Goal: Information Seeking & Learning: Find specific fact

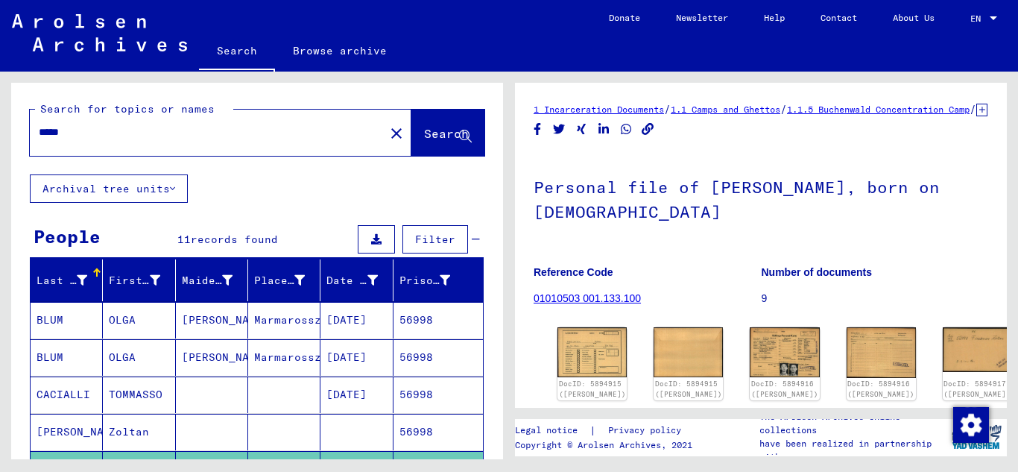
scroll to position [75, 0]
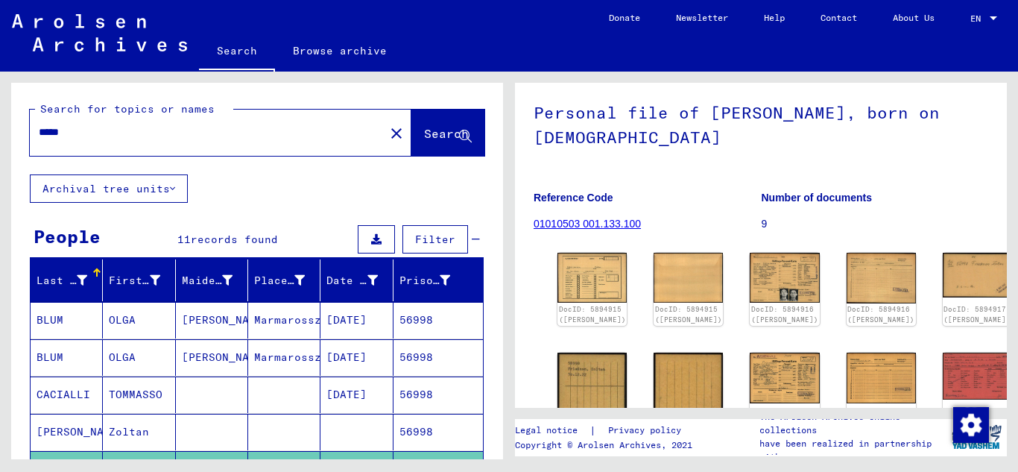
click at [113, 129] on input "*****" at bounding box center [207, 133] width 337 height 16
click at [424, 132] on span "Search" at bounding box center [446, 133] width 45 height 15
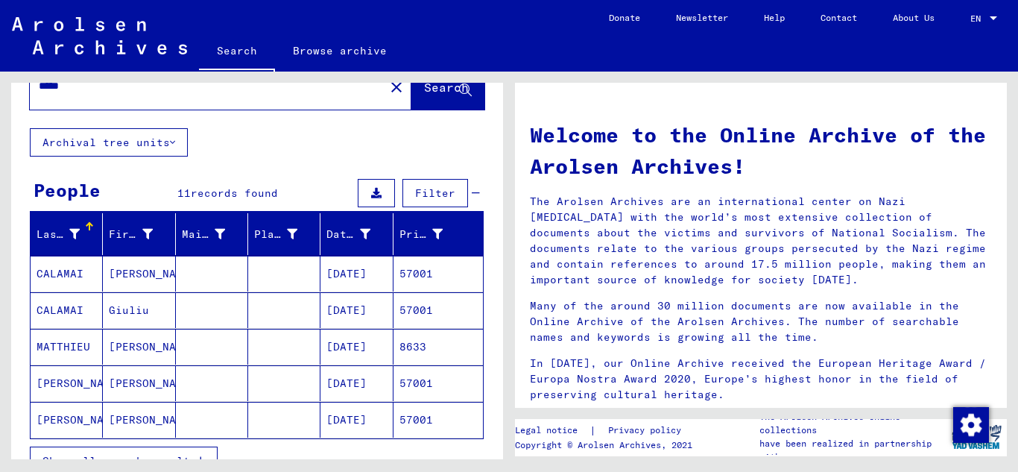
scroll to position [149, 0]
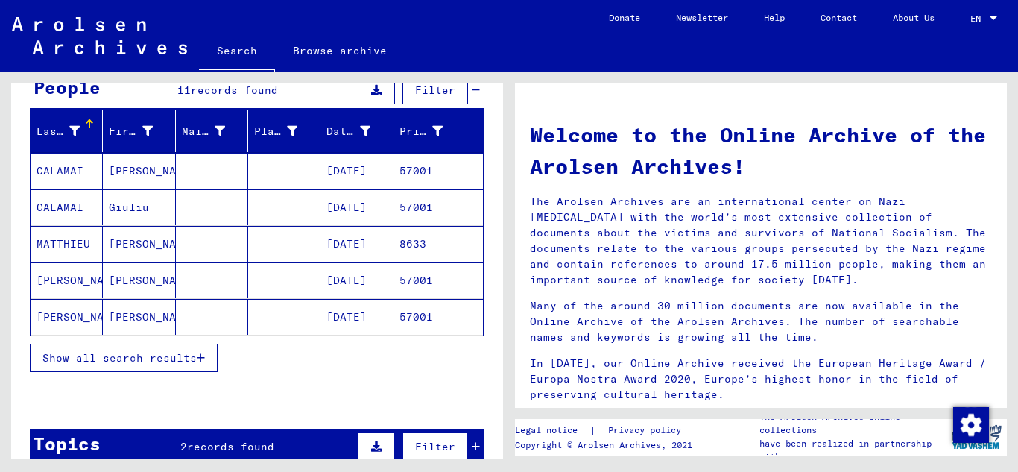
click at [215, 357] on button "Show all search results" at bounding box center [124, 358] width 188 height 28
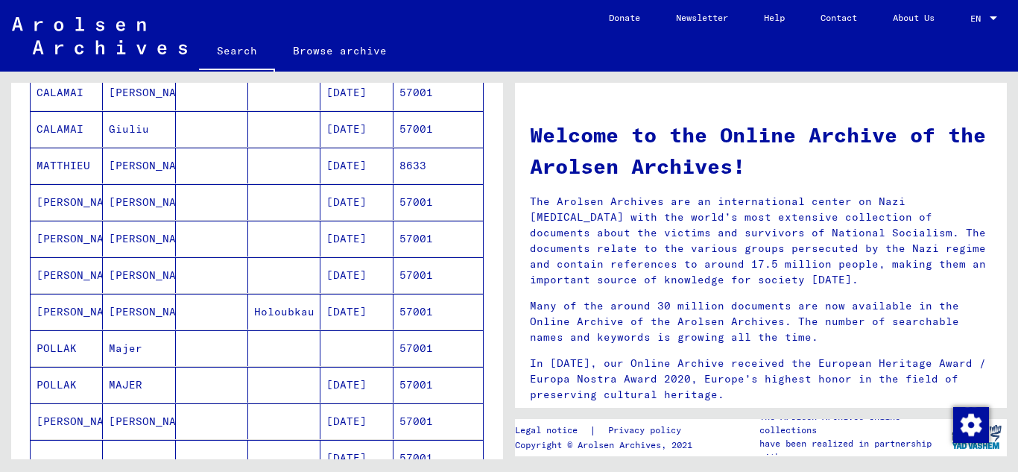
scroll to position [298, 0]
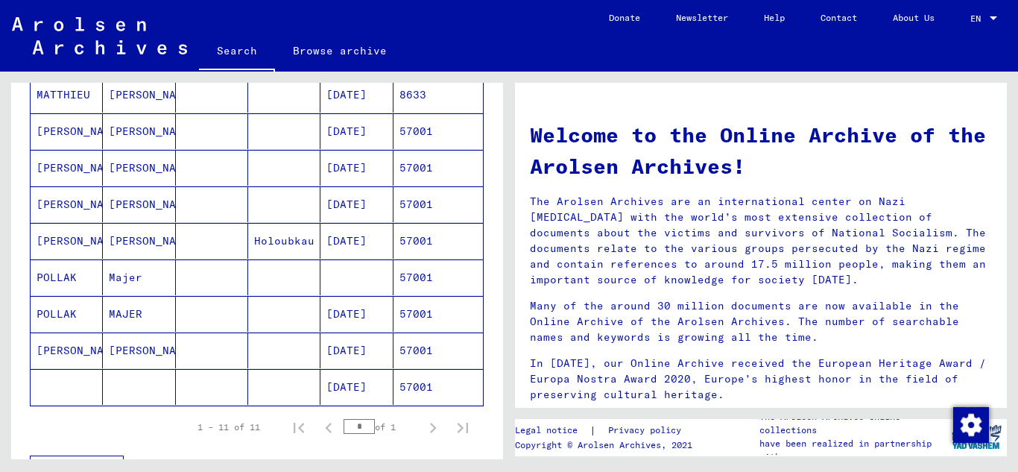
click at [422, 318] on mat-cell "57001" at bounding box center [438, 314] width 89 height 36
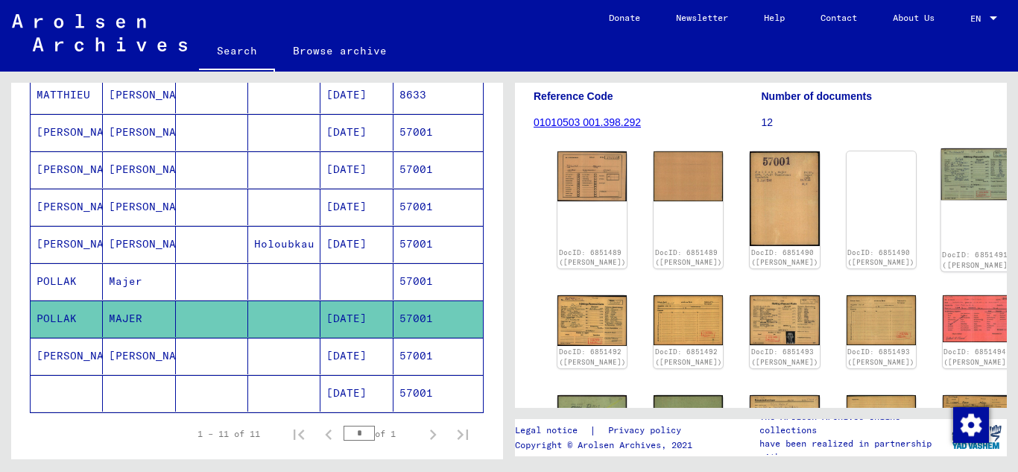
scroll to position [224, 0]
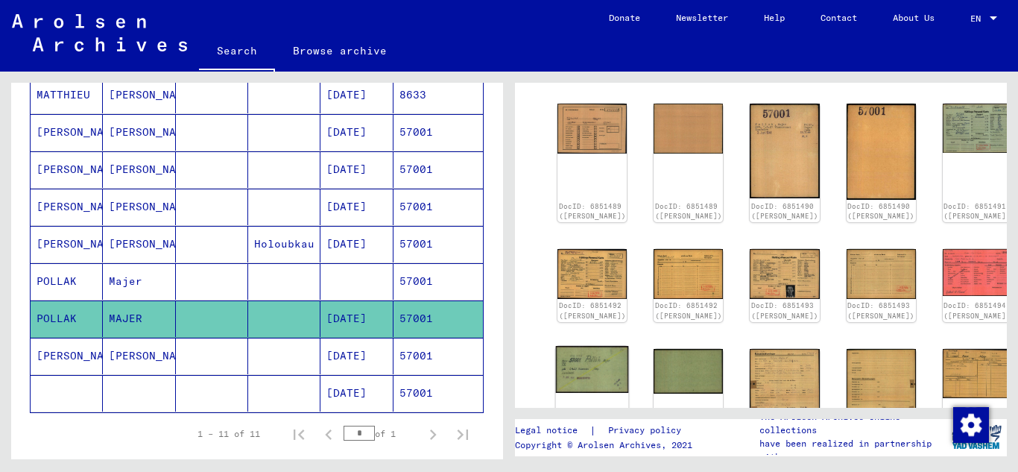
click at [587, 372] on img at bounding box center [592, 369] width 73 height 47
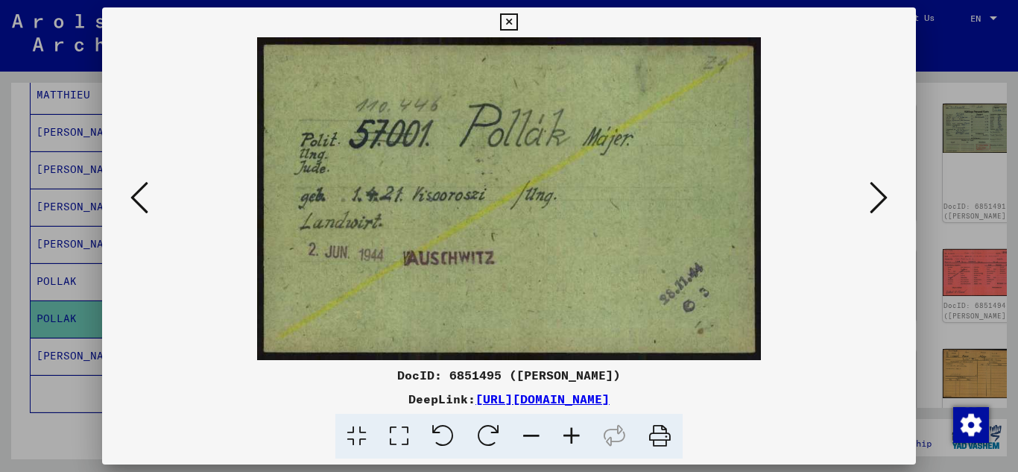
click at [874, 193] on icon at bounding box center [879, 198] width 18 height 36
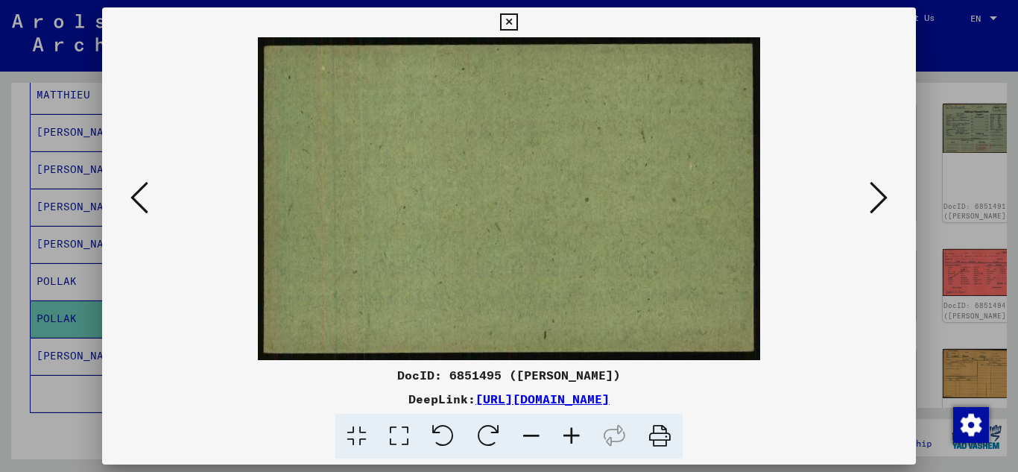
click at [874, 193] on icon at bounding box center [879, 198] width 18 height 36
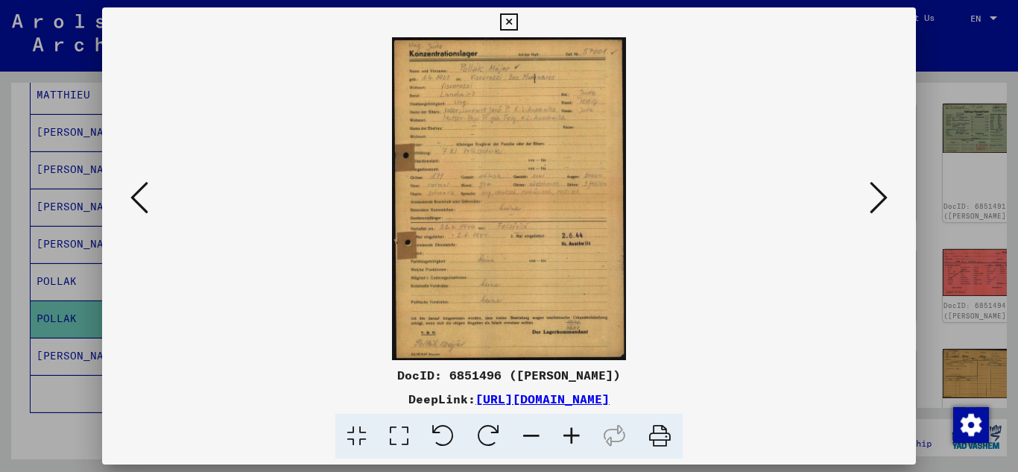
click at [874, 193] on icon at bounding box center [879, 198] width 18 height 36
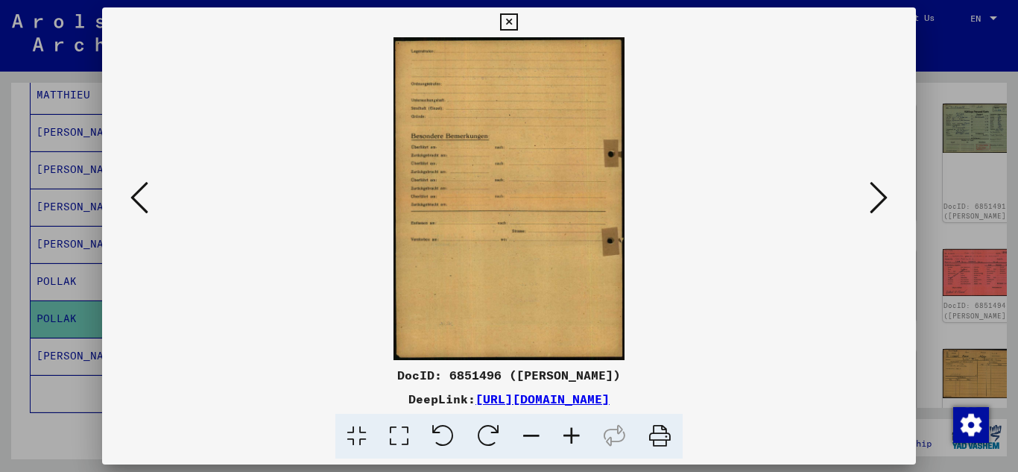
click at [874, 193] on icon at bounding box center [879, 198] width 18 height 36
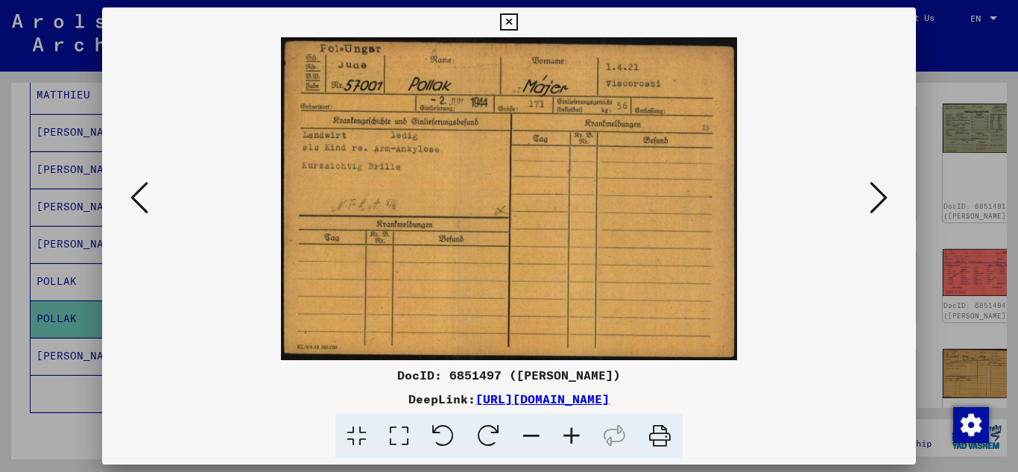
click at [874, 193] on icon at bounding box center [879, 198] width 18 height 36
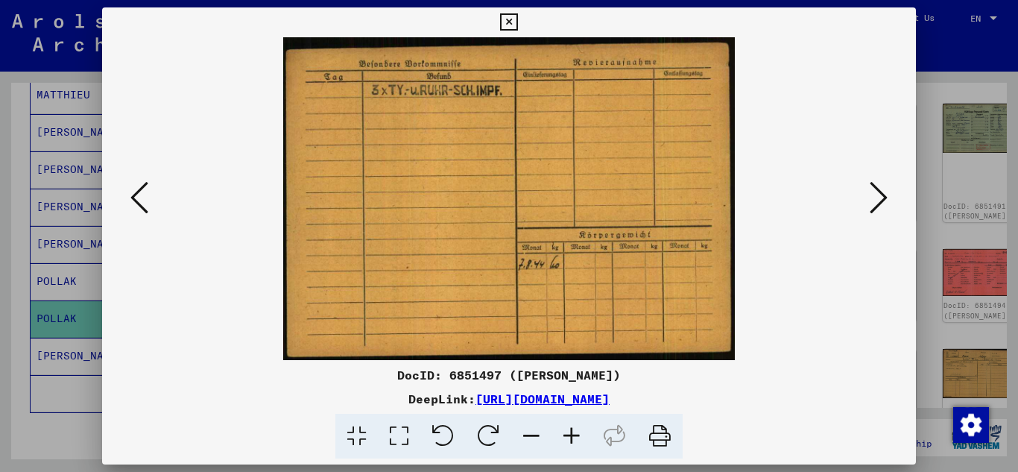
click at [874, 193] on icon at bounding box center [879, 198] width 18 height 36
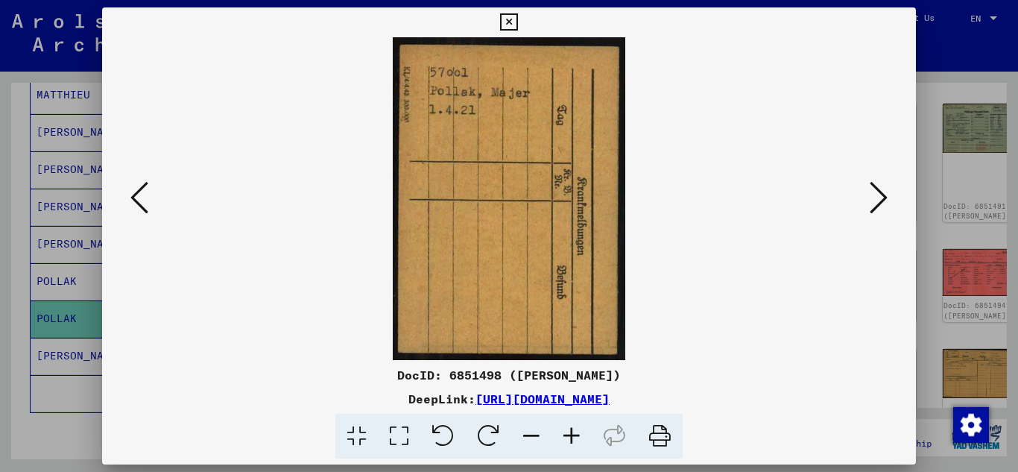
click at [144, 183] on icon at bounding box center [139, 198] width 18 height 36
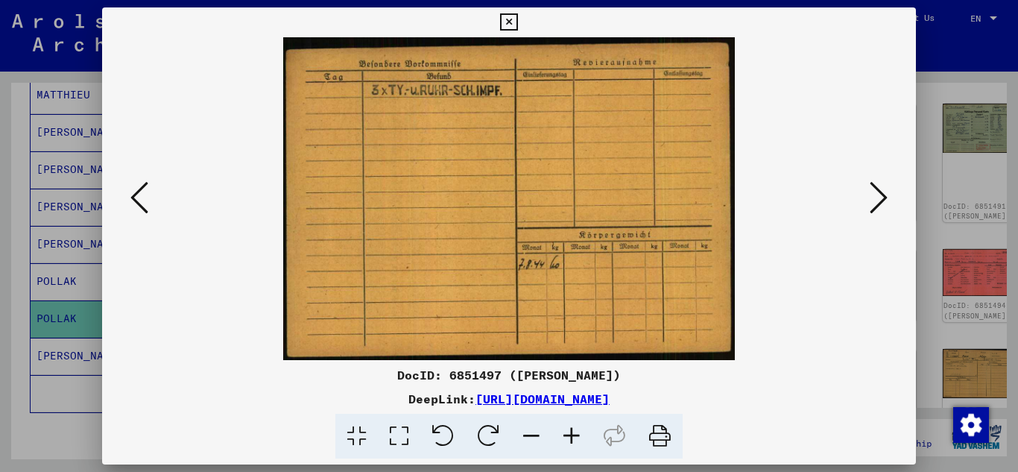
click at [144, 183] on icon at bounding box center [139, 198] width 18 height 36
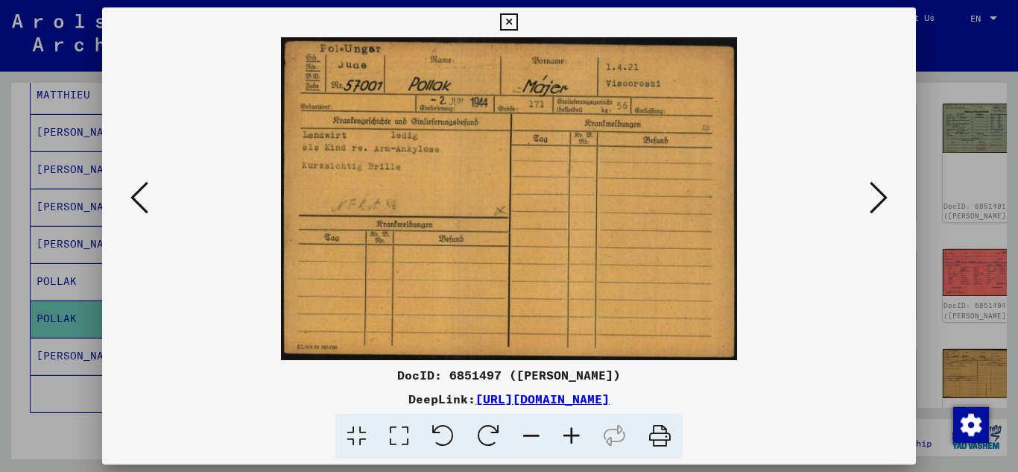
click at [144, 183] on icon at bounding box center [139, 198] width 18 height 36
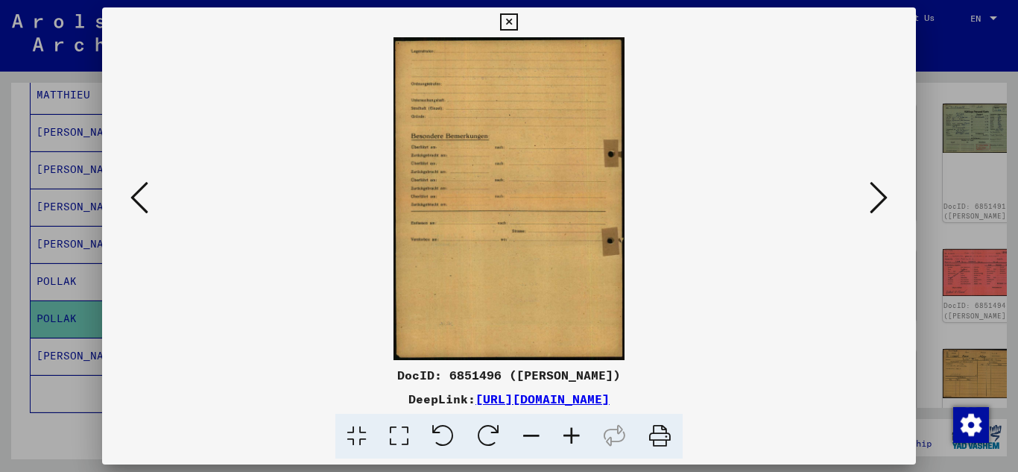
click at [144, 183] on icon at bounding box center [139, 198] width 18 height 36
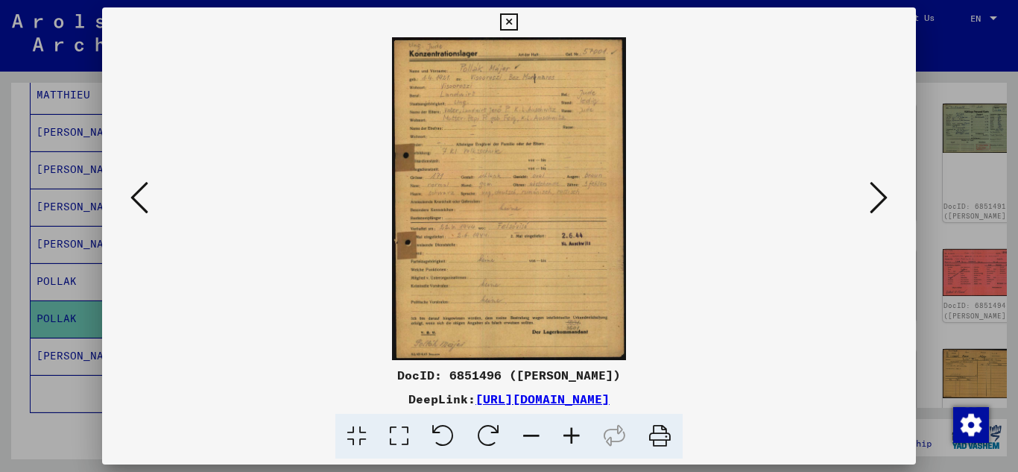
click at [144, 183] on icon at bounding box center [139, 198] width 18 height 36
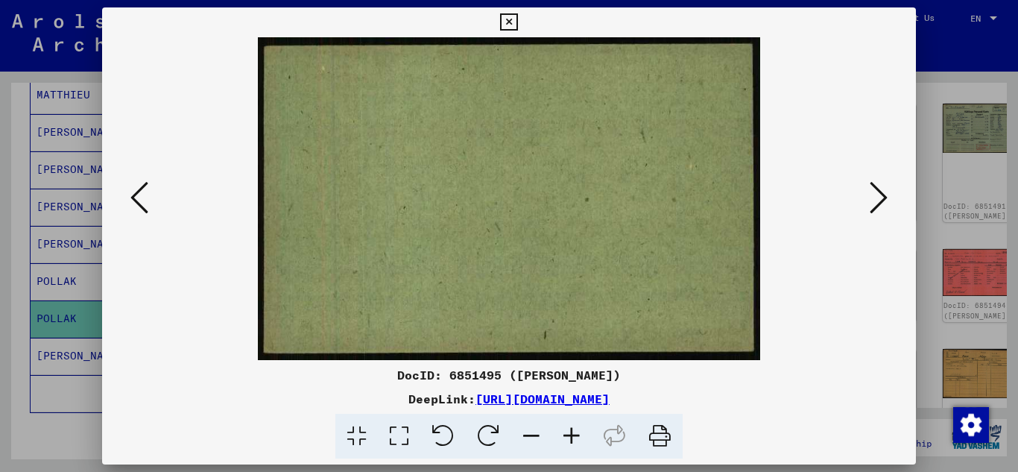
click at [144, 183] on icon at bounding box center [139, 198] width 18 height 36
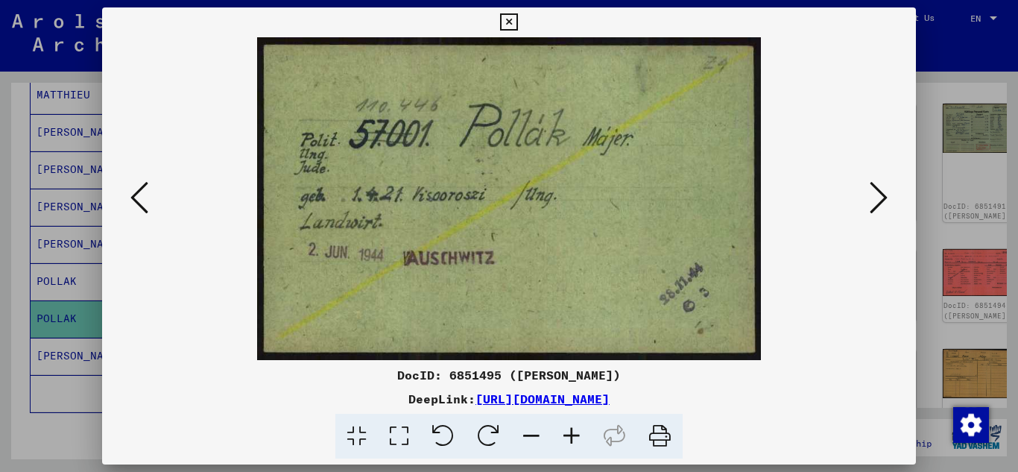
click at [144, 183] on icon at bounding box center [139, 198] width 18 height 36
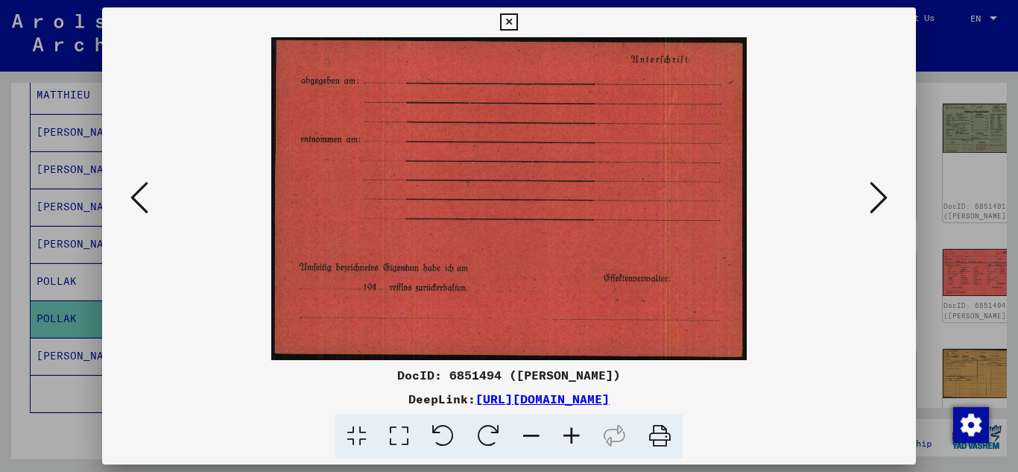
click at [144, 183] on icon at bounding box center [139, 198] width 18 height 36
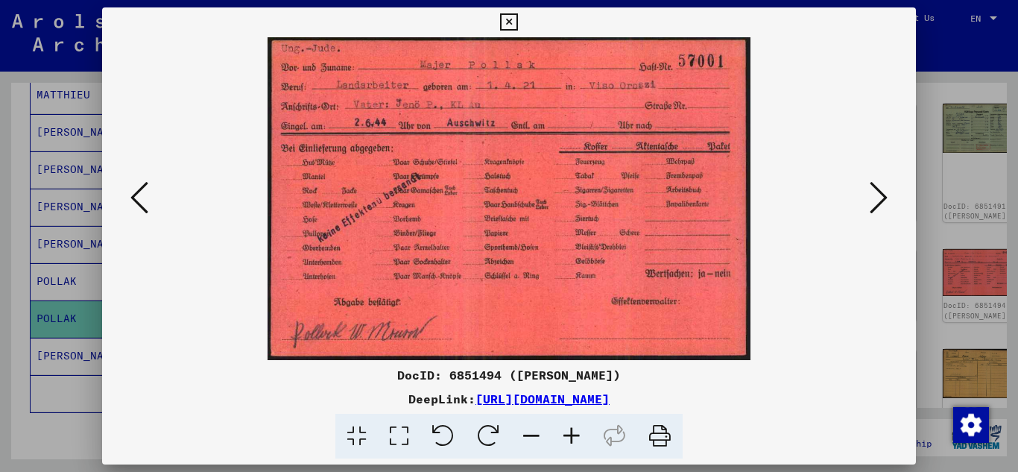
click at [144, 183] on icon at bounding box center [139, 198] width 18 height 36
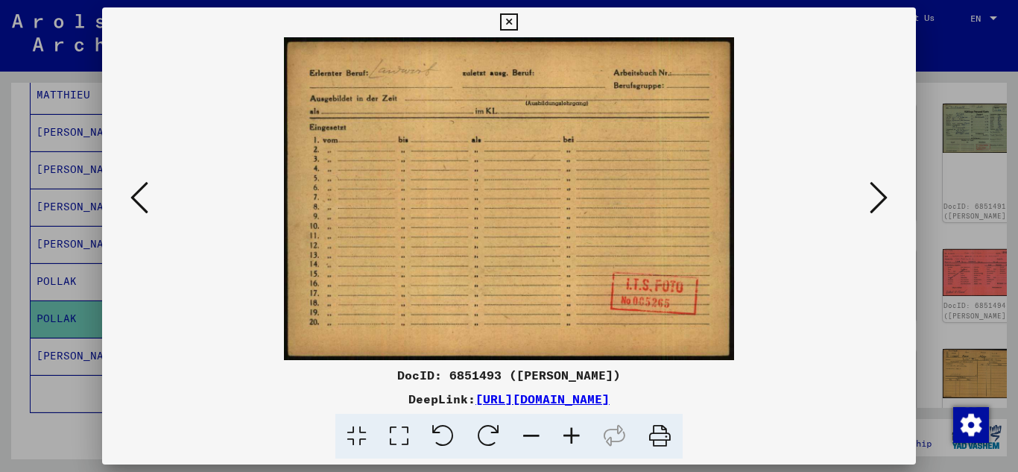
click at [144, 183] on icon at bounding box center [139, 198] width 18 height 36
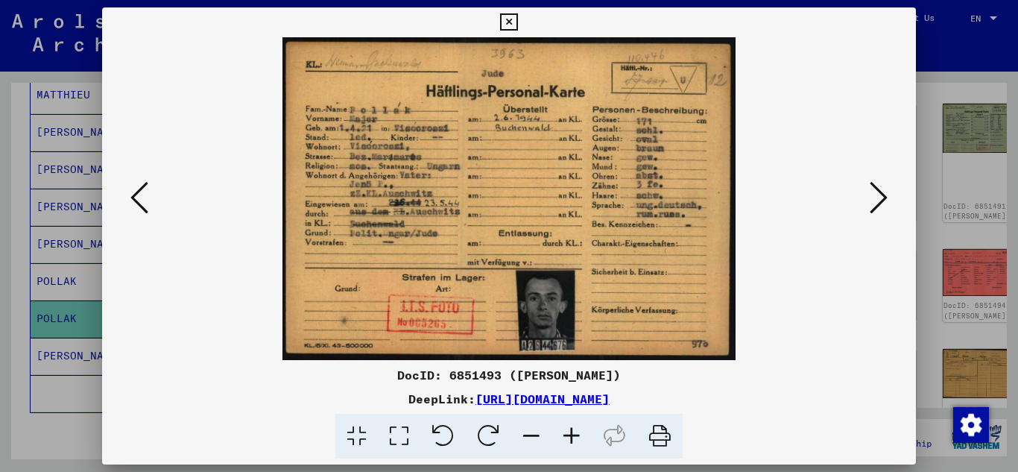
click at [144, 183] on icon at bounding box center [139, 198] width 18 height 36
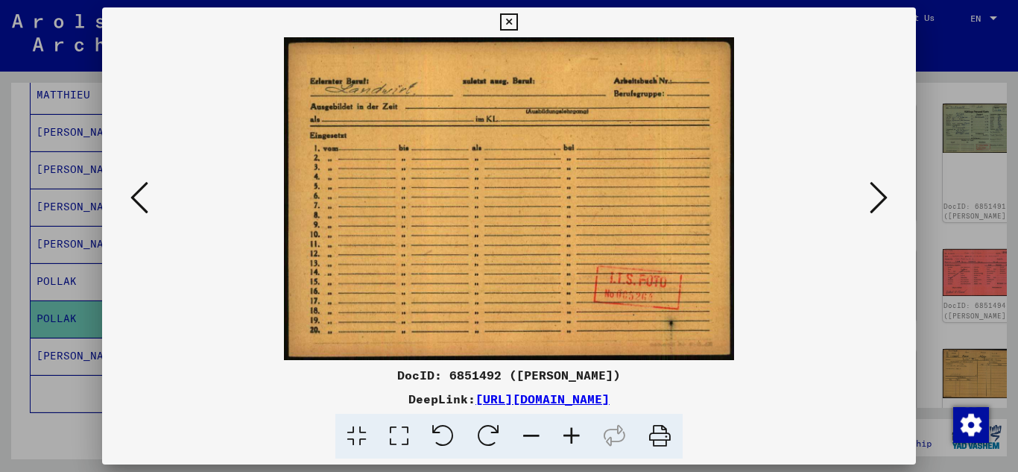
click at [144, 183] on icon at bounding box center [139, 198] width 18 height 36
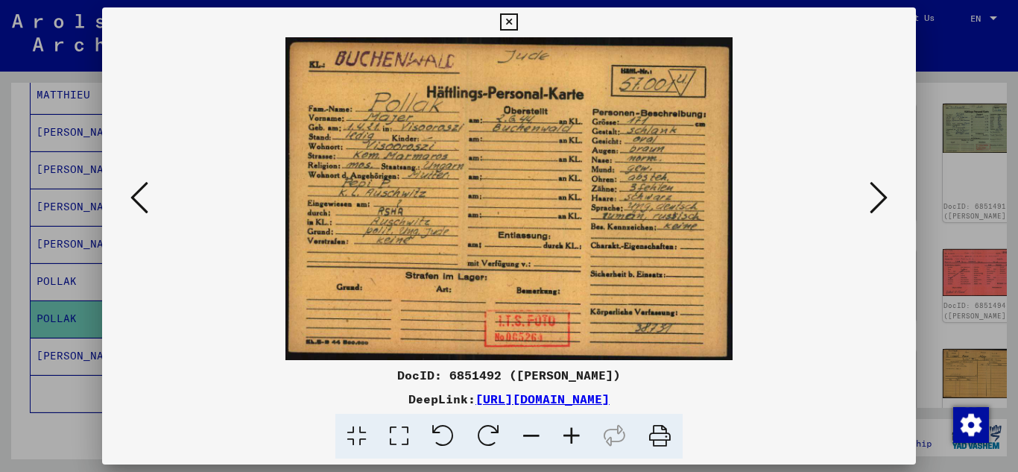
click at [144, 183] on icon at bounding box center [139, 198] width 18 height 36
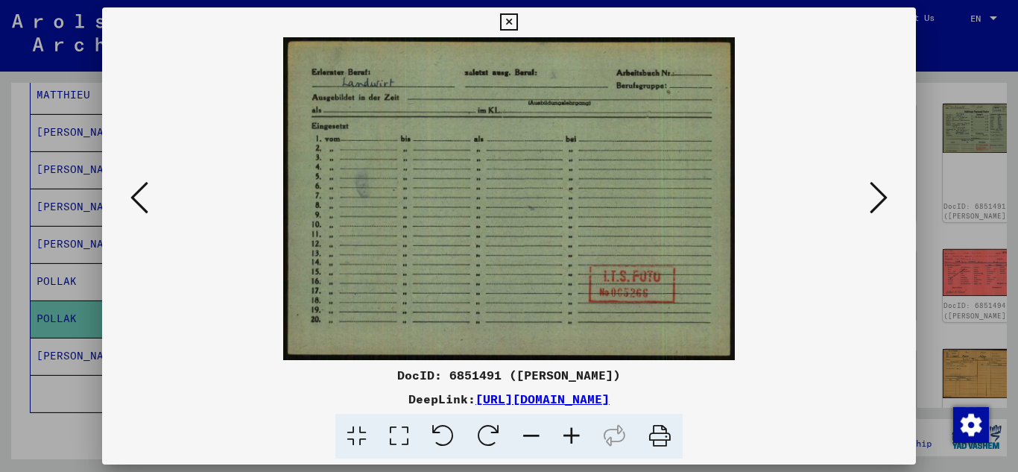
click at [144, 183] on icon at bounding box center [139, 198] width 18 height 36
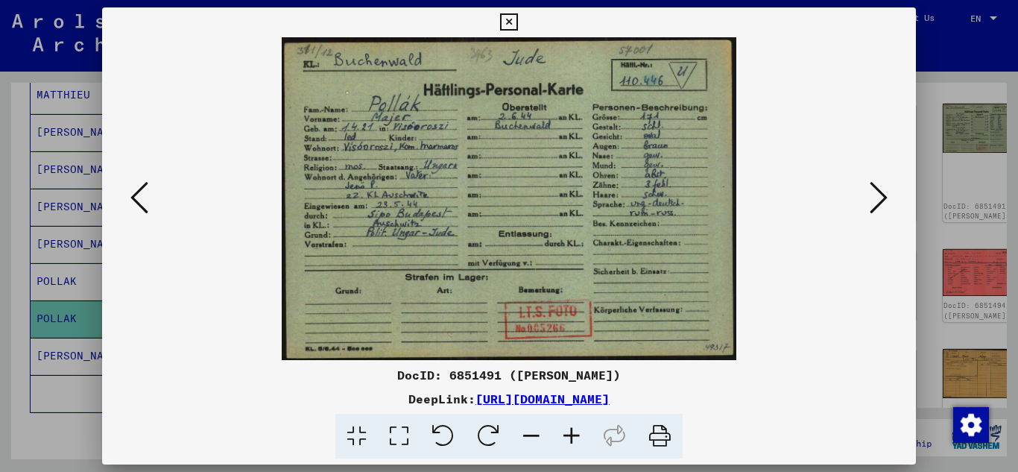
click at [144, 183] on icon at bounding box center [139, 198] width 18 height 36
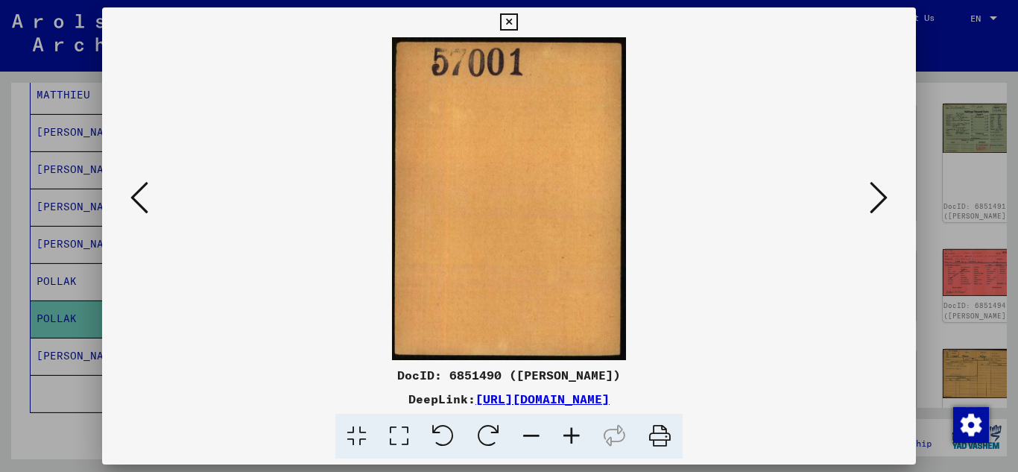
click at [144, 183] on icon at bounding box center [139, 198] width 18 height 36
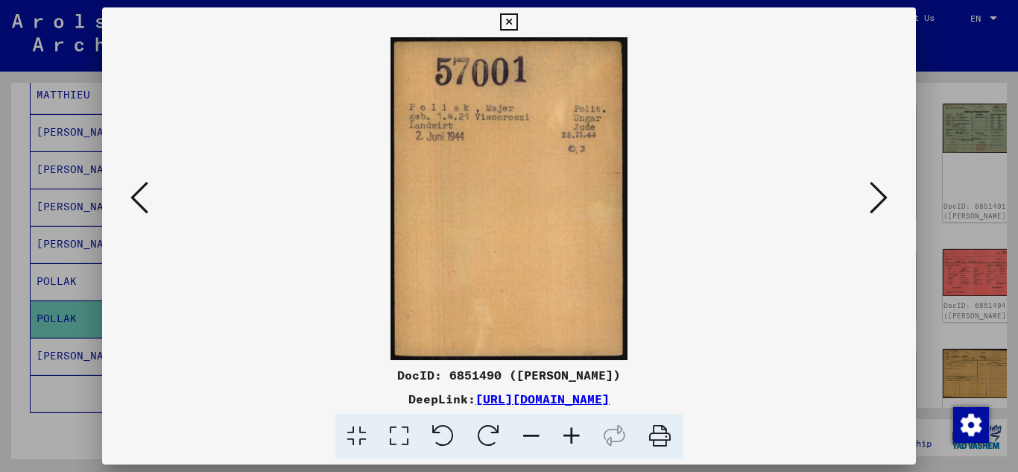
click at [509, 19] on icon at bounding box center [508, 22] width 17 height 18
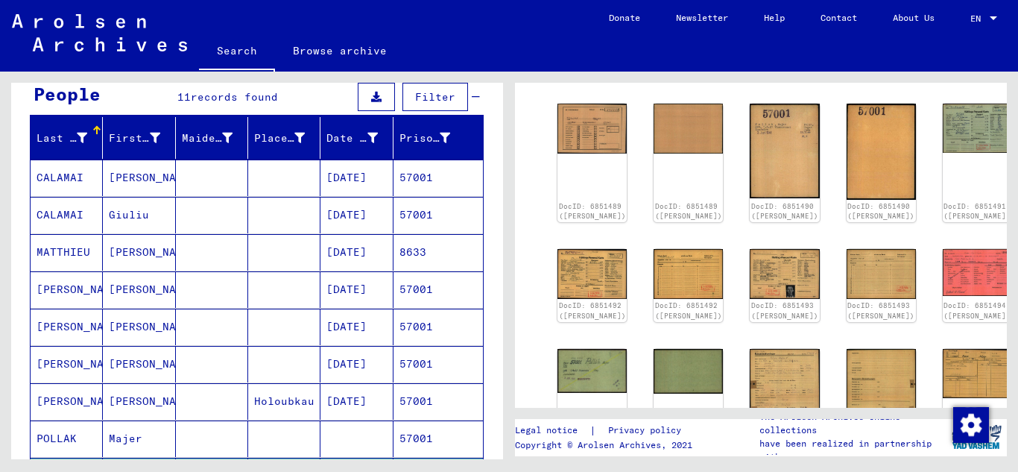
scroll to position [0, 0]
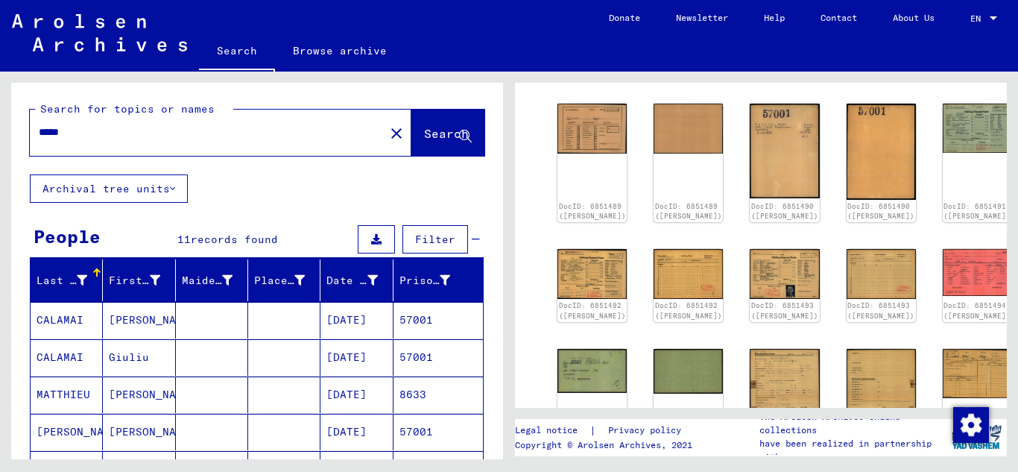
click at [103, 130] on input "*****" at bounding box center [207, 133] width 337 height 16
click at [424, 133] on span "Search" at bounding box center [446, 133] width 45 height 15
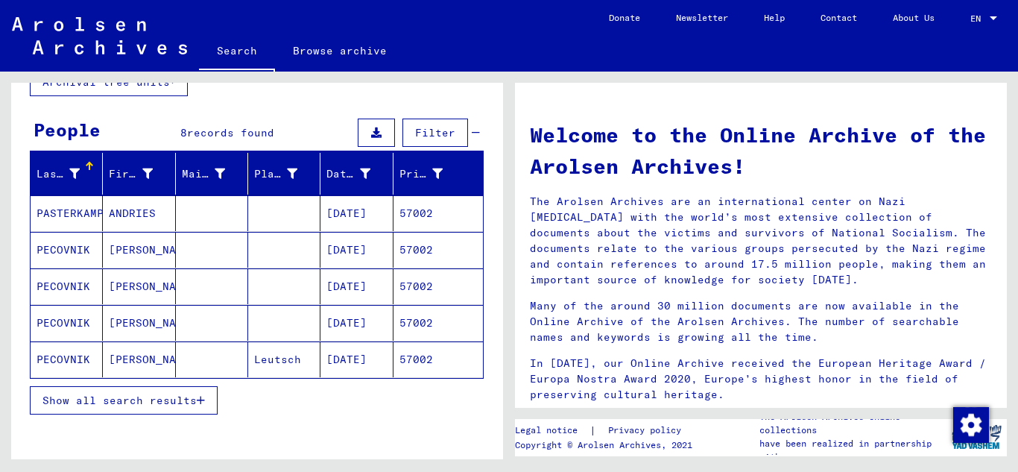
scroll to position [149, 0]
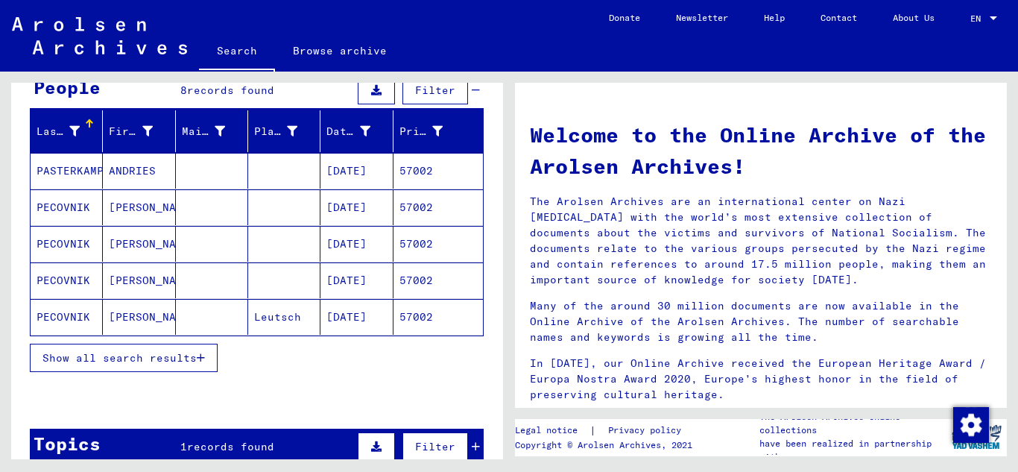
click at [203, 358] on icon "button" at bounding box center [201, 358] width 8 height 10
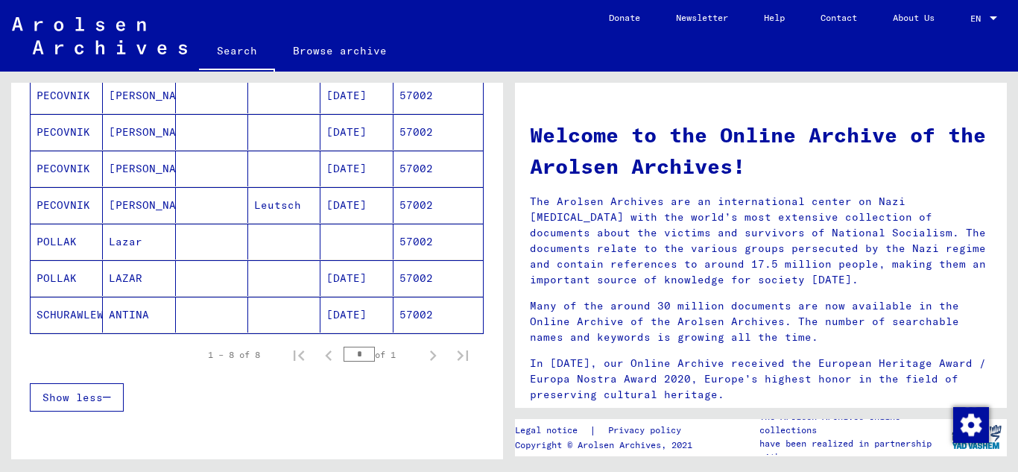
scroll to position [298, 0]
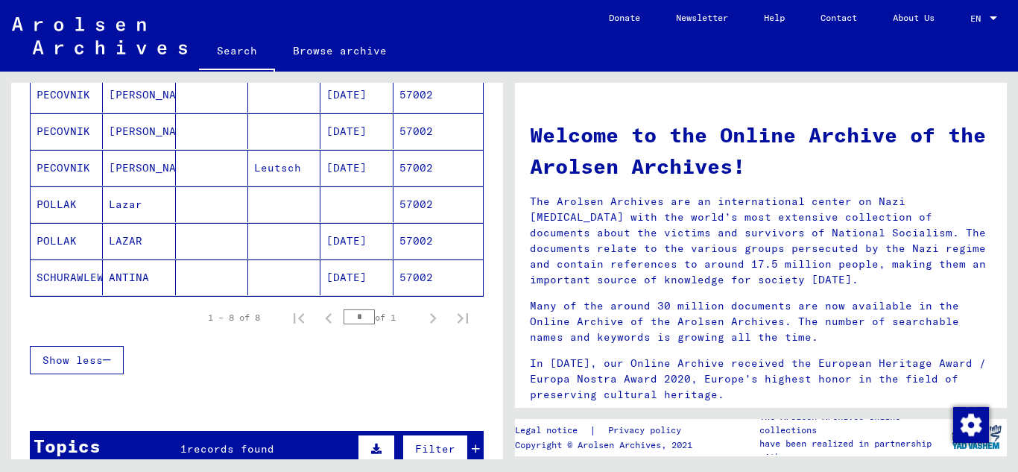
click at [422, 235] on mat-cell "57002" at bounding box center [438, 241] width 89 height 36
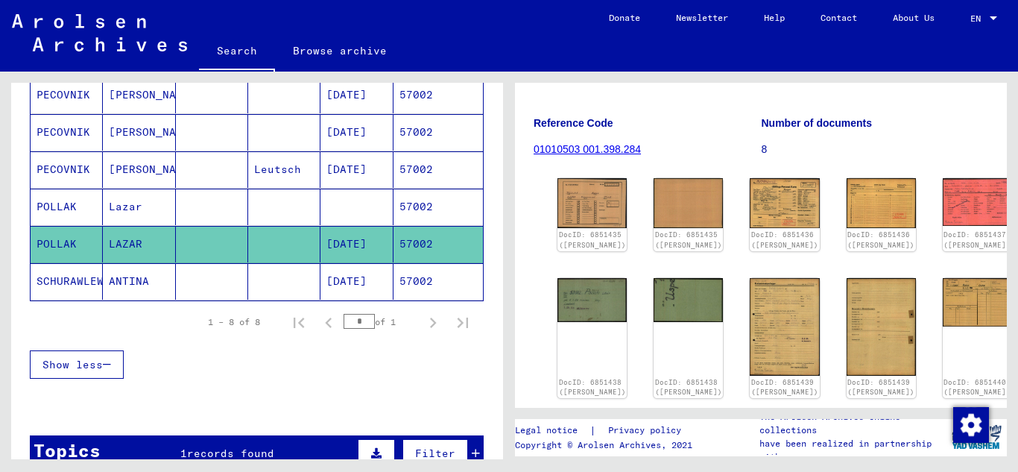
scroll to position [224, 0]
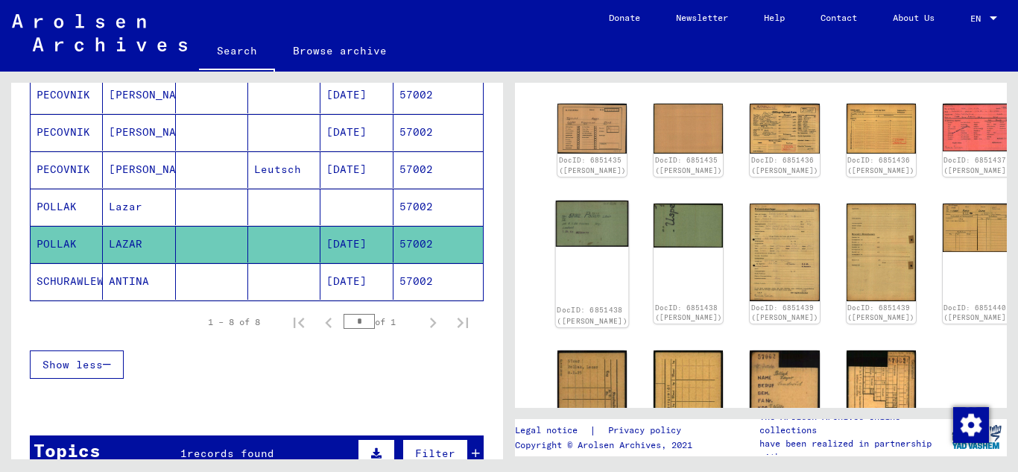
click at [594, 230] on img at bounding box center [592, 224] width 73 height 46
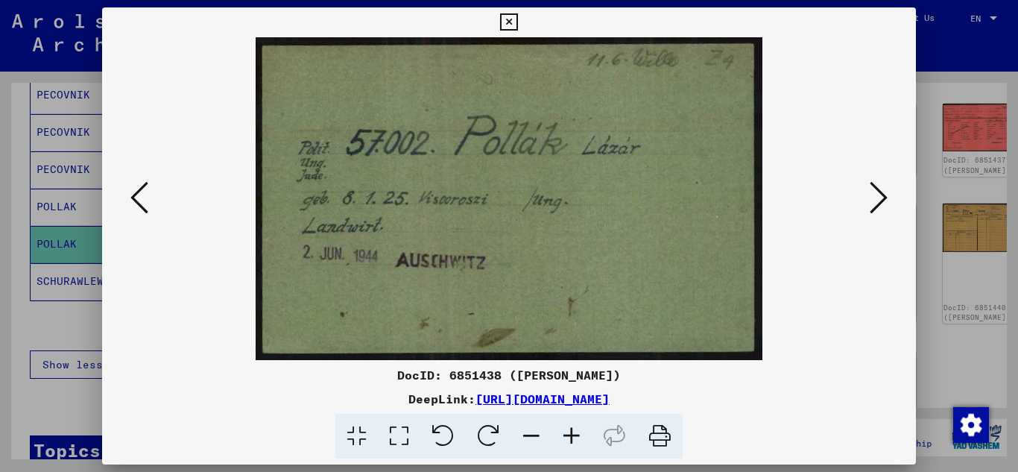
click at [897, 192] on div at bounding box center [509, 198] width 815 height 323
click at [860, 205] on img at bounding box center [510, 198] width 714 height 323
click at [869, 199] on button at bounding box center [879, 198] width 27 height 42
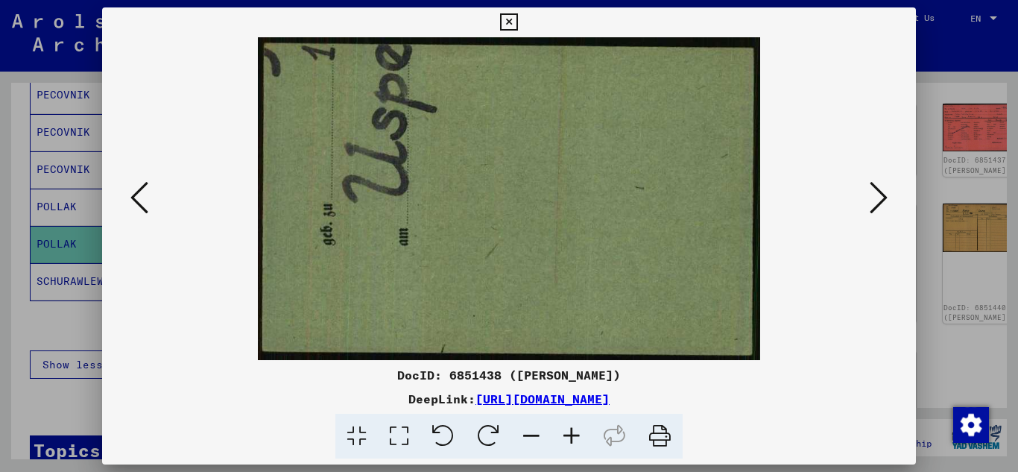
click at [869, 199] on button at bounding box center [879, 198] width 27 height 42
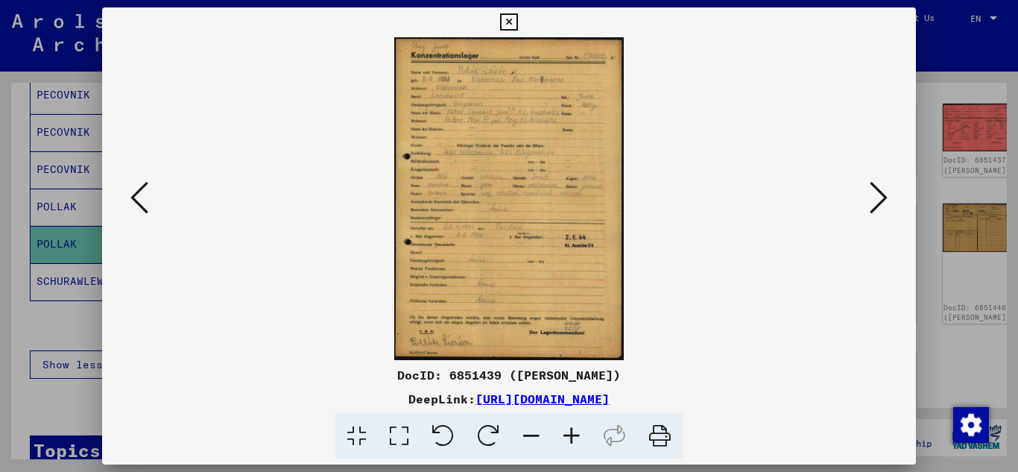
click at [890, 199] on button at bounding box center [879, 198] width 27 height 42
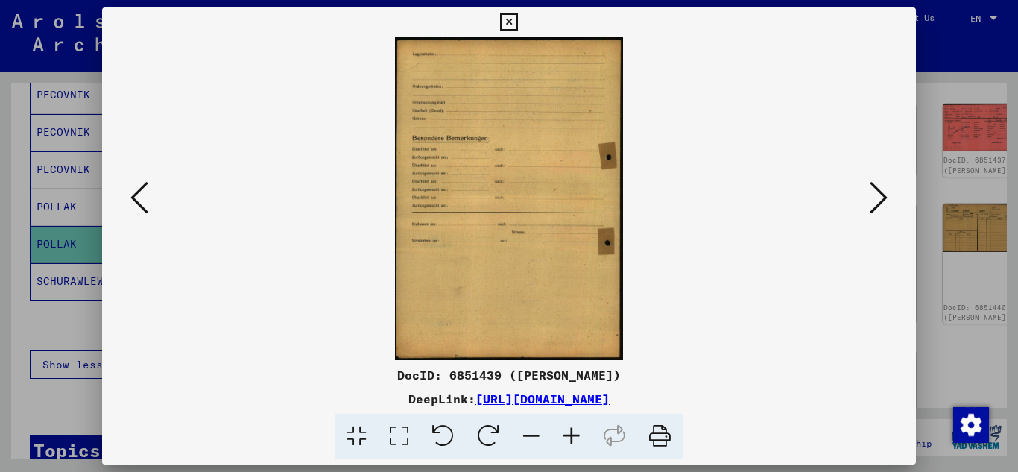
click at [890, 199] on button at bounding box center [879, 198] width 27 height 42
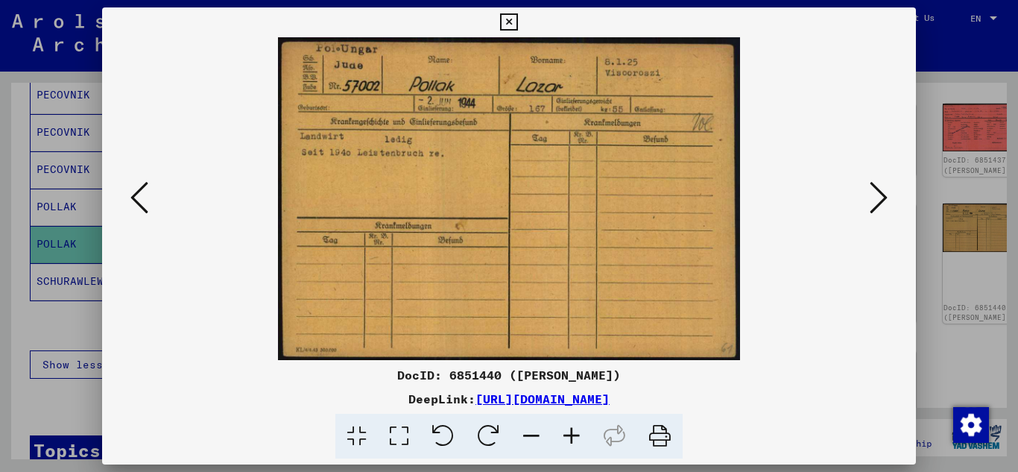
click at [892, 200] on button at bounding box center [879, 198] width 27 height 42
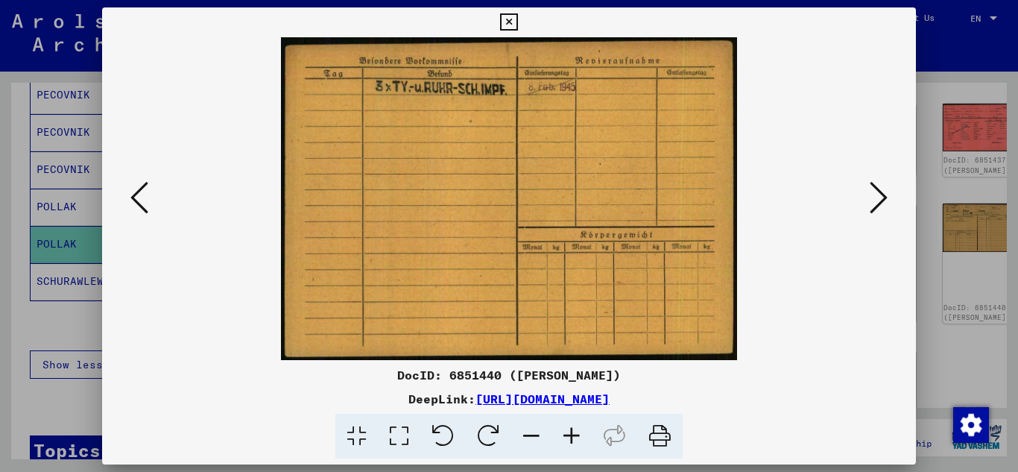
click at [892, 200] on button at bounding box center [879, 198] width 27 height 42
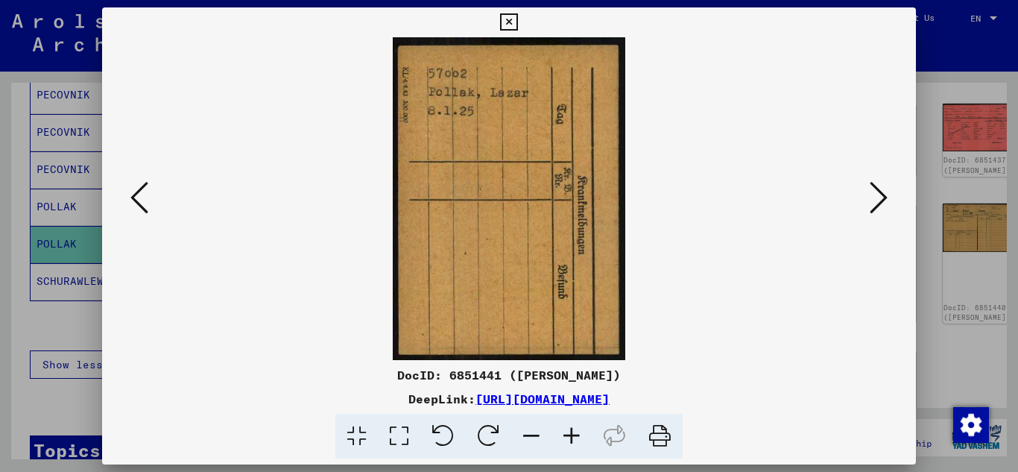
click at [892, 200] on button at bounding box center [879, 198] width 27 height 42
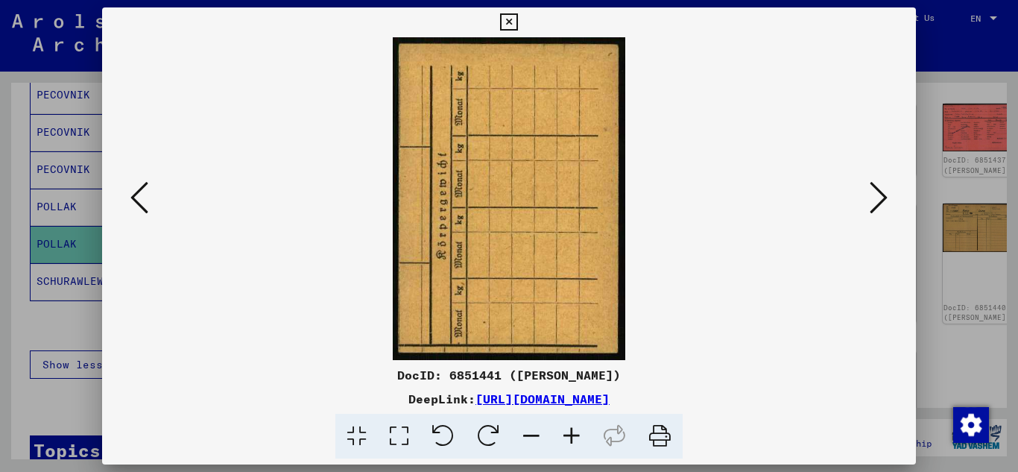
click at [891, 201] on button at bounding box center [879, 198] width 27 height 42
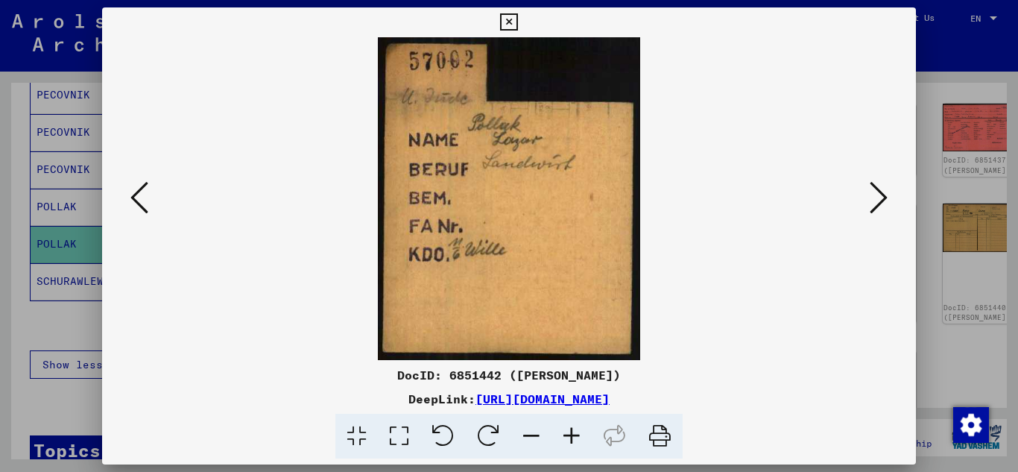
drag, startPoint x: 505, startPoint y: 22, endPoint x: 515, endPoint y: 24, distance: 10.5
click at [506, 22] on icon at bounding box center [508, 22] width 17 height 18
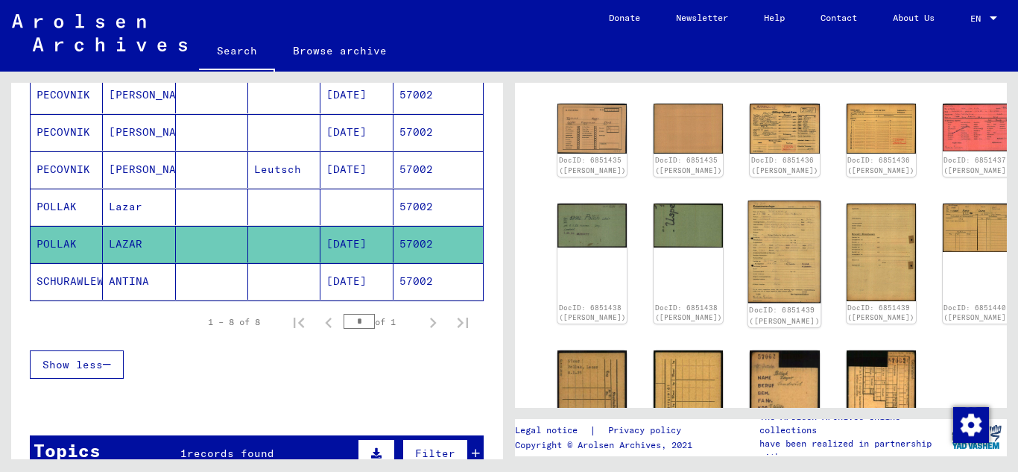
click at [749, 235] on img at bounding box center [785, 252] width 73 height 102
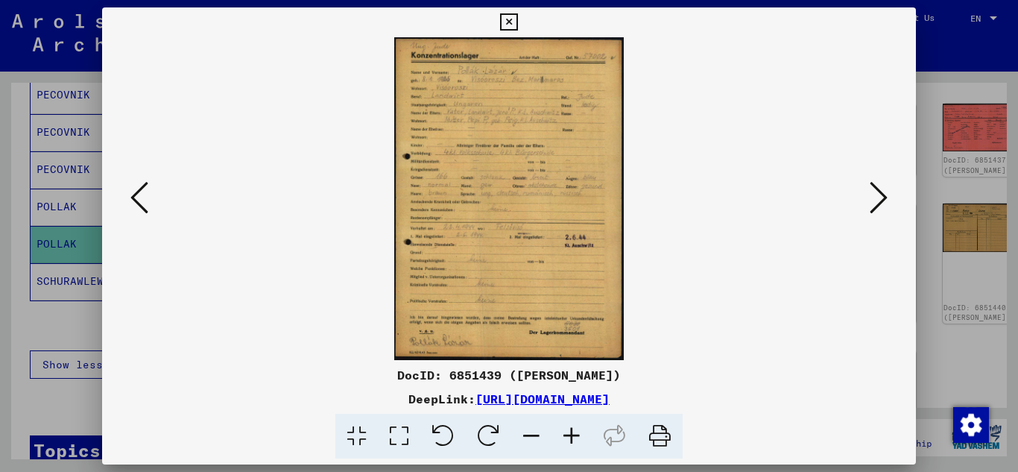
click at [571, 426] on icon at bounding box center [572, 436] width 40 height 45
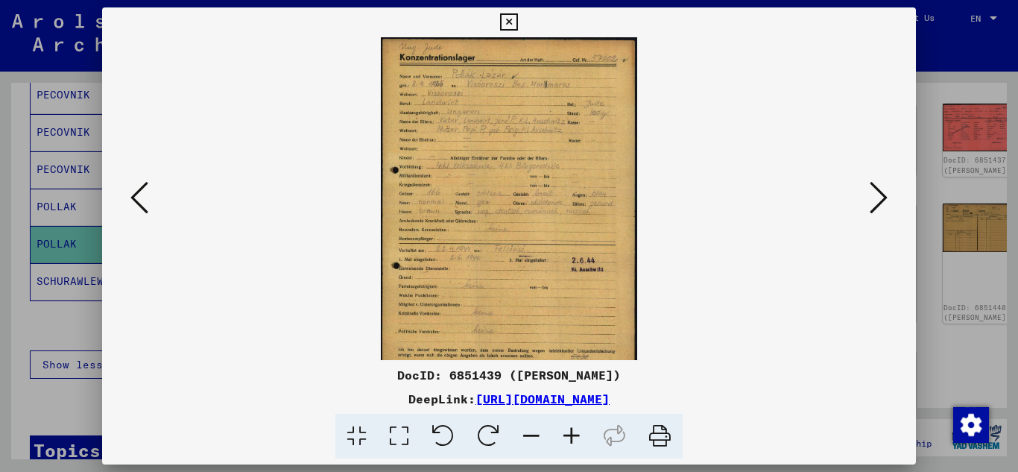
click at [571, 426] on icon at bounding box center [572, 436] width 40 height 45
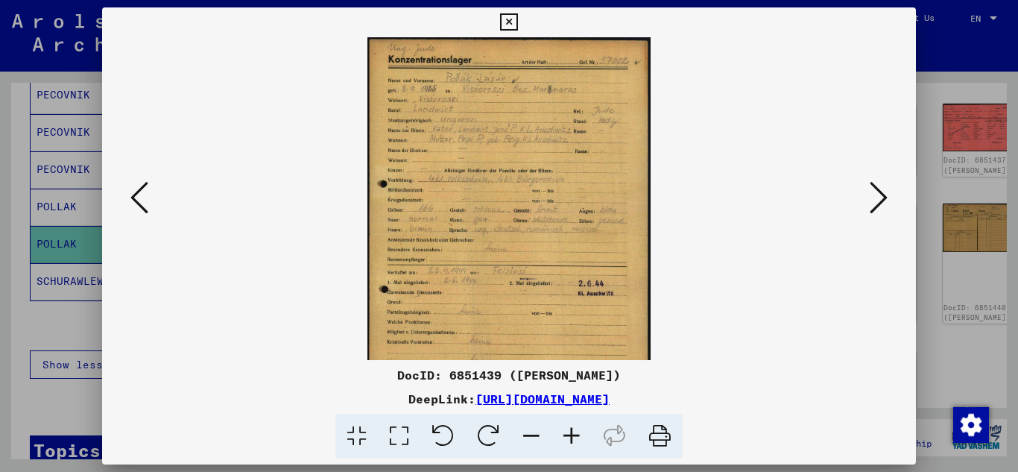
click at [572, 426] on icon at bounding box center [572, 436] width 40 height 45
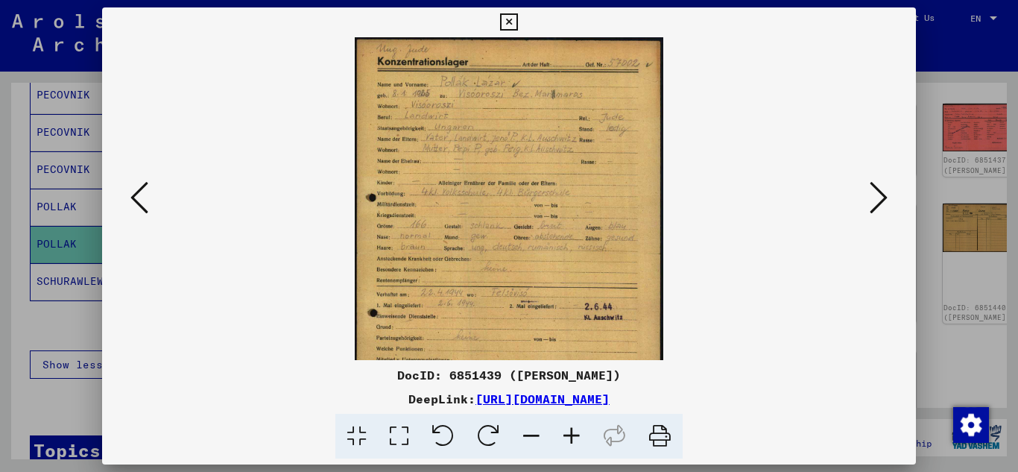
click at [572, 426] on icon at bounding box center [572, 436] width 40 height 45
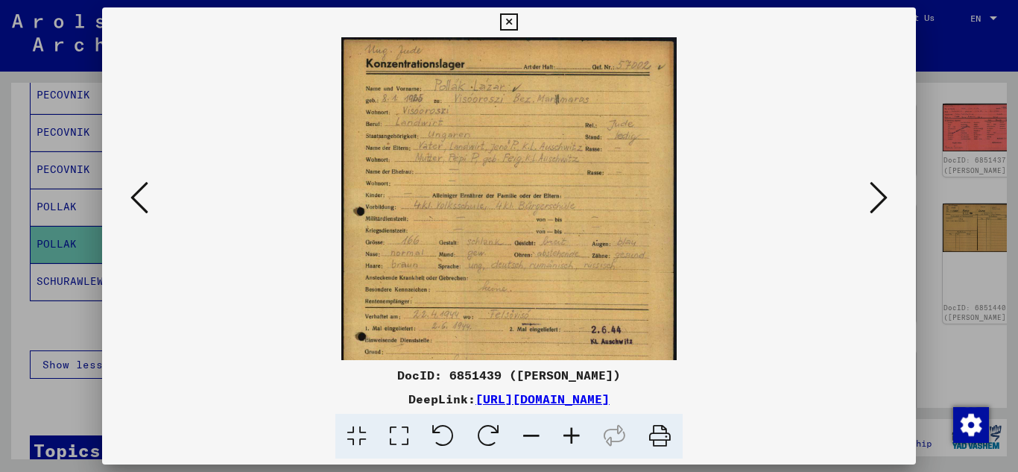
click at [572, 426] on icon at bounding box center [572, 436] width 40 height 45
click at [572, 428] on icon at bounding box center [572, 436] width 40 height 45
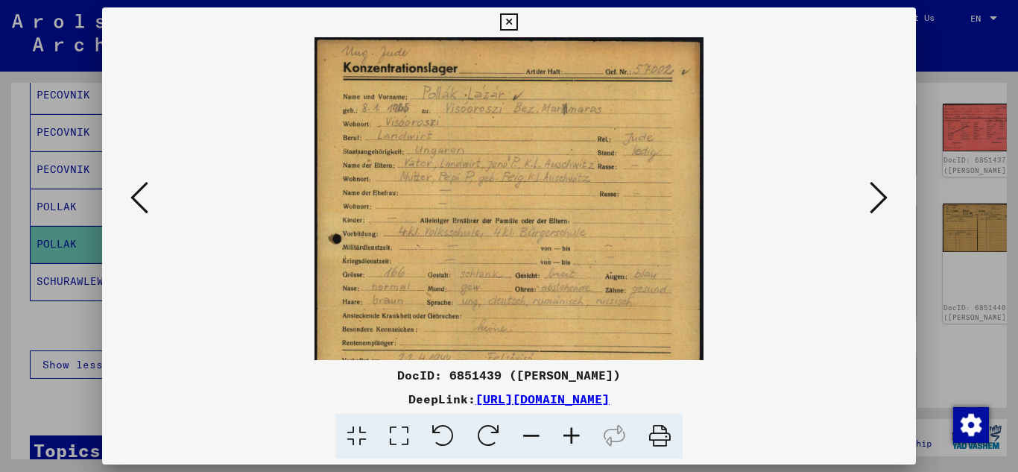
click at [569, 431] on icon at bounding box center [572, 436] width 40 height 45
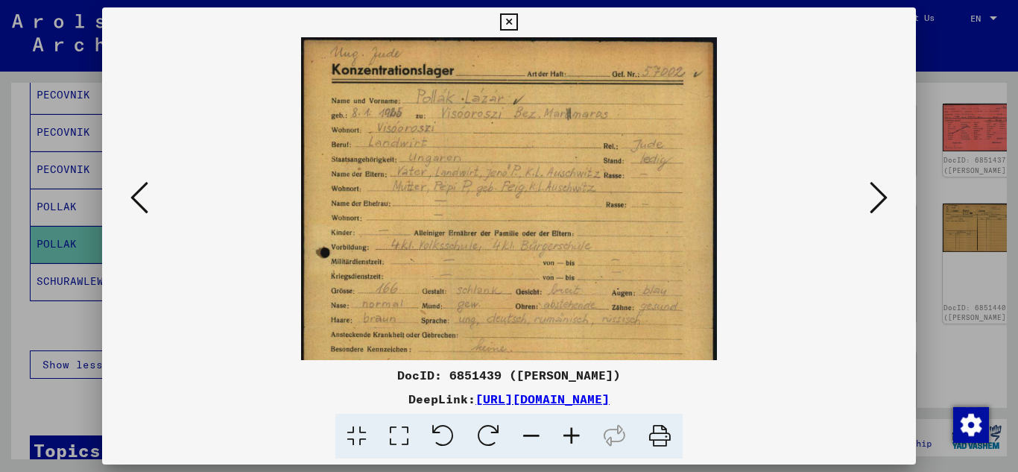
click at [569, 431] on icon at bounding box center [572, 436] width 40 height 45
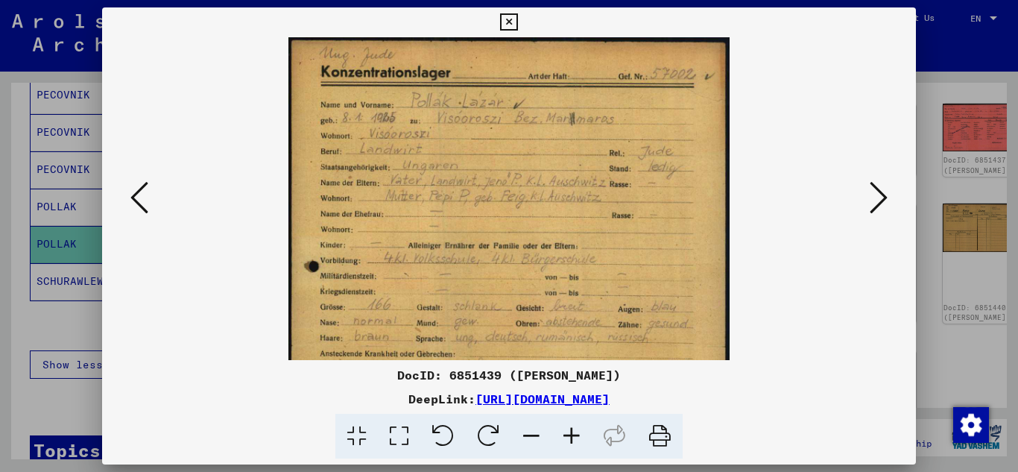
click at [569, 431] on icon at bounding box center [572, 436] width 40 height 45
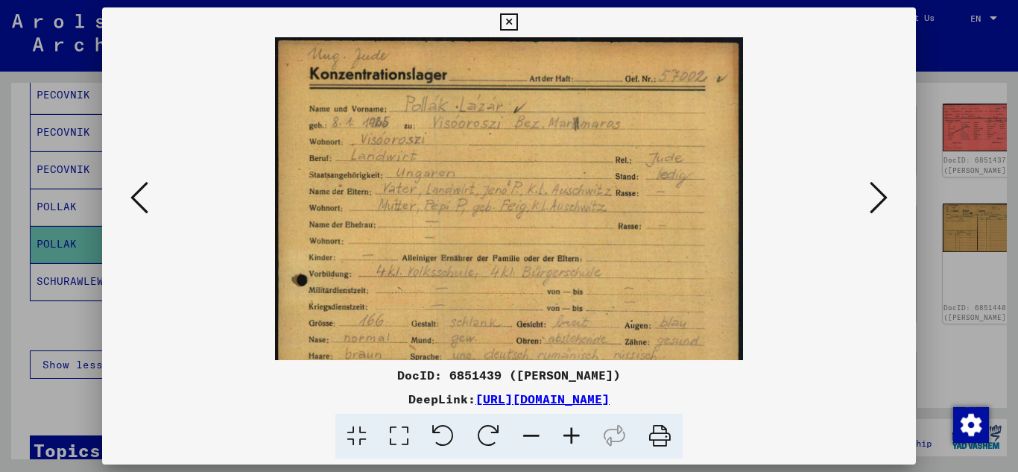
click at [569, 431] on icon at bounding box center [572, 436] width 40 height 45
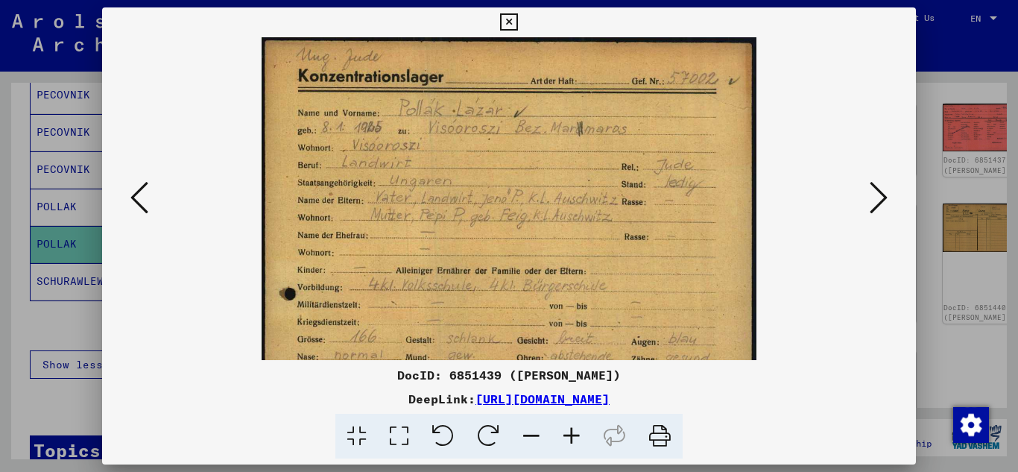
click at [569, 431] on icon at bounding box center [572, 436] width 40 height 45
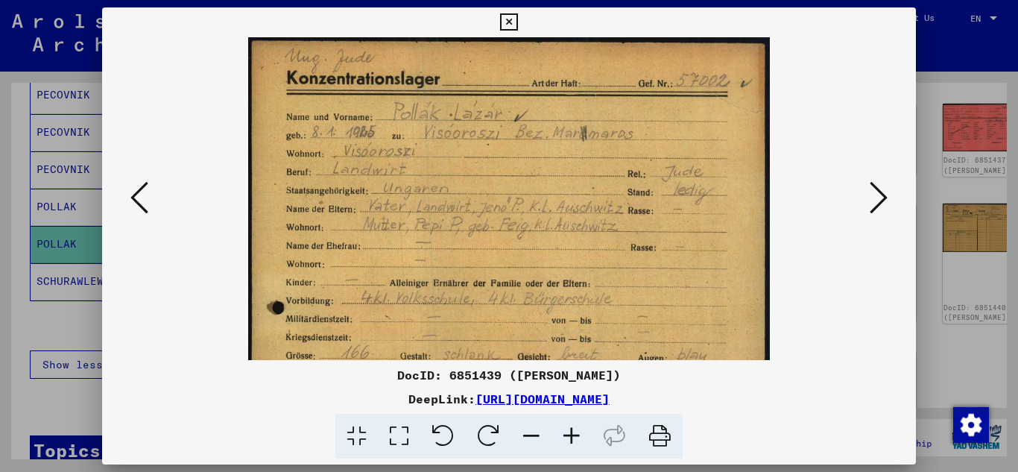
click at [569, 431] on icon at bounding box center [572, 436] width 40 height 45
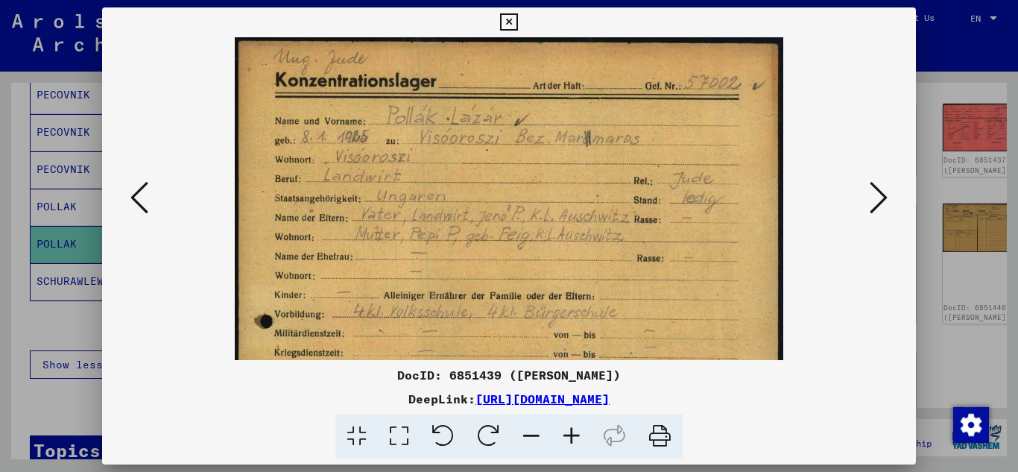
click at [569, 431] on icon at bounding box center [572, 436] width 40 height 45
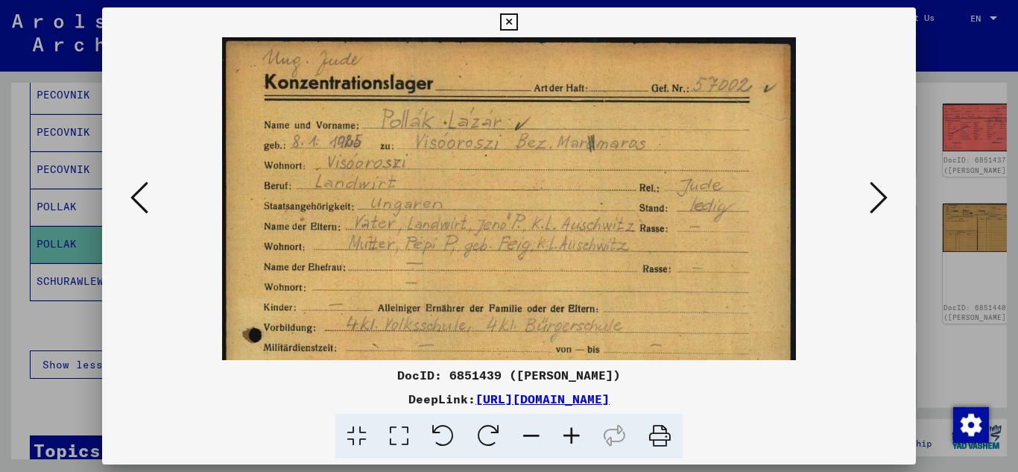
click at [568, 431] on icon at bounding box center [572, 436] width 40 height 45
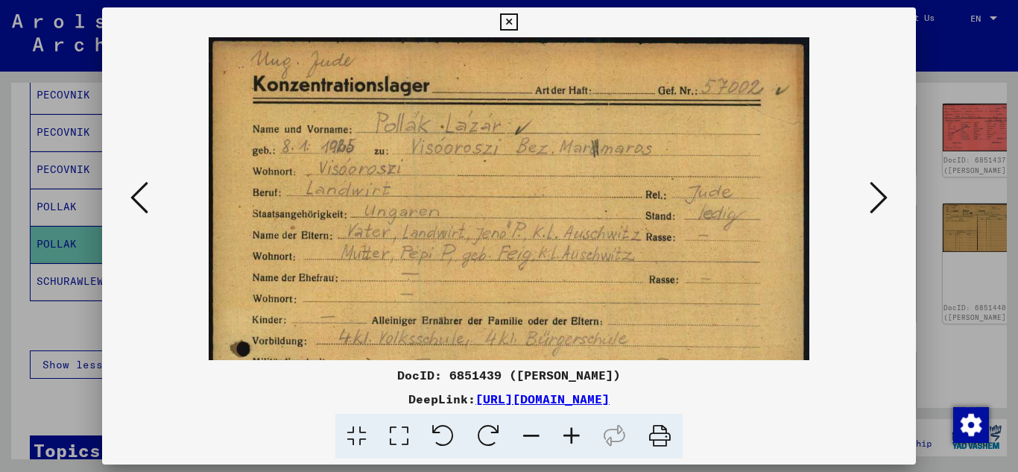
click at [568, 431] on icon at bounding box center [572, 436] width 40 height 45
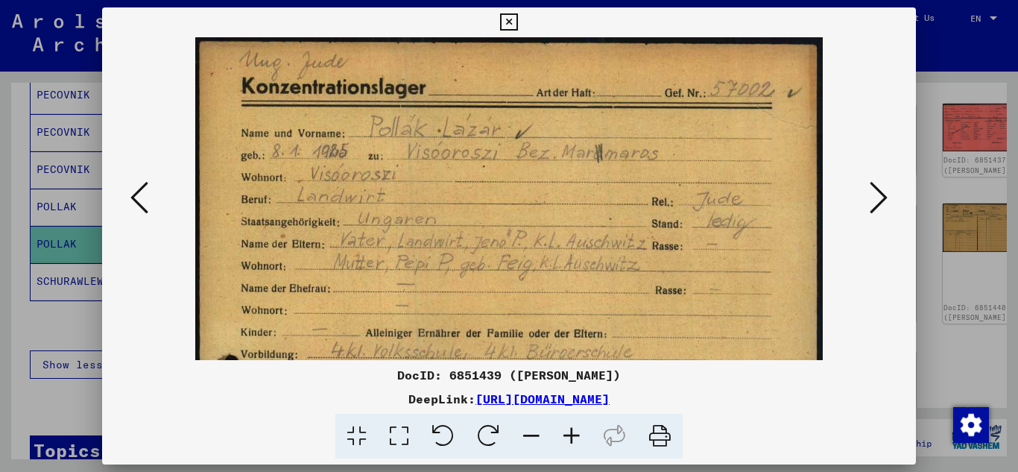
click at [568, 431] on icon at bounding box center [572, 436] width 40 height 45
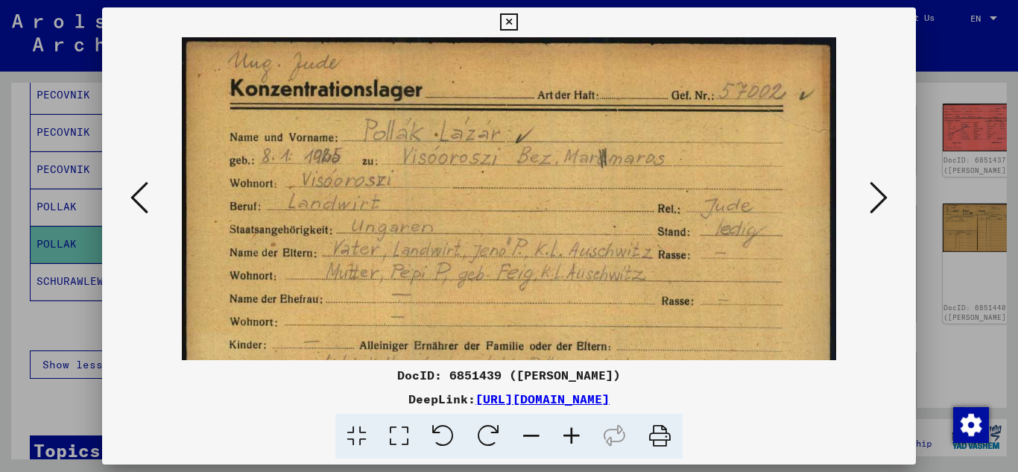
click at [513, 11] on button at bounding box center [509, 22] width 26 height 30
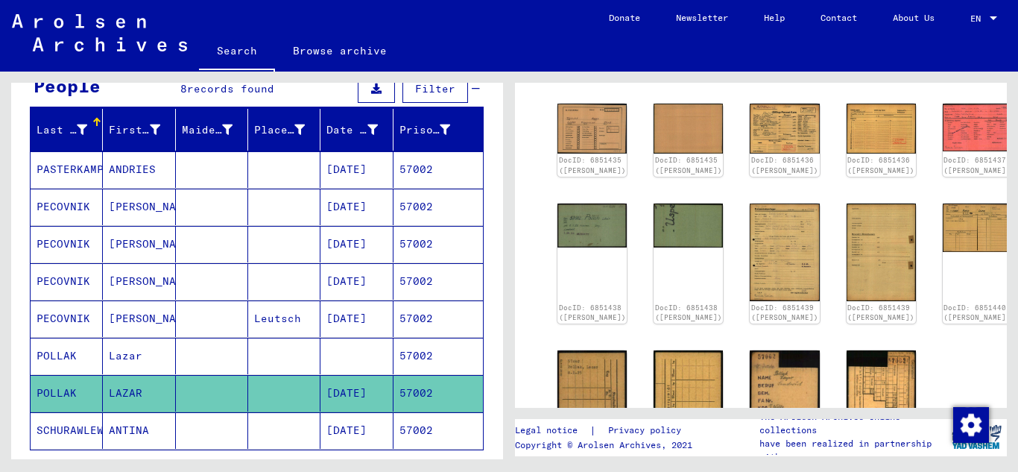
scroll to position [0, 0]
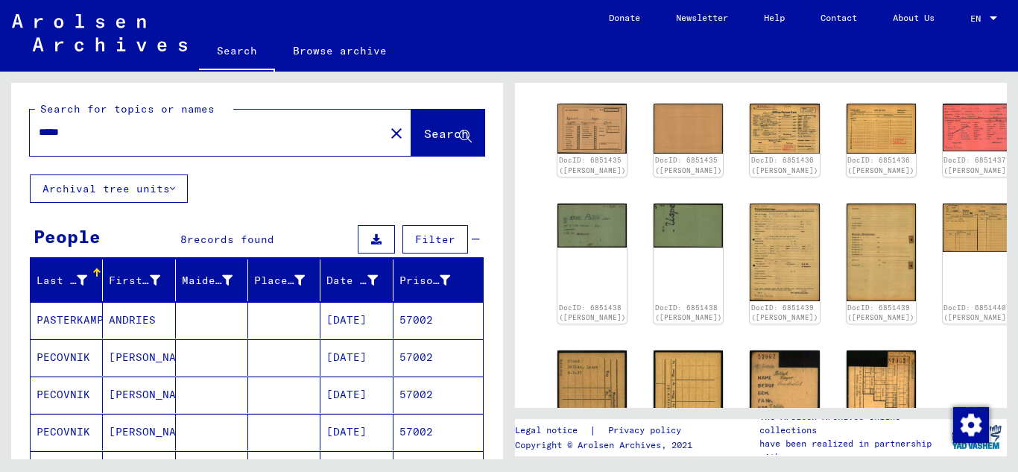
click at [100, 126] on input "*****" at bounding box center [207, 133] width 337 height 16
click at [749, 248] on div "DocID: 6851435 ([PERSON_NAME]) DocID: 6851435 ([PERSON_NAME]) DocID: 6851436 ([…" at bounding box center [761, 287] width 419 height 378
click at [749, 253] on img at bounding box center [785, 252] width 73 height 102
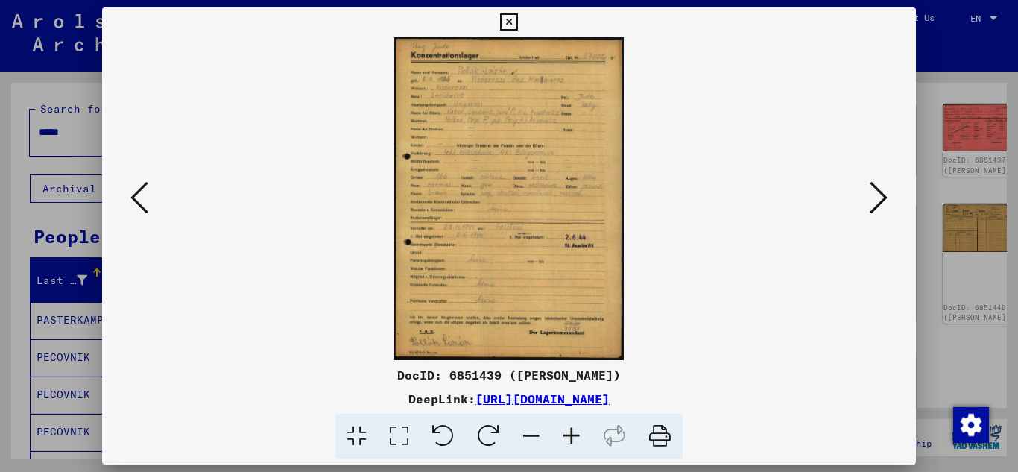
click at [582, 435] on icon at bounding box center [572, 436] width 40 height 45
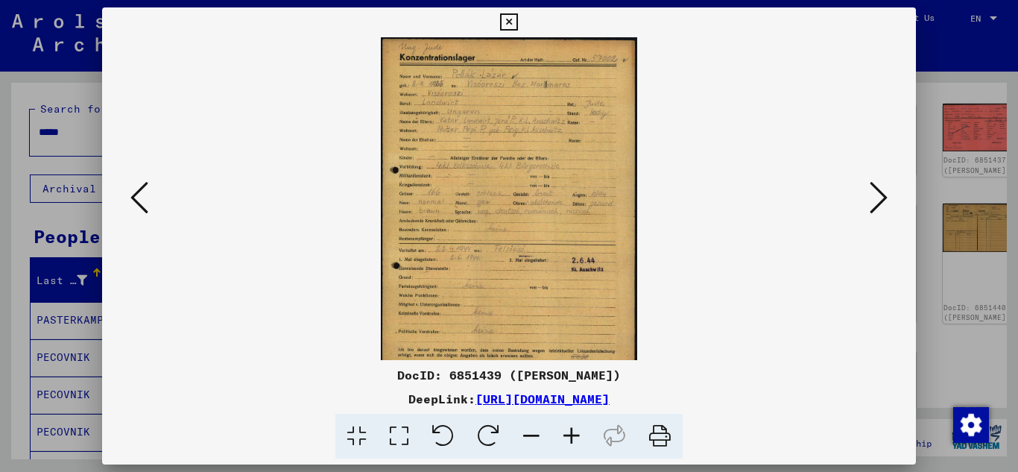
click at [582, 435] on icon at bounding box center [572, 436] width 40 height 45
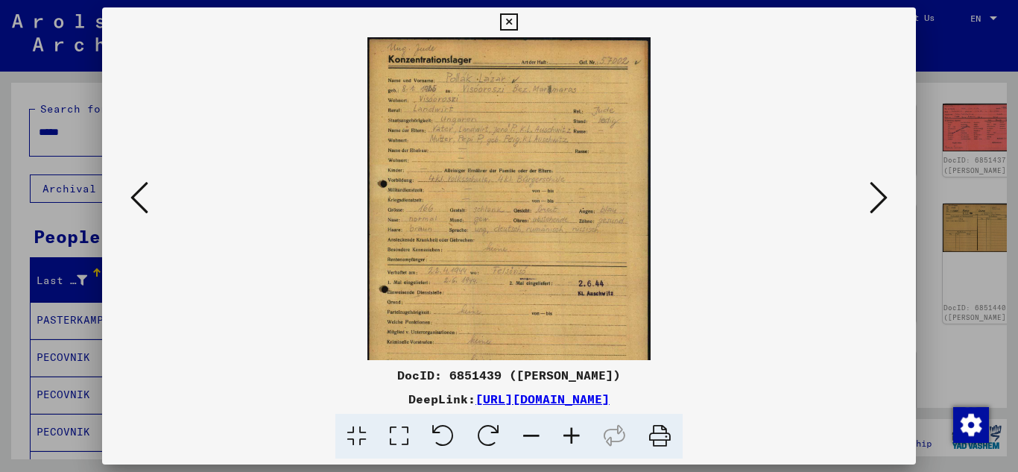
drag, startPoint x: 582, startPoint y: 435, endPoint x: 582, endPoint y: 412, distance: 23.1
click at [582, 435] on icon at bounding box center [572, 436] width 40 height 45
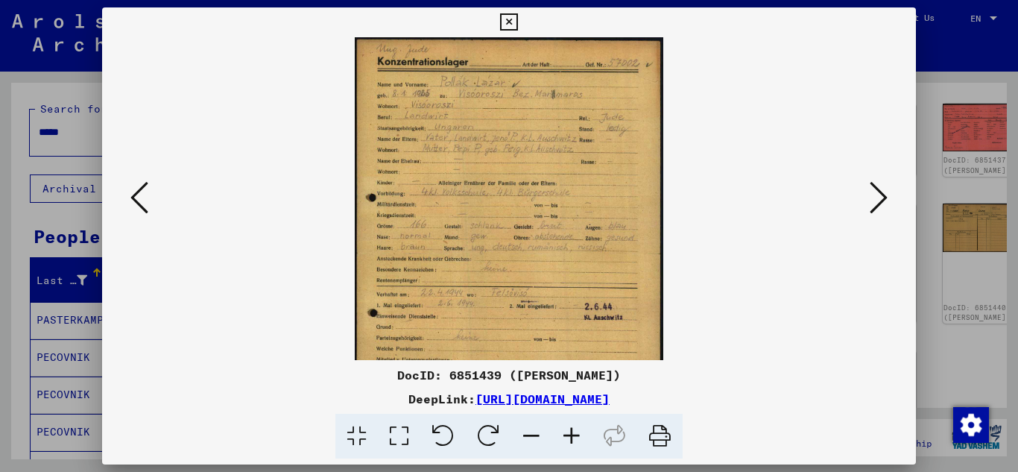
click at [508, 22] on icon at bounding box center [508, 22] width 17 height 18
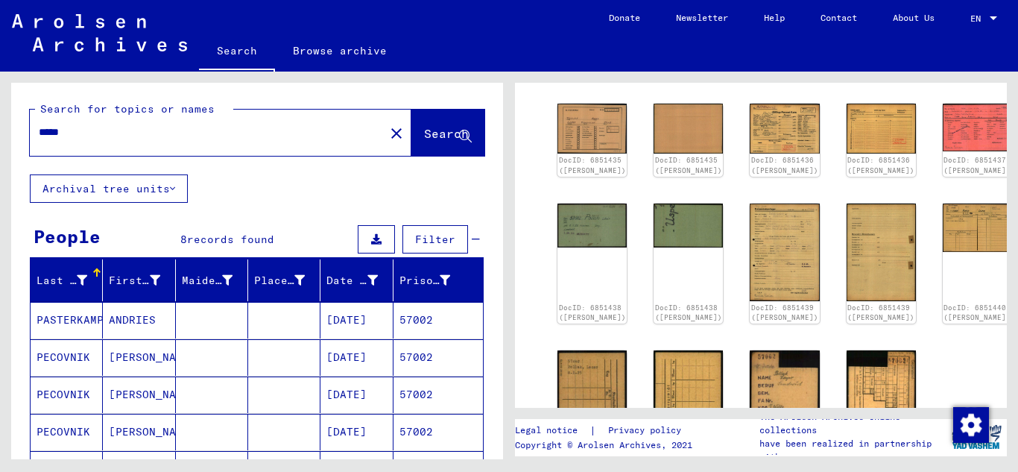
click at [424, 139] on span "Search" at bounding box center [446, 133] width 45 height 15
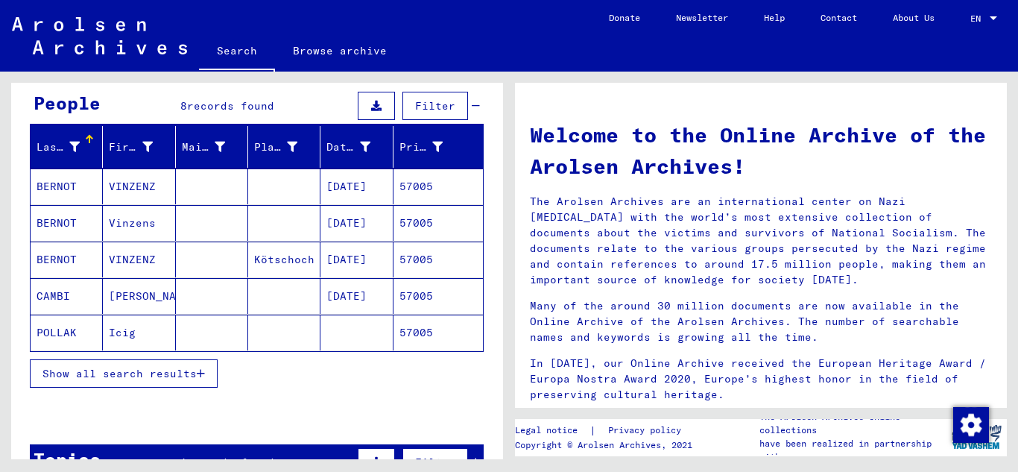
scroll to position [149, 0]
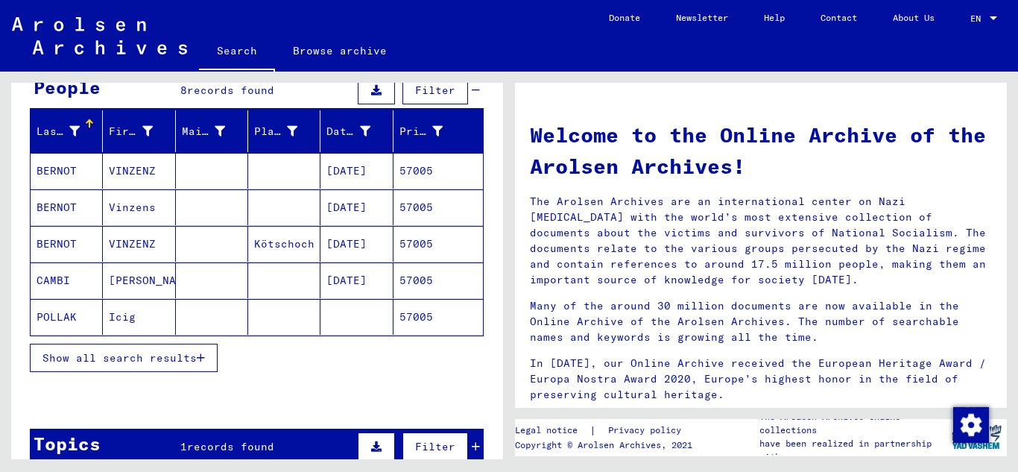
click at [187, 355] on span "Show all search results" at bounding box center [119, 357] width 154 height 13
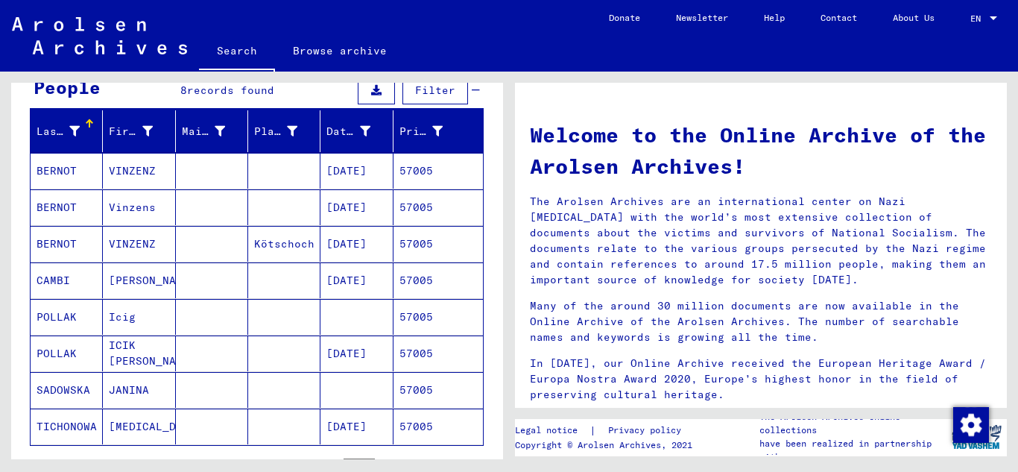
scroll to position [224, 0]
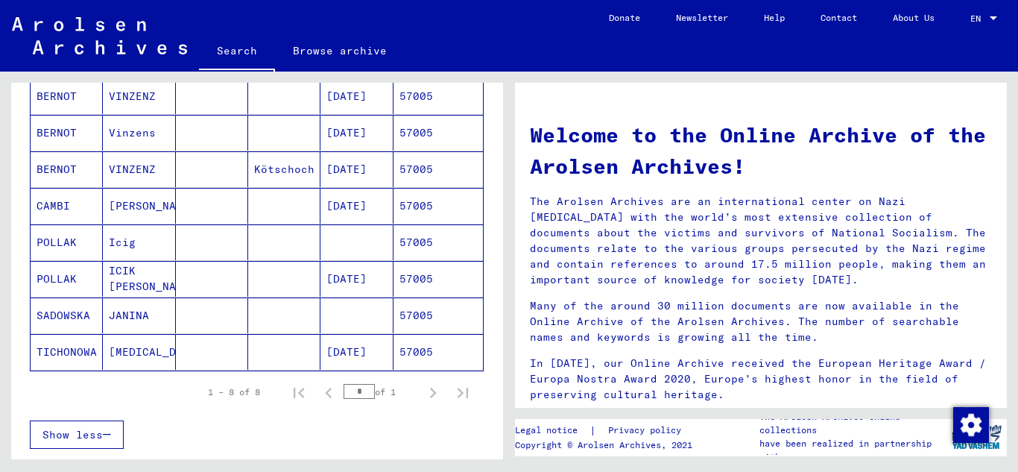
click at [403, 285] on mat-cell "57005" at bounding box center [438, 279] width 89 height 36
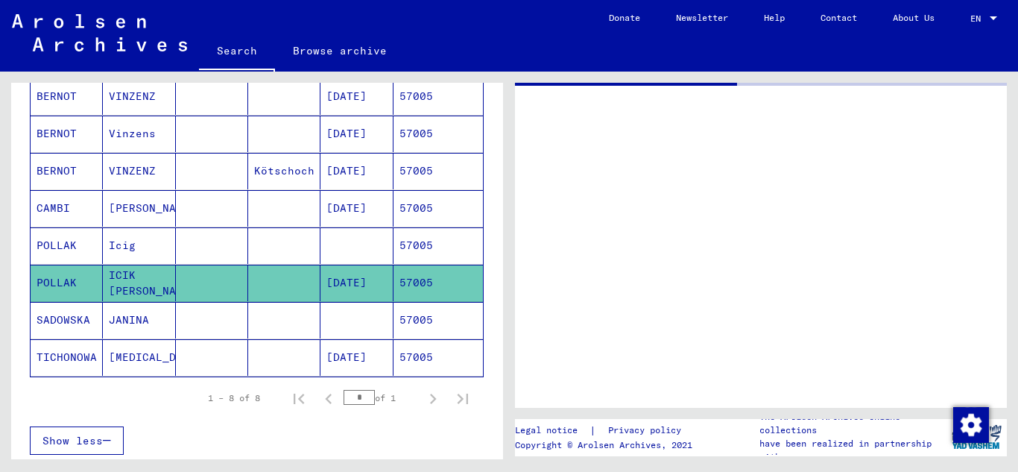
click at [403, 285] on mat-cell "57005" at bounding box center [438, 283] width 89 height 37
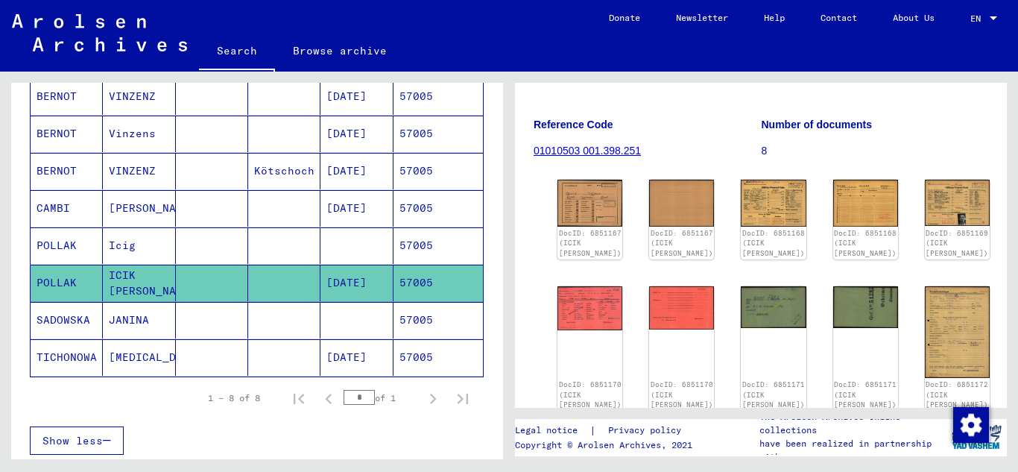
scroll to position [149, 0]
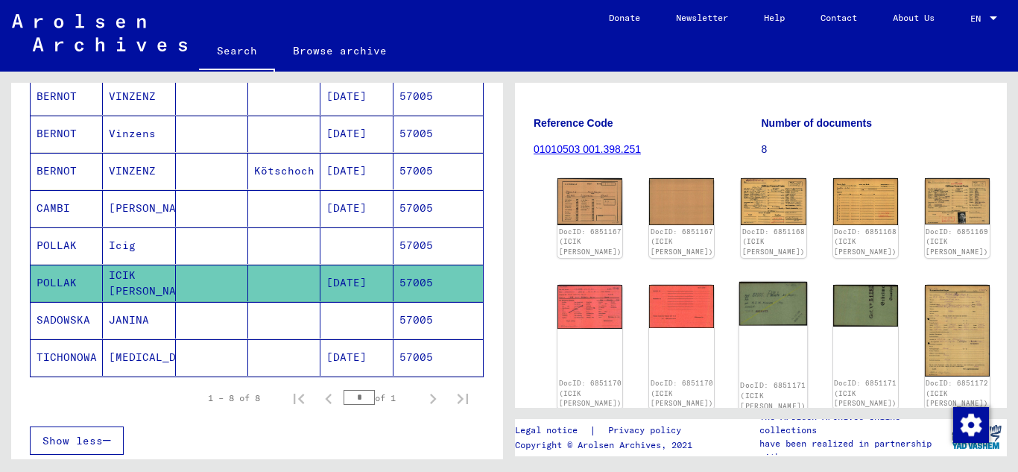
click at [740, 323] on img at bounding box center [774, 304] width 69 height 44
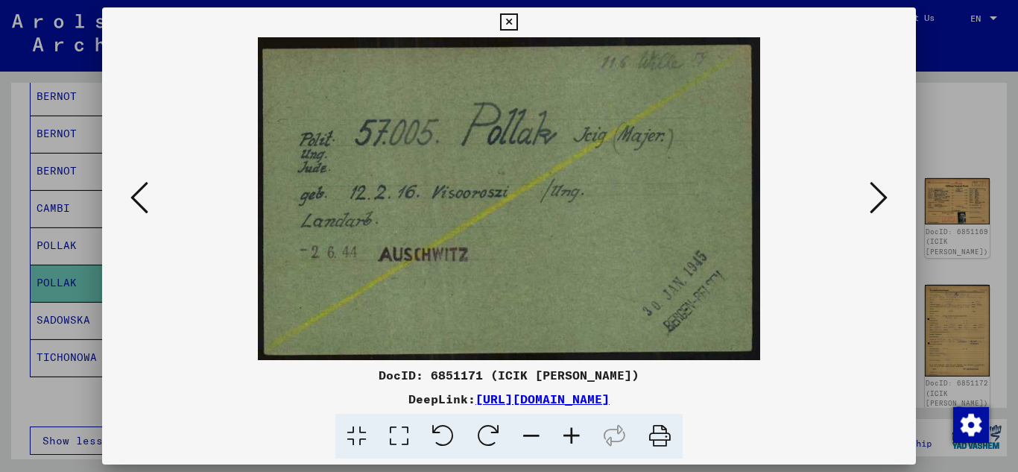
click at [142, 201] on icon at bounding box center [139, 198] width 18 height 36
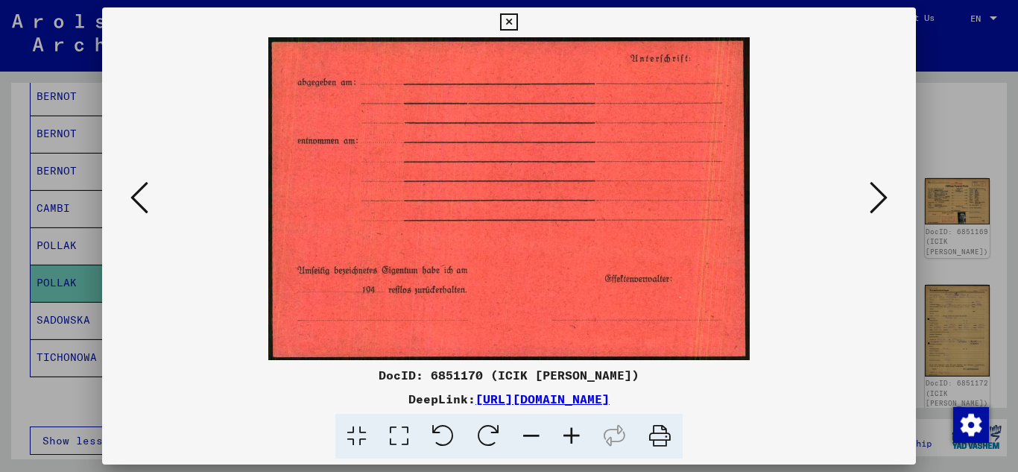
click at [142, 201] on icon at bounding box center [139, 198] width 18 height 36
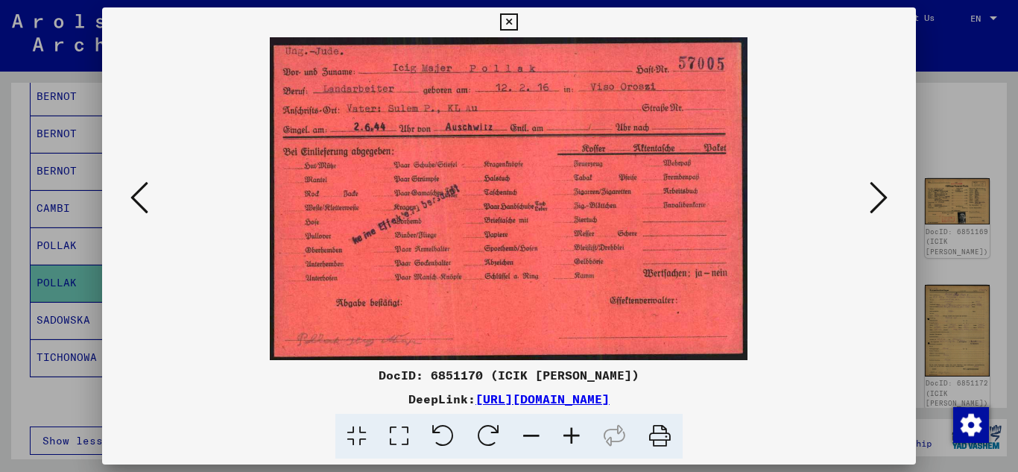
click at [142, 201] on icon at bounding box center [139, 198] width 18 height 36
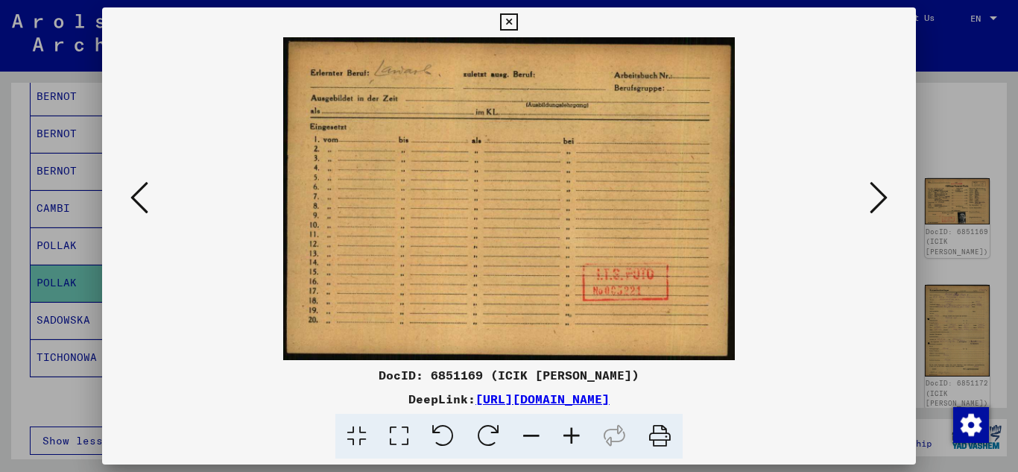
click at [142, 201] on icon at bounding box center [139, 198] width 18 height 36
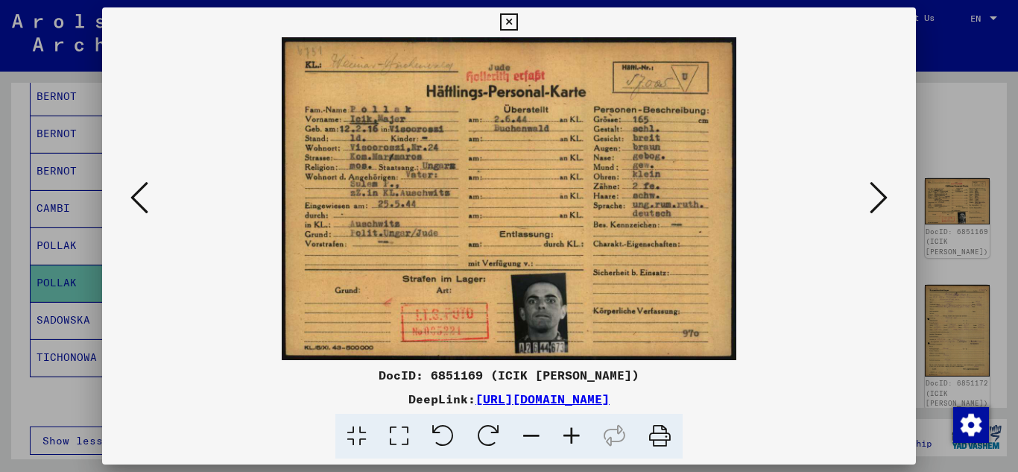
click at [885, 204] on icon at bounding box center [879, 198] width 18 height 36
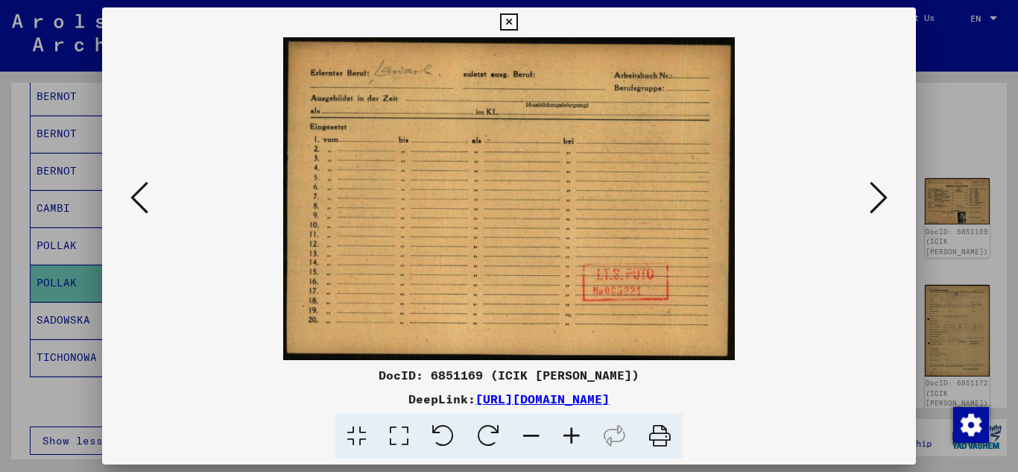
click at [885, 204] on icon at bounding box center [879, 198] width 18 height 36
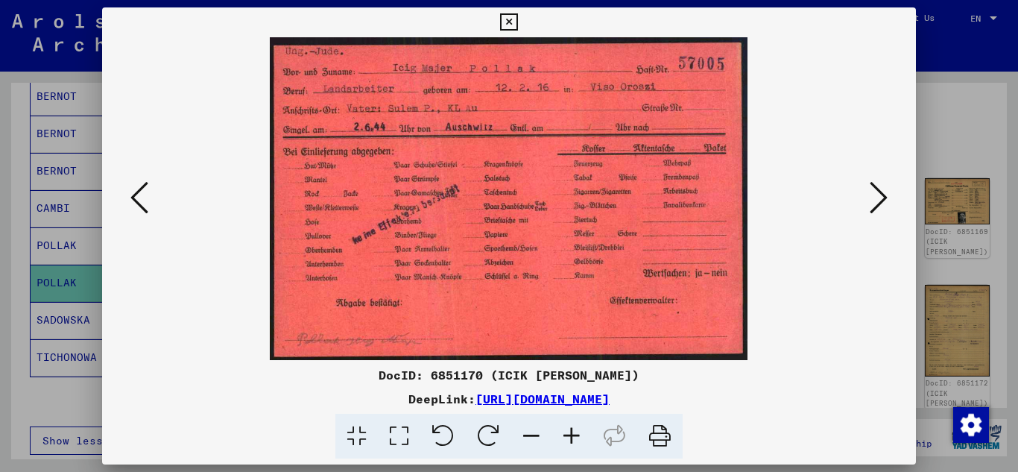
click at [885, 204] on icon at bounding box center [879, 198] width 18 height 36
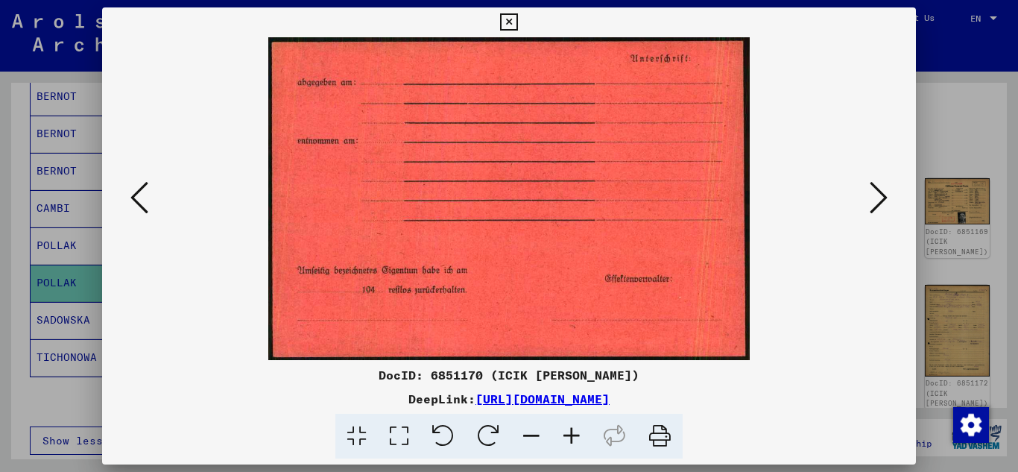
click at [885, 204] on icon at bounding box center [879, 198] width 18 height 36
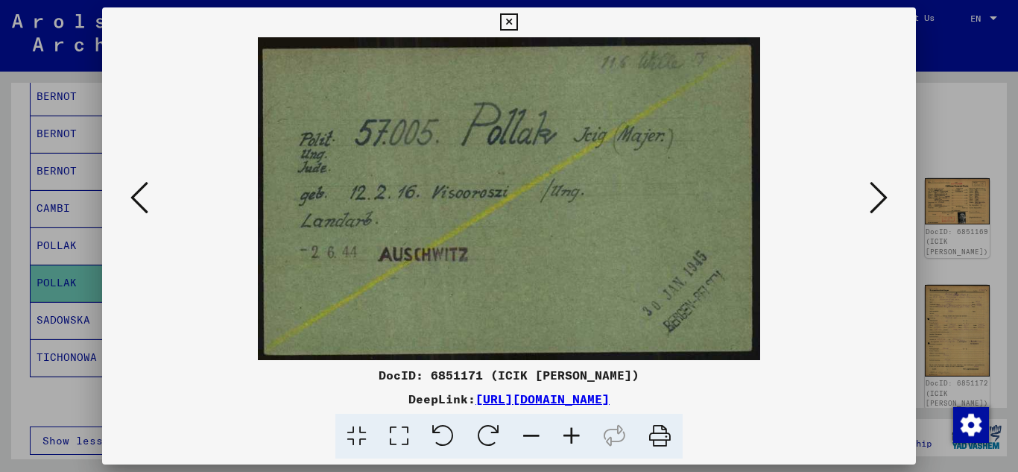
click at [886, 204] on icon at bounding box center [879, 198] width 18 height 36
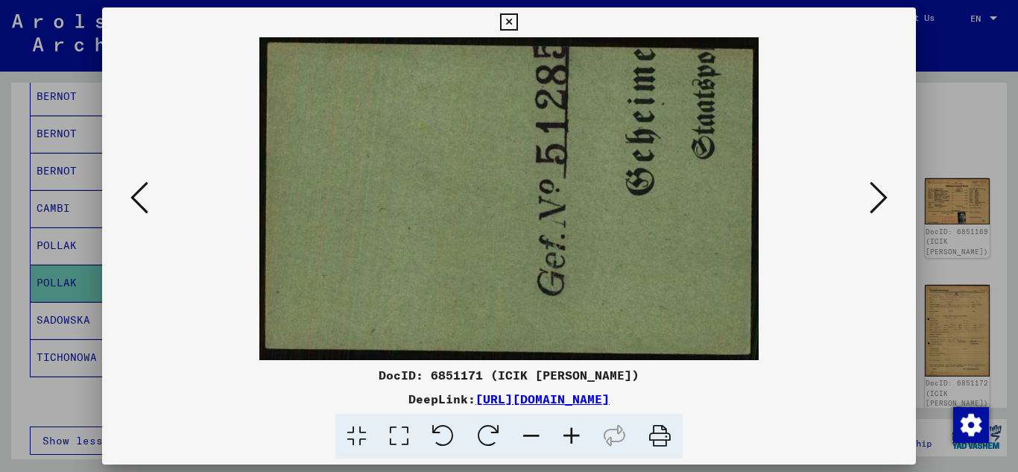
click at [886, 204] on icon at bounding box center [879, 198] width 18 height 36
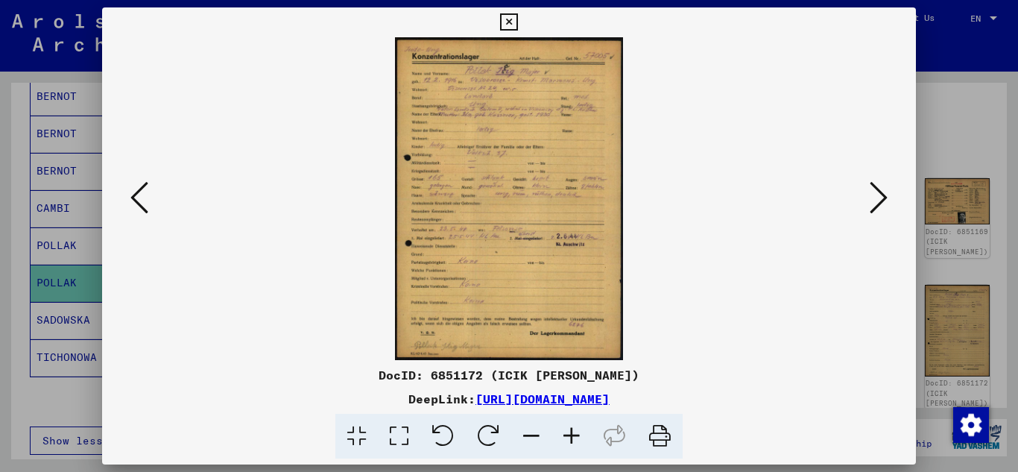
click at [579, 428] on icon at bounding box center [572, 436] width 40 height 45
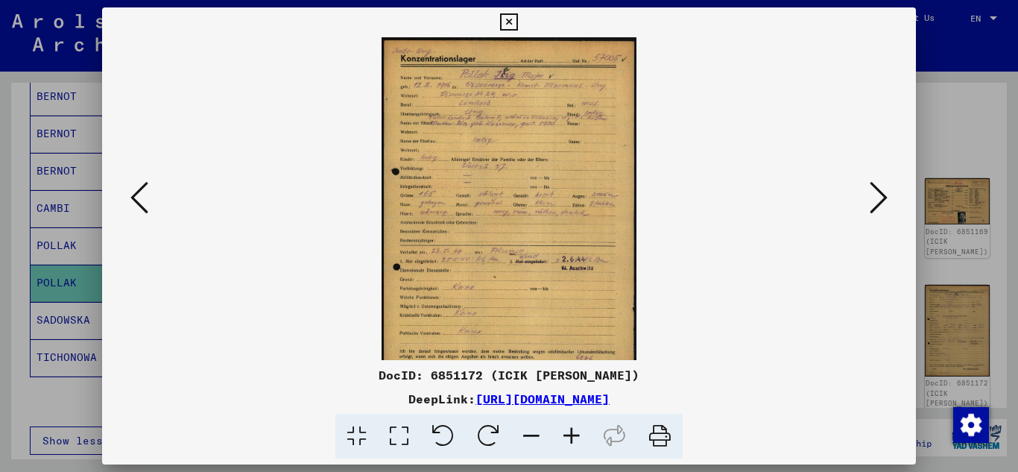
click at [579, 428] on icon at bounding box center [572, 436] width 40 height 45
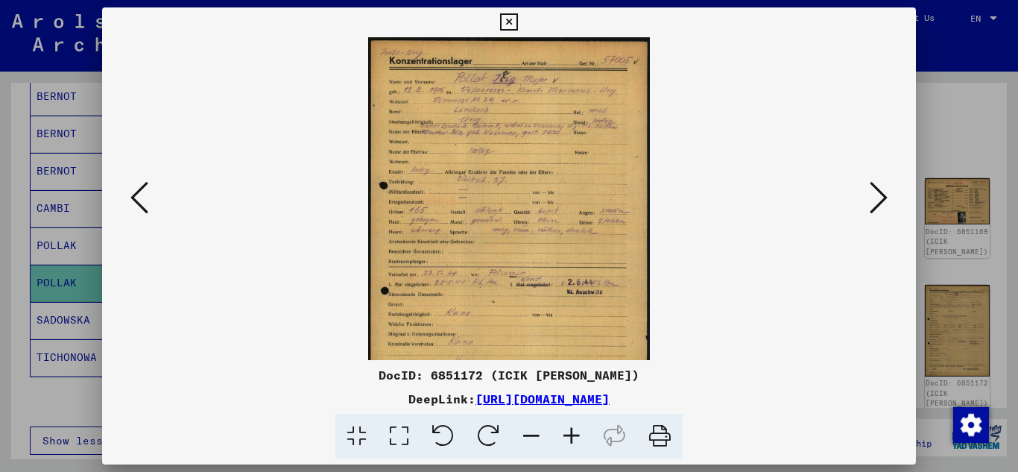
click at [579, 428] on icon at bounding box center [572, 436] width 40 height 45
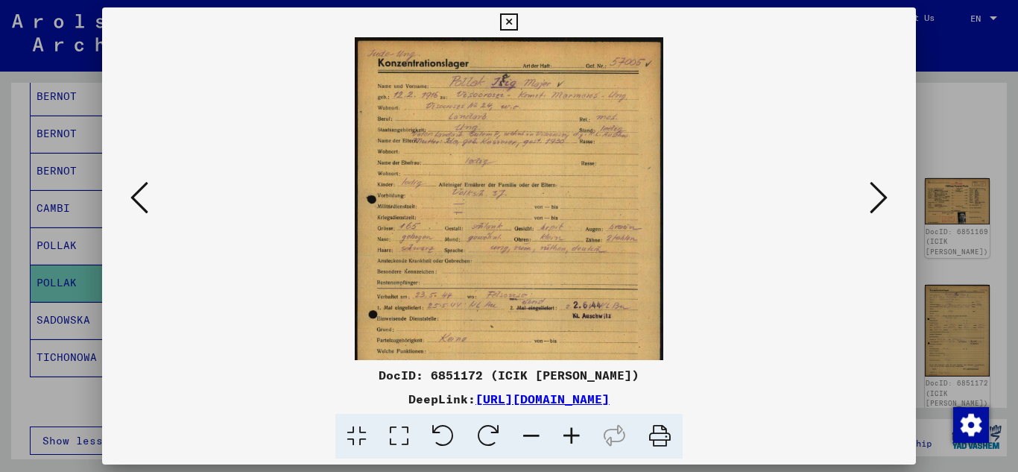
click at [579, 428] on icon at bounding box center [572, 436] width 40 height 45
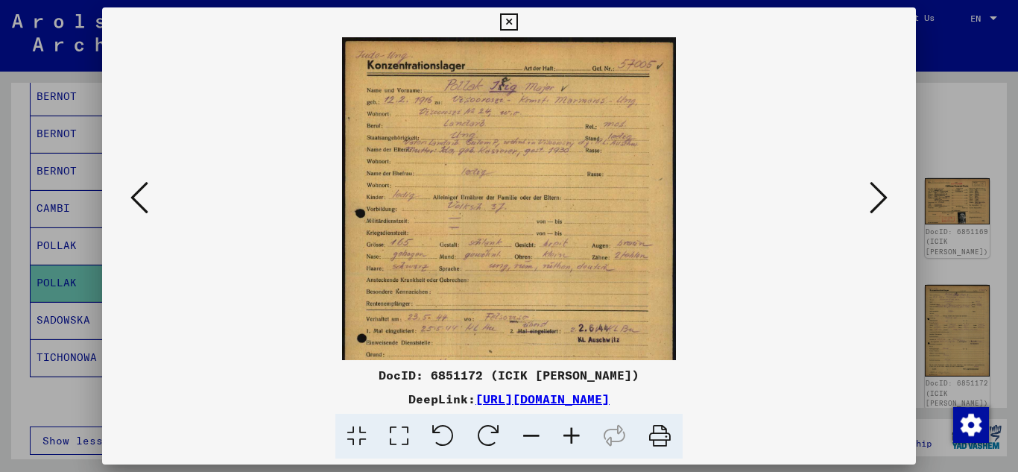
click at [579, 428] on icon at bounding box center [572, 436] width 40 height 45
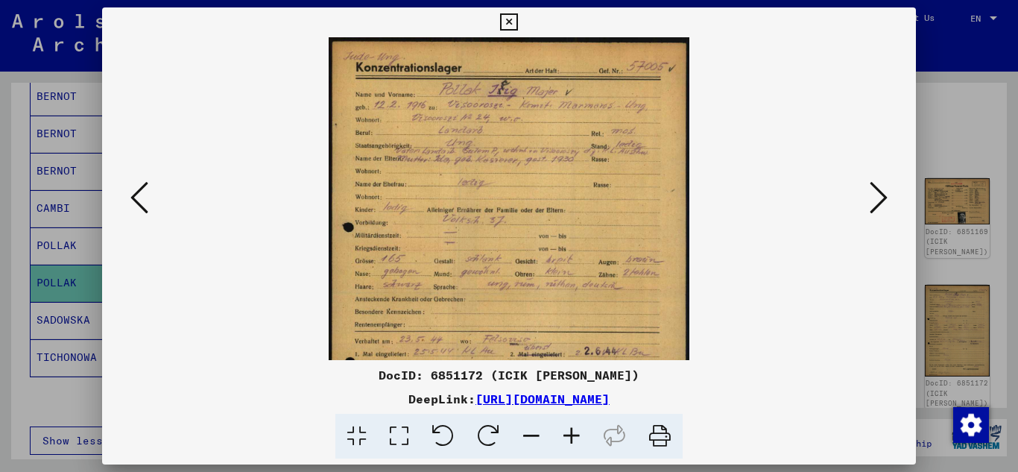
click at [579, 428] on icon at bounding box center [572, 436] width 40 height 45
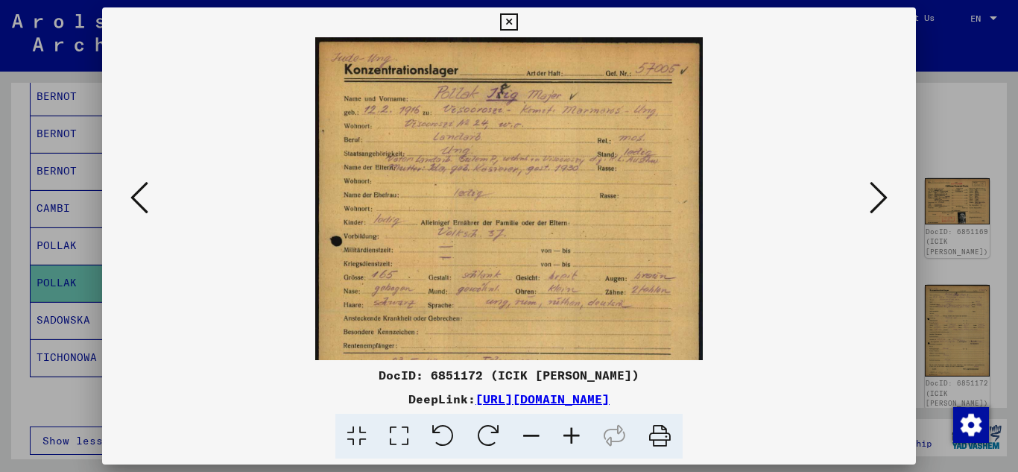
click at [579, 428] on icon at bounding box center [572, 436] width 40 height 45
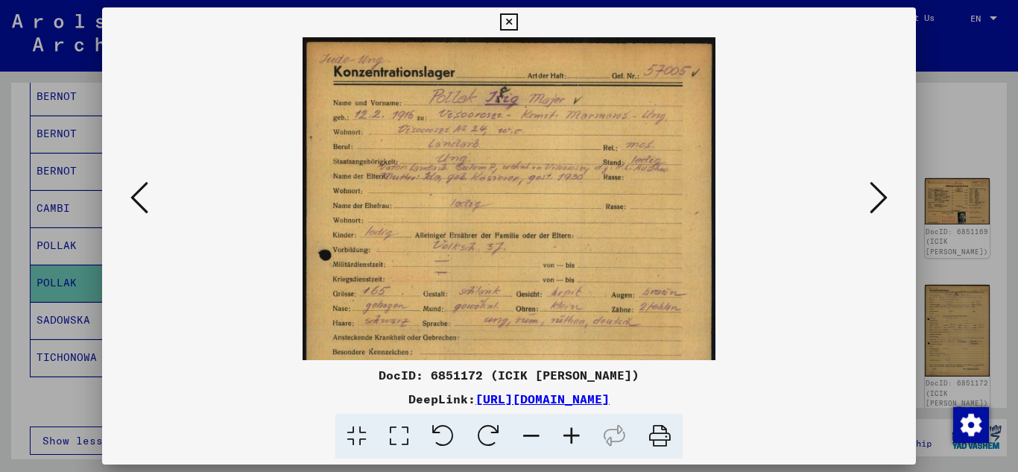
click at [579, 428] on icon at bounding box center [572, 436] width 40 height 45
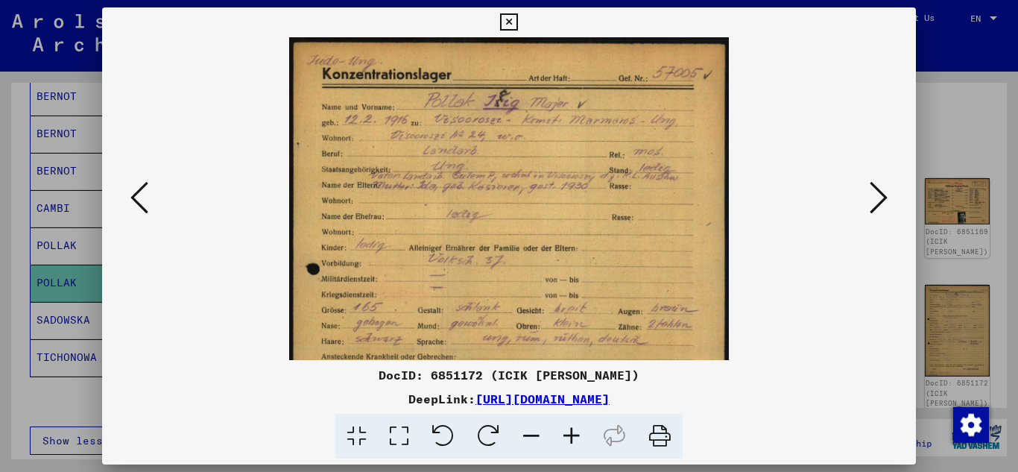
click at [579, 428] on icon at bounding box center [572, 436] width 40 height 45
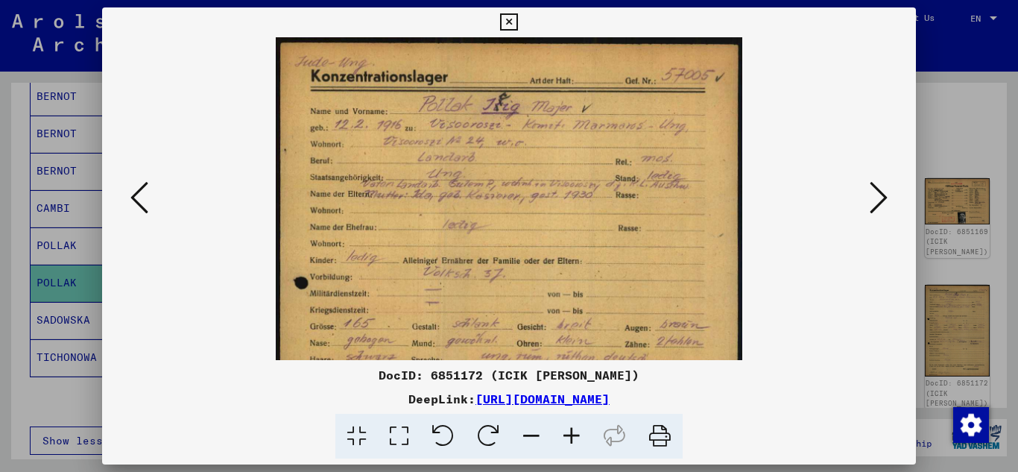
click at [579, 428] on icon at bounding box center [572, 436] width 40 height 45
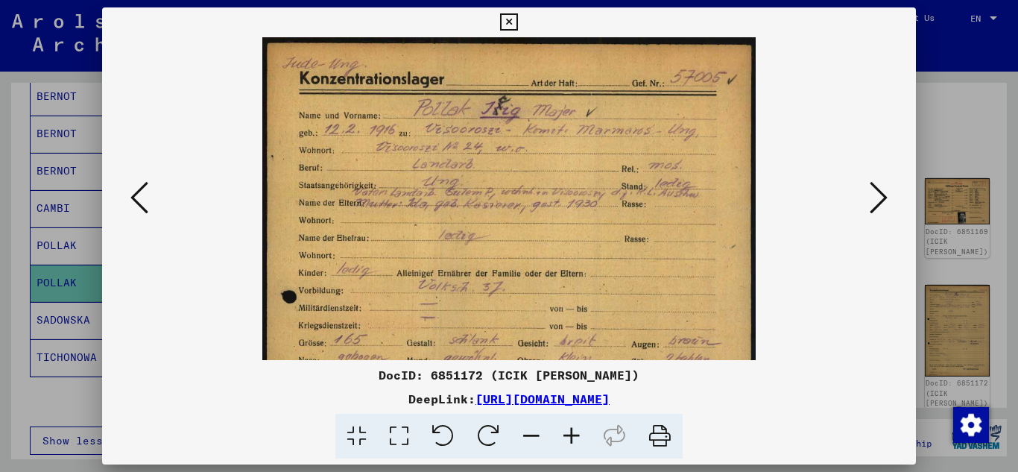
click at [579, 428] on icon at bounding box center [572, 436] width 40 height 45
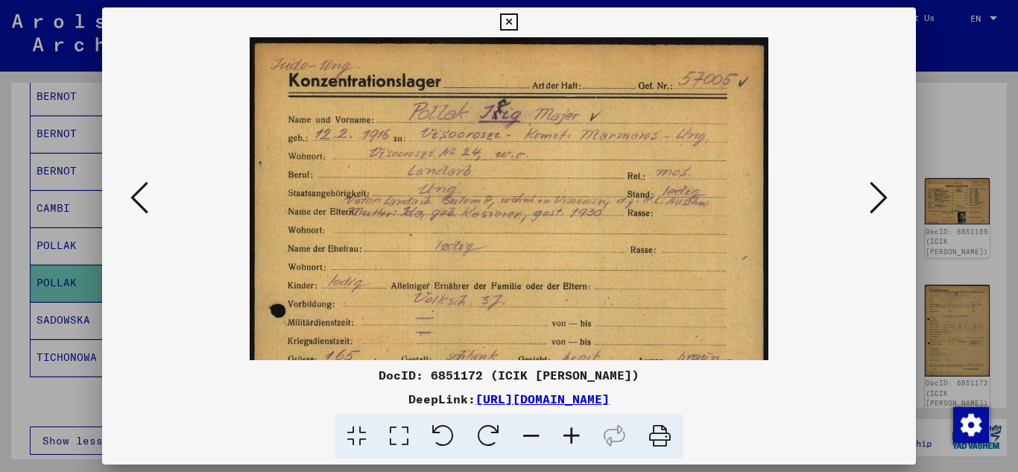
click at [579, 428] on icon at bounding box center [572, 436] width 40 height 45
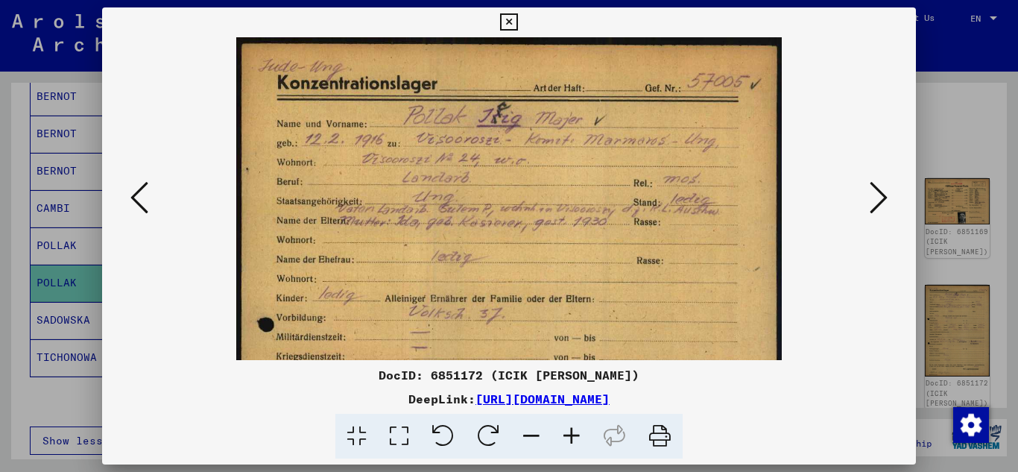
click at [579, 428] on icon at bounding box center [572, 436] width 40 height 45
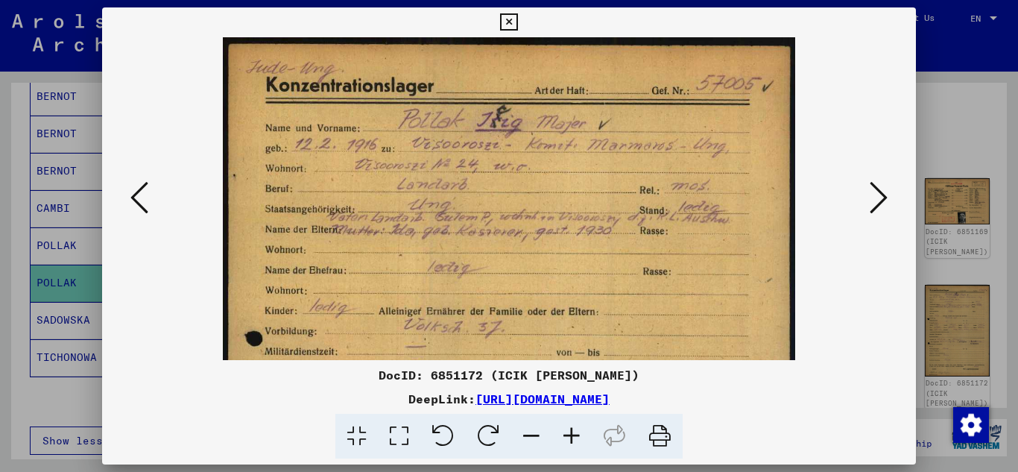
click at [579, 428] on icon at bounding box center [572, 436] width 40 height 45
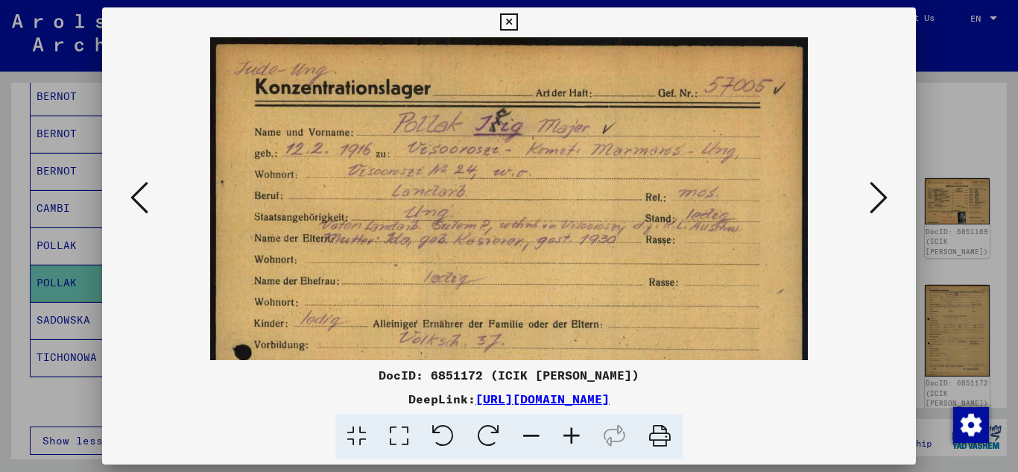
click at [514, 23] on icon at bounding box center [508, 22] width 17 height 18
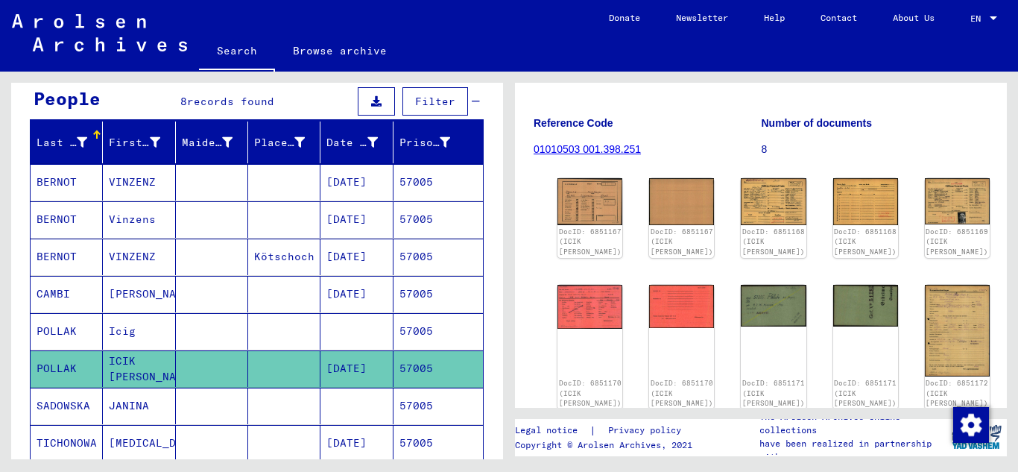
scroll to position [0, 0]
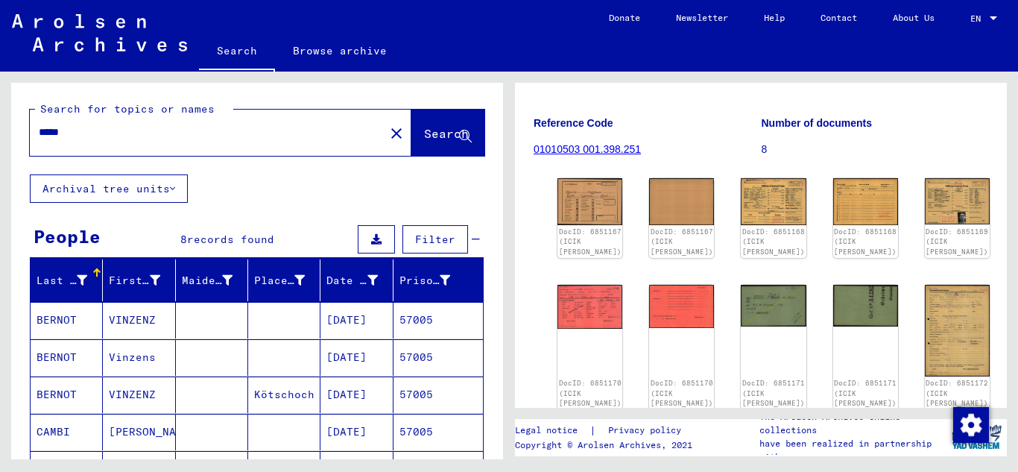
click at [76, 125] on input "*****" at bounding box center [207, 133] width 337 height 16
click at [424, 127] on span "Search" at bounding box center [446, 133] width 45 height 15
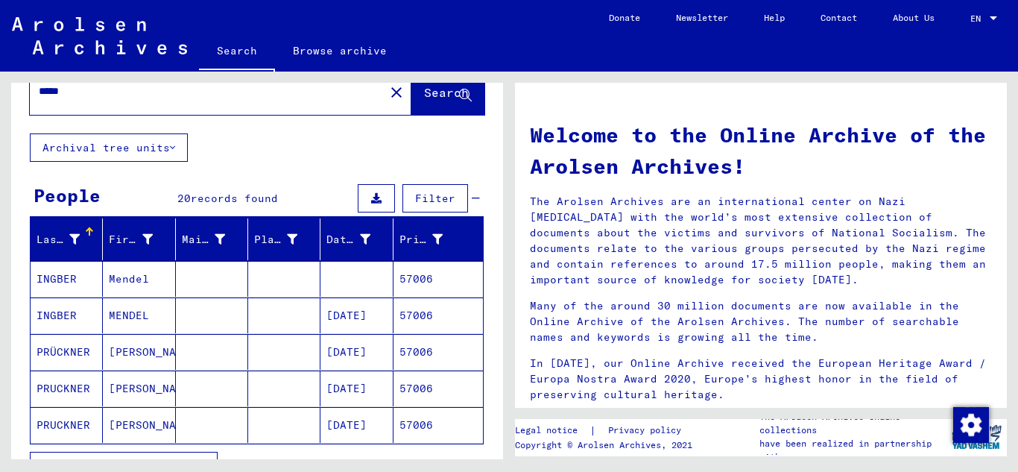
scroll to position [75, 0]
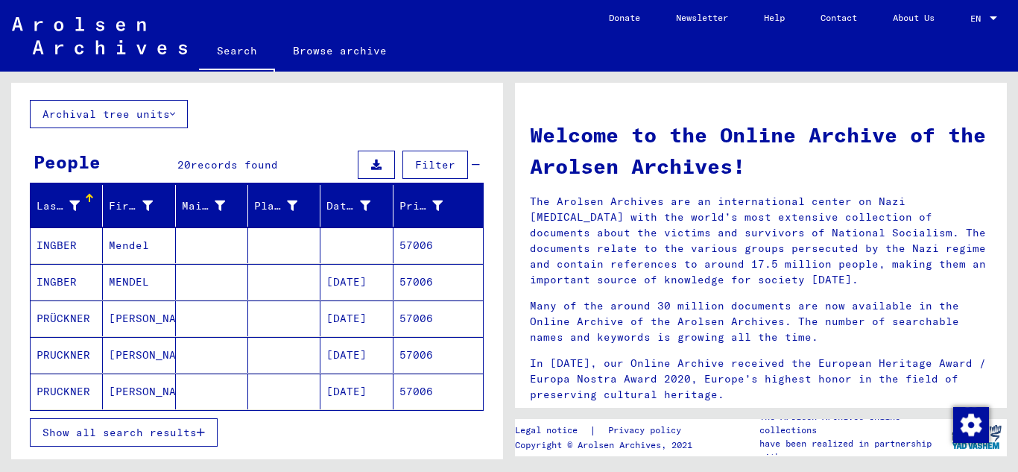
click at [432, 276] on mat-cell "57006" at bounding box center [438, 282] width 89 height 36
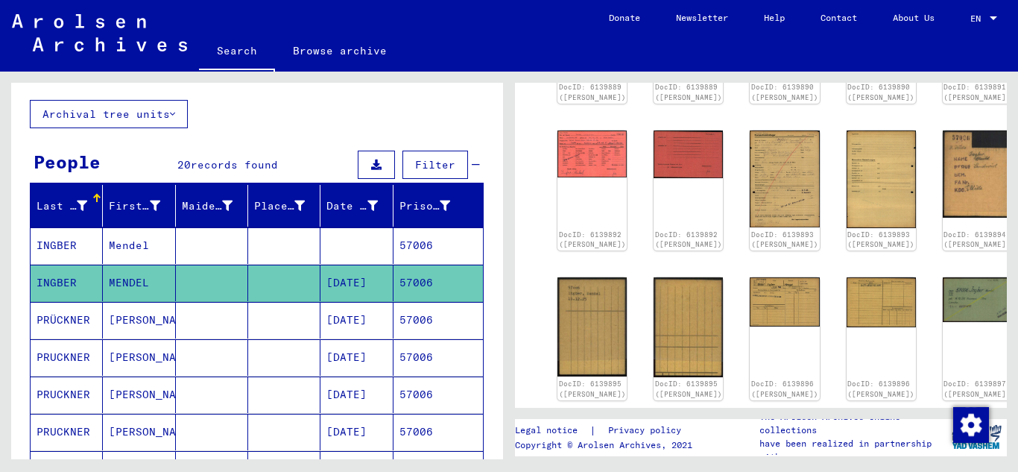
scroll to position [298, 0]
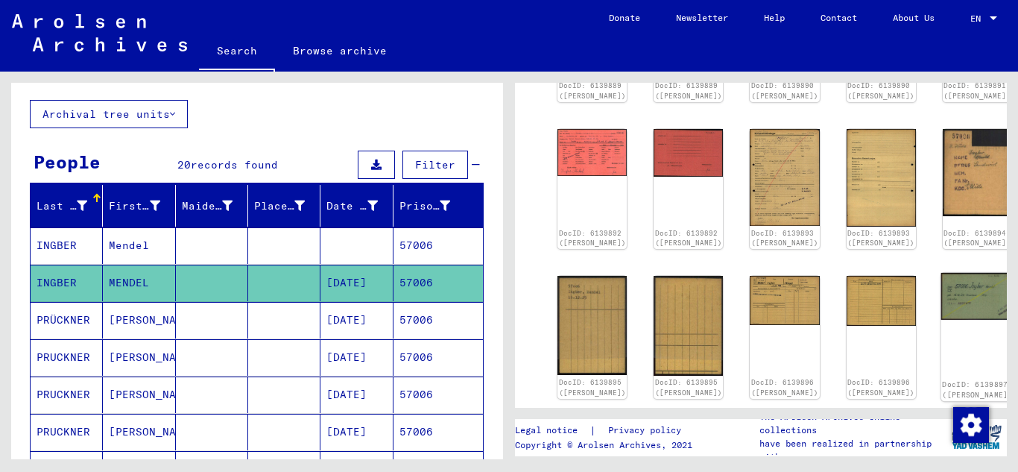
click at [941, 297] on img at bounding box center [977, 296] width 73 height 47
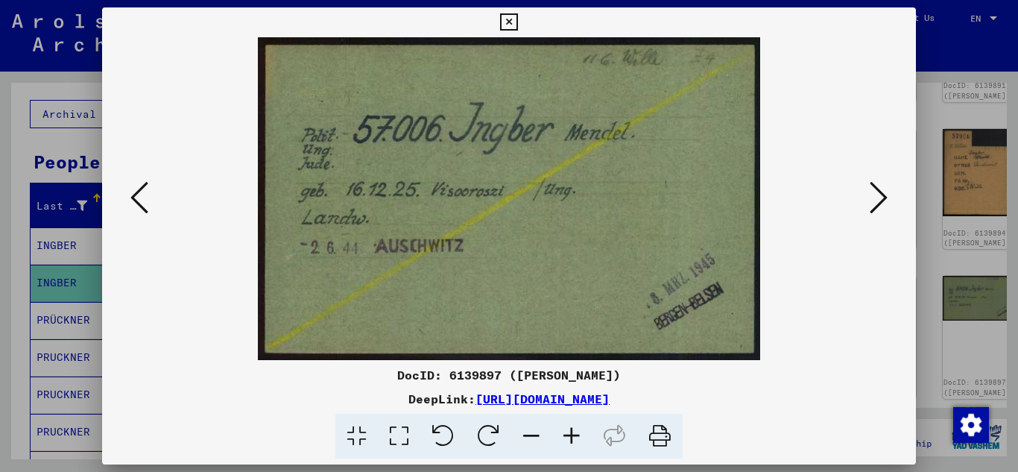
click at [505, 22] on icon at bounding box center [508, 22] width 17 height 18
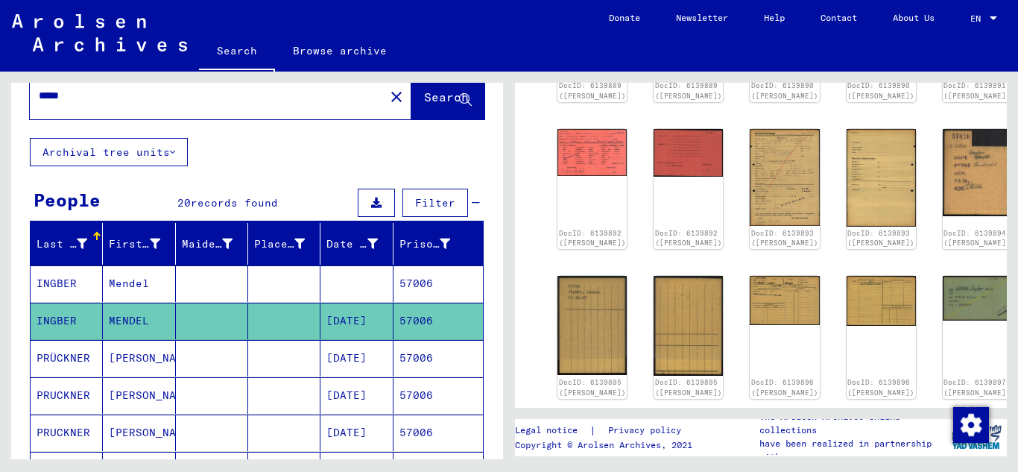
scroll to position [0, 0]
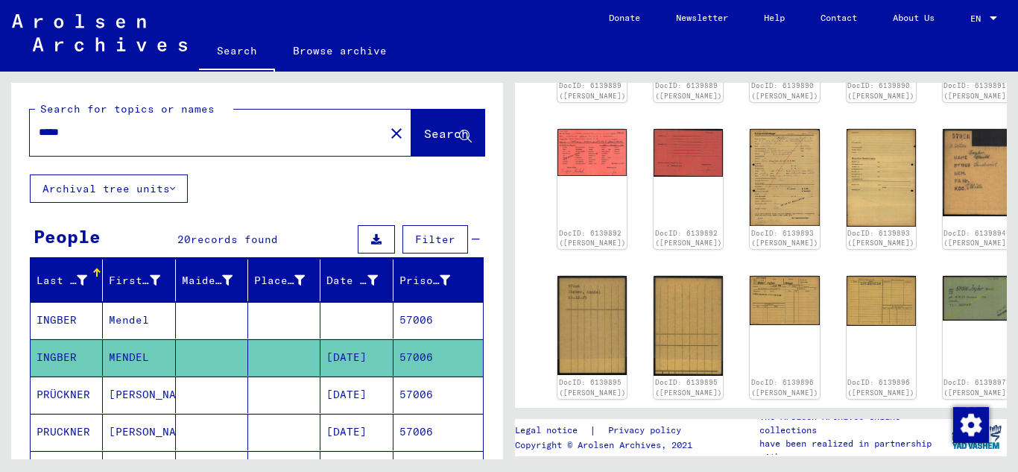
click at [89, 135] on input "*****" at bounding box center [207, 133] width 337 height 16
click at [424, 133] on span "Search" at bounding box center [446, 133] width 45 height 15
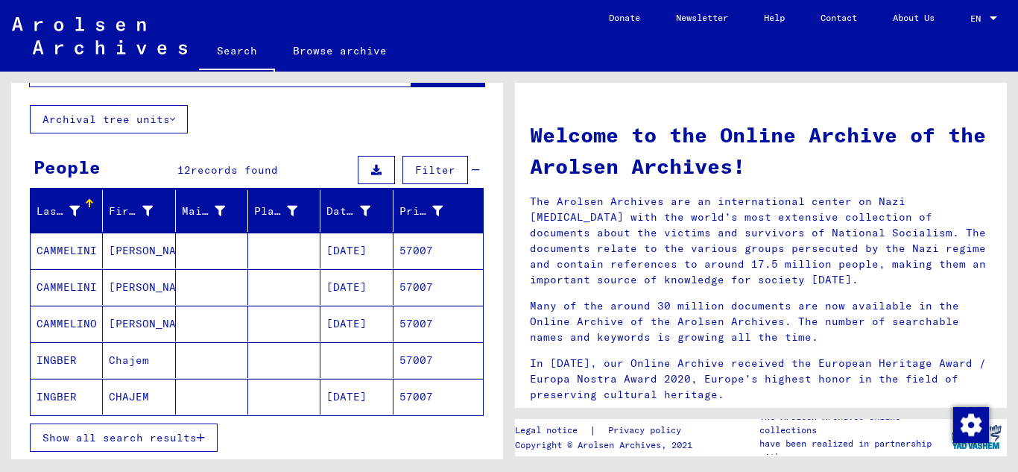
scroll to position [149, 0]
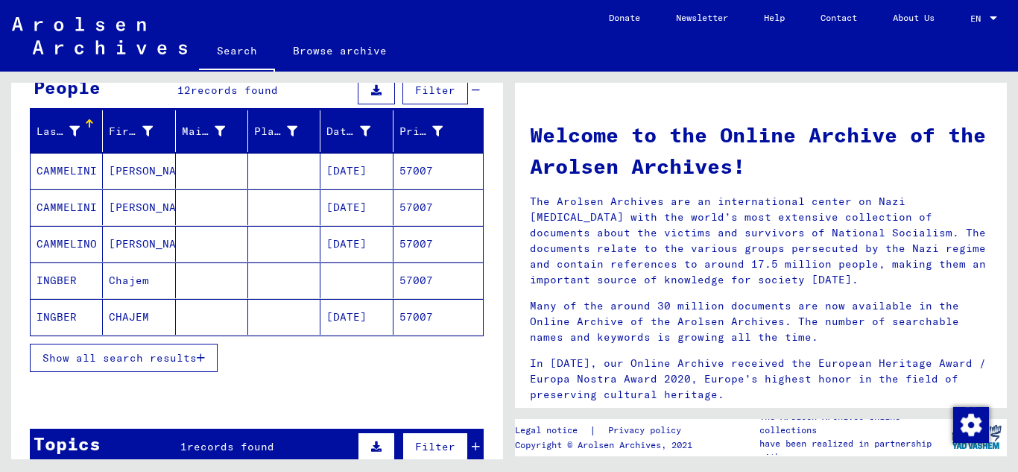
click at [423, 313] on mat-cell "57007" at bounding box center [438, 317] width 89 height 36
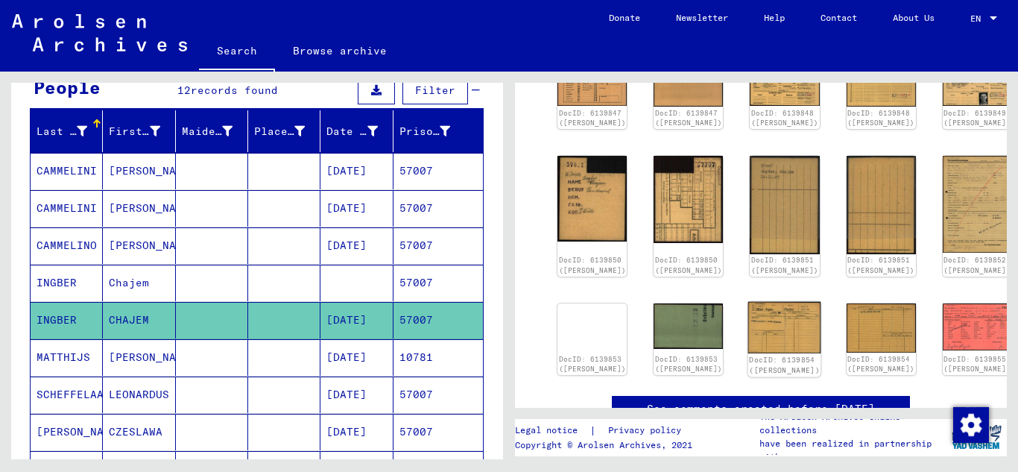
scroll to position [298, 0]
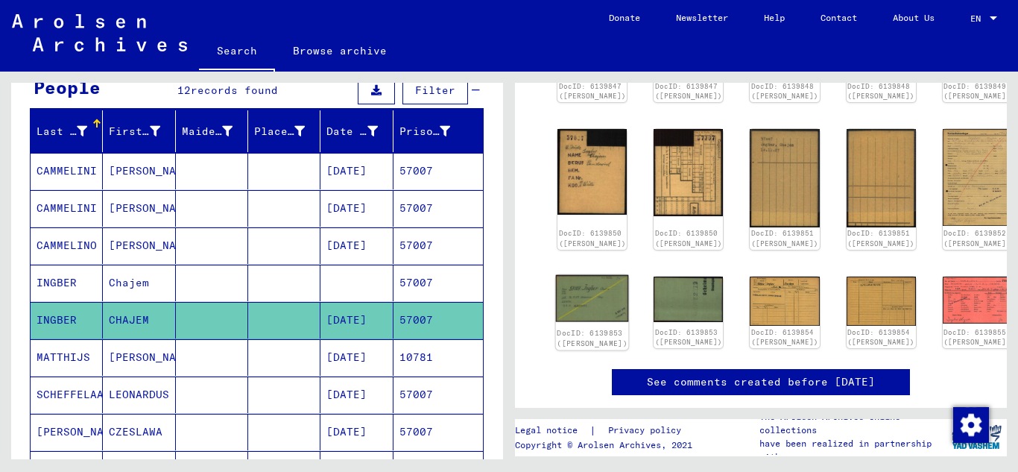
click at [588, 302] on img at bounding box center [592, 298] width 73 height 47
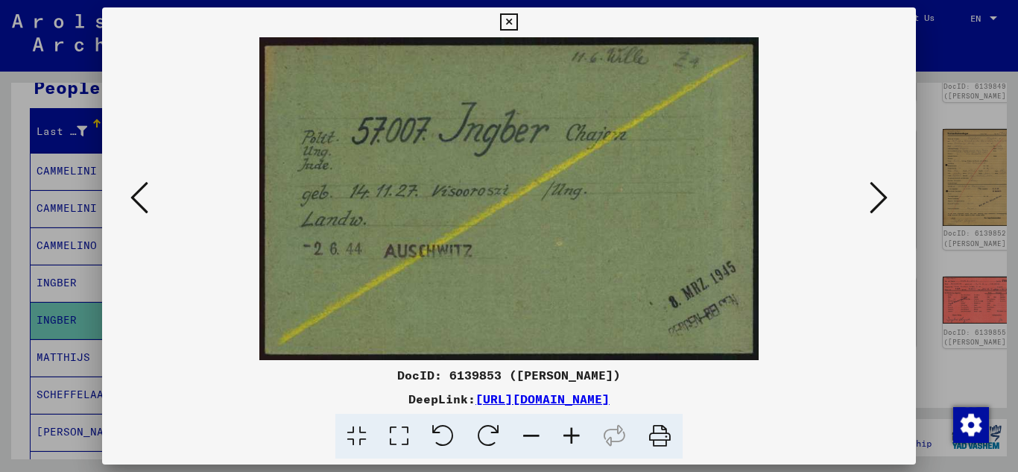
click at [494, 28] on div "DocID: 6139853 ([PERSON_NAME]) DeepLink: [URL][DOMAIN_NAME]" at bounding box center [509, 233] width 815 height 452
click at [511, 16] on icon at bounding box center [508, 22] width 17 height 18
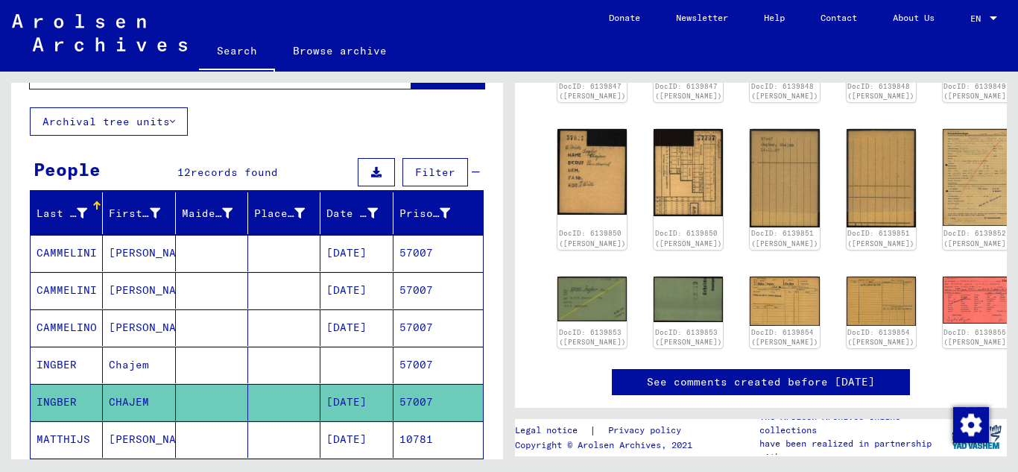
scroll to position [0, 0]
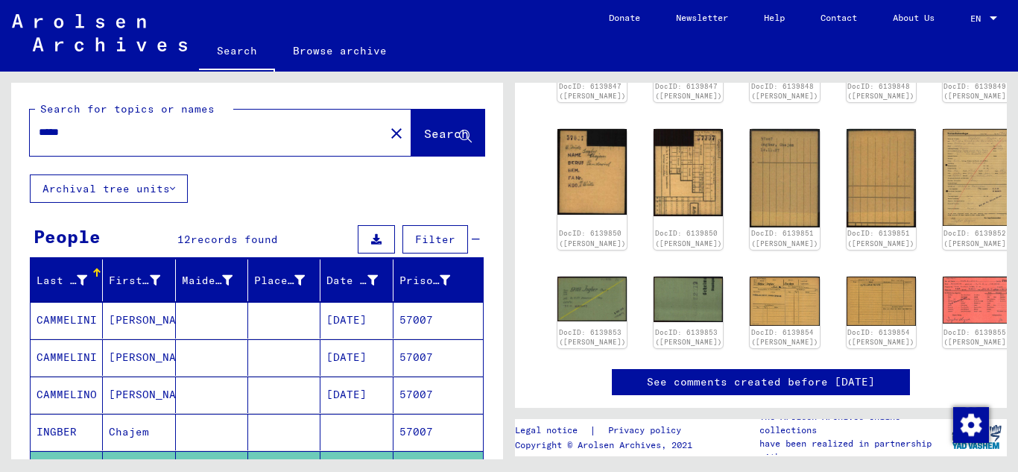
click at [101, 137] on input "*****" at bounding box center [207, 133] width 337 height 16
click at [424, 132] on span "Search" at bounding box center [446, 133] width 45 height 15
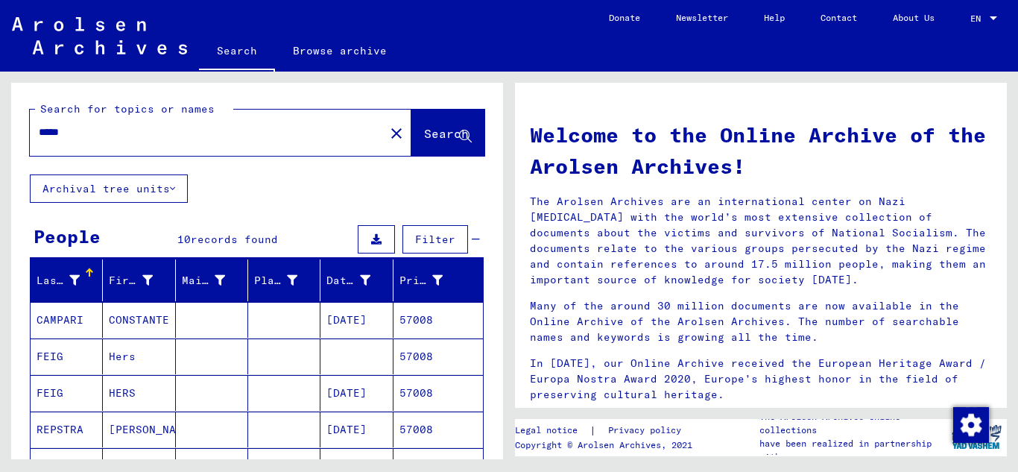
click at [431, 397] on mat-cell "57008" at bounding box center [438, 393] width 89 height 36
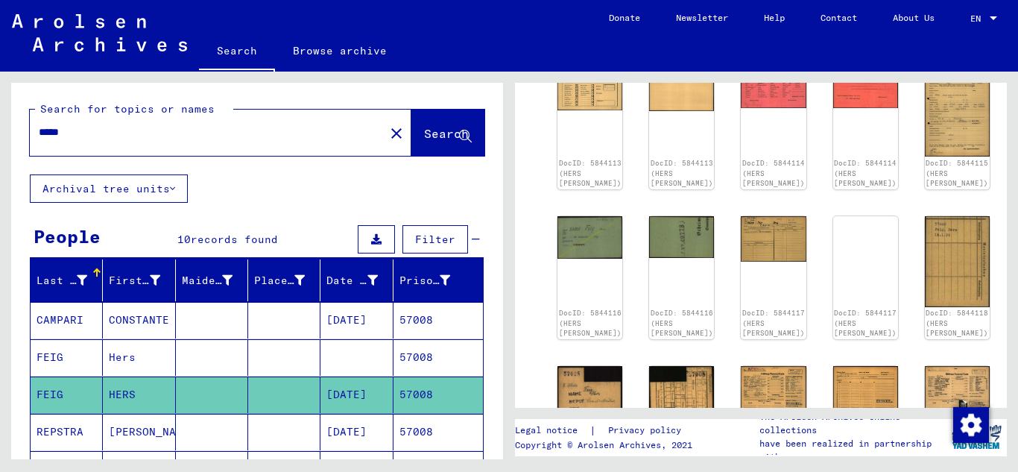
scroll to position [298, 0]
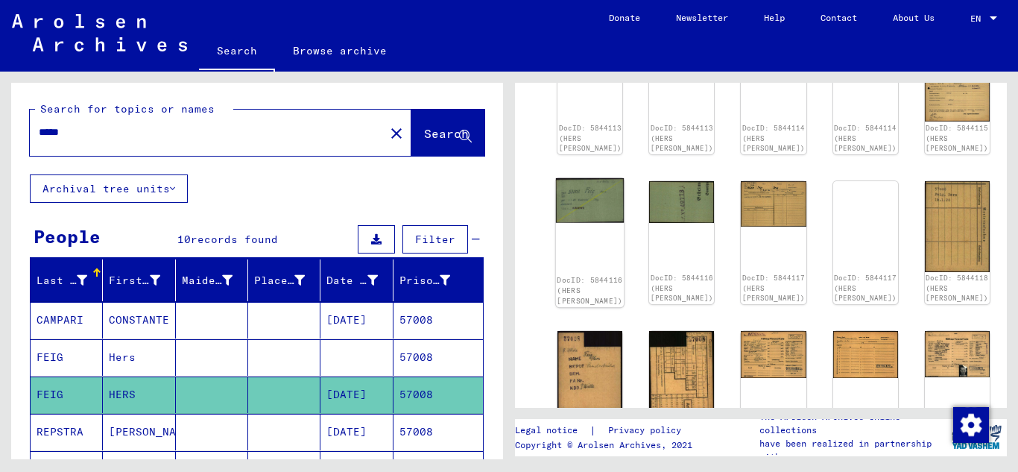
click at [591, 193] on img at bounding box center [590, 200] width 69 height 44
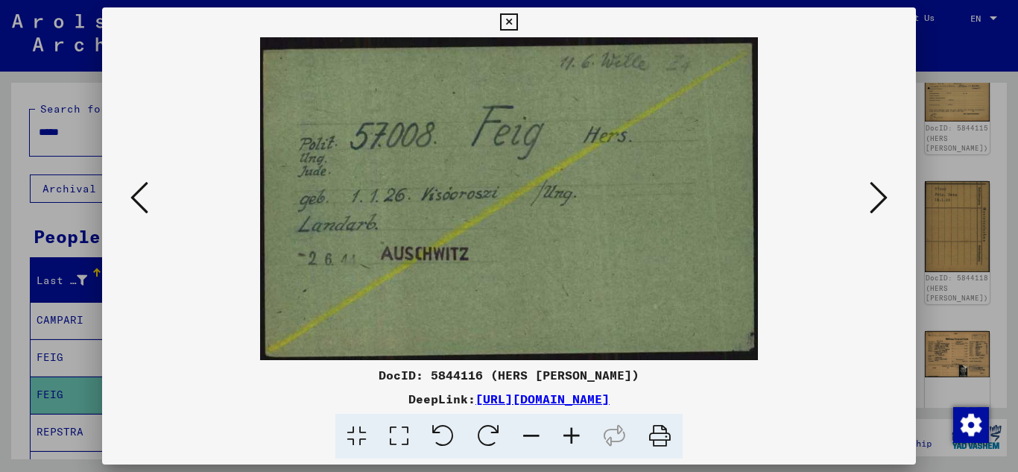
click at [144, 193] on icon at bounding box center [139, 198] width 18 height 36
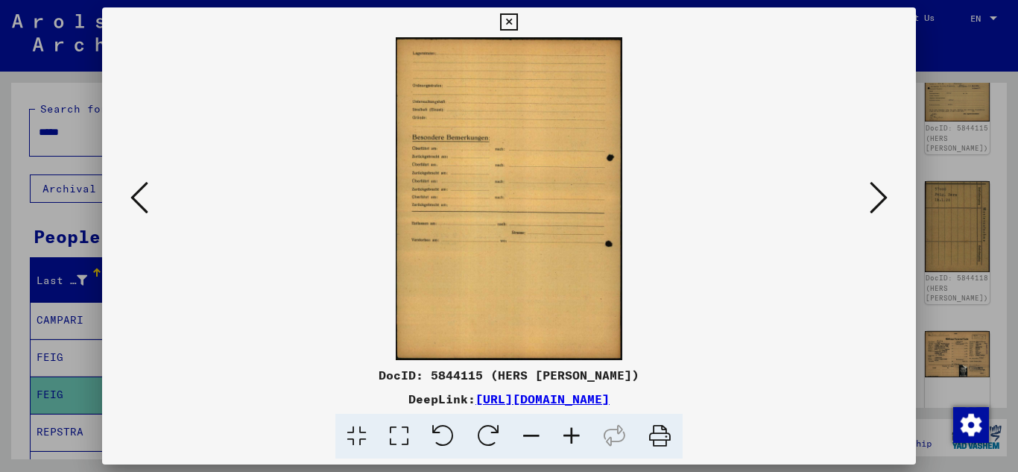
click at [144, 193] on icon at bounding box center [139, 198] width 18 height 36
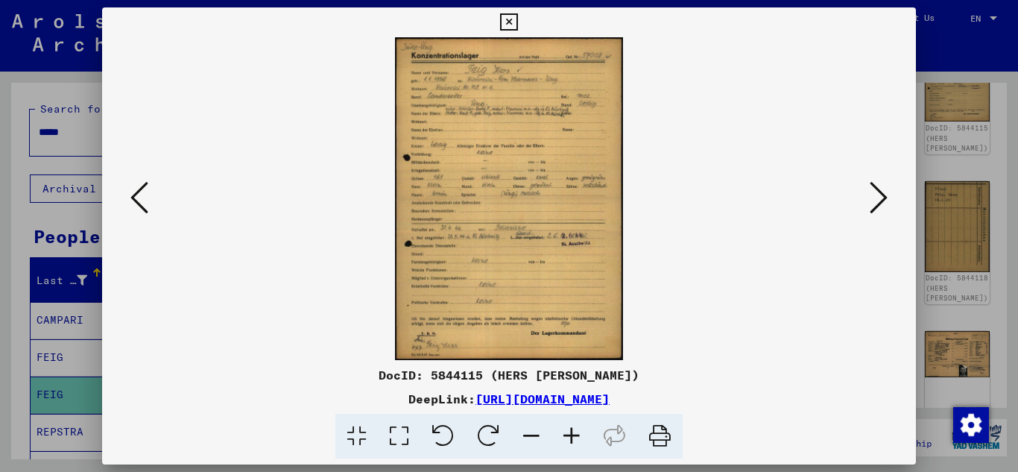
click at [134, 202] on icon at bounding box center [139, 198] width 18 height 36
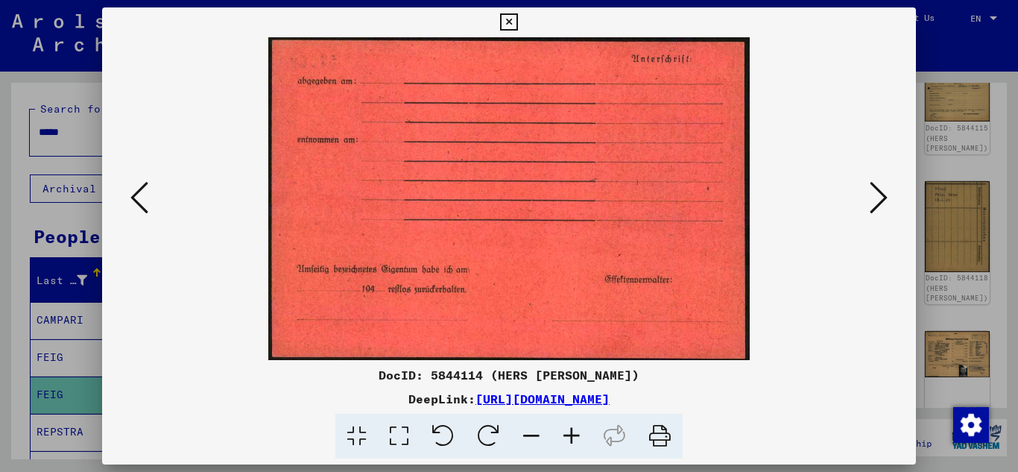
click at [134, 202] on icon at bounding box center [139, 198] width 18 height 36
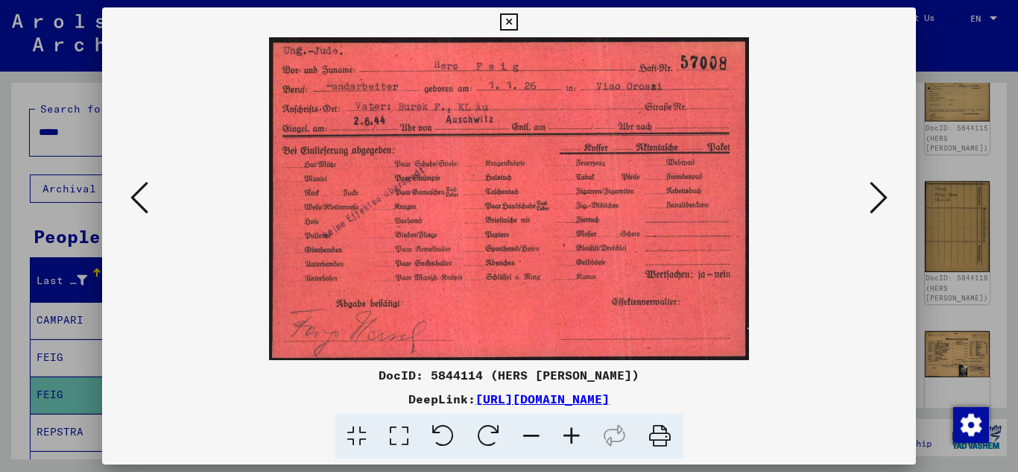
click at [520, 30] on button at bounding box center [509, 22] width 26 height 30
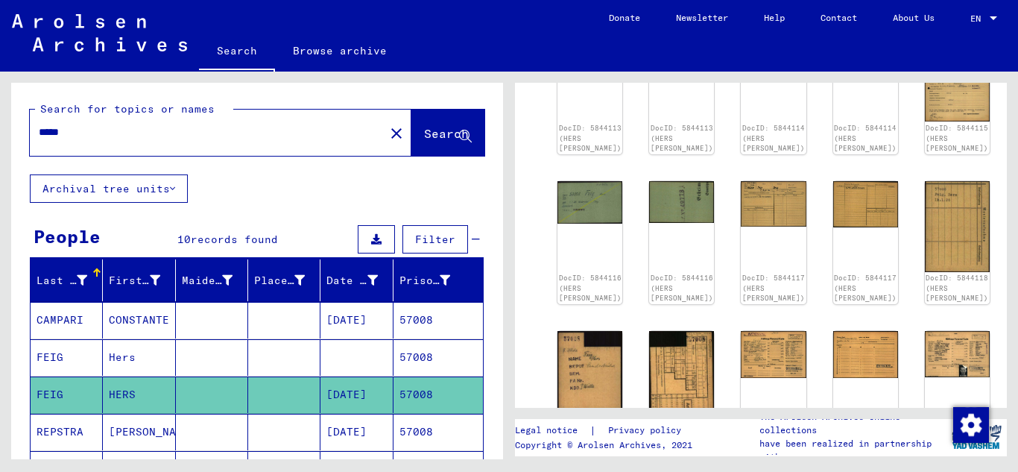
click at [133, 130] on input "*****" at bounding box center [207, 133] width 337 height 16
click at [424, 142] on span "Search" at bounding box center [448, 135] width 48 height 16
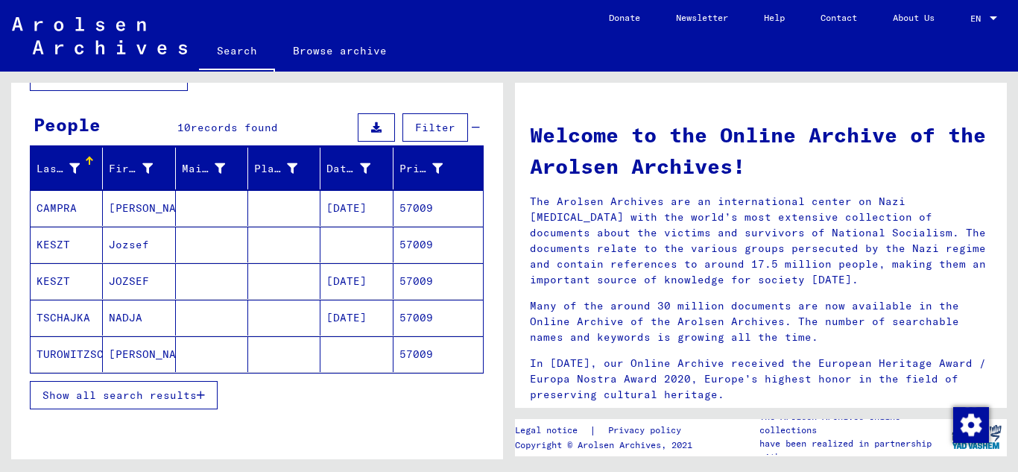
scroll to position [149, 0]
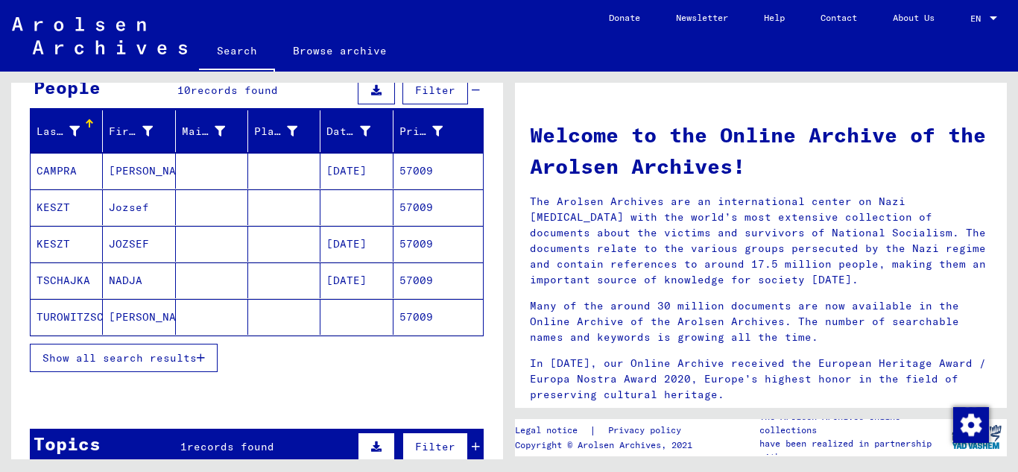
click at [415, 248] on mat-cell "57009" at bounding box center [438, 244] width 89 height 36
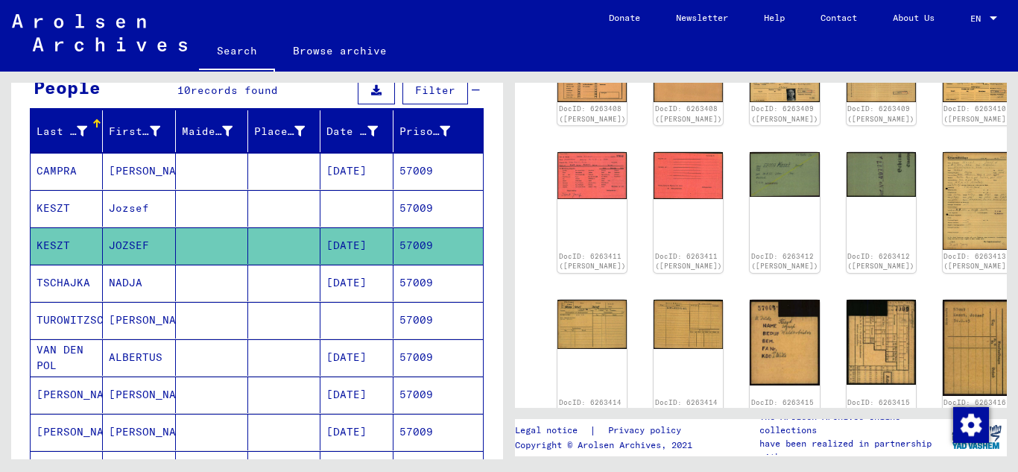
scroll to position [298, 0]
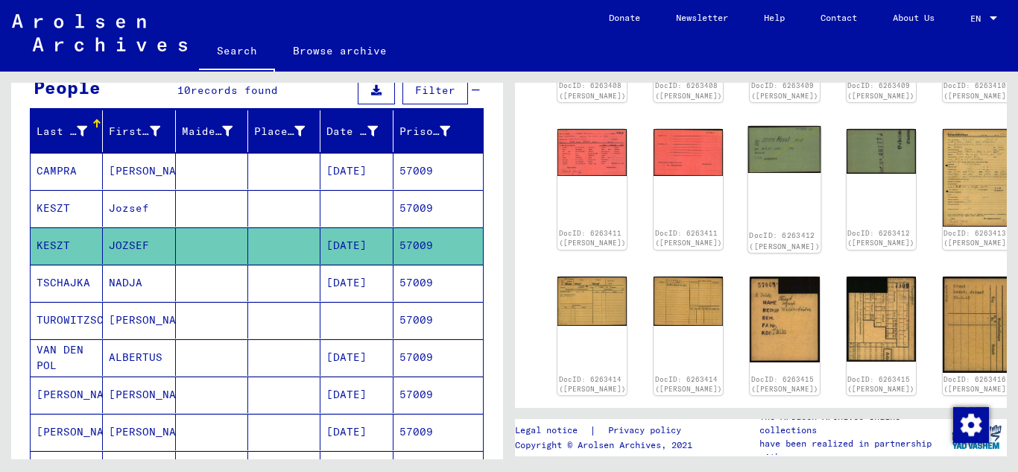
click at [749, 155] on img at bounding box center [785, 149] width 73 height 47
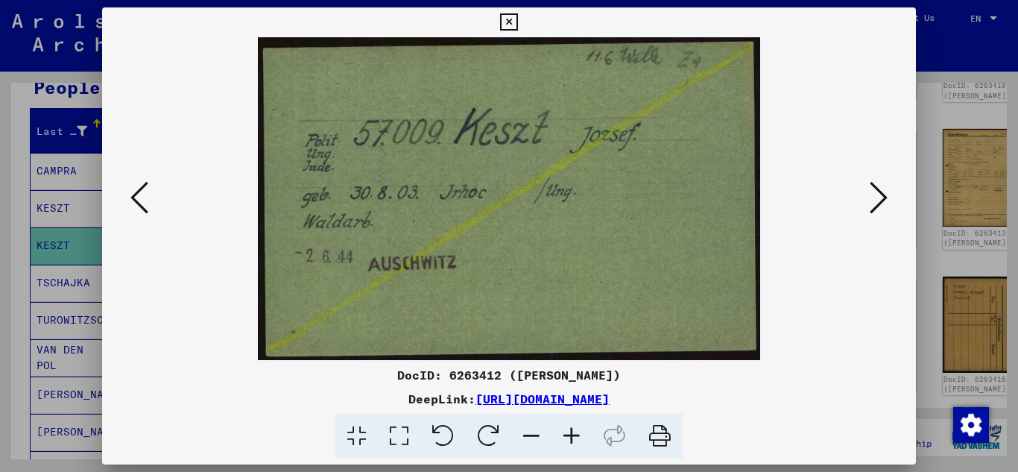
click at [514, 20] on icon at bounding box center [508, 22] width 17 height 18
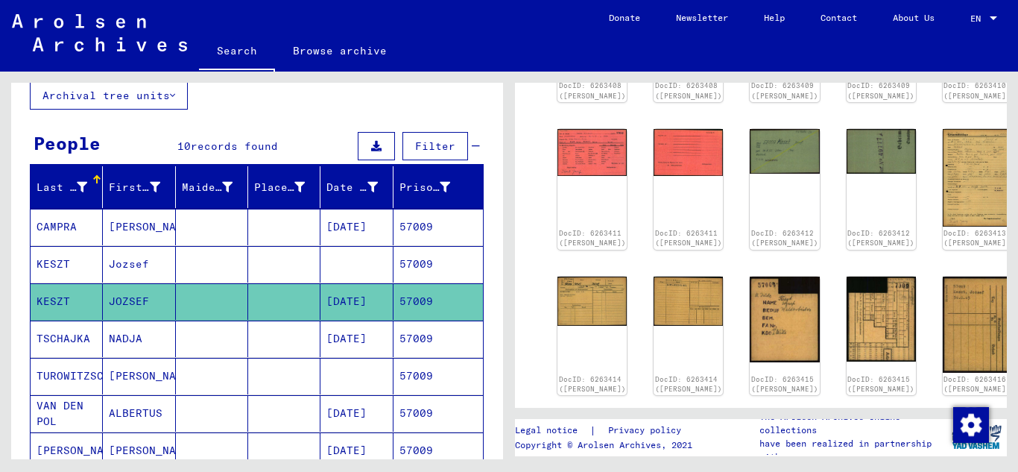
scroll to position [0, 0]
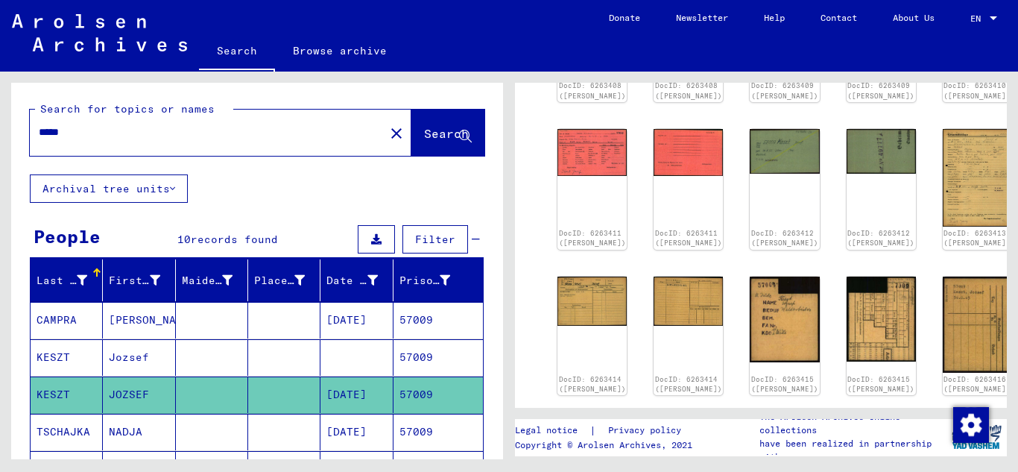
click at [136, 137] on input "*****" at bounding box center [207, 133] width 337 height 16
click at [425, 150] on button "Search" at bounding box center [448, 133] width 73 height 46
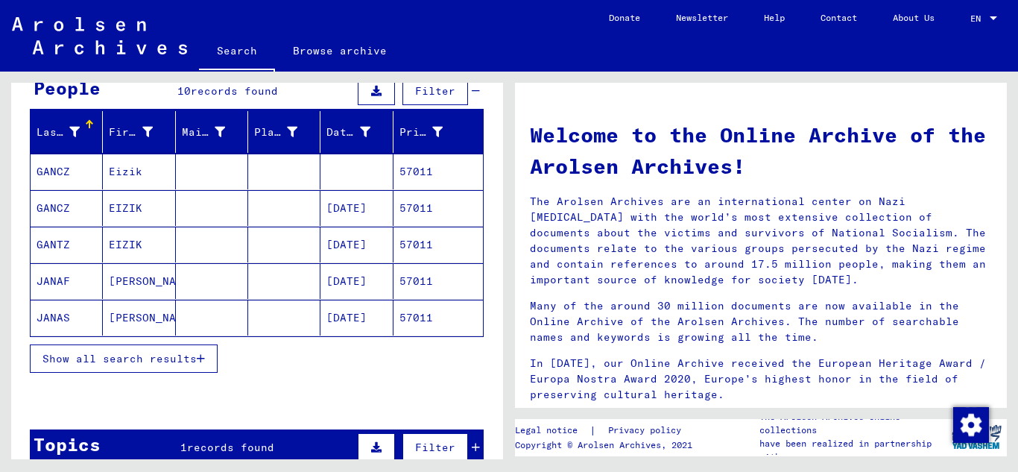
scroll to position [149, 0]
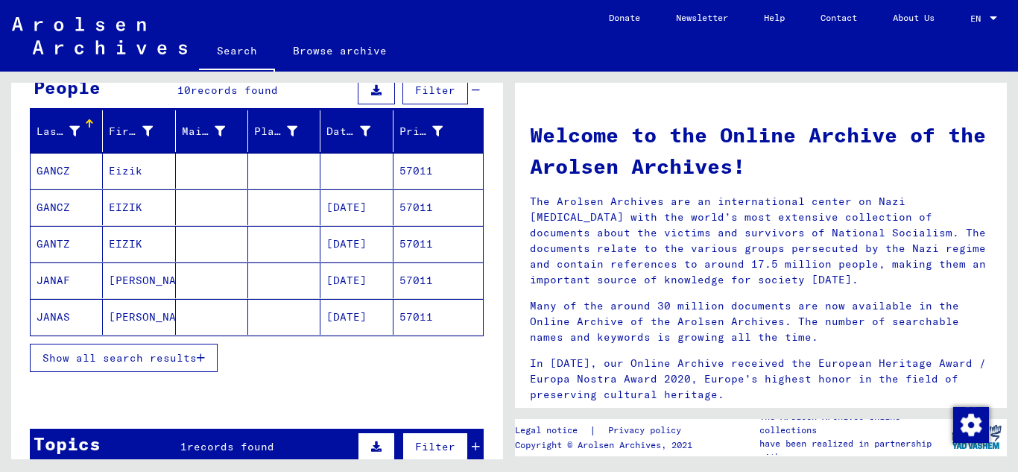
click at [406, 251] on mat-cell "57011" at bounding box center [438, 244] width 89 height 36
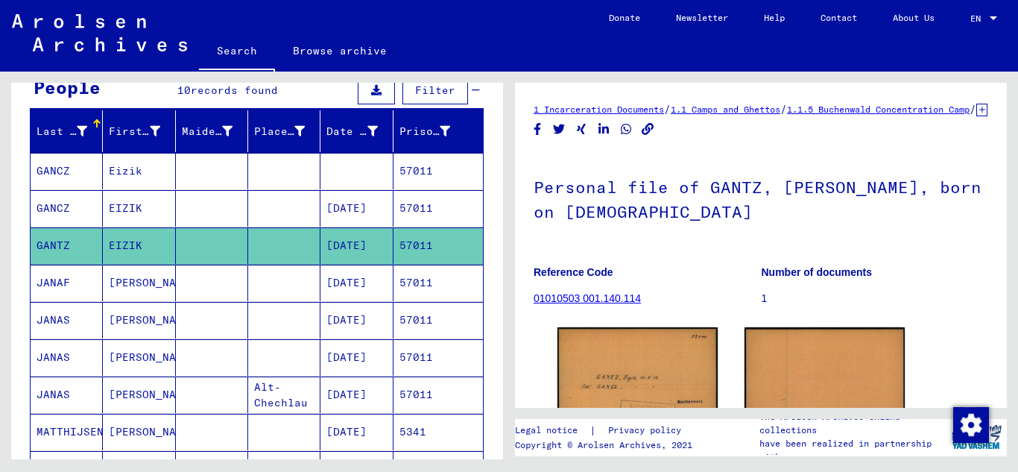
click at [416, 221] on mat-cell "57011" at bounding box center [438, 208] width 89 height 37
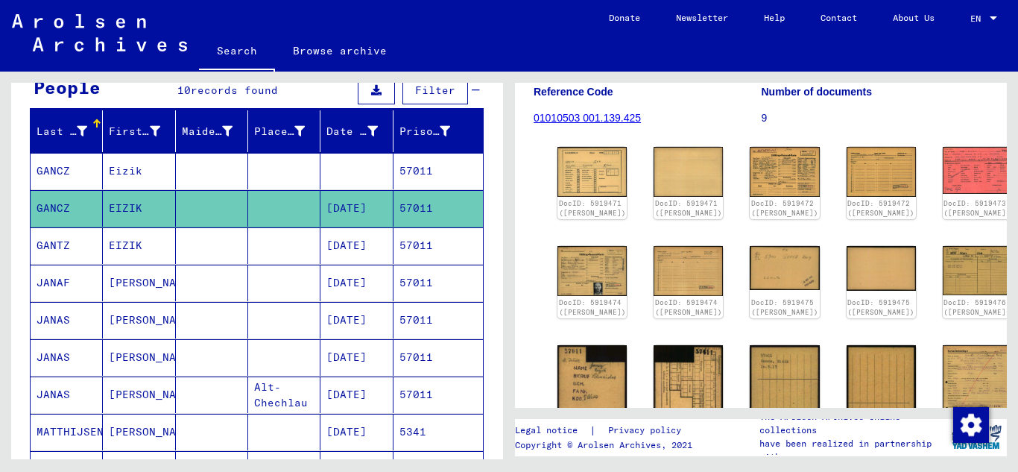
scroll to position [149, 0]
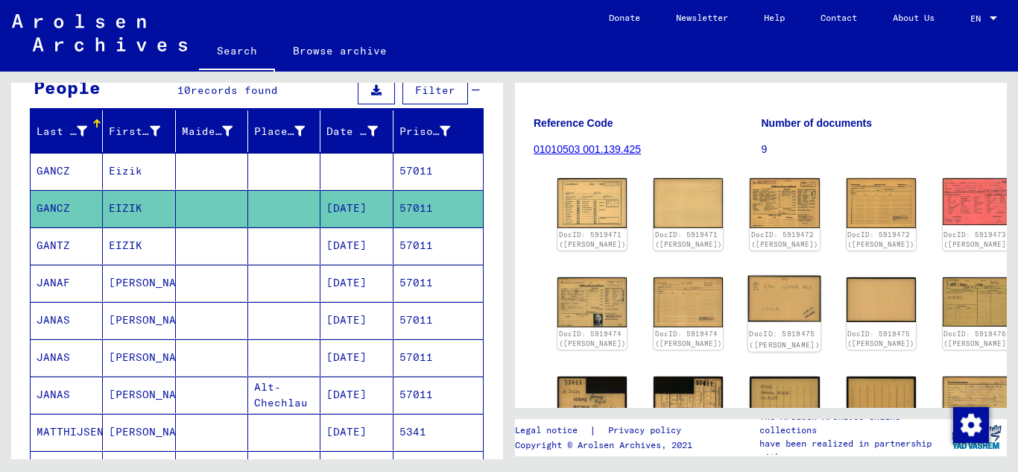
click at [749, 304] on img at bounding box center [785, 299] width 73 height 46
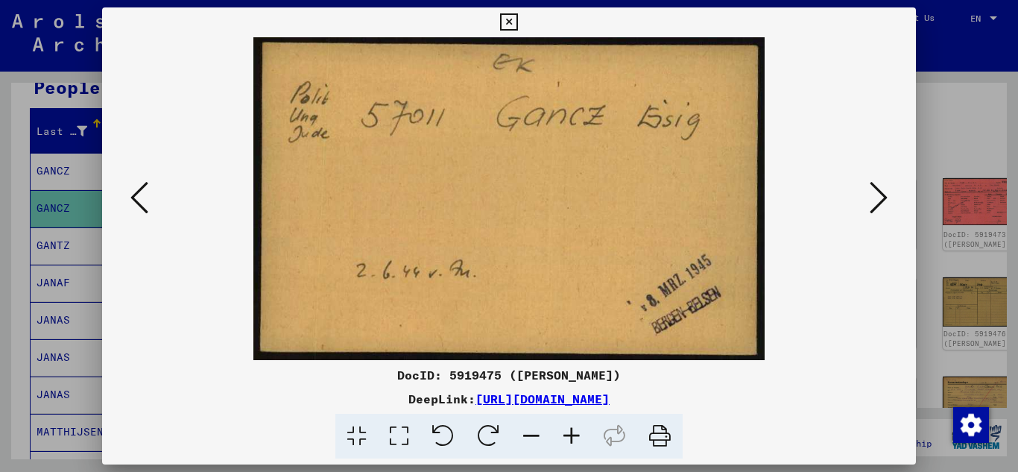
click at [511, 21] on icon at bounding box center [508, 22] width 17 height 18
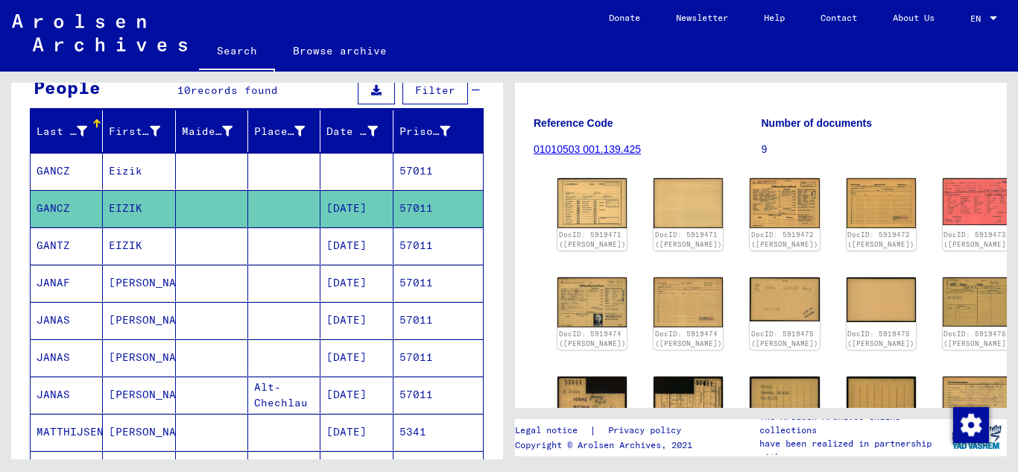
scroll to position [0, 0]
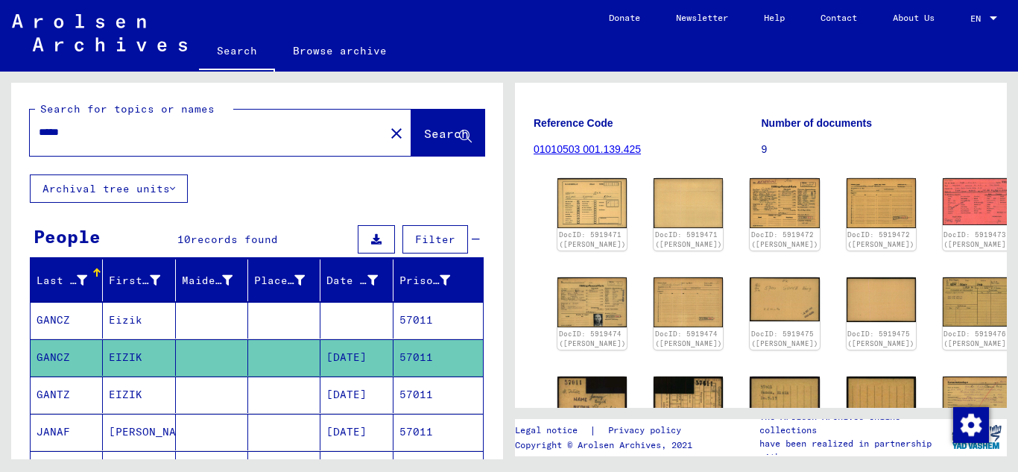
click at [92, 137] on input "*****" at bounding box center [207, 133] width 337 height 16
click at [424, 128] on span "Search" at bounding box center [446, 133] width 45 height 15
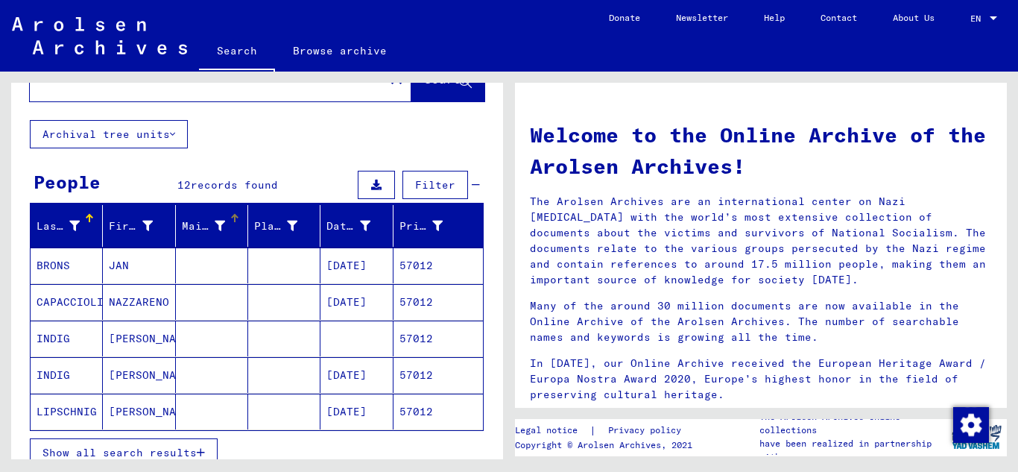
scroll to position [149, 0]
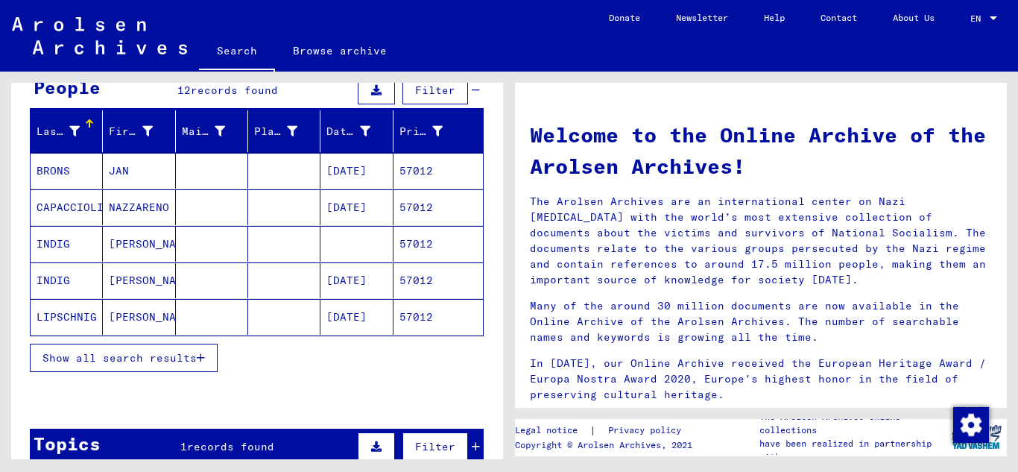
click at [428, 277] on mat-cell "57012" at bounding box center [438, 280] width 89 height 36
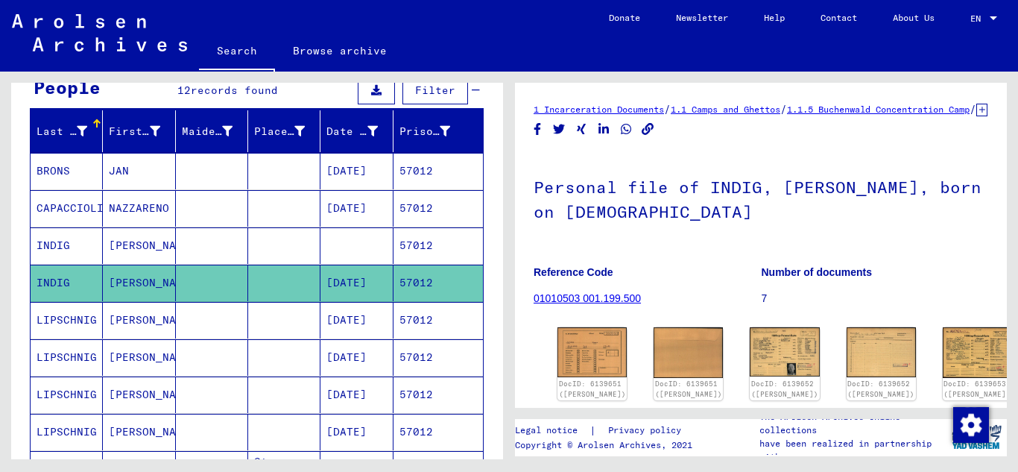
scroll to position [149, 0]
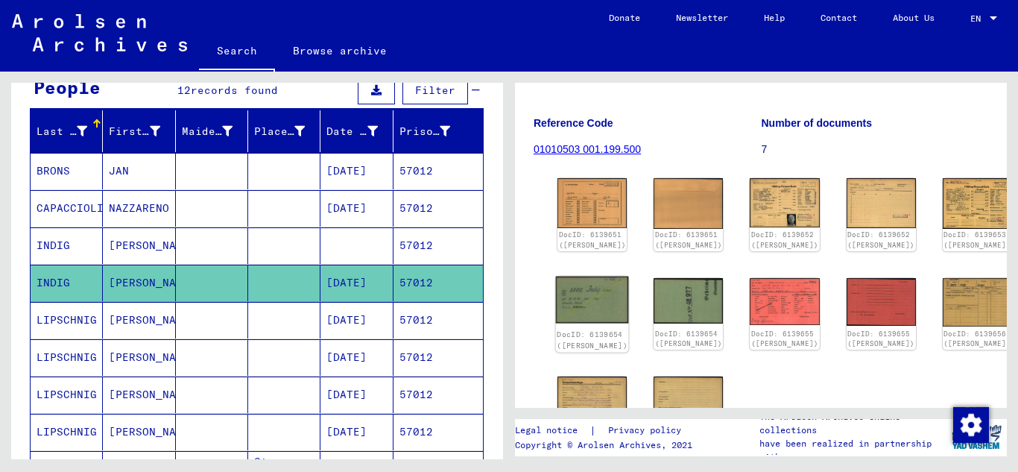
click at [587, 321] on img at bounding box center [592, 299] width 73 height 47
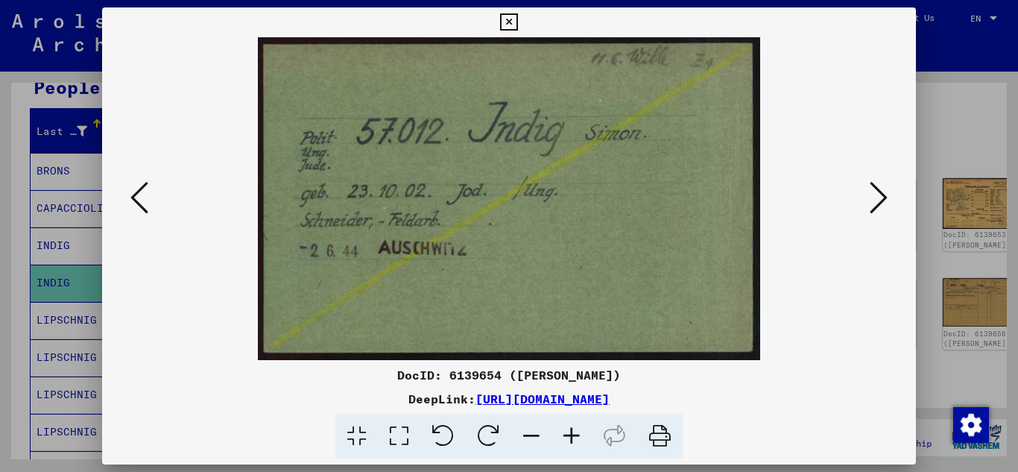
click at [511, 17] on icon at bounding box center [508, 22] width 17 height 18
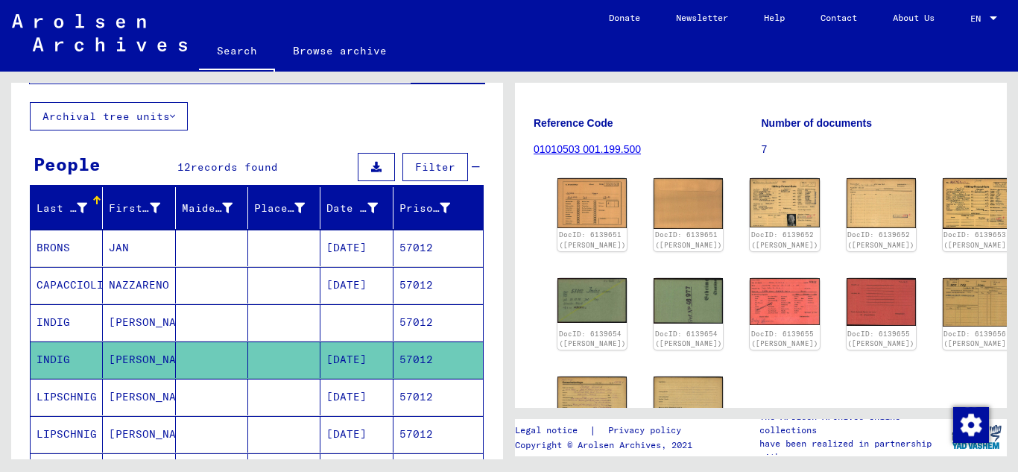
scroll to position [0, 0]
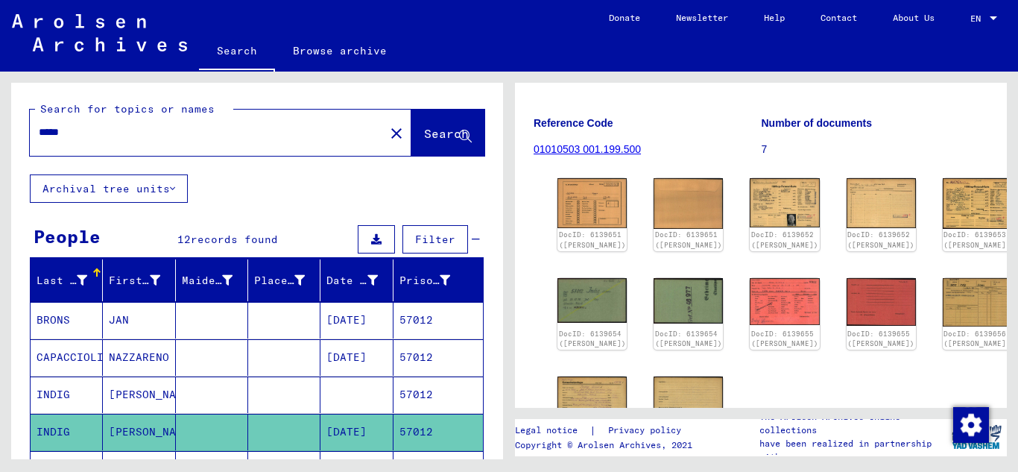
click at [110, 142] on div "*****" at bounding box center [203, 133] width 346 height 34
click at [98, 131] on input "*****" at bounding box center [207, 133] width 337 height 16
click at [424, 130] on span "Search" at bounding box center [446, 133] width 45 height 15
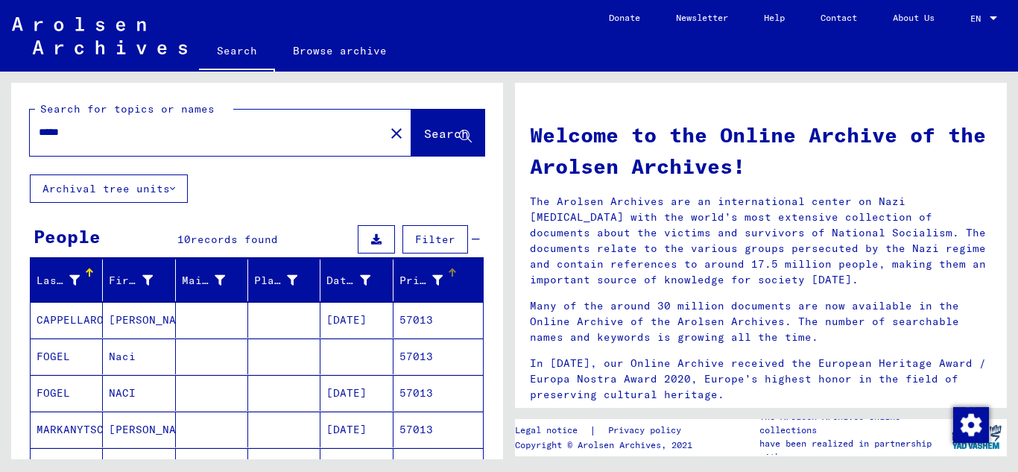
scroll to position [149, 0]
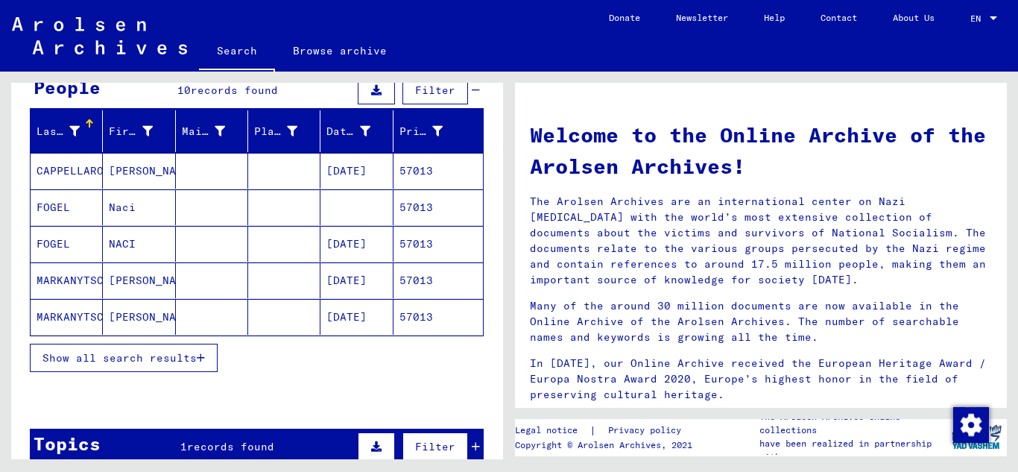
click at [422, 236] on mat-cell "57013" at bounding box center [438, 244] width 89 height 36
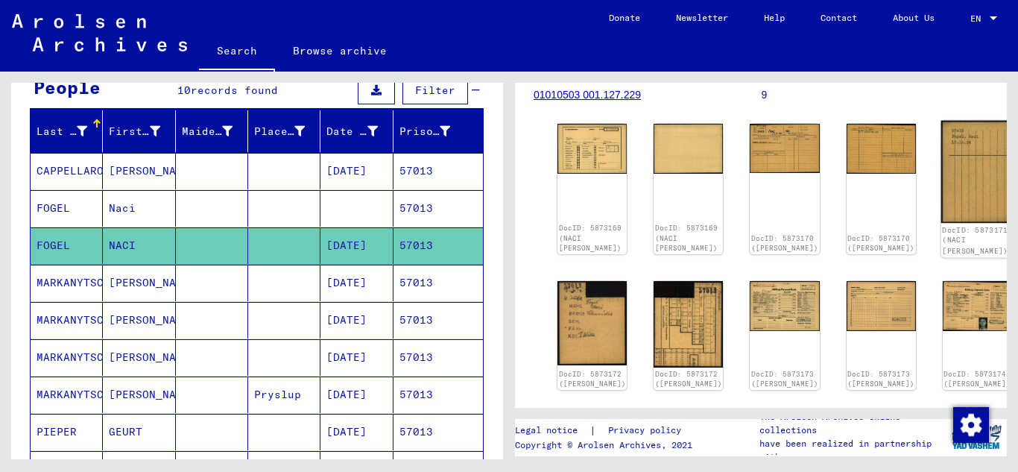
scroll to position [298, 0]
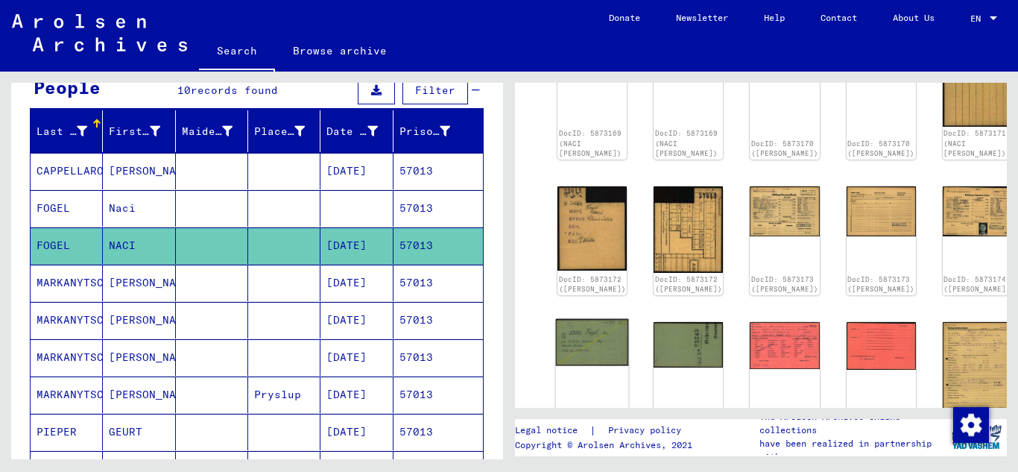
click at [575, 319] on img at bounding box center [592, 342] width 73 height 47
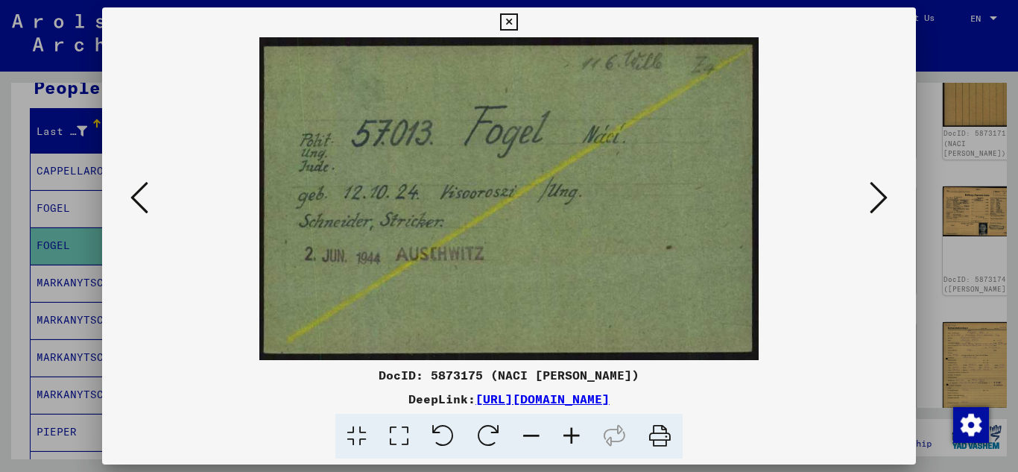
click at [510, 21] on icon at bounding box center [508, 22] width 17 height 18
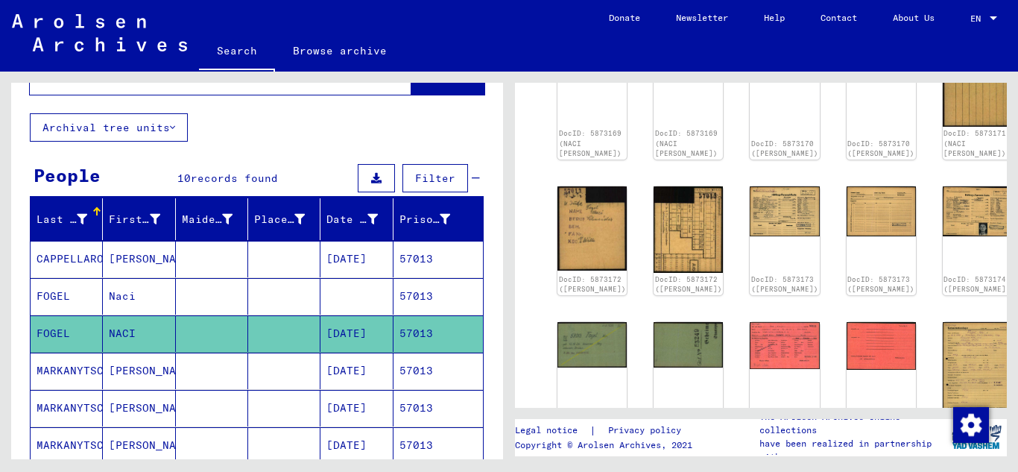
scroll to position [0, 0]
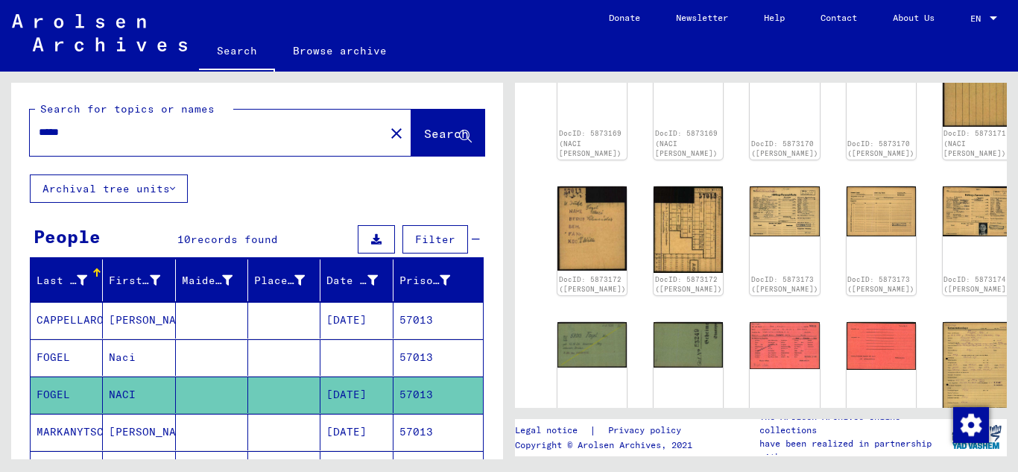
click at [84, 134] on input "*****" at bounding box center [207, 133] width 337 height 16
click at [424, 133] on span "Search" at bounding box center [446, 133] width 45 height 15
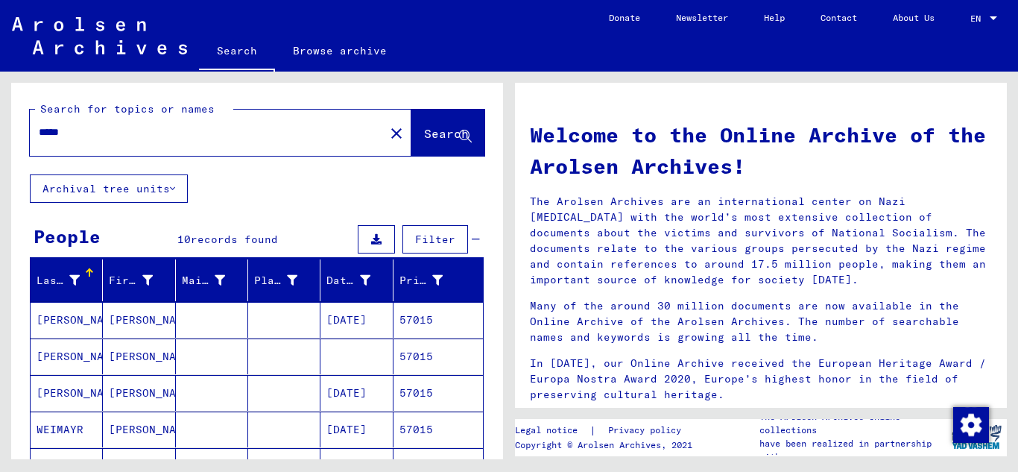
scroll to position [75, 0]
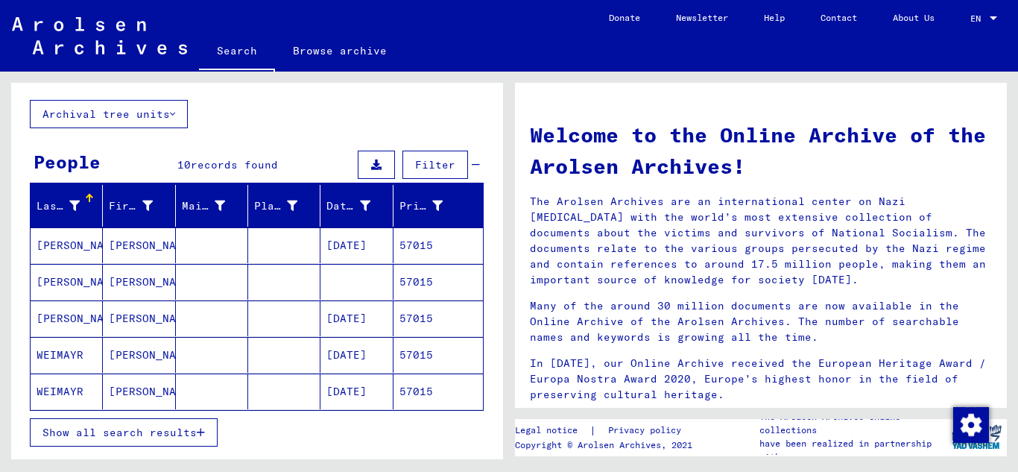
click at [431, 318] on mat-cell "57015" at bounding box center [438, 318] width 89 height 36
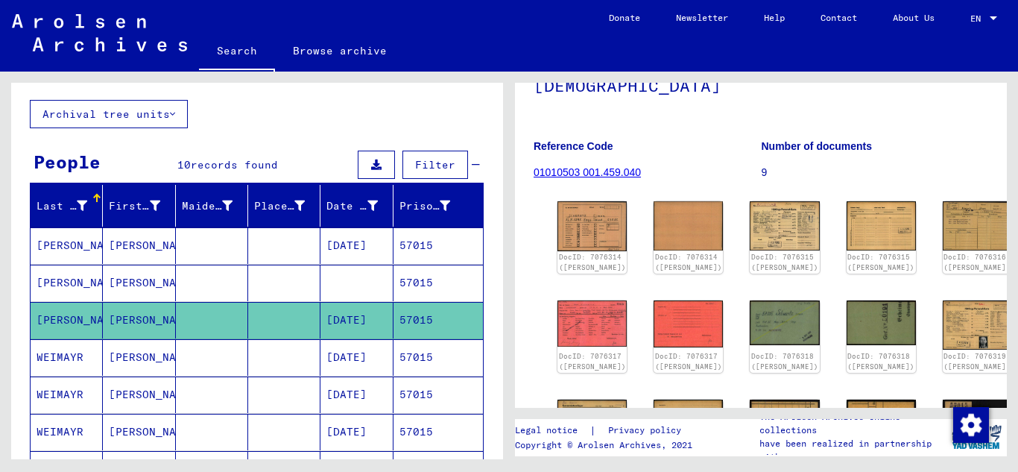
scroll to position [149, 0]
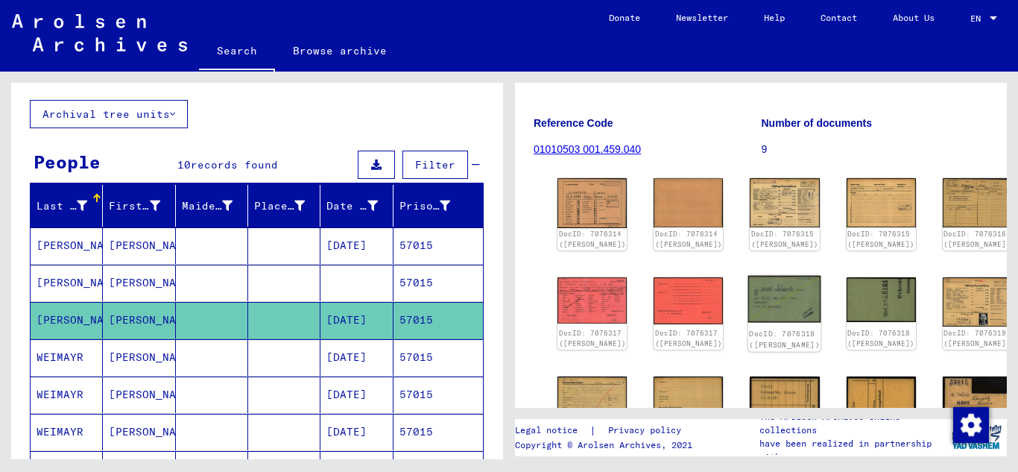
click at [749, 305] on img at bounding box center [785, 299] width 73 height 47
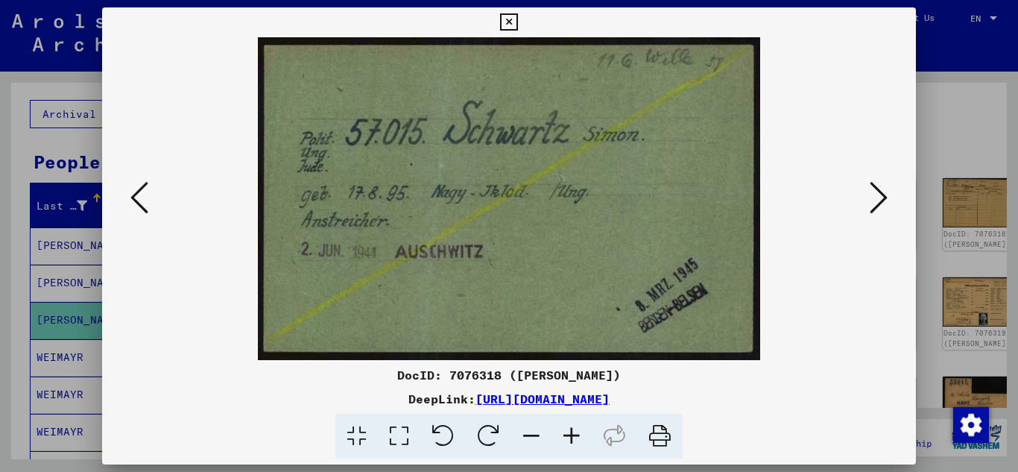
click at [511, 21] on icon at bounding box center [508, 22] width 17 height 18
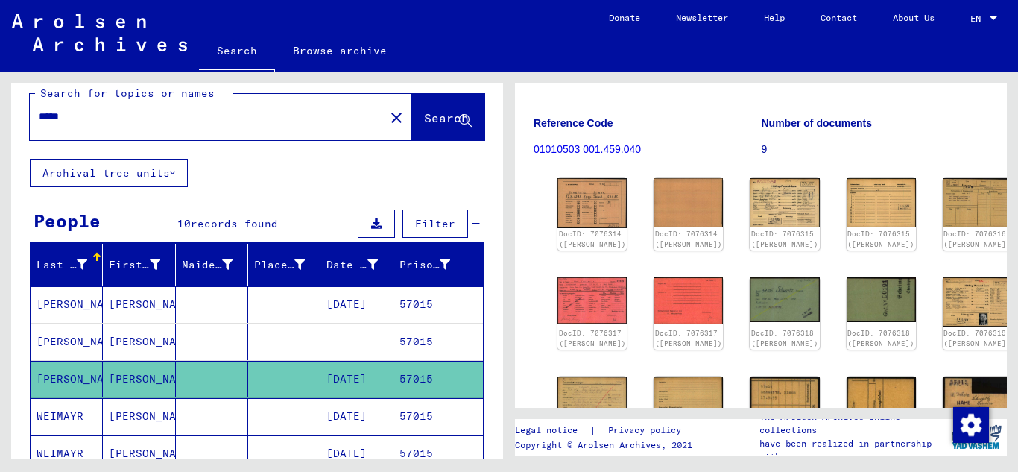
scroll to position [0, 0]
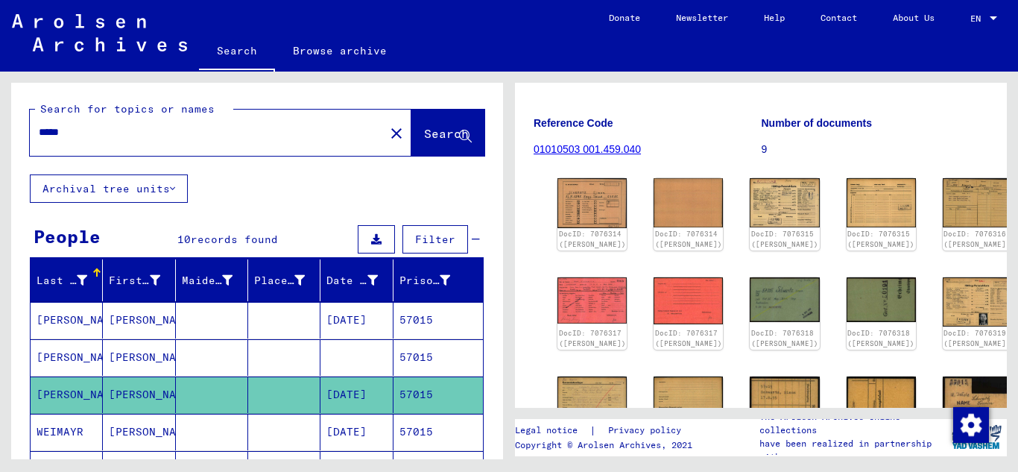
click at [100, 127] on input "*****" at bounding box center [207, 133] width 337 height 16
click at [424, 131] on span "Search" at bounding box center [446, 133] width 45 height 15
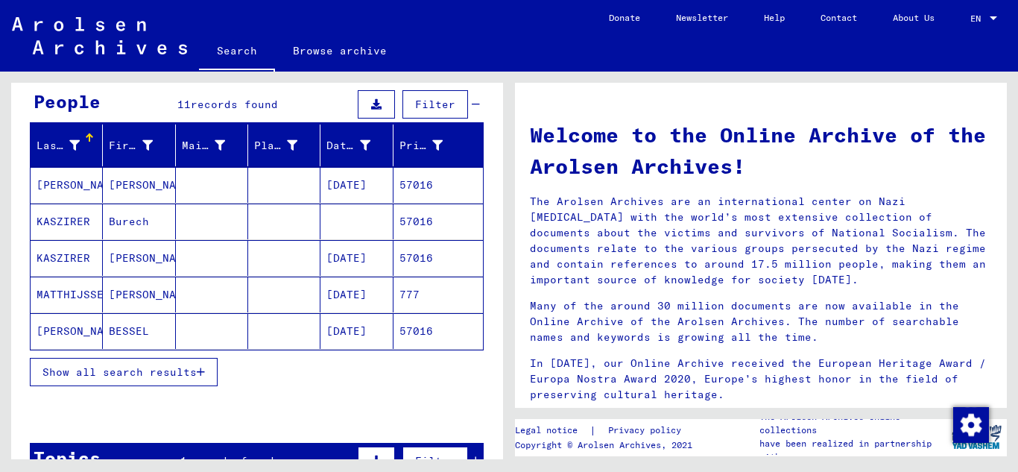
scroll to position [149, 0]
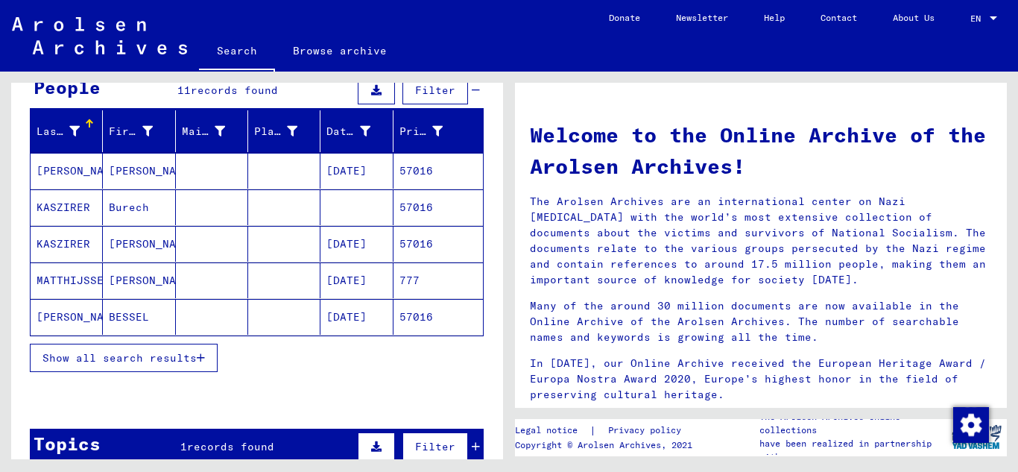
click at [438, 254] on mat-cell "57016" at bounding box center [438, 244] width 89 height 36
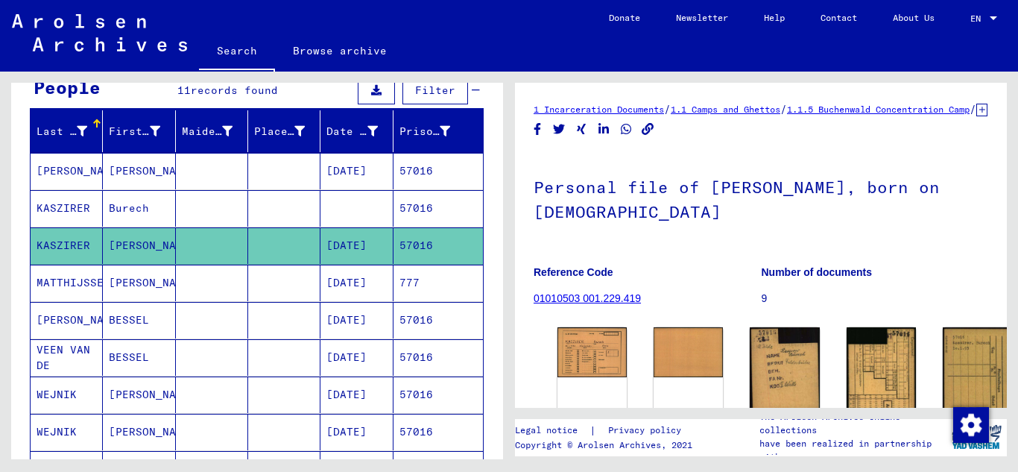
scroll to position [224, 0]
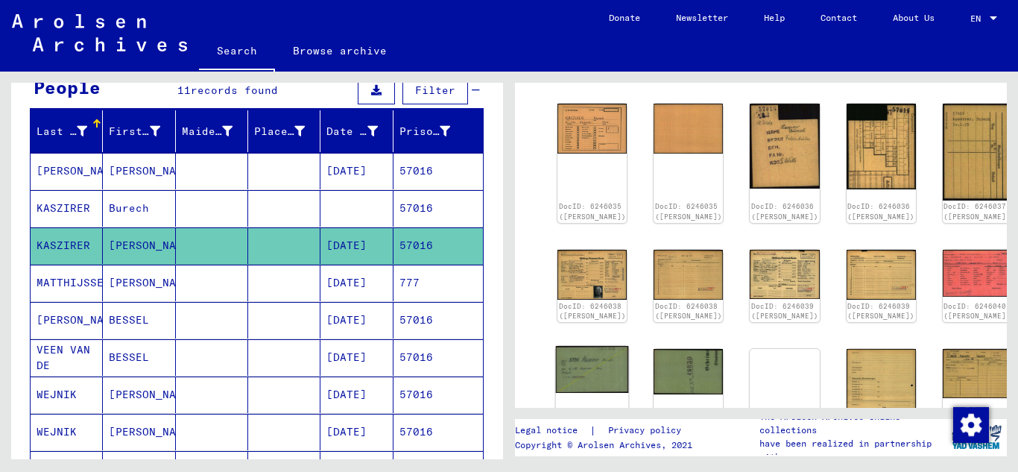
click at [590, 371] on img at bounding box center [592, 369] width 73 height 47
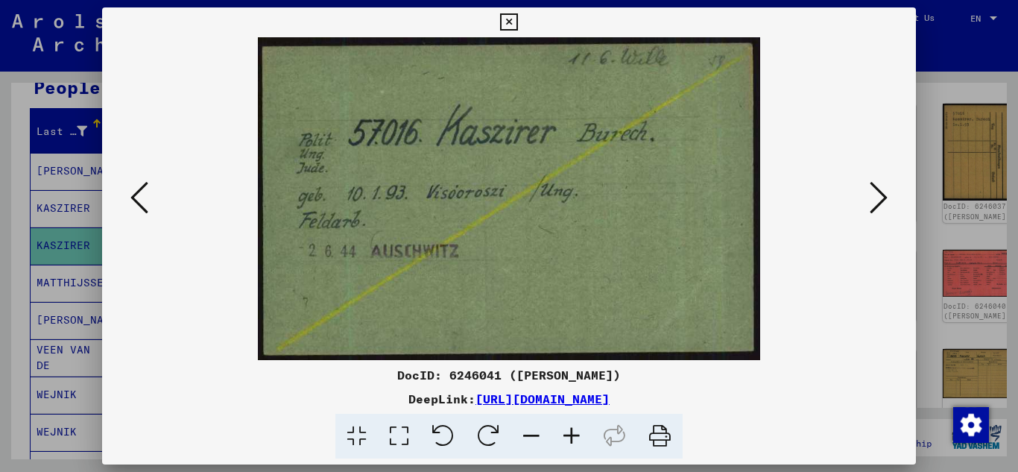
click at [503, 21] on icon at bounding box center [508, 22] width 17 height 18
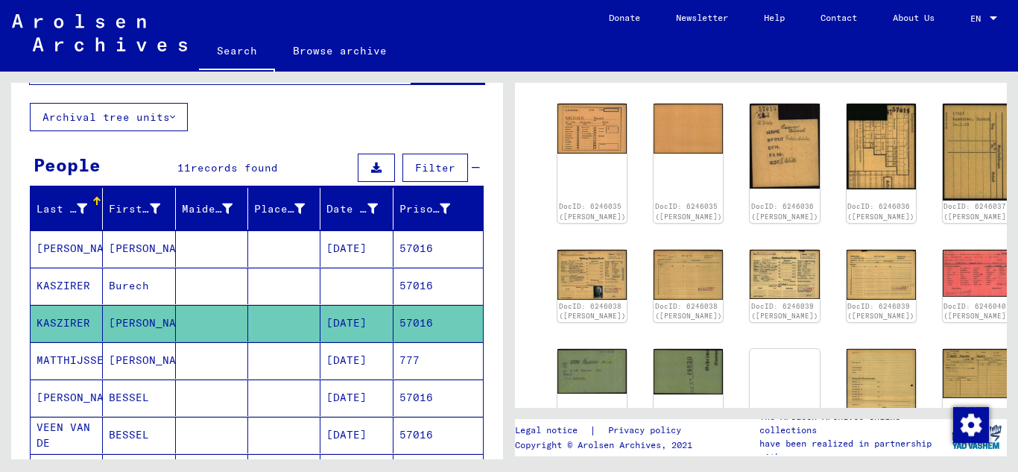
scroll to position [0, 0]
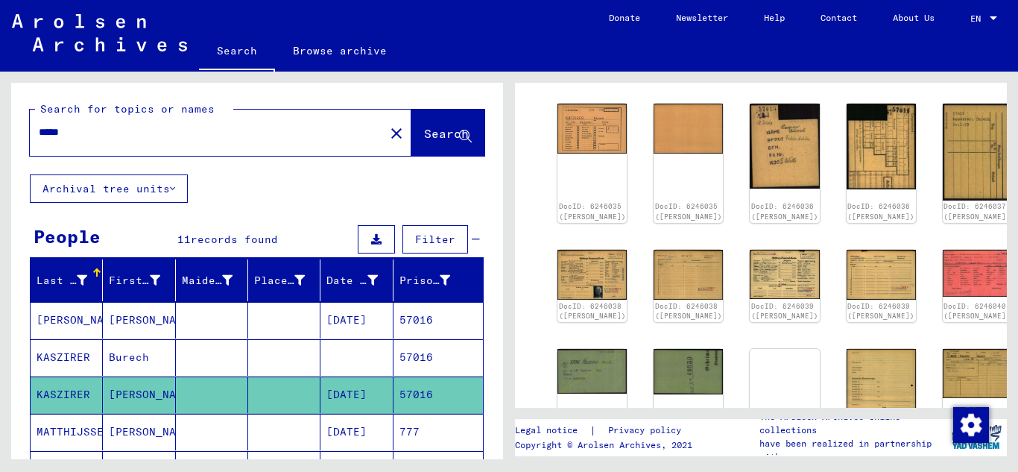
click at [96, 137] on input "*****" at bounding box center [207, 133] width 337 height 16
click at [421, 148] on button "Search" at bounding box center [448, 133] width 73 height 46
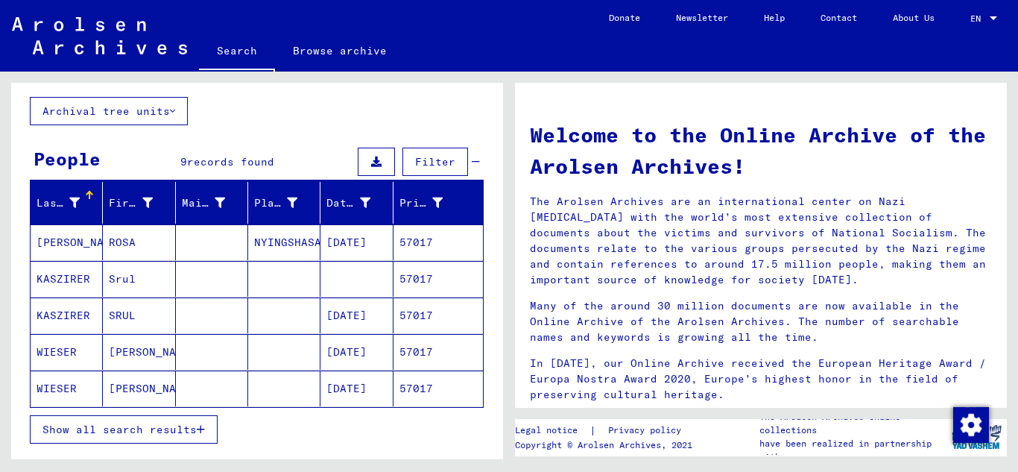
scroll to position [149, 0]
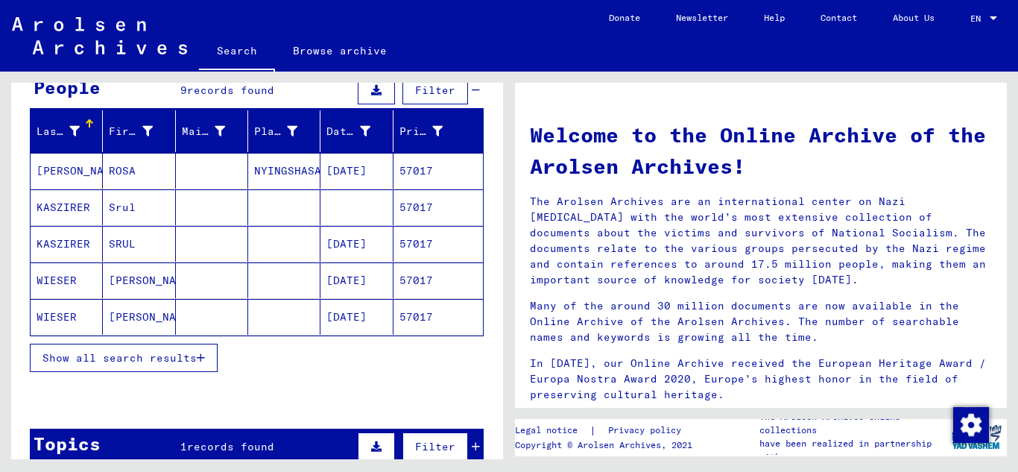
click at [425, 239] on mat-cell "57017" at bounding box center [438, 244] width 89 height 36
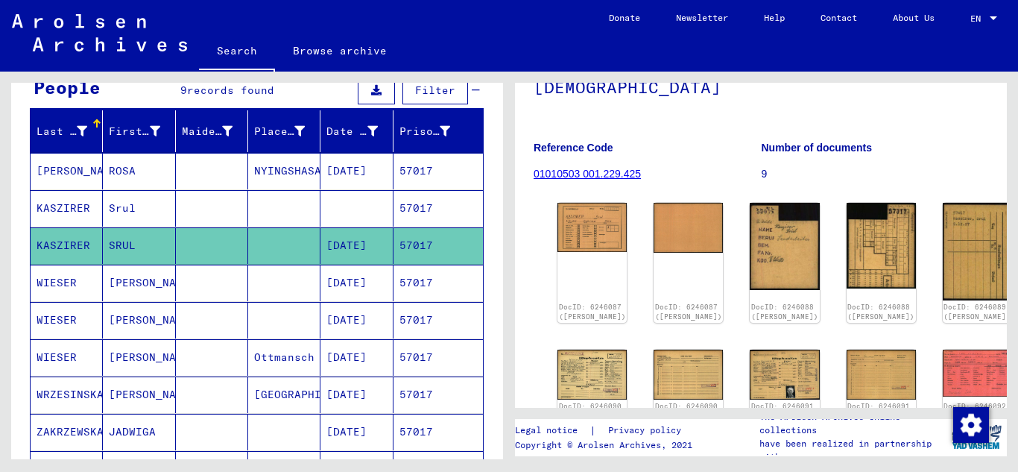
scroll to position [298, 0]
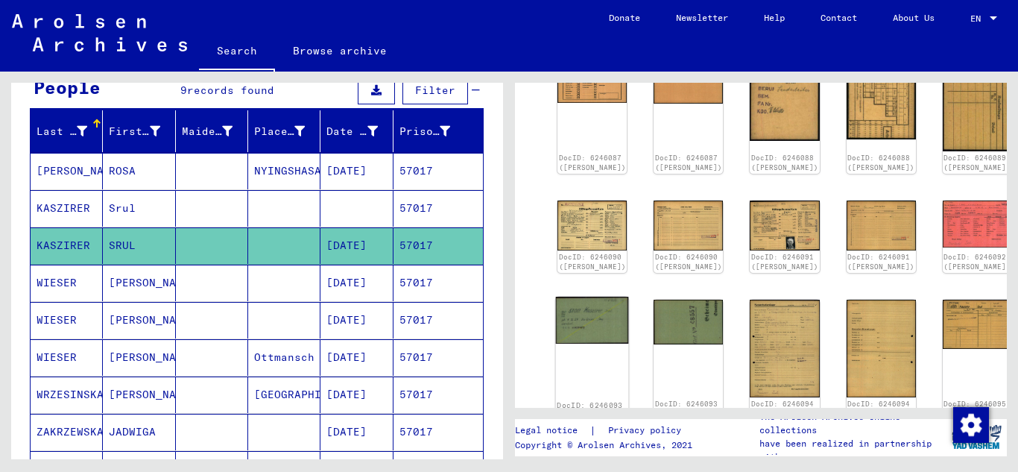
click at [579, 297] on img at bounding box center [592, 320] width 73 height 47
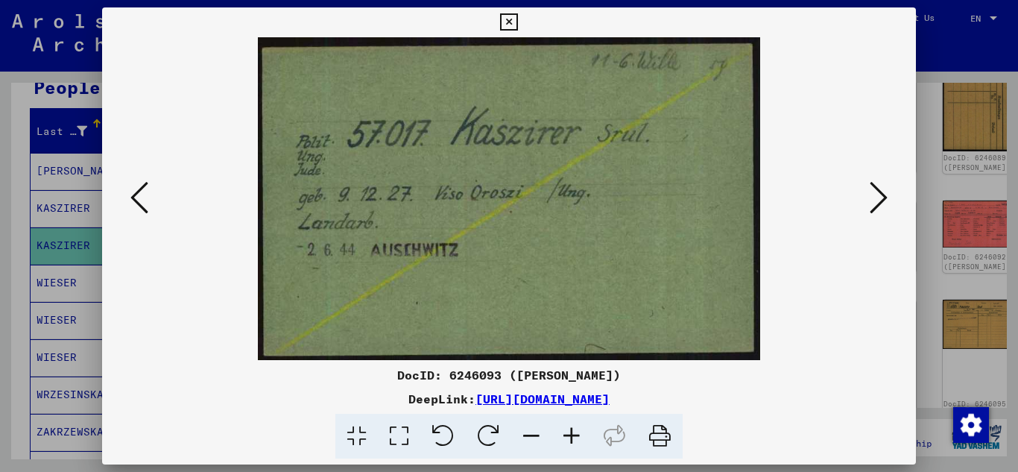
click at [507, 22] on icon at bounding box center [508, 22] width 17 height 18
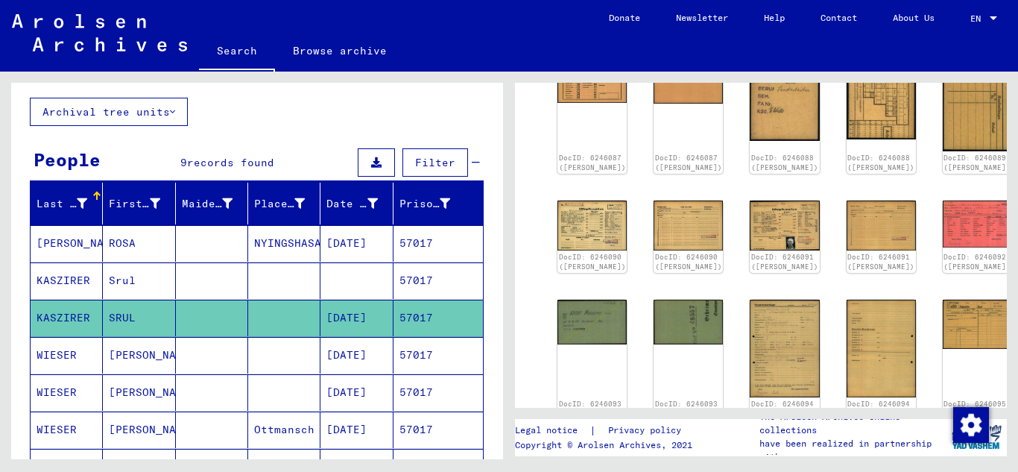
scroll to position [0, 0]
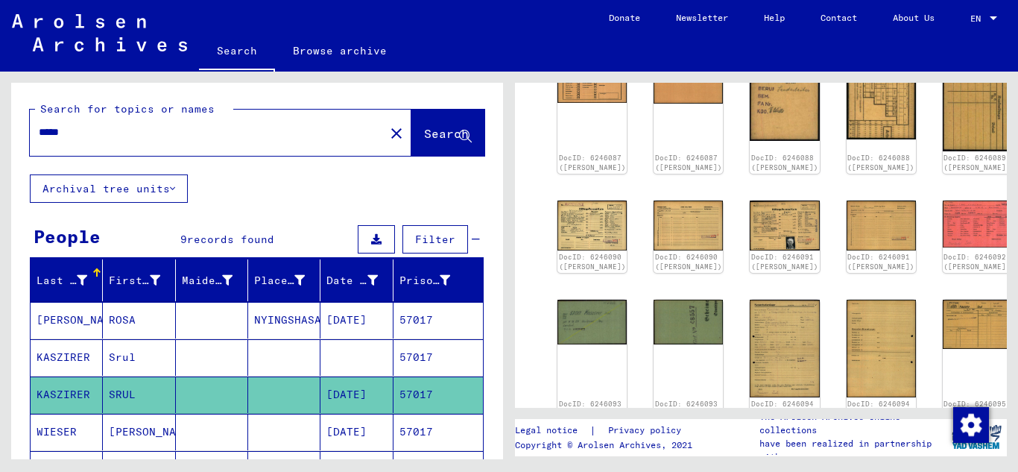
click at [119, 133] on input "*****" at bounding box center [207, 133] width 337 height 16
click at [412, 143] on button "Search" at bounding box center [448, 133] width 73 height 46
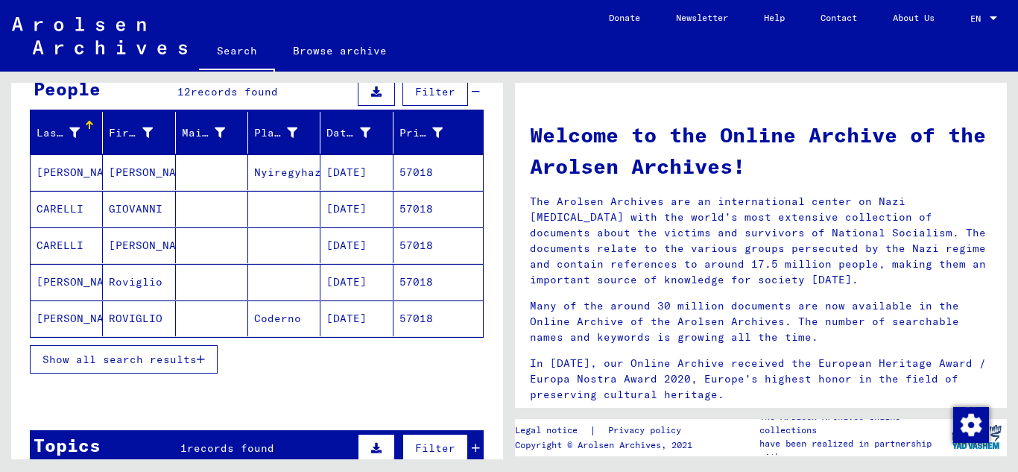
scroll to position [149, 0]
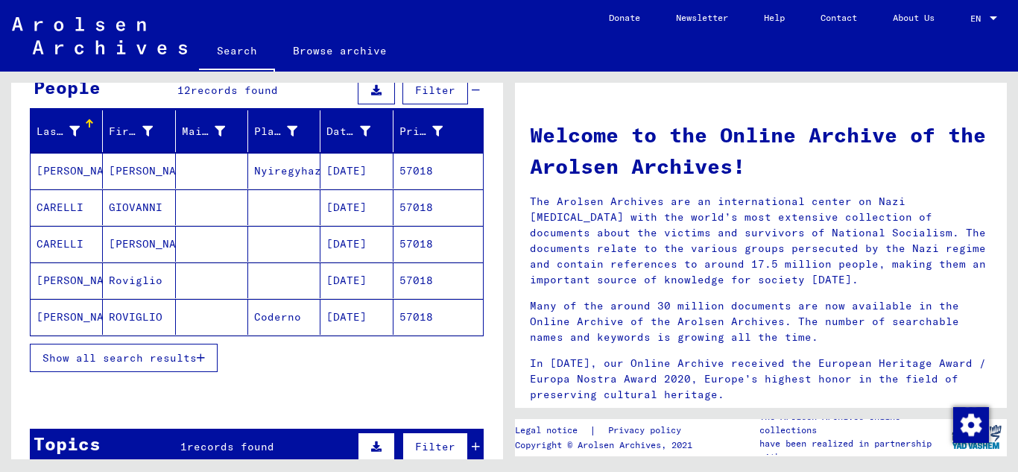
click at [210, 363] on button "Show all search results" at bounding box center [124, 358] width 188 height 28
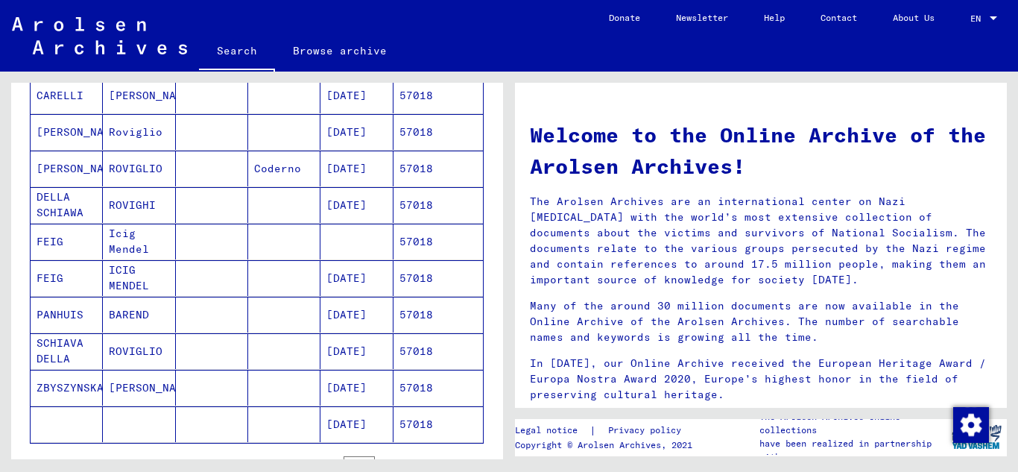
scroll to position [298, 0]
click at [425, 279] on mat-cell "57018" at bounding box center [438, 277] width 89 height 36
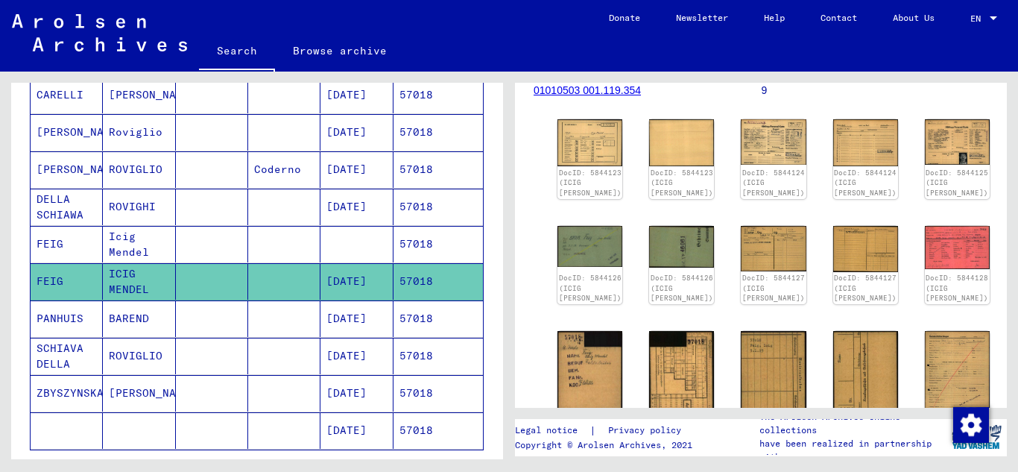
scroll to position [298, 0]
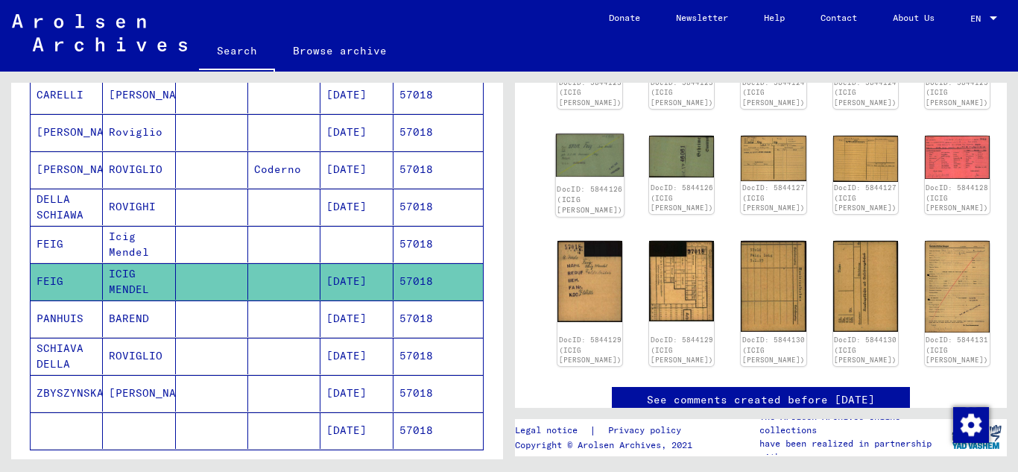
click at [593, 177] on img at bounding box center [590, 154] width 69 height 43
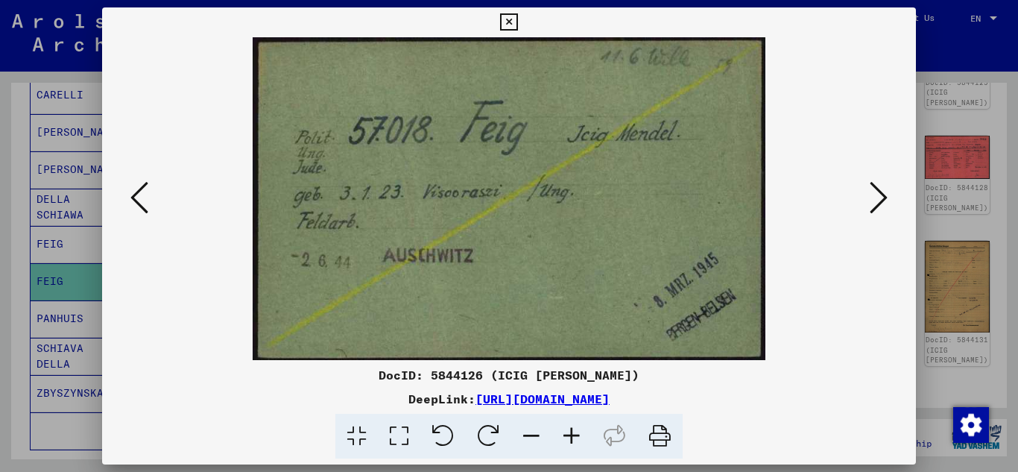
click at [511, 21] on icon at bounding box center [508, 22] width 17 height 18
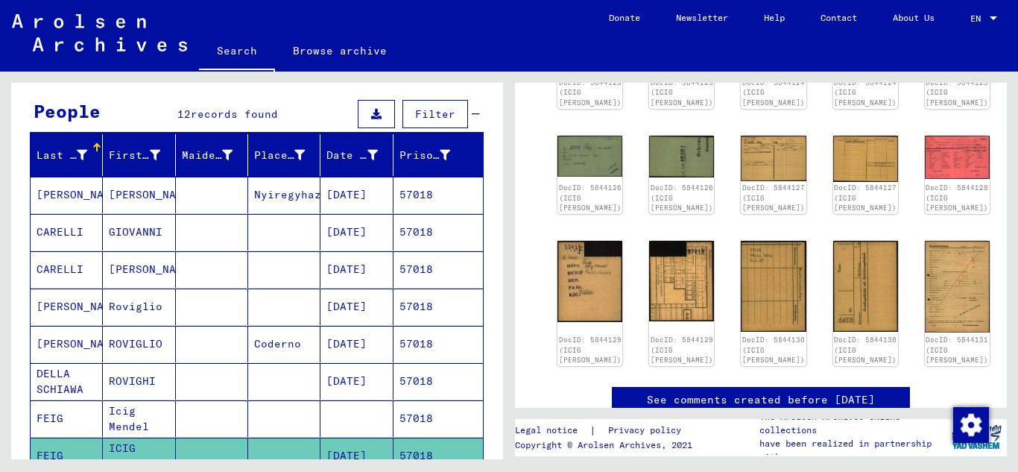
scroll to position [0, 0]
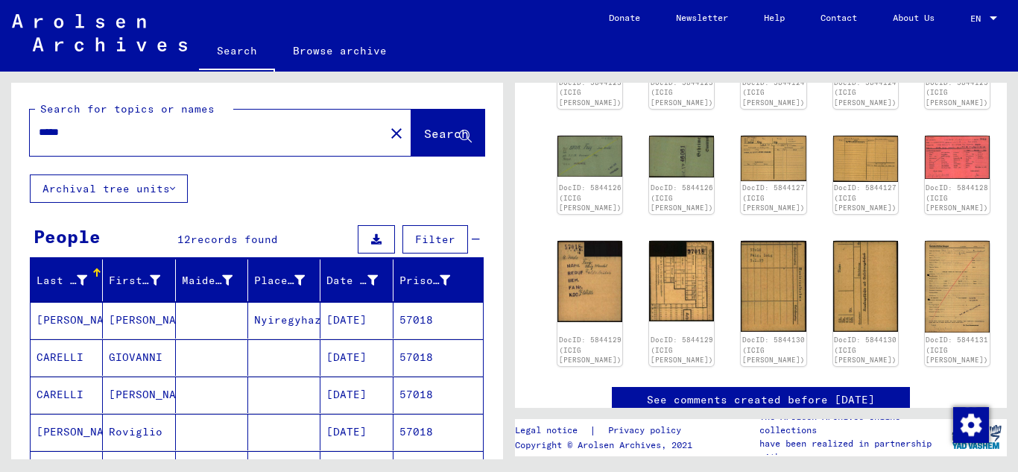
click at [61, 133] on input "*****" at bounding box center [207, 133] width 337 height 16
click at [62, 133] on input "*****" at bounding box center [207, 133] width 337 height 16
click at [424, 133] on span "Search" at bounding box center [446, 133] width 45 height 15
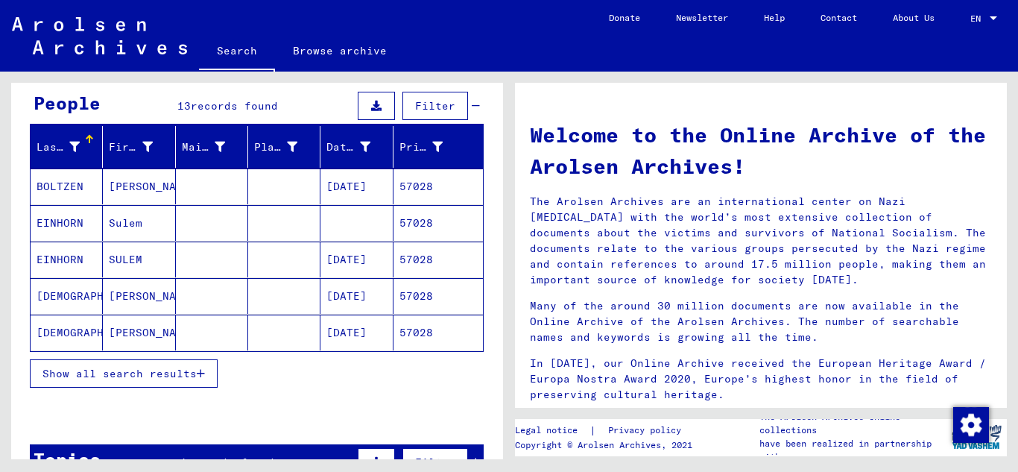
scroll to position [149, 0]
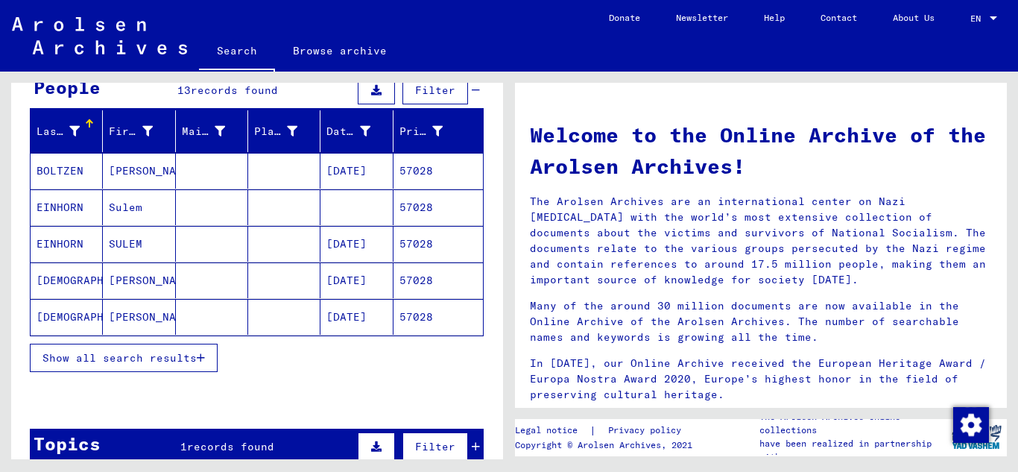
click at [429, 236] on mat-cell "57028" at bounding box center [438, 244] width 89 height 36
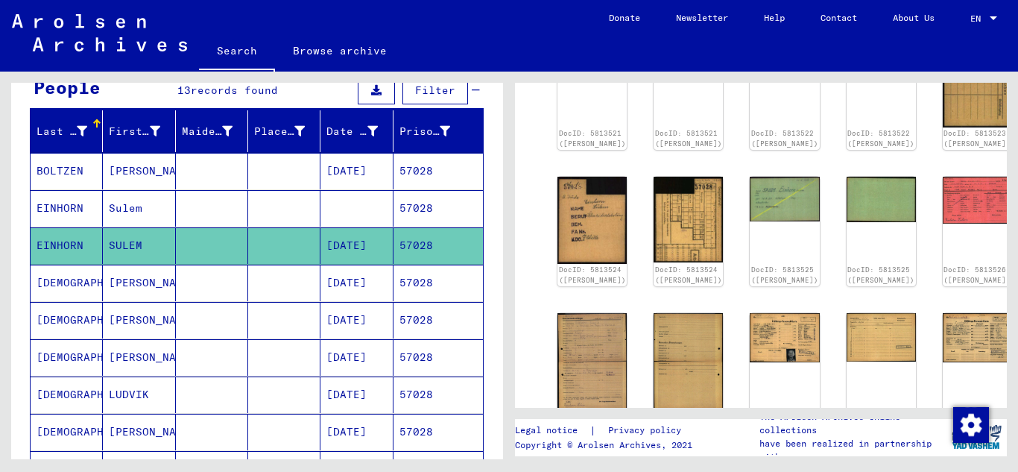
scroll to position [298, 0]
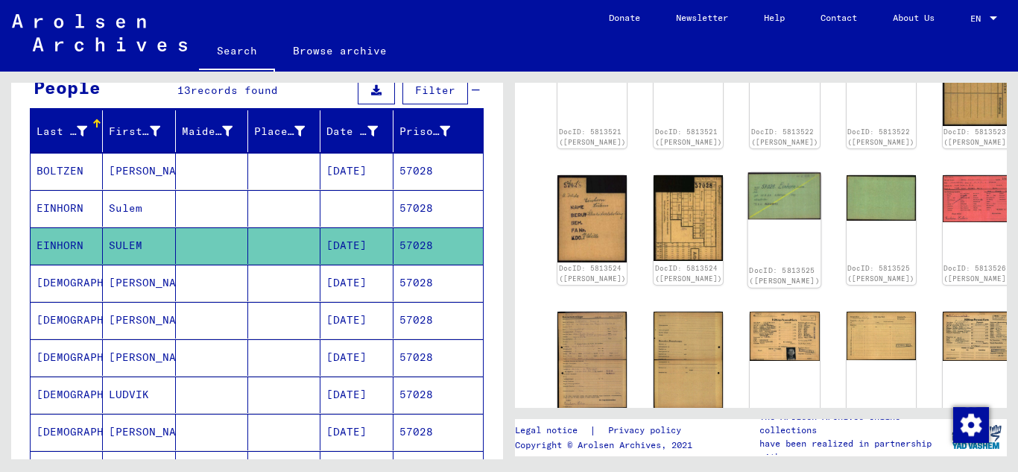
click at [749, 186] on img at bounding box center [785, 195] width 73 height 47
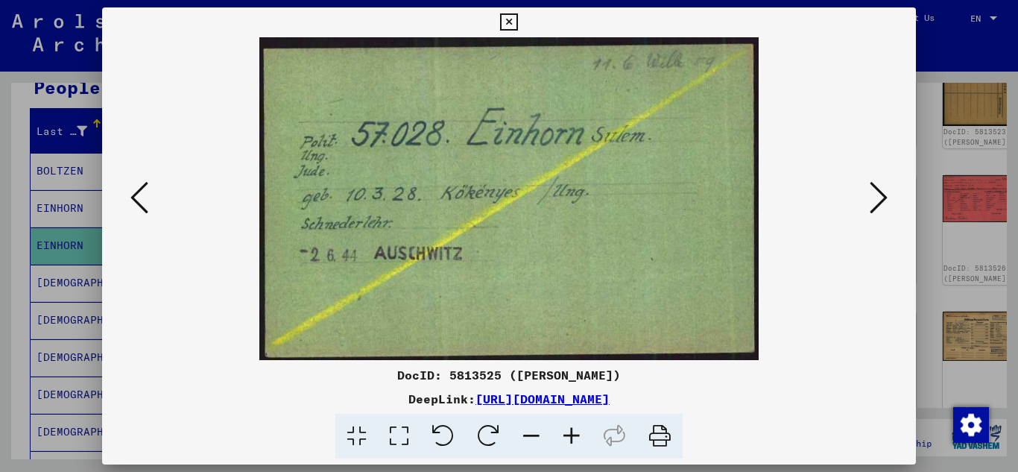
click at [506, 22] on icon at bounding box center [508, 22] width 17 height 18
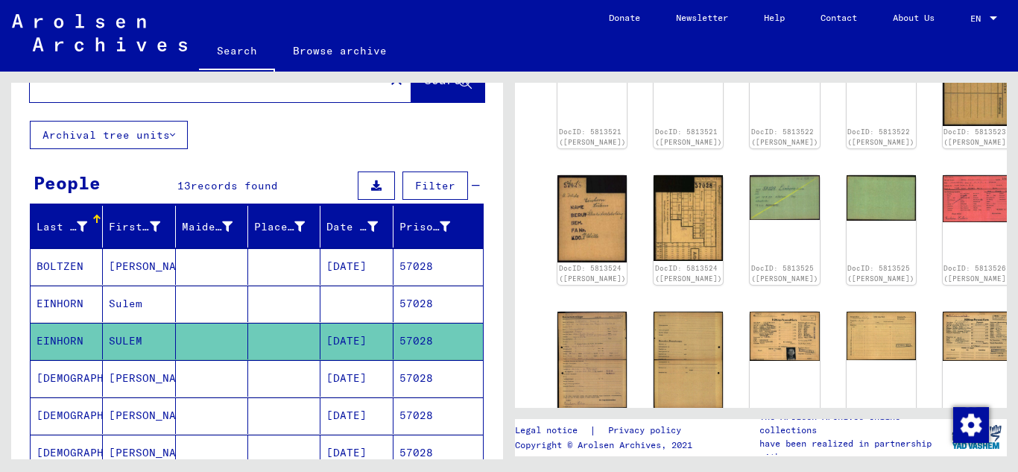
scroll to position [0, 0]
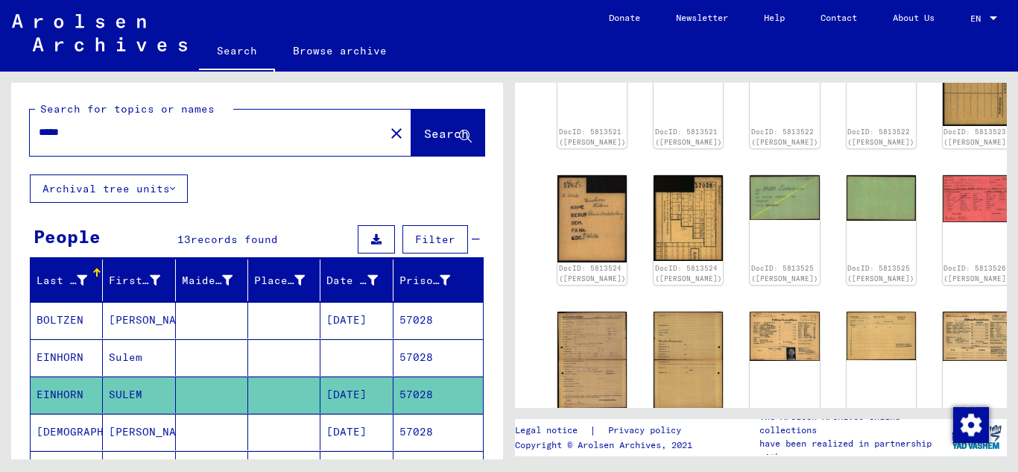
click at [92, 126] on input "*****" at bounding box center [207, 133] width 337 height 16
click at [429, 139] on span "Search" at bounding box center [446, 133] width 45 height 15
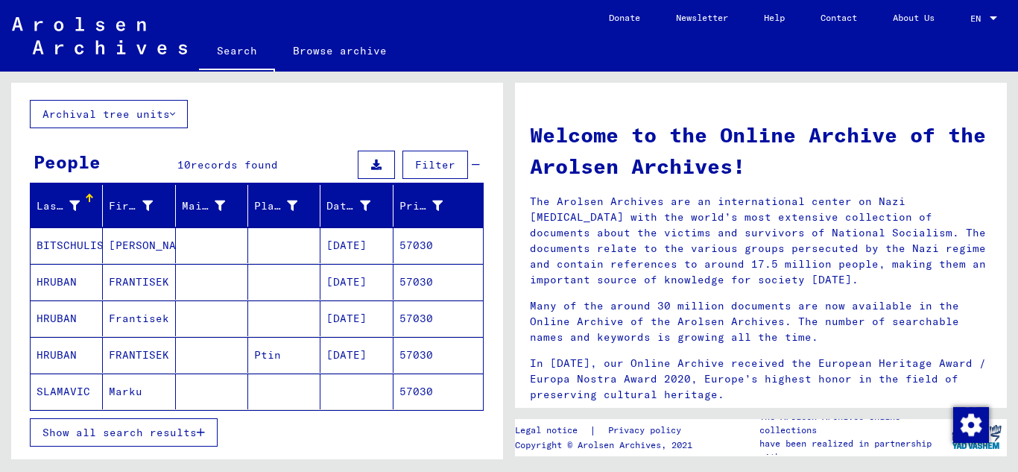
scroll to position [149, 0]
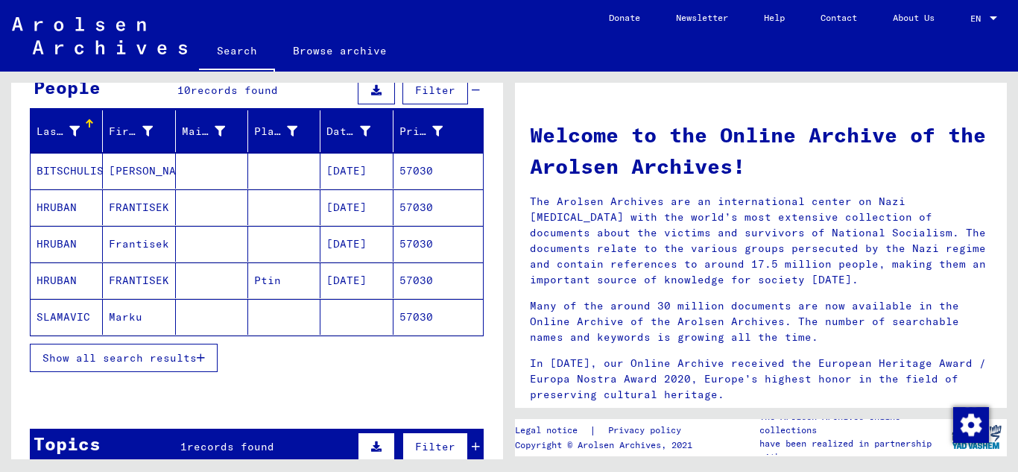
click at [195, 354] on span "Show all search results" at bounding box center [119, 357] width 154 height 13
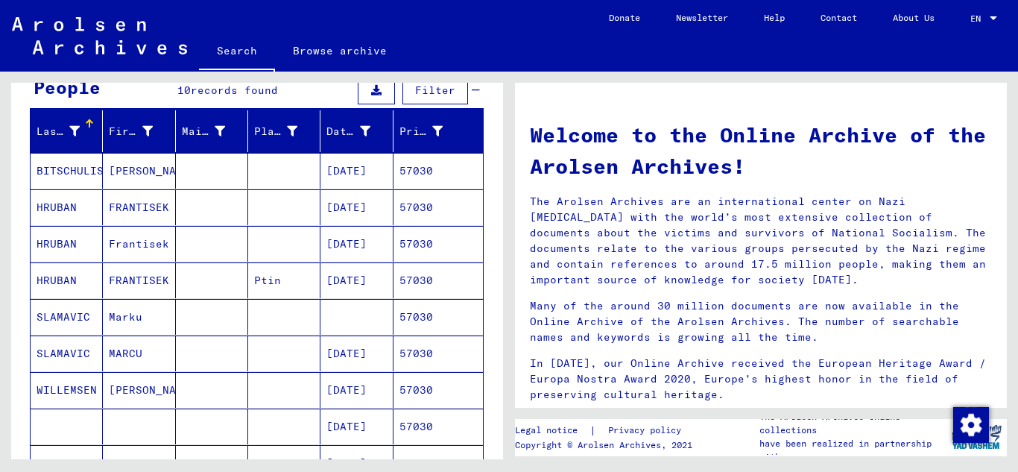
click at [454, 351] on mat-cell "57030" at bounding box center [438, 354] width 89 height 36
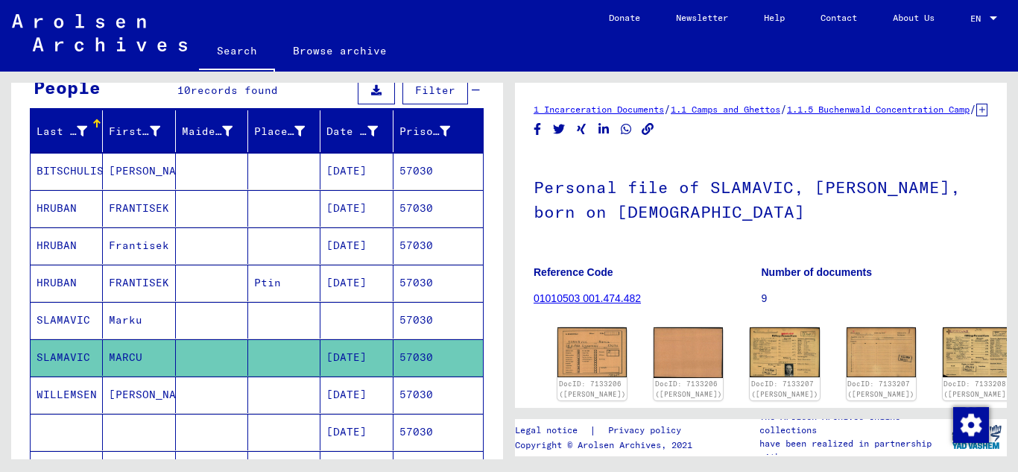
scroll to position [149, 0]
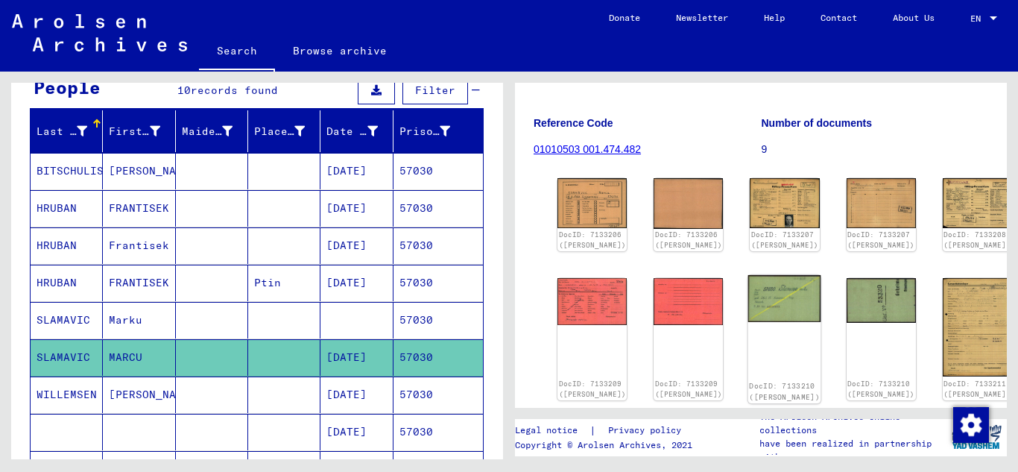
click at [749, 302] on img at bounding box center [785, 298] width 73 height 47
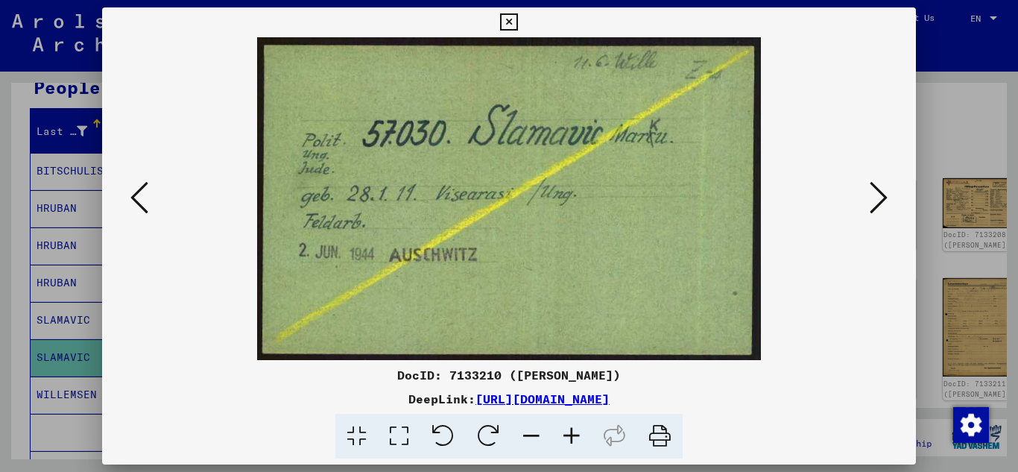
click at [515, 23] on icon at bounding box center [508, 22] width 17 height 18
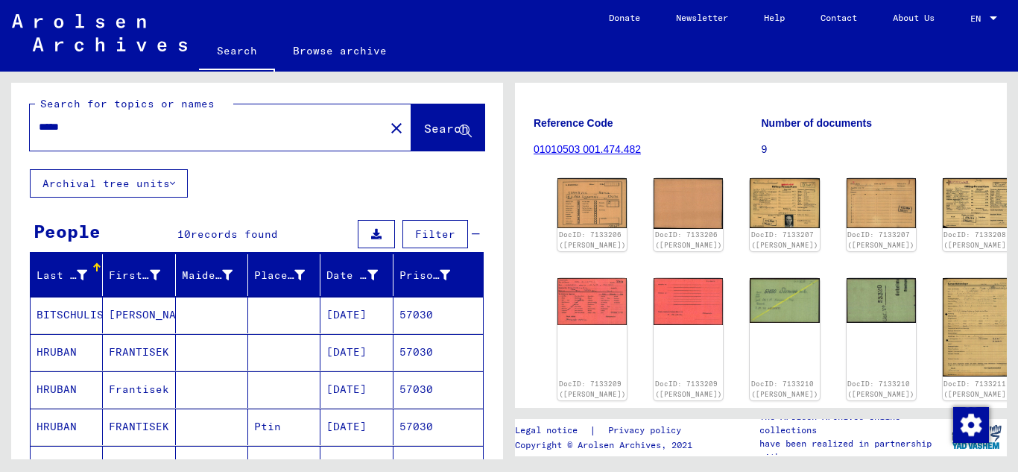
scroll to position [0, 0]
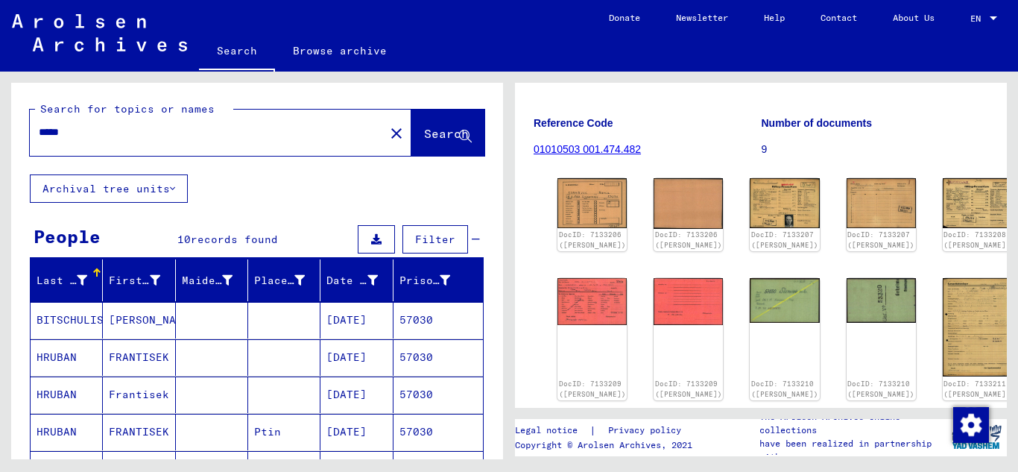
click at [87, 130] on input "*****" at bounding box center [207, 133] width 337 height 16
click at [424, 127] on span "Search" at bounding box center [446, 133] width 45 height 15
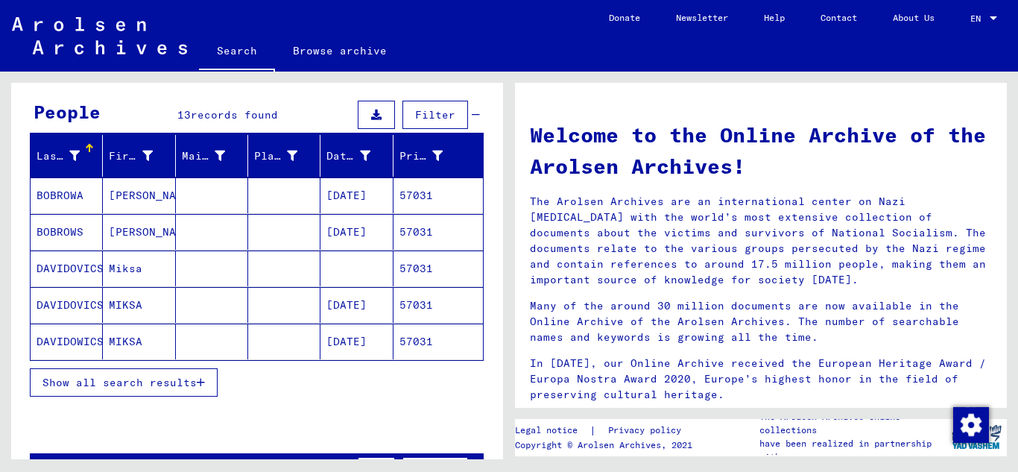
scroll to position [149, 0]
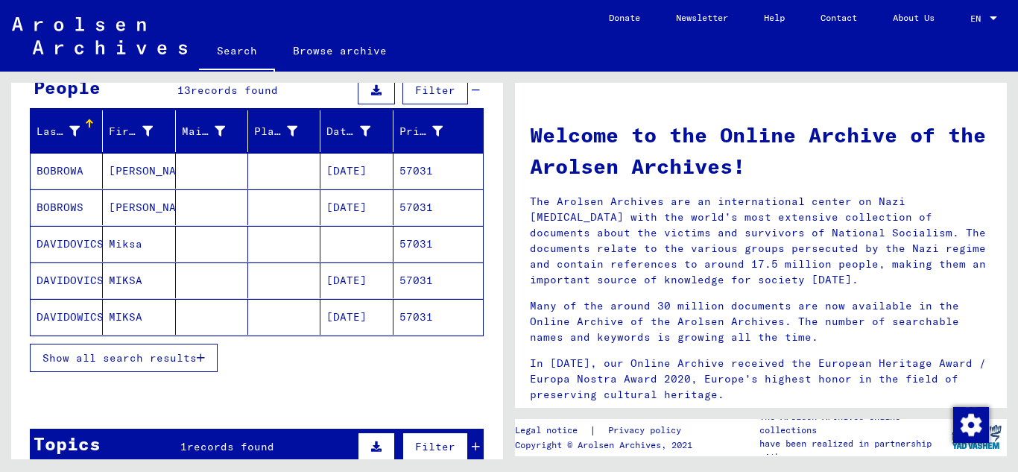
click at [426, 314] on mat-cell "57031" at bounding box center [438, 317] width 89 height 36
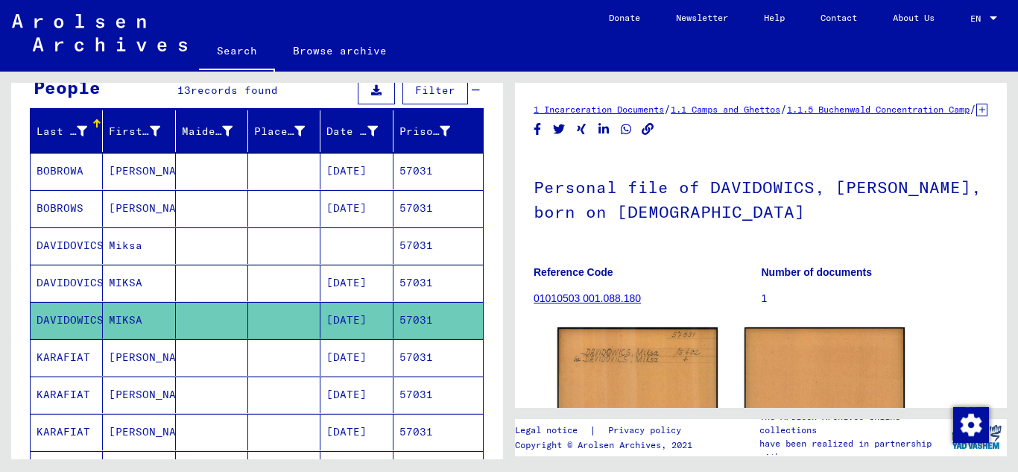
click at [414, 287] on mat-cell "57031" at bounding box center [438, 283] width 89 height 37
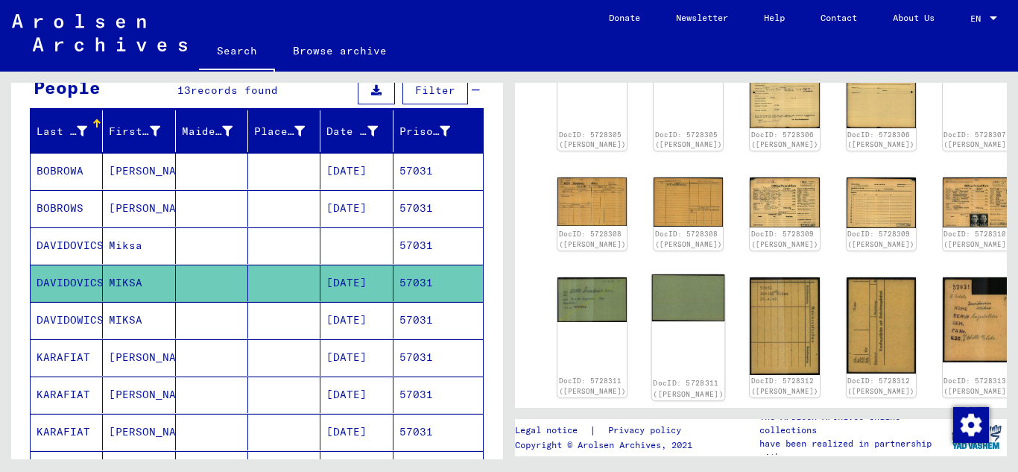
scroll to position [298, 0]
click at [587, 314] on img at bounding box center [592, 298] width 73 height 48
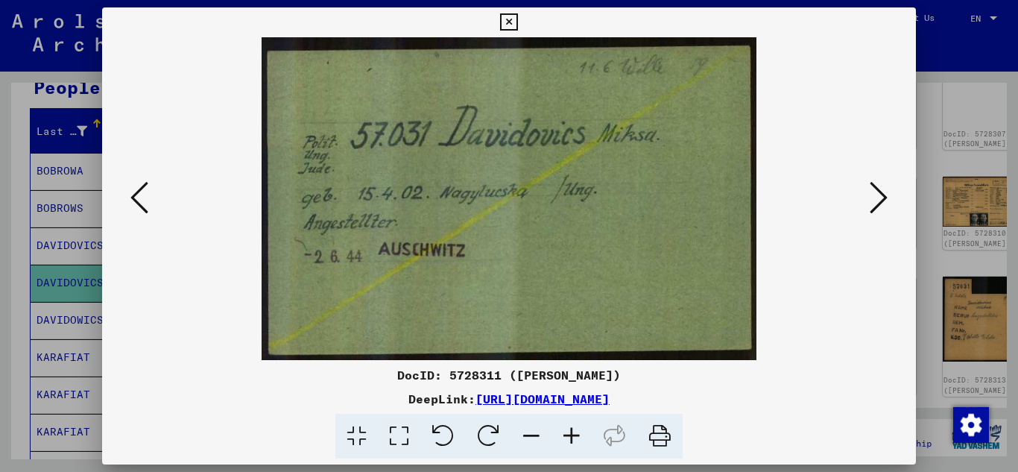
click at [517, 16] on icon at bounding box center [508, 22] width 17 height 18
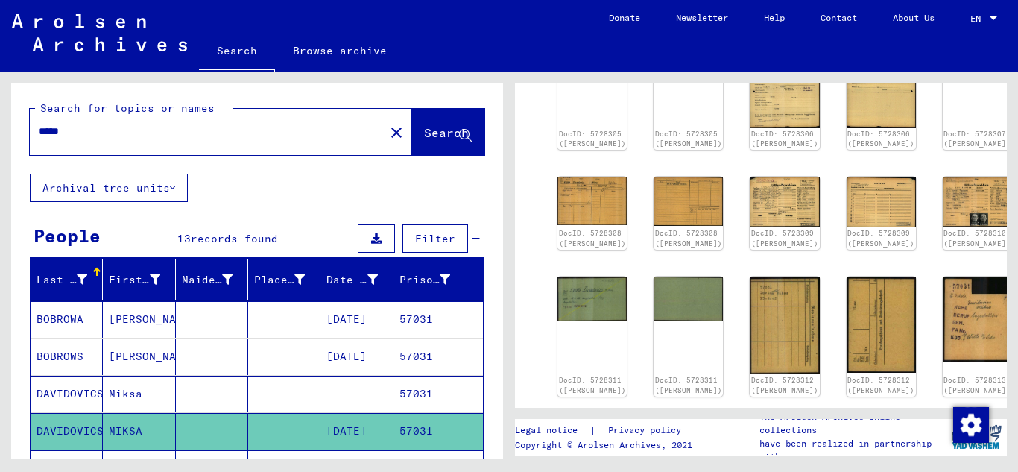
scroll to position [0, 0]
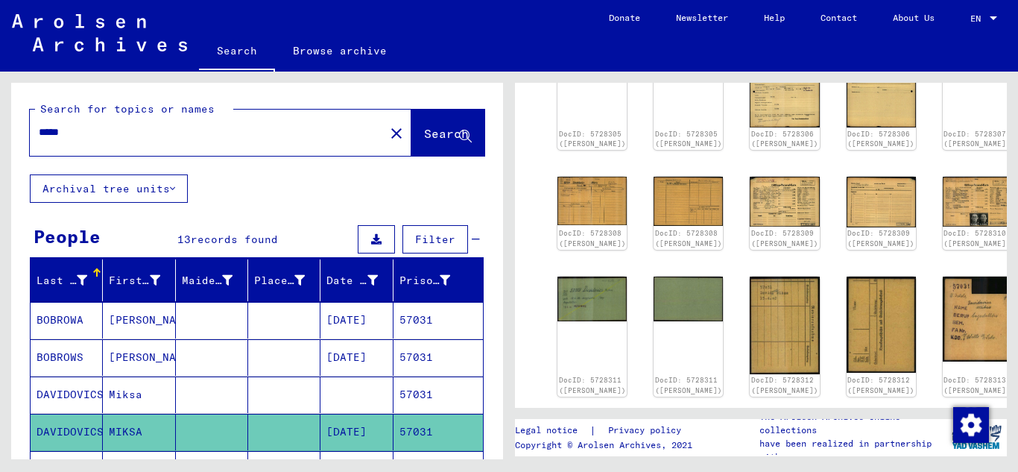
click at [98, 144] on div "*****" at bounding box center [203, 133] width 346 height 34
click at [92, 131] on input "*****" at bounding box center [207, 133] width 337 height 16
click at [424, 132] on span "Search" at bounding box center [446, 133] width 45 height 15
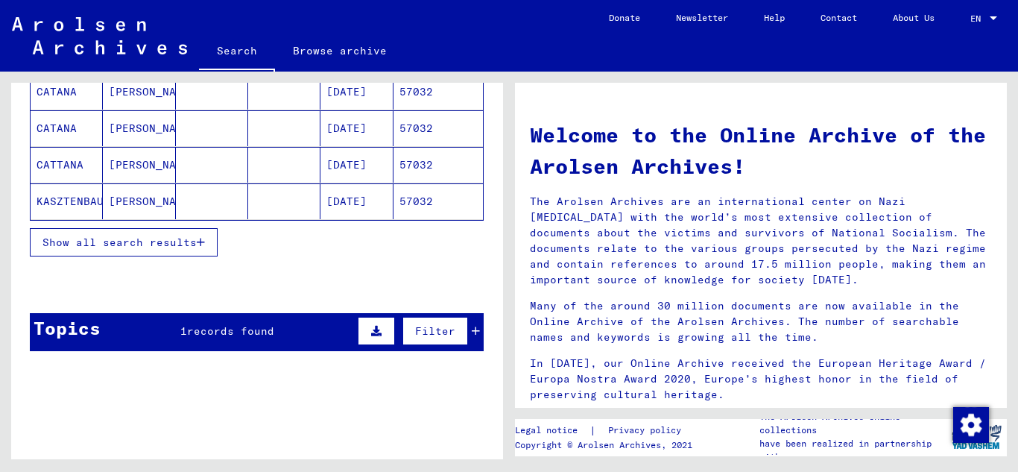
scroll to position [285, 0]
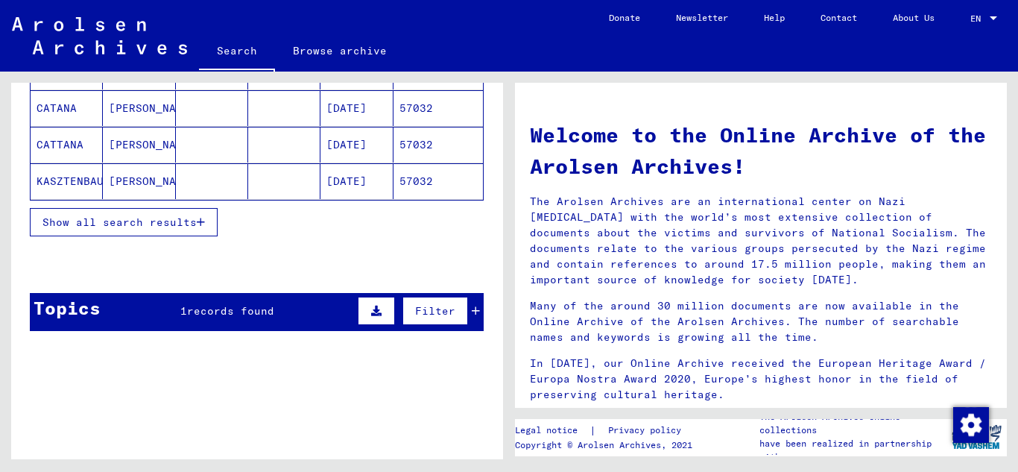
click at [200, 221] on icon "button" at bounding box center [201, 222] width 8 height 10
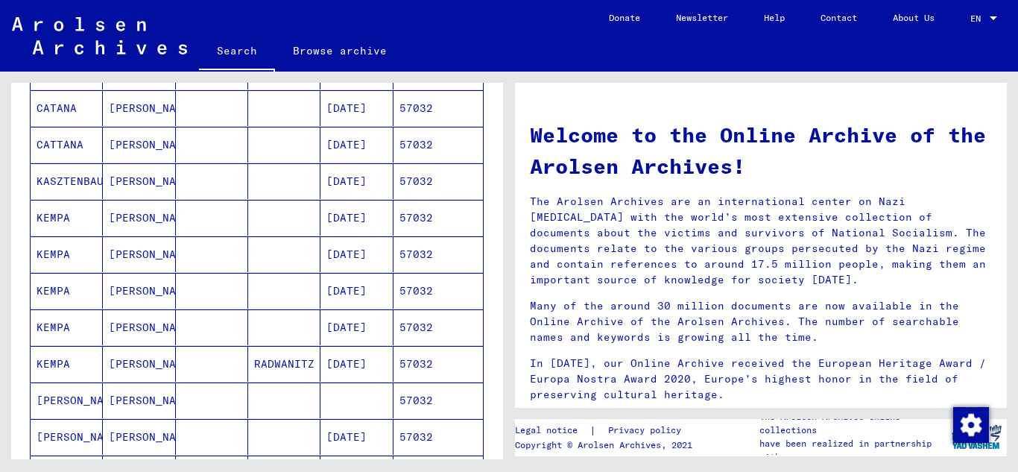
click at [421, 427] on mat-cell "57032" at bounding box center [438, 437] width 89 height 36
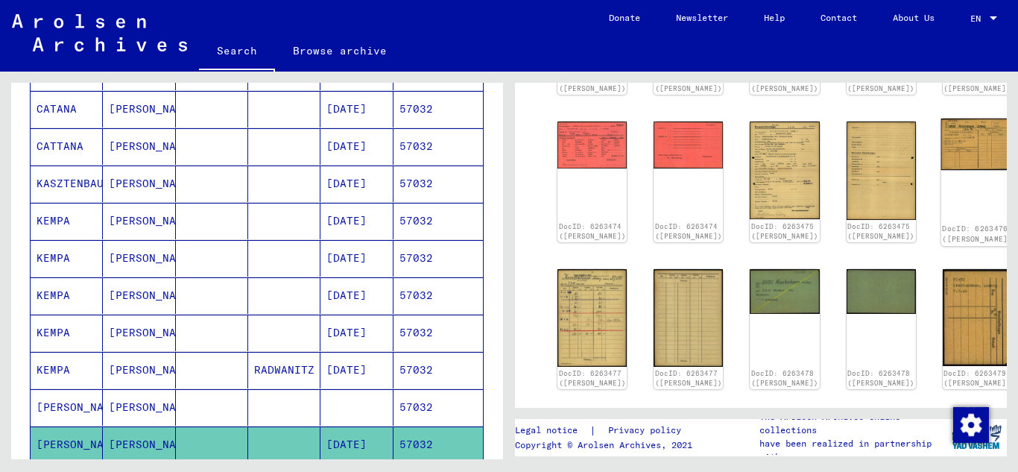
scroll to position [373, 0]
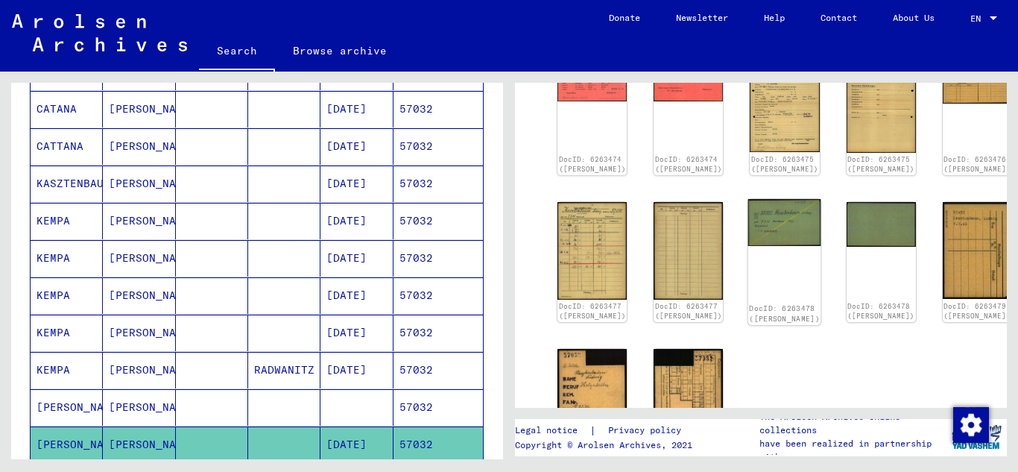
click at [763, 244] on img at bounding box center [785, 222] width 73 height 47
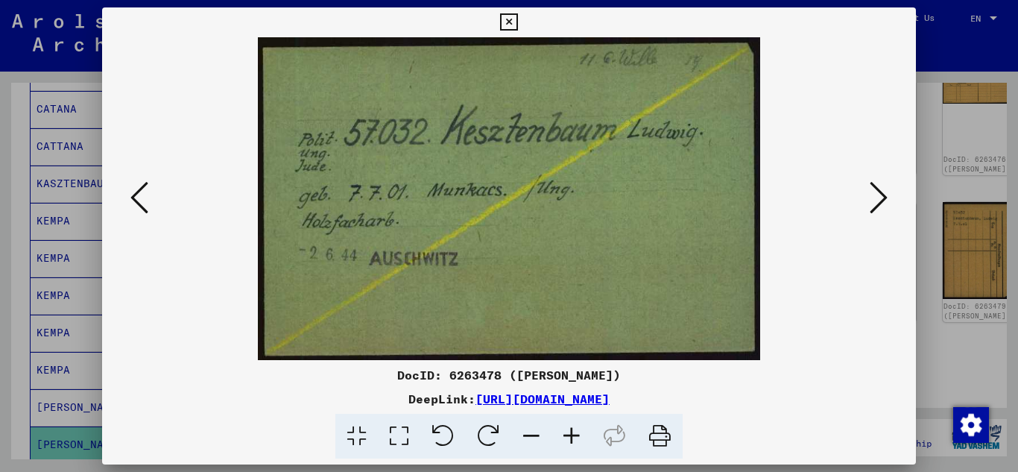
click at [511, 24] on icon at bounding box center [508, 22] width 17 height 18
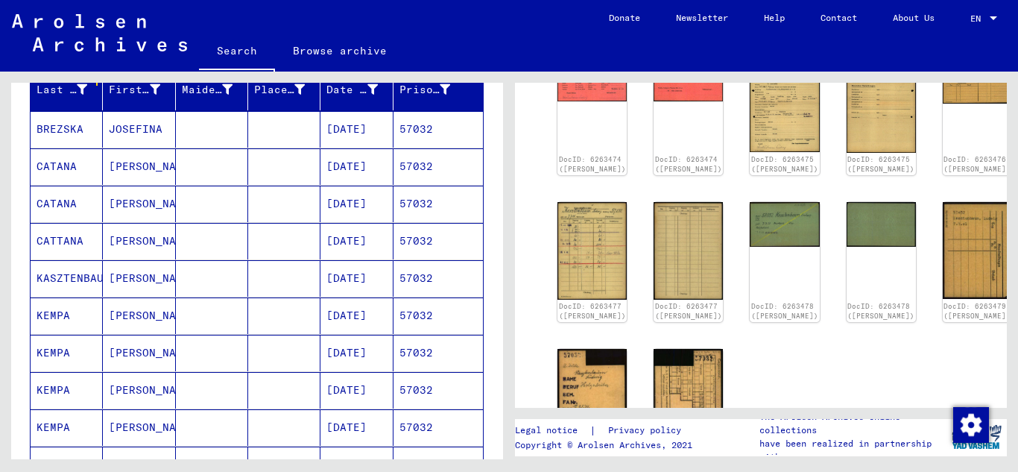
scroll to position [0, 0]
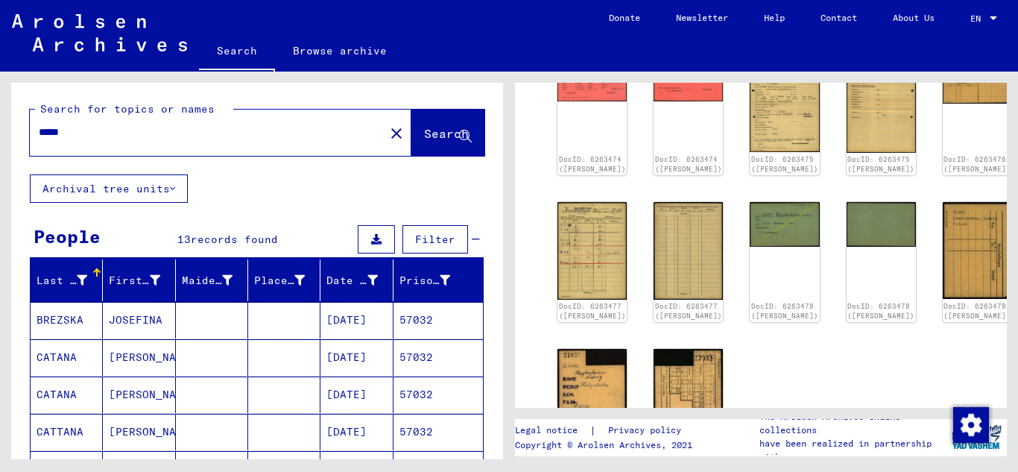
click at [113, 133] on input "*****" at bounding box center [207, 133] width 337 height 16
click at [424, 141] on span "Search" at bounding box center [448, 135] width 48 height 16
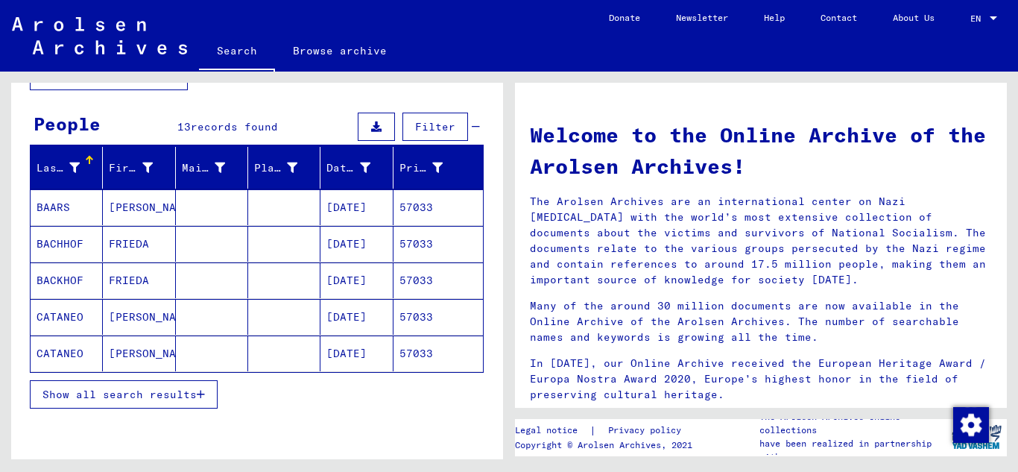
scroll to position [149, 0]
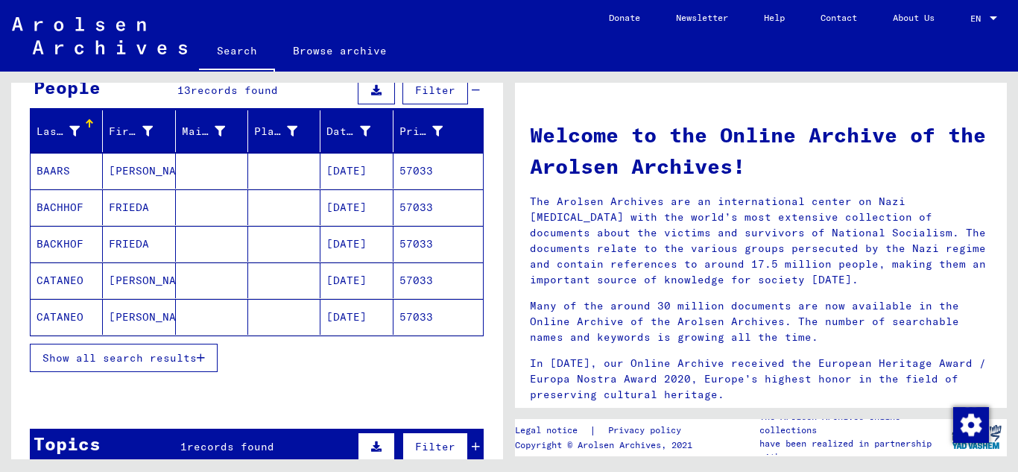
click at [212, 359] on button "Show all search results" at bounding box center [124, 358] width 188 height 28
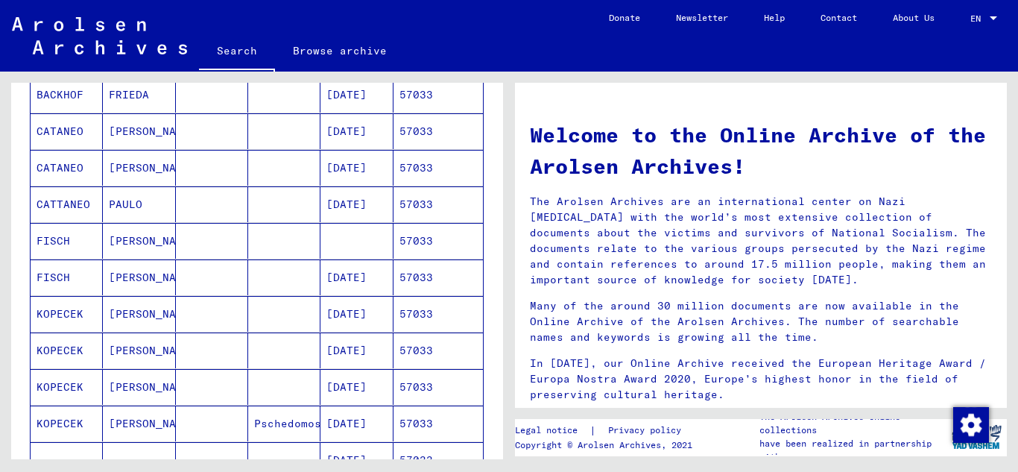
scroll to position [373, 0]
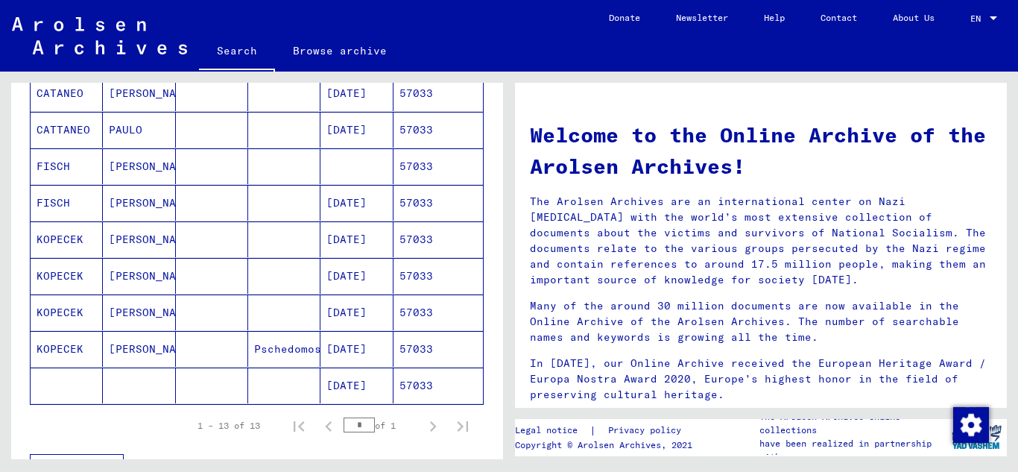
click at [417, 204] on mat-cell "57033" at bounding box center [438, 203] width 89 height 36
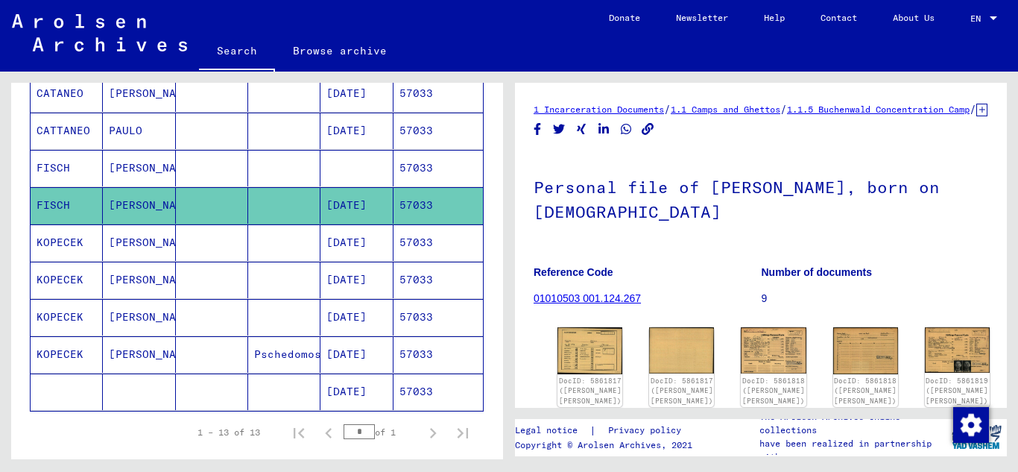
scroll to position [149, 0]
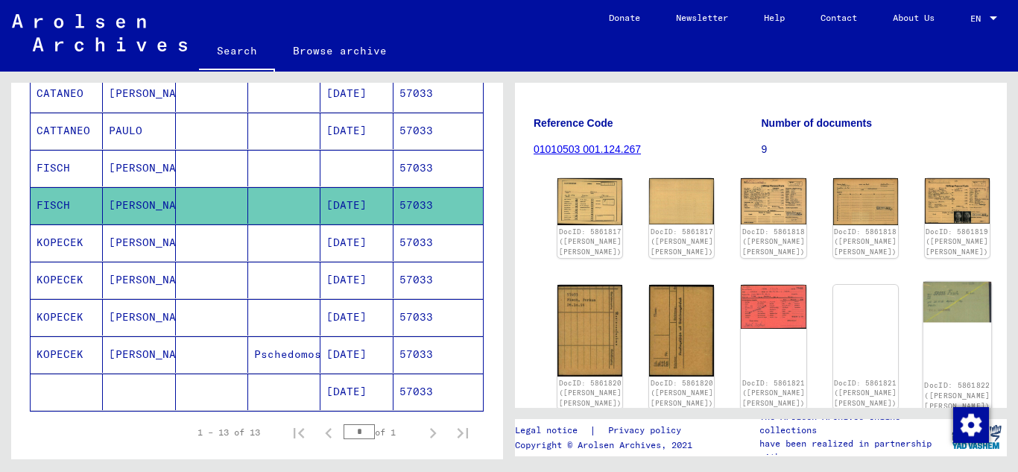
click at [924, 309] on img at bounding box center [958, 302] width 69 height 40
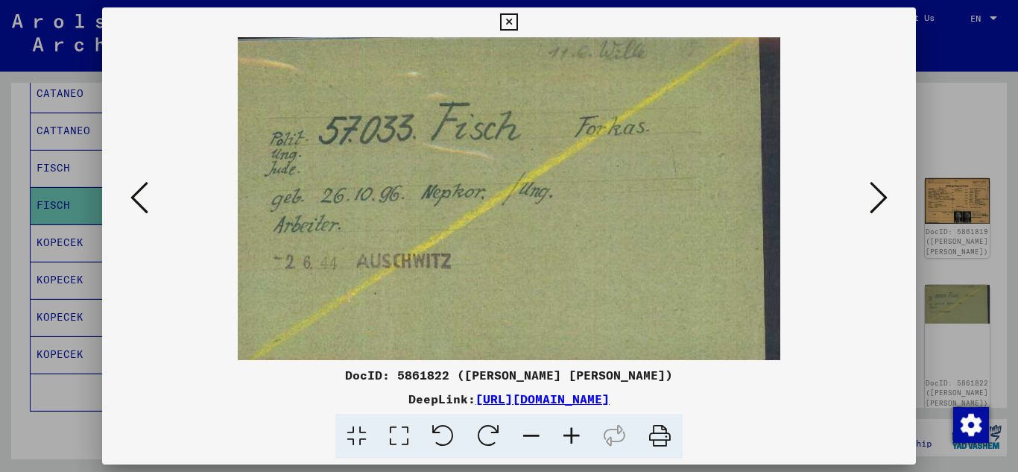
click at [511, 19] on icon at bounding box center [508, 22] width 17 height 18
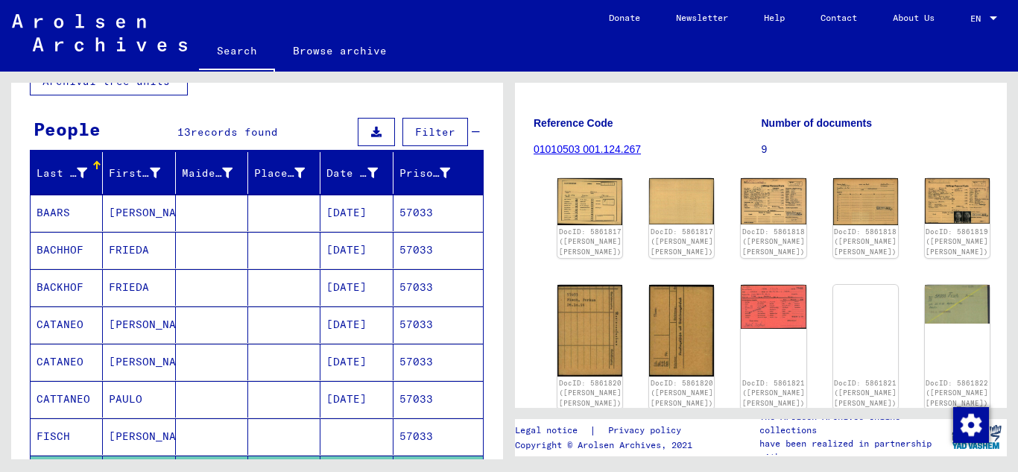
scroll to position [3, 0]
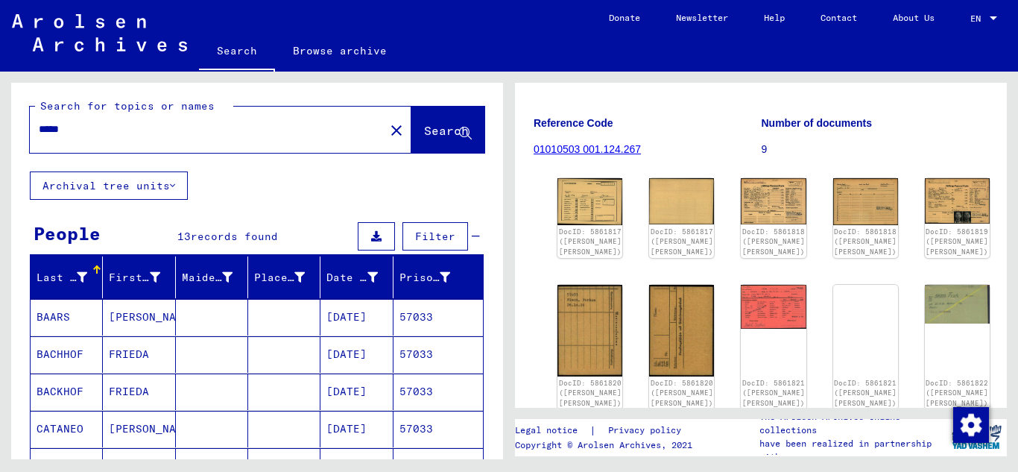
click at [95, 128] on input "*****" at bounding box center [207, 130] width 337 height 16
click at [424, 125] on span "Search" at bounding box center [446, 130] width 45 height 15
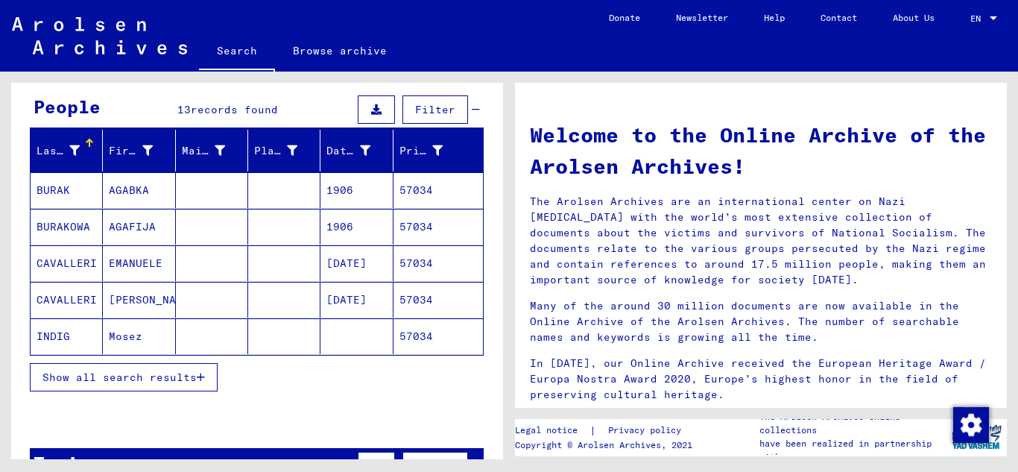
scroll to position [149, 0]
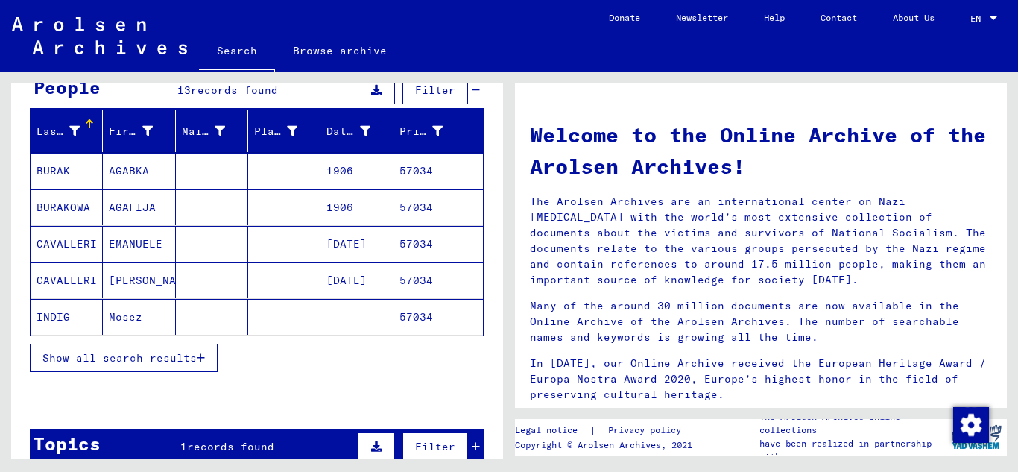
click at [193, 365] on button "Show all search results" at bounding box center [124, 358] width 188 height 28
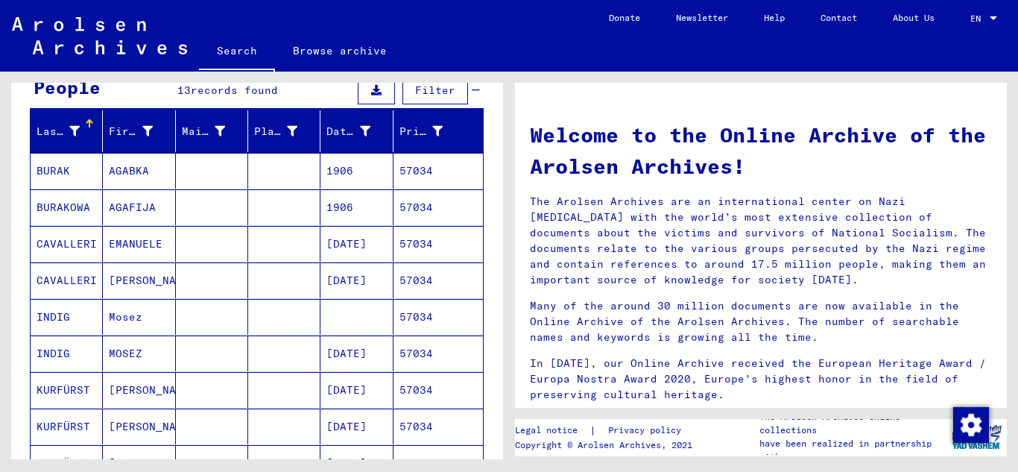
click at [408, 345] on mat-cell "57034" at bounding box center [438, 354] width 89 height 36
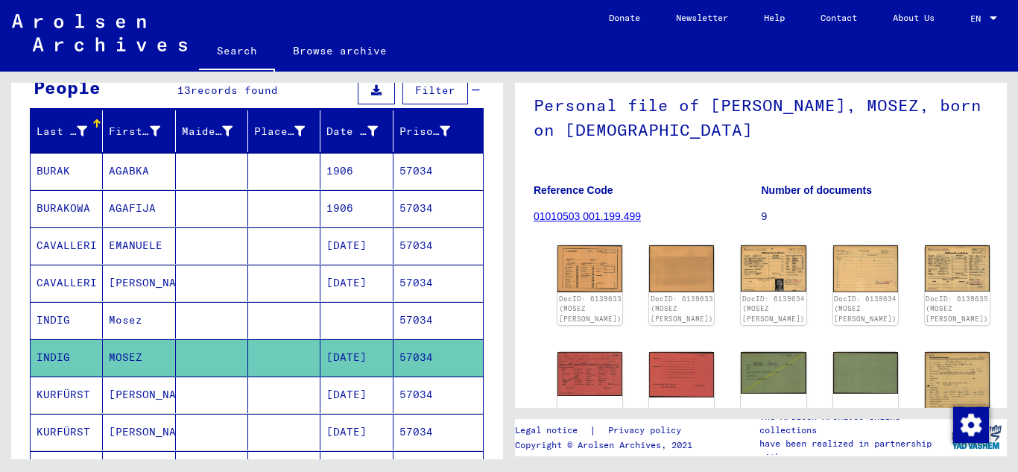
scroll to position [149, 0]
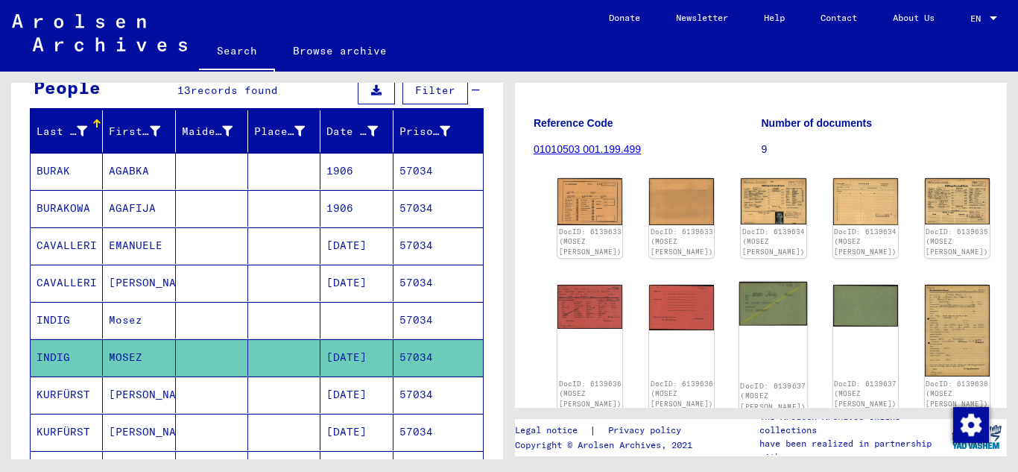
click at [740, 307] on img at bounding box center [774, 304] width 69 height 44
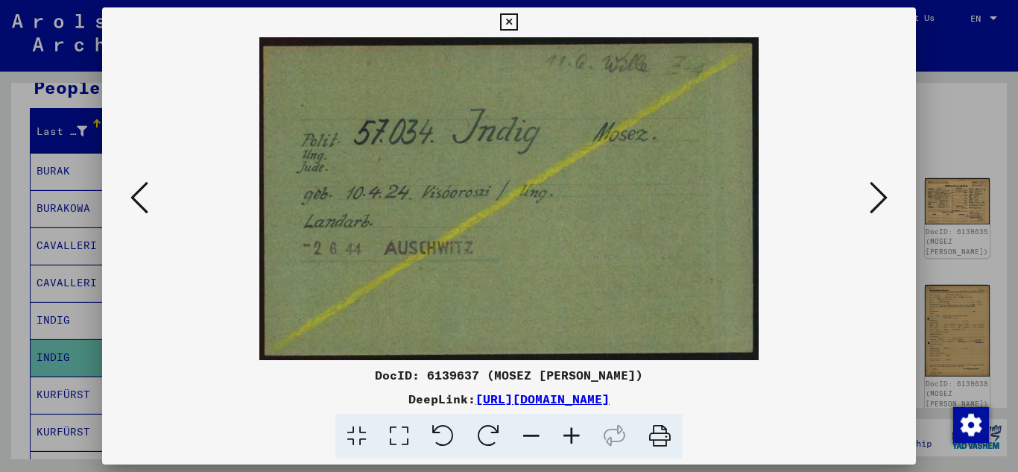
click at [509, 20] on icon at bounding box center [508, 22] width 17 height 18
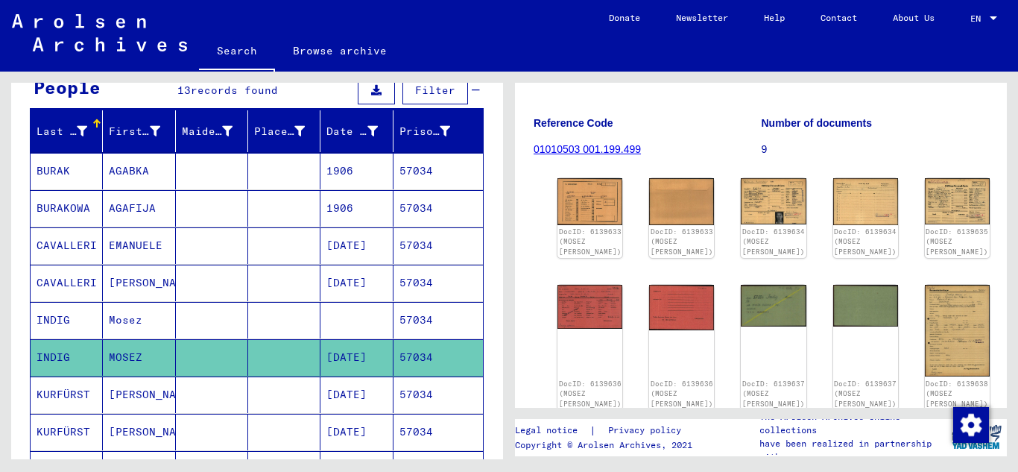
scroll to position [0, 0]
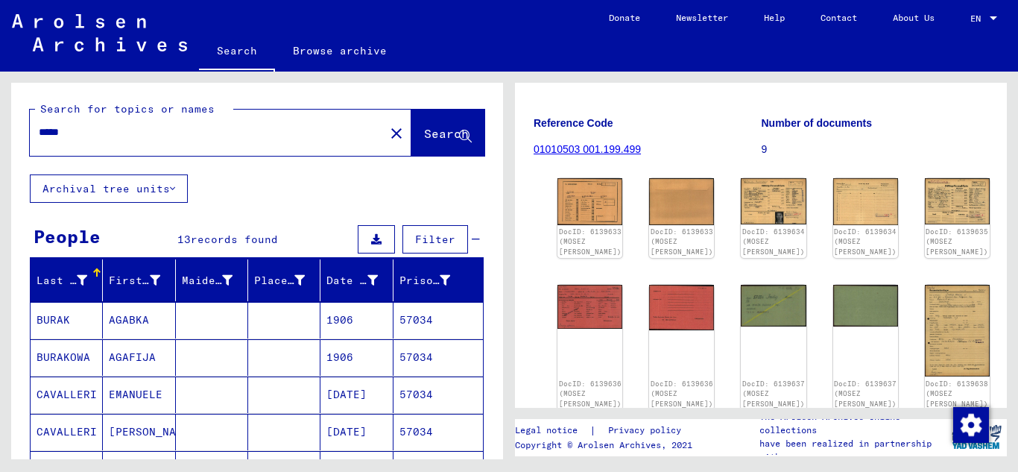
click at [97, 126] on input "*****" at bounding box center [207, 133] width 337 height 16
click at [459, 139] on icon at bounding box center [465, 136] width 13 height 13
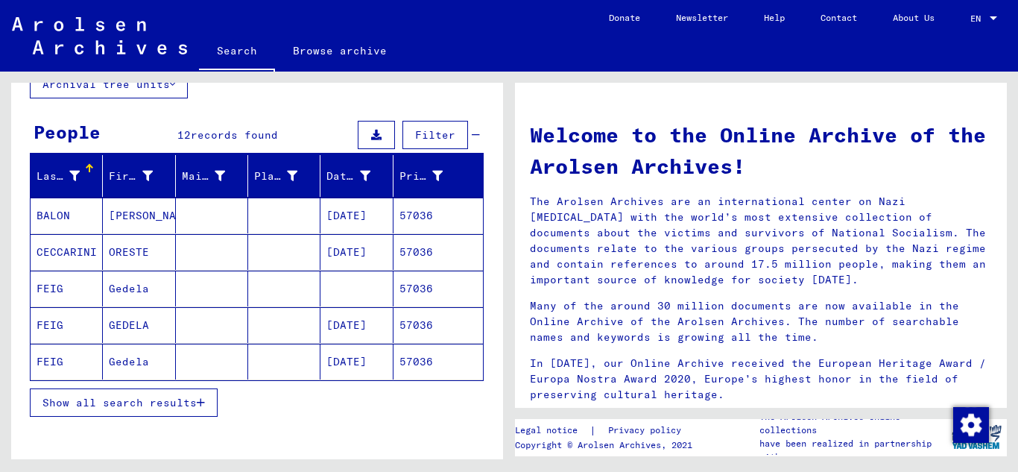
scroll to position [149, 0]
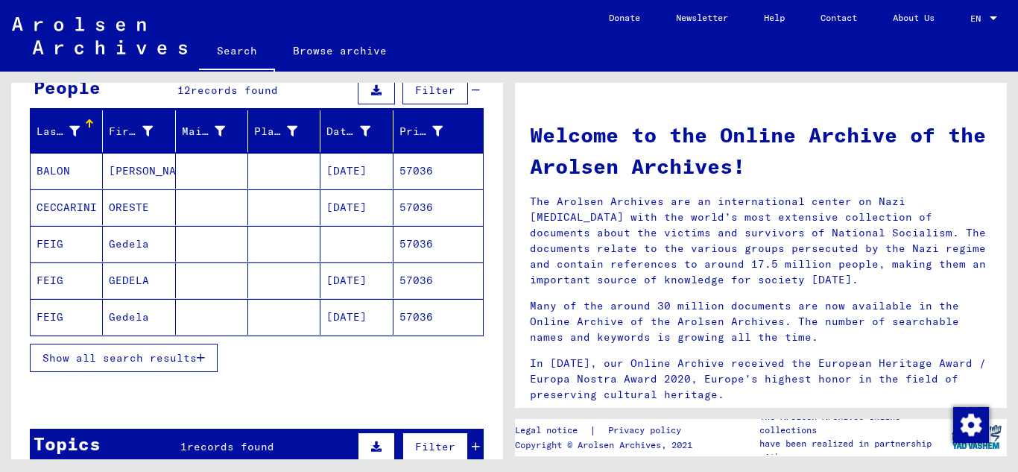
click at [210, 342] on div "Show all search results" at bounding box center [257, 357] width 454 height 43
click at [204, 354] on icon "button" at bounding box center [201, 358] width 8 height 10
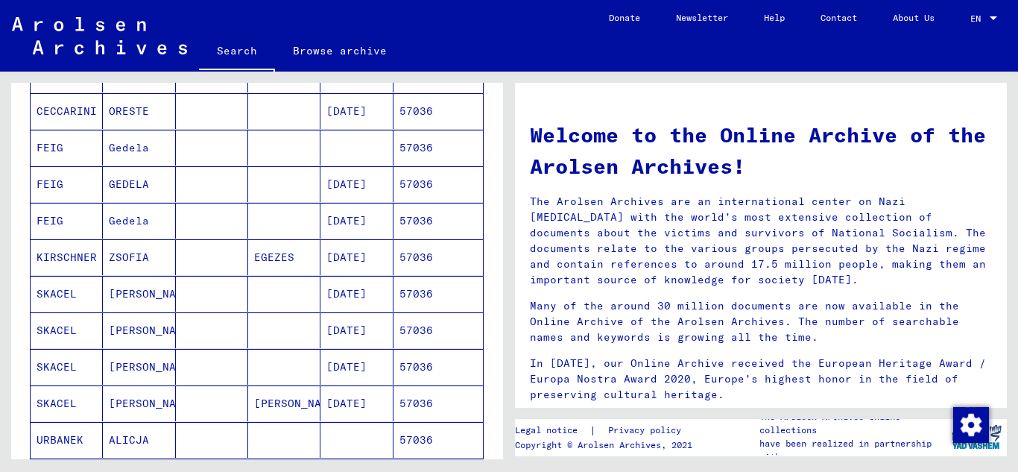
scroll to position [224, 0]
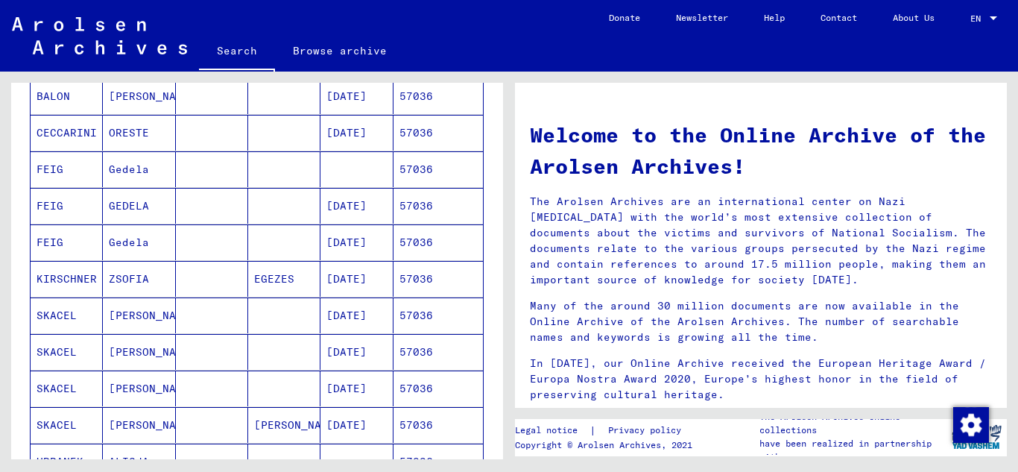
click at [423, 204] on mat-cell "57036" at bounding box center [438, 206] width 89 height 36
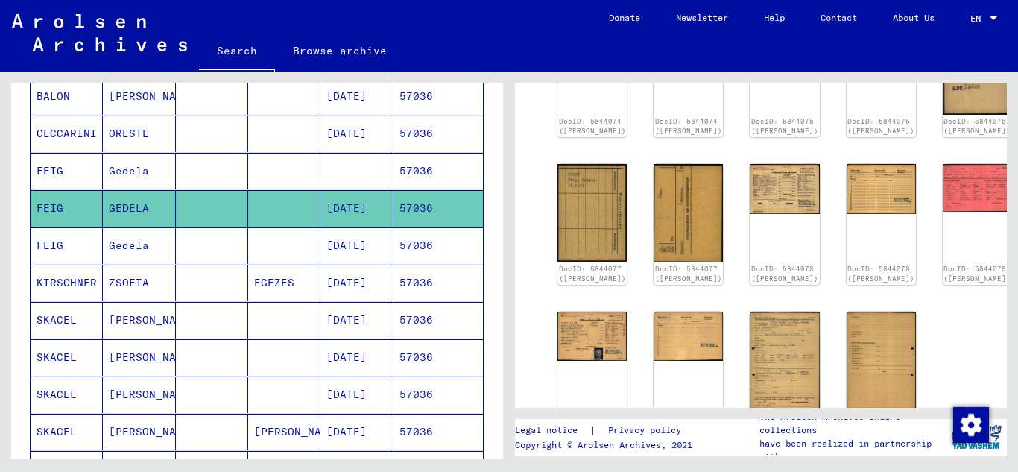
scroll to position [149, 0]
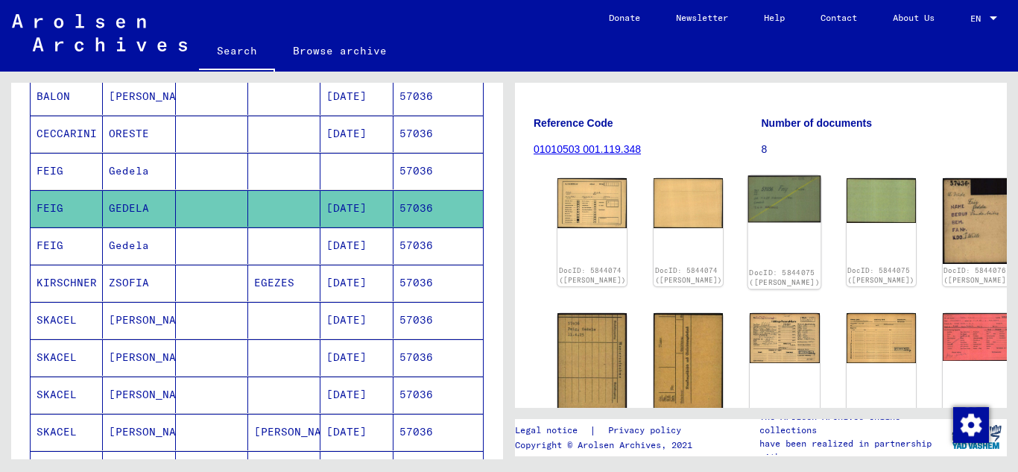
click at [749, 210] on img at bounding box center [785, 199] width 73 height 47
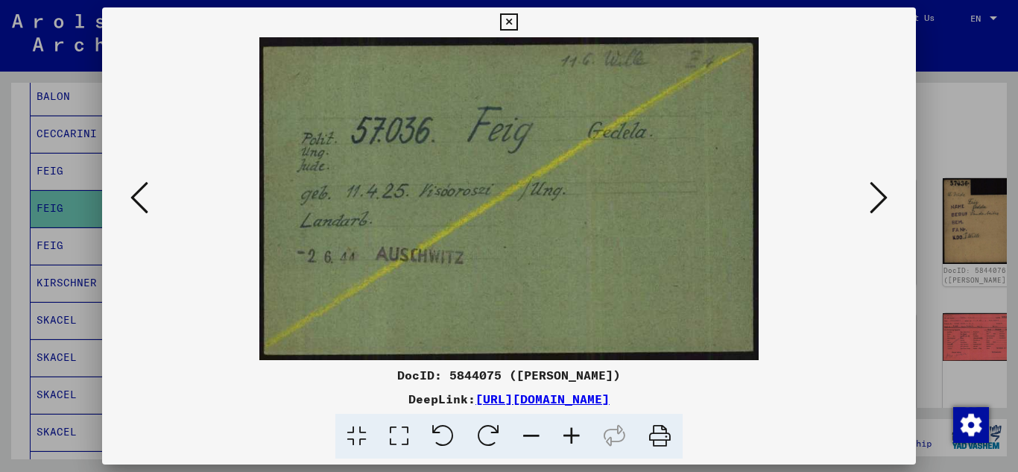
click at [513, 29] on icon at bounding box center [508, 22] width 17 height 18
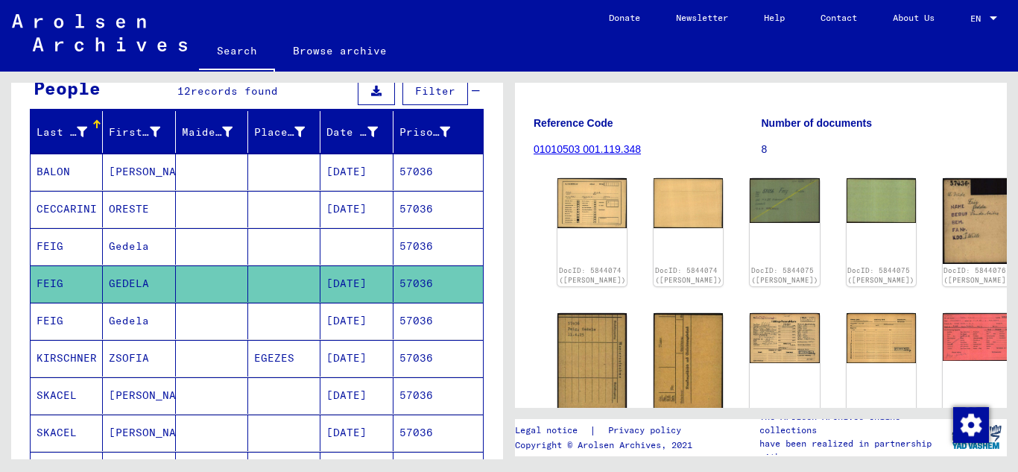
scroll to position [0, 0]
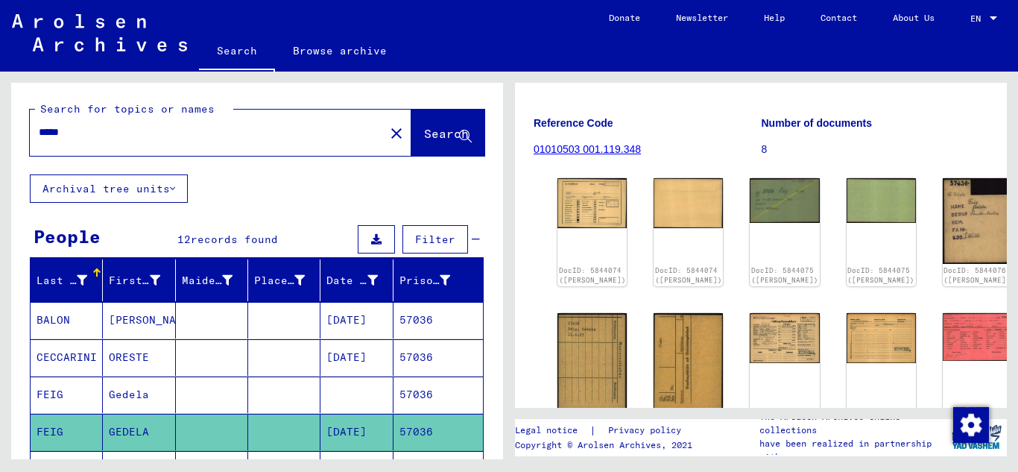
click at [88, 125] on input "*****" at bounding box center [207, 133] width 337 height 16
click at [424, 133] on span "Search" at bounding box center [446, 133] width 45 height 15
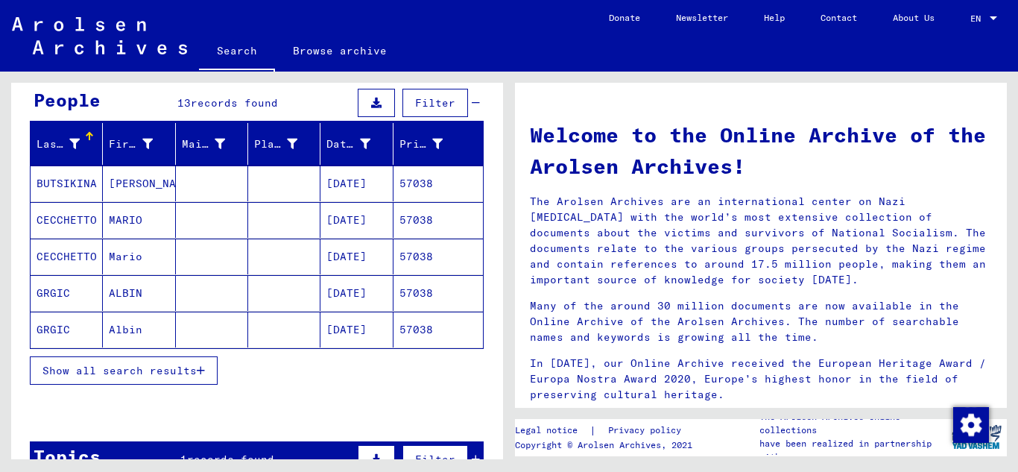
scroll to position [149, 0]
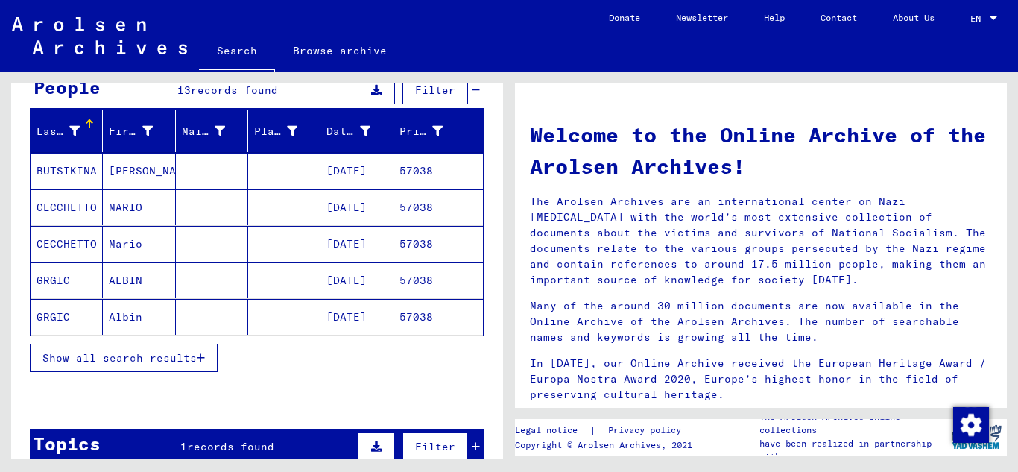
click at [207, 357] on button "Show all search results" at bounding box center [124, 358] width 188 height 28
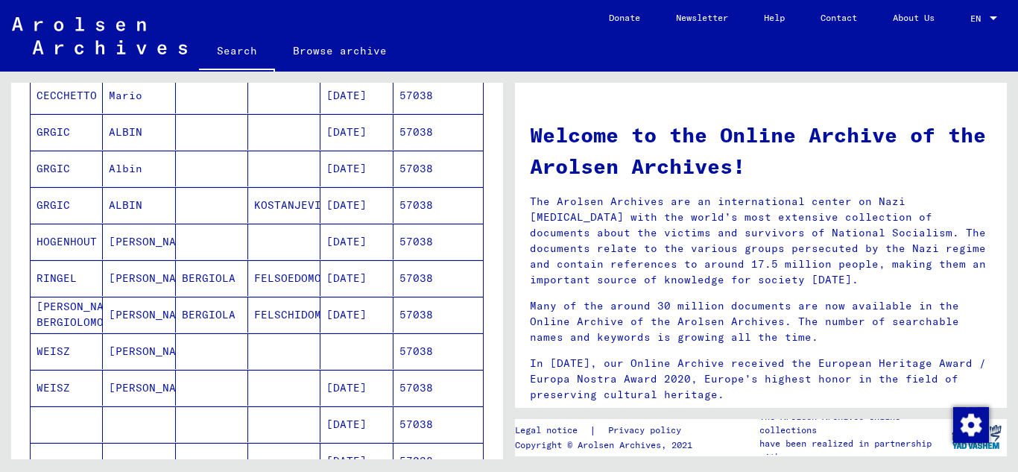
scroll to position [298, 0]
click at [419, 385] on mat-cell "57038" at bounding box center [438, 387] width 89 height 36
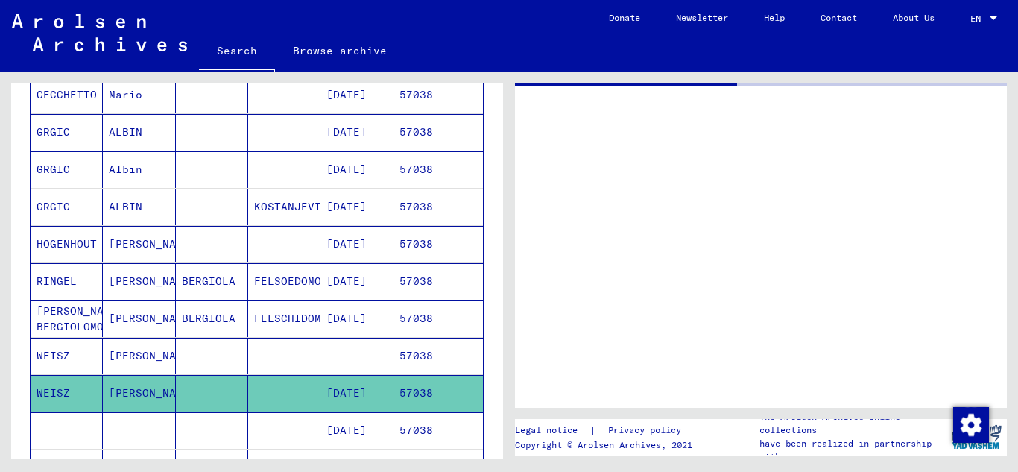
scroll to position [374, 0]
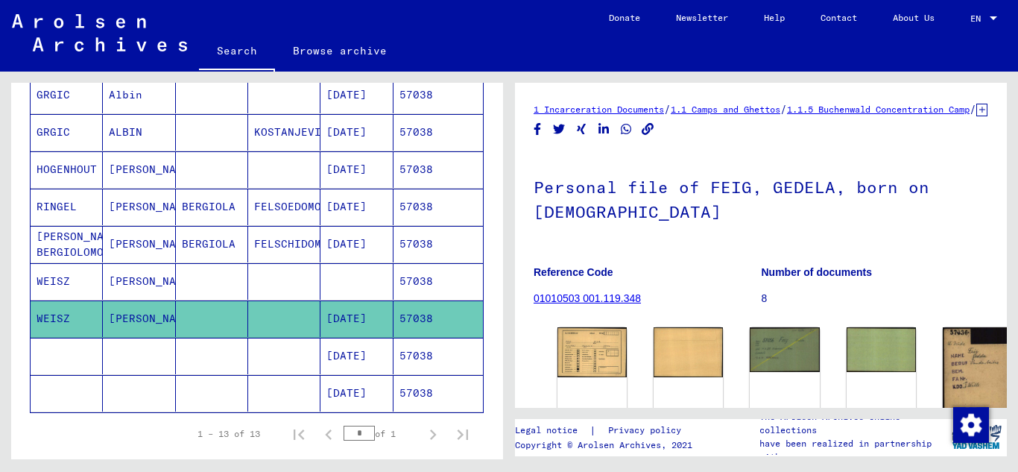
click at [472, 399] on mat-table "Last Name First Name Maiden Name Place of Birth Date of Birth Prisoner # BUTSIK…" at bounding box center [257, 149] width 454 height 528
click at [579, 359] on img at bounding box center [592, 351] width 73 height 52
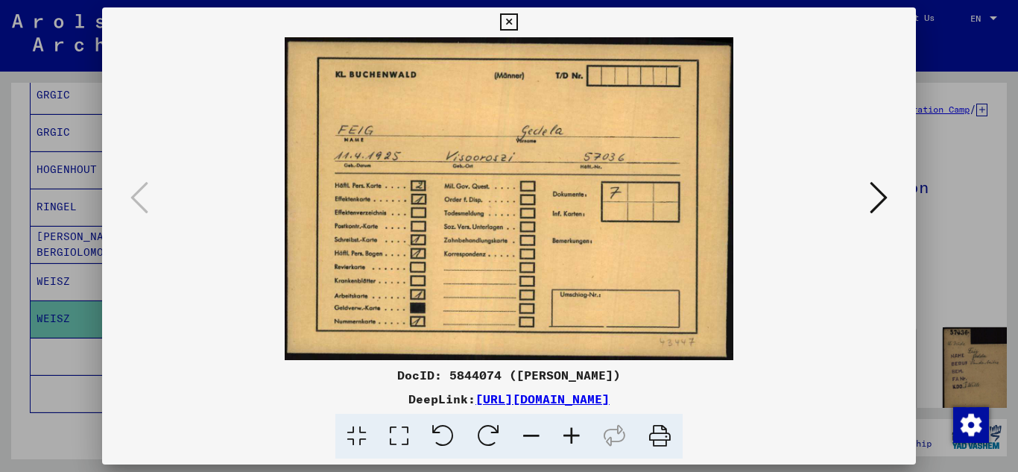
click at [874, 195] on icon at bounding box center [879, 198] width 18 height 36
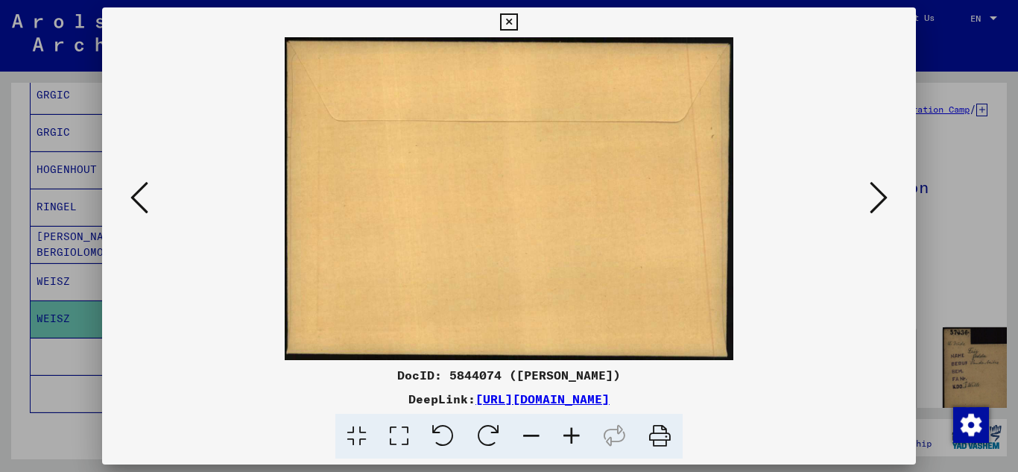
click at [874, 195] on icon at bounding box center [879, 198] width 18 height 36
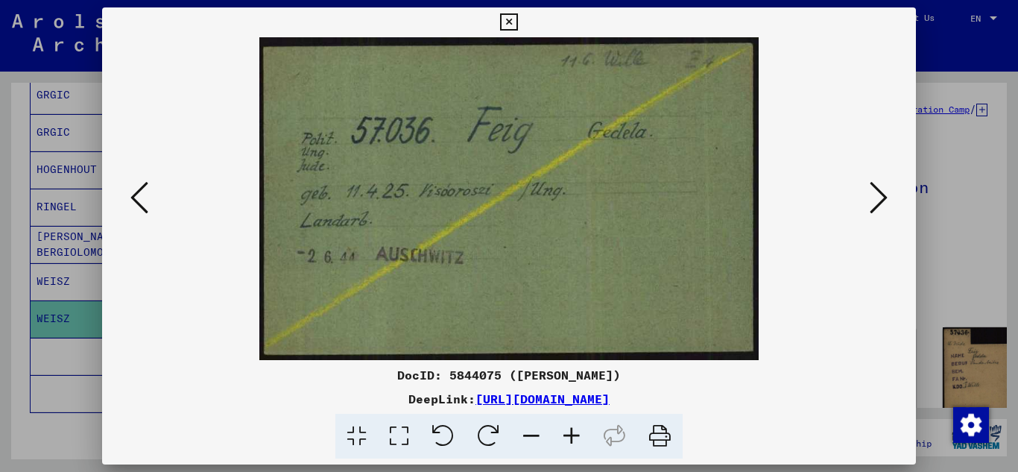
click at [874, 195] on icon at bounding box center [879, 198] width 18 height 36
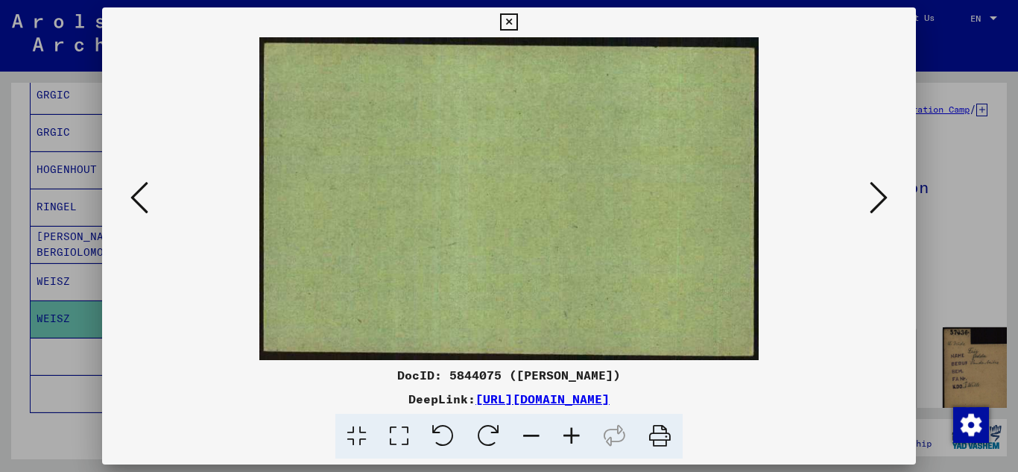
click at [874, 195] on icon at bounding box center [879, 198] width 18 height 36
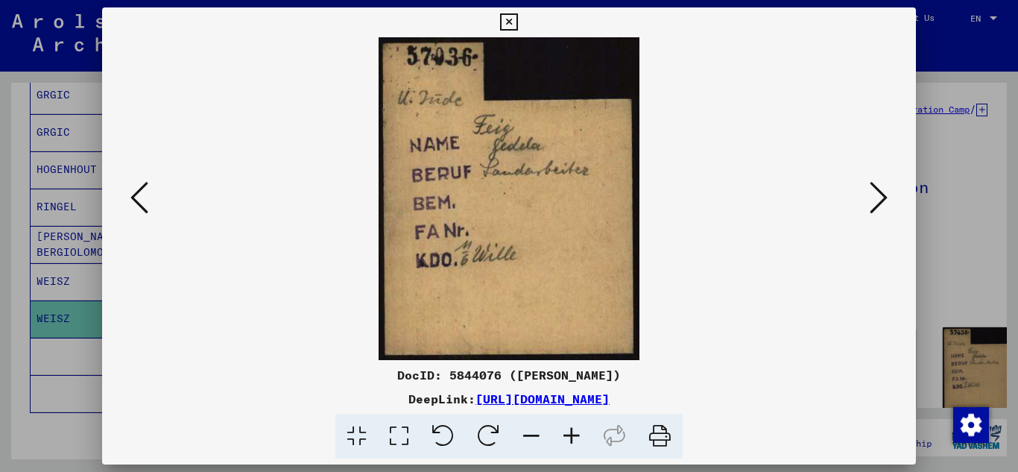
click at [874, 195] on icon at bounding box center [879, 198] width 18 height 36
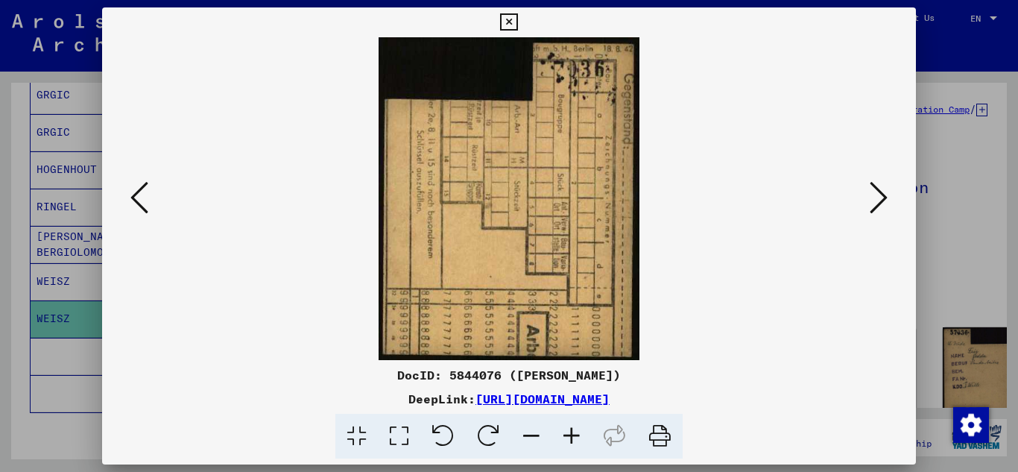
click at [510, 21] on icon at bounding box center [508, 22] width 17 height 18
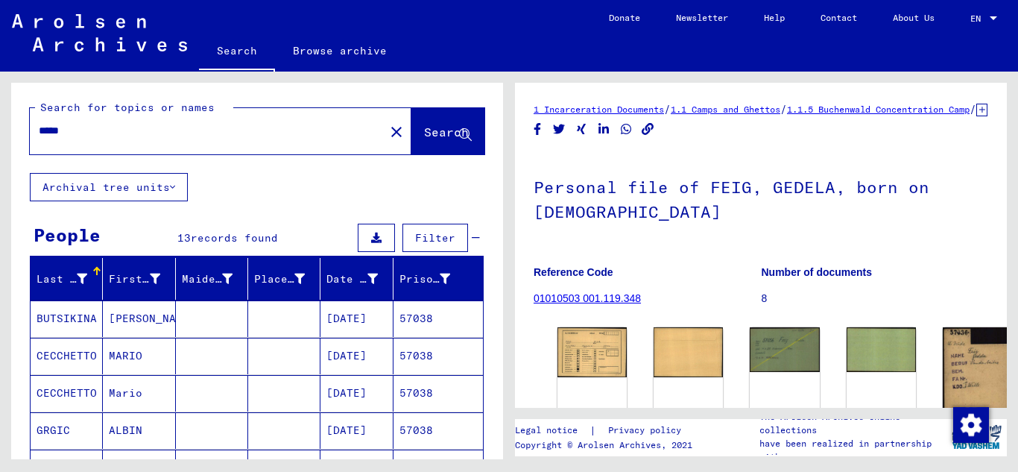
scroll to position [0, 0]
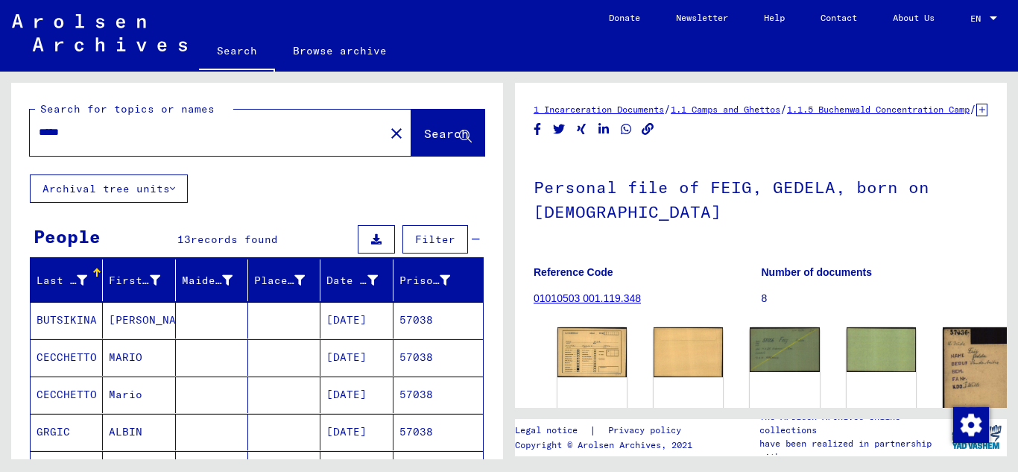
click at [78, 130] on input "*****" at bounding box center [207, 133] width 337 height 16
click at [424, 134] on span "Search" at bounding box center [446, 133] width 45 height 15
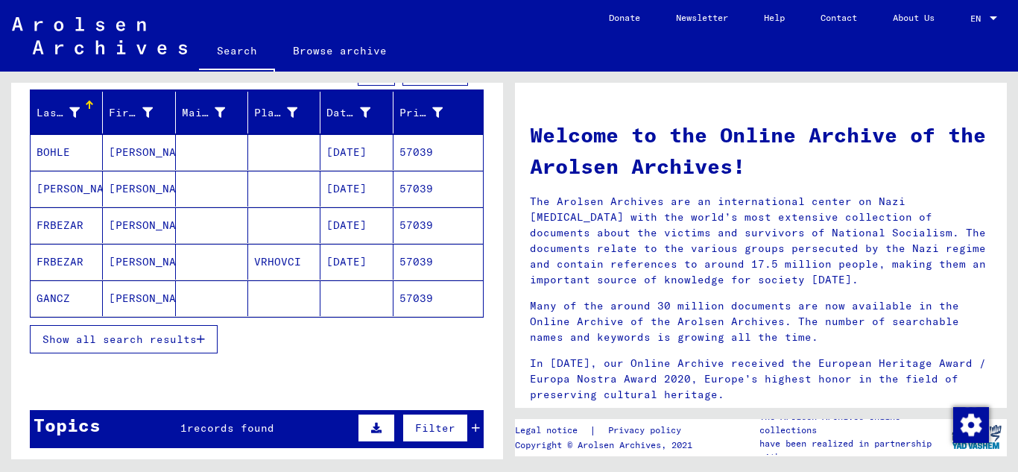
scroll to position [224, 0]
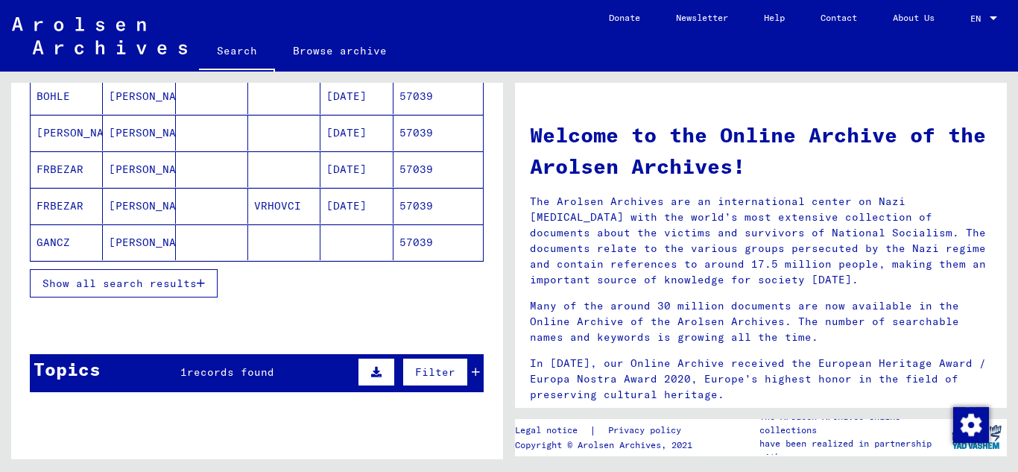
click at [205, 283] on icon "button" at bounding box center [201, 283] width 8 height 10
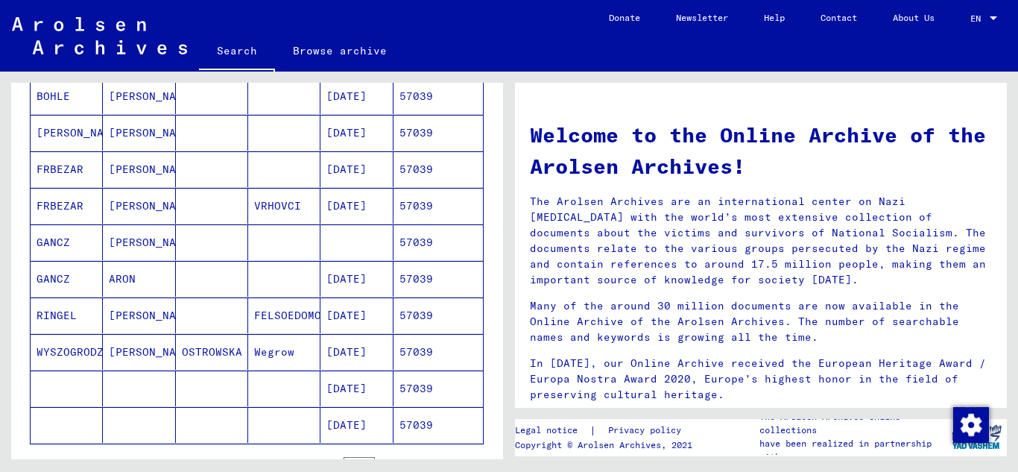
click at [412, 281] on mat-cell "57039" at bounding box center [438, 279] width 89 height 36
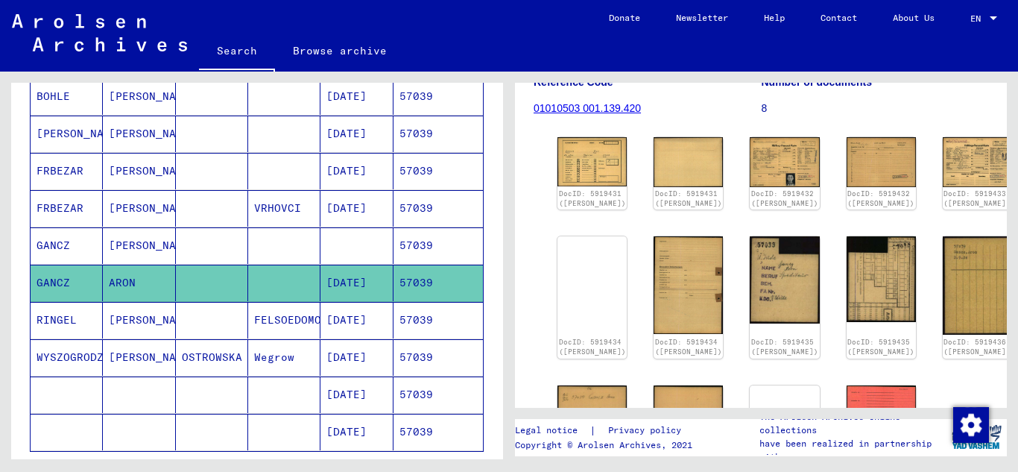
scroll to position [224, 0]
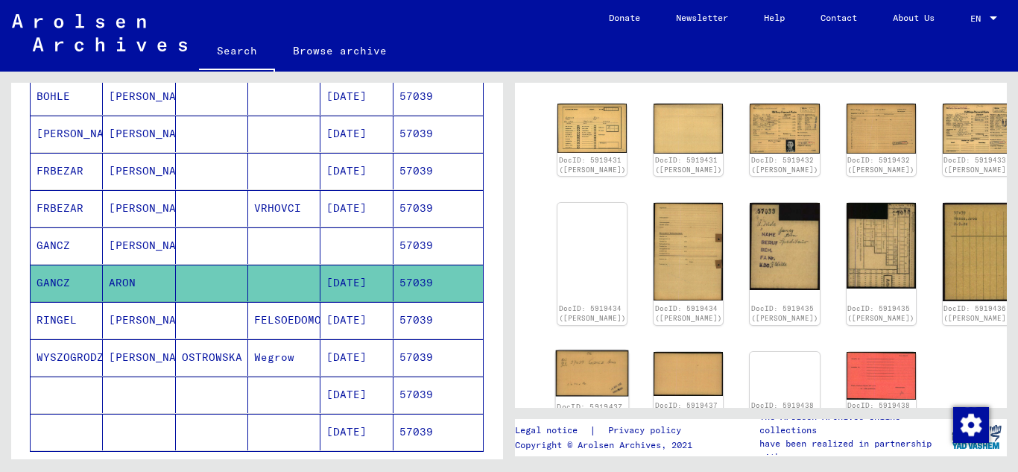
click at [571, 366] on img at bounding box center [592, 373] width 73 height 46
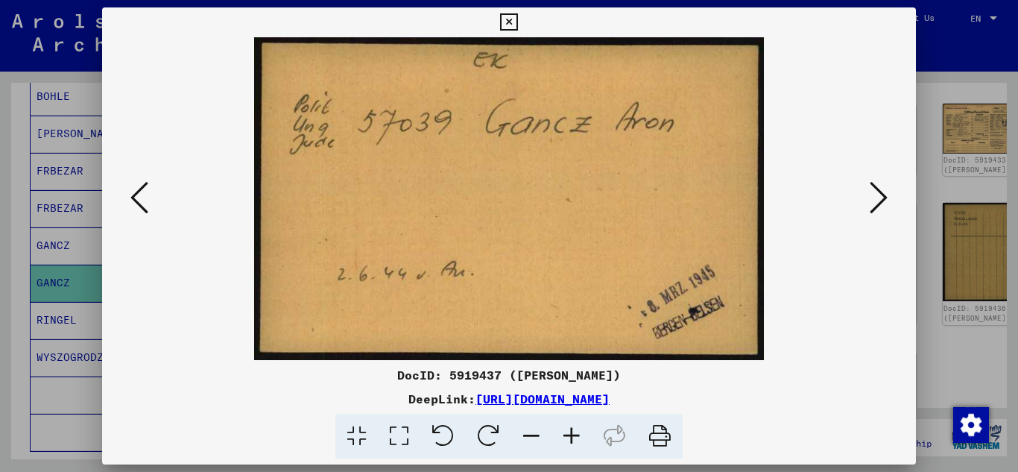
click at [508, 17] on icon at bounding box center [508, 22] width 17 height 18
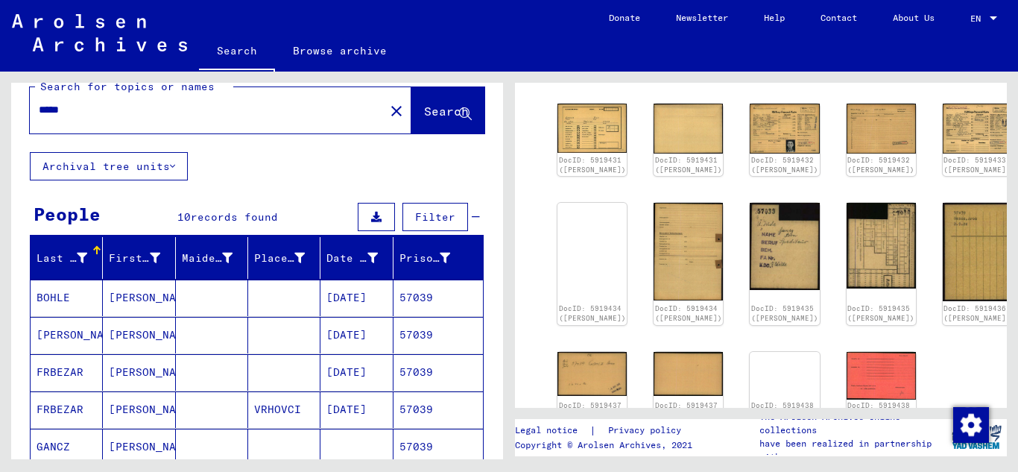
scroll to position [0, 0]
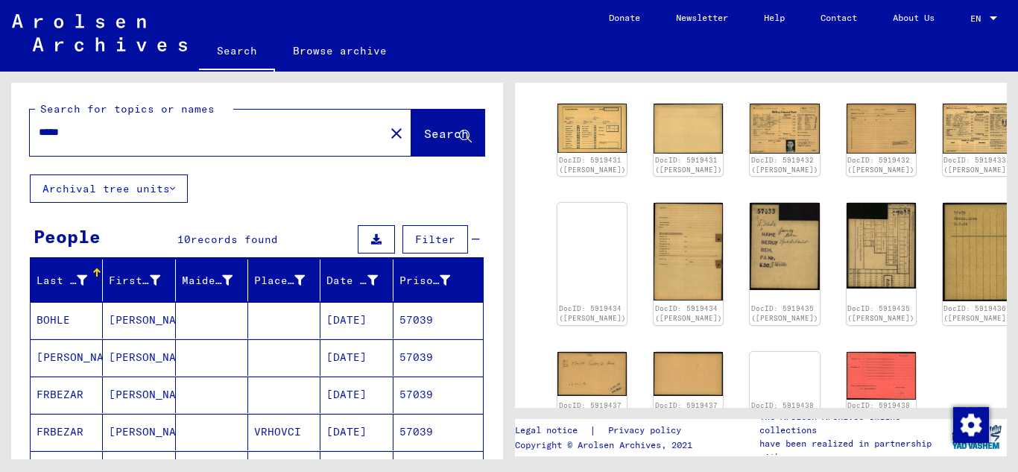
click at [107, 127] on input "*****" at bounding box center [207, 133] width 337 height 16
click at [412, 125] on button "Search" at bounding box center [448, 133] width 73 height 46
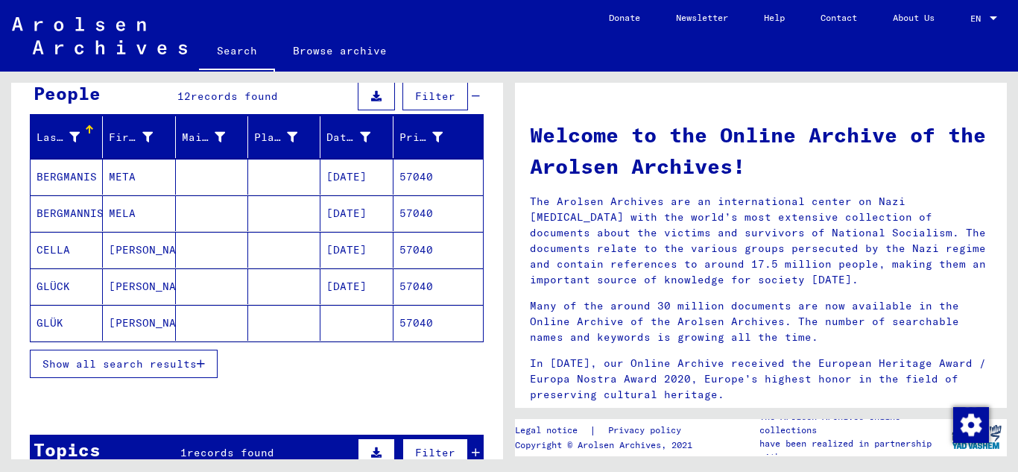
scroll to position [149, 0]
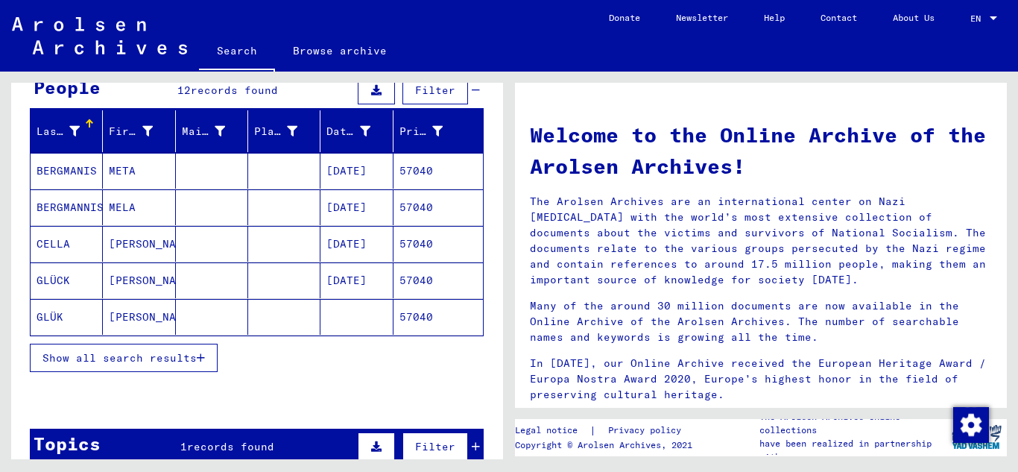
click at [429, 283] on mat-cell "57040" at bounding box center [438, 280] width 89 height 36
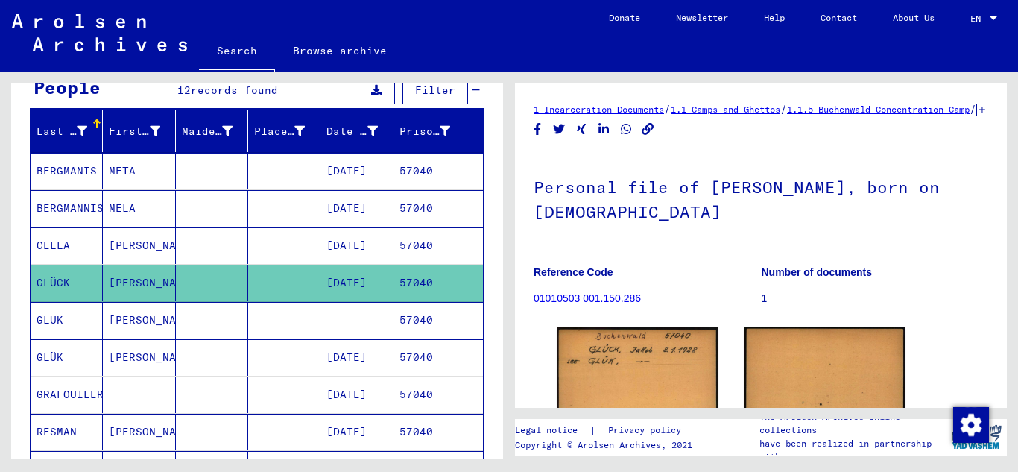
click at [431, 365] on mat-cell "57040" at bounding box center [438, 357] width 89 height 37
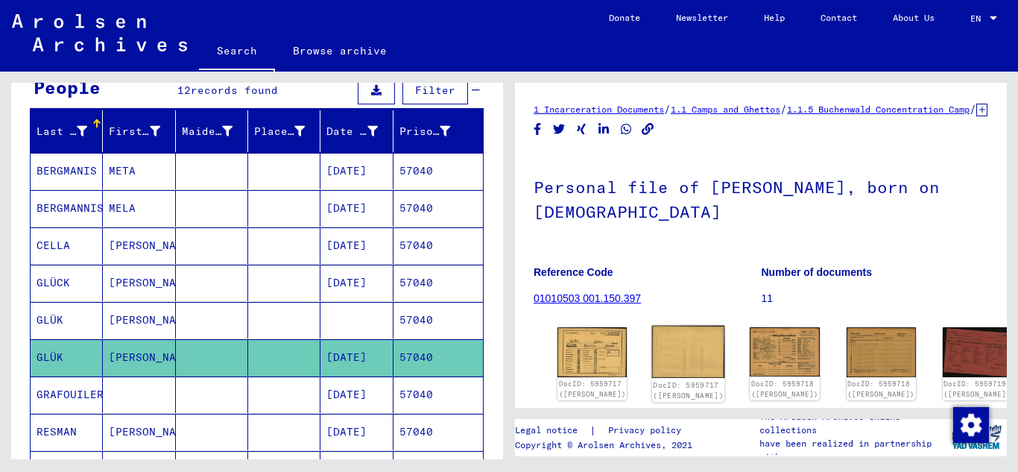
scroll to position [224, 0]
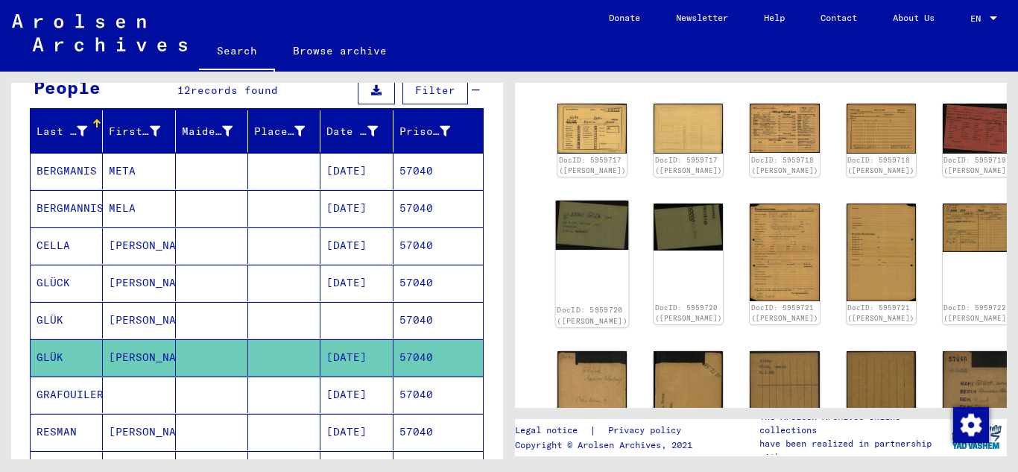
click at [574, 241] on img at bounding box center [592, 225] width 73 height 49
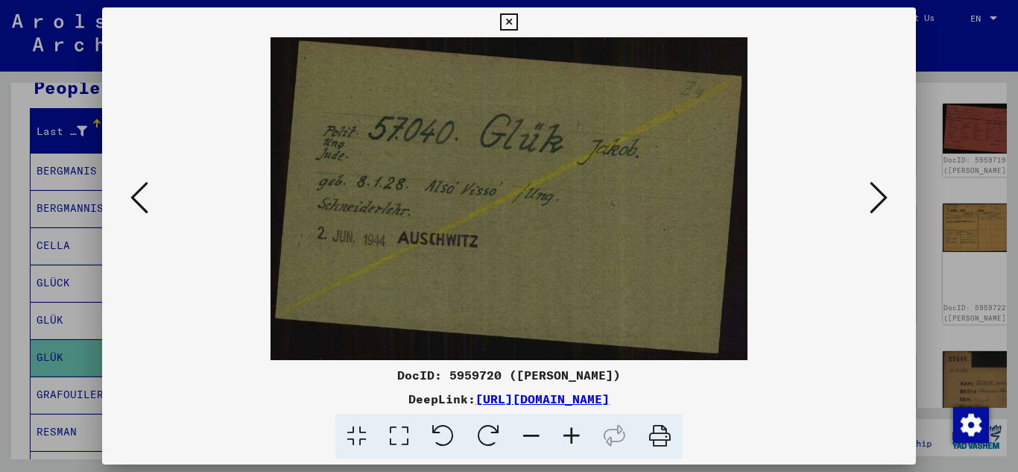
click at [869, 185] on button at bounding box center [879, 198] width 27 height 42
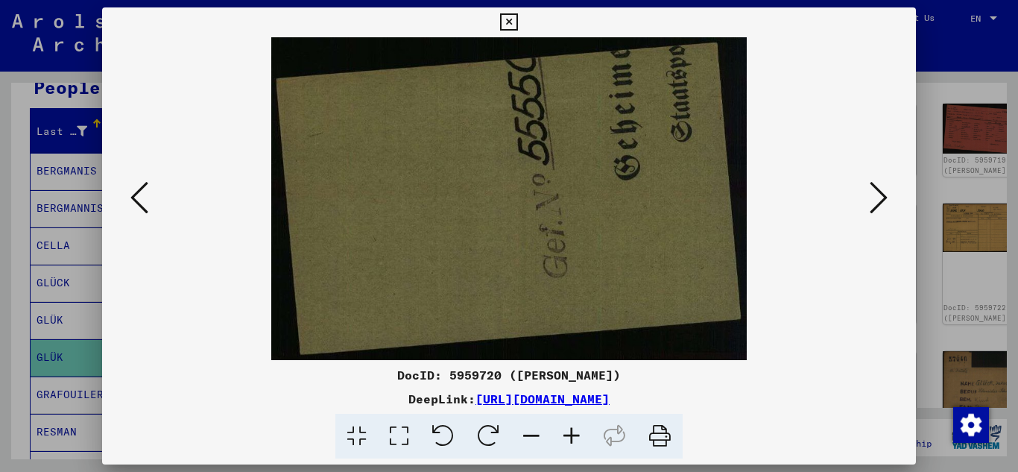
click at [872, 186] on icon at bounding box center [879, 198] width 18 height 36
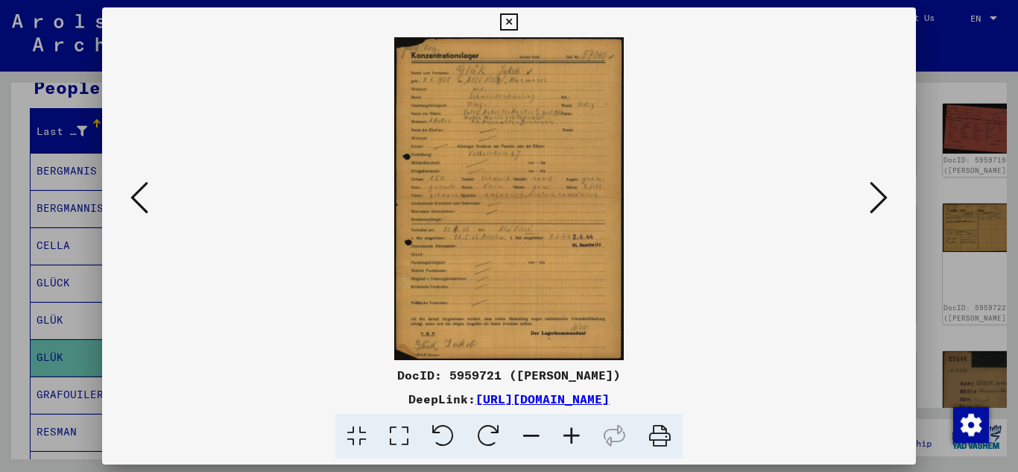
click at [515, 16] on icon at bounding box center [508, 22] width 17 height 18
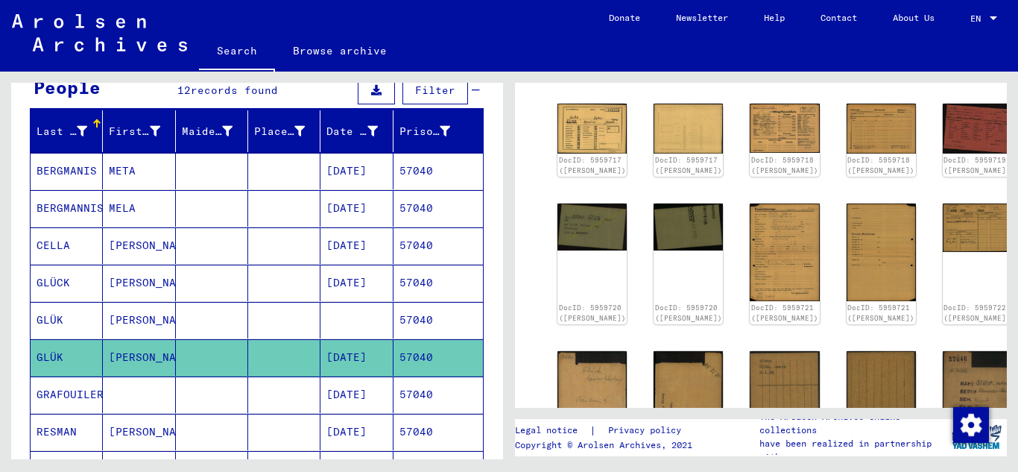
scroll to position [0, 0]
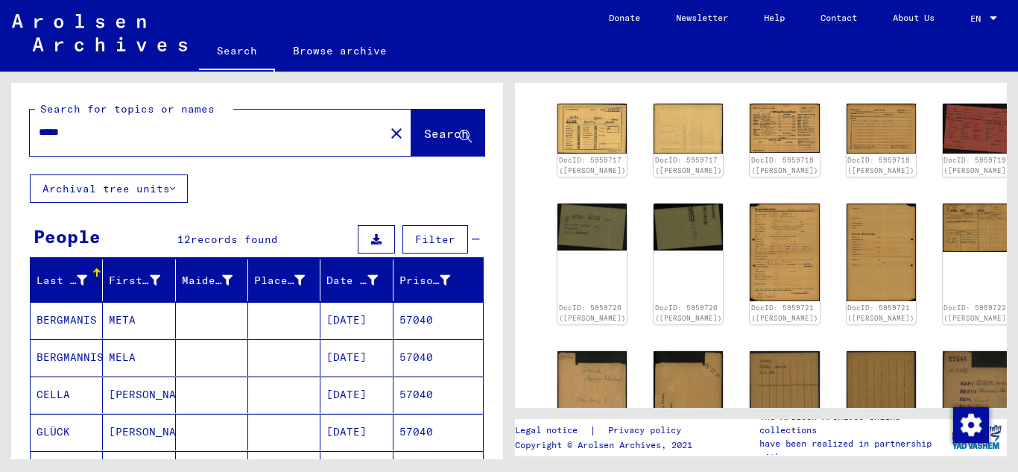
click at [96, 126] on input "*****" at bounding box center [207, 133] width 337 height 16
click at [424, 139] on span "Search" at bounding box center [446, 133] width 45 height 15
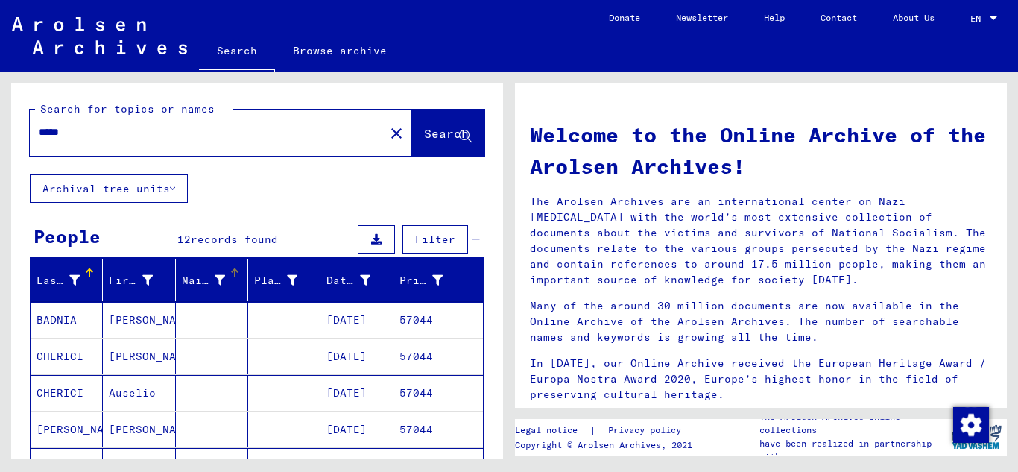
scroll to position [149, 0]
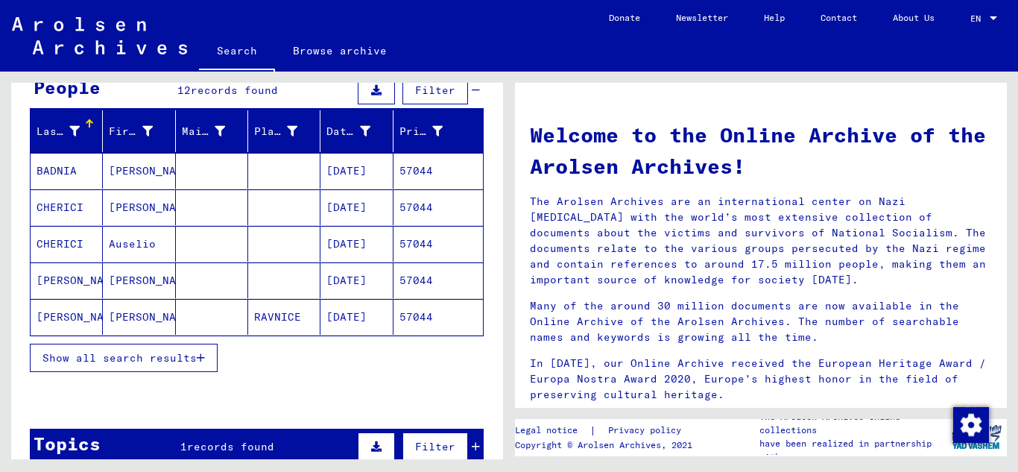
click at [204, 356] on icon "button" at bounding box center [201, 358] width 8 height 10
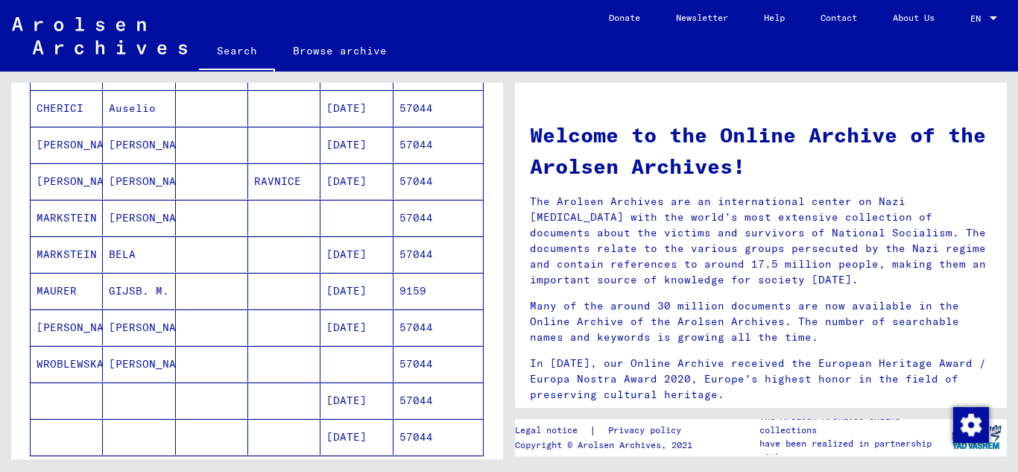
scroll to position [298, 0]
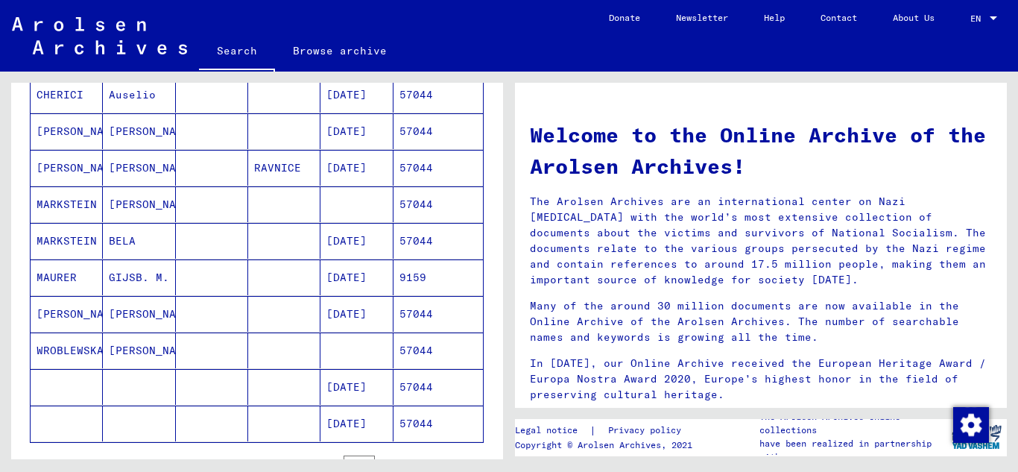
click at [423, 236] on mat-cell "57044" at bounding box center [438, 241] width 89 height 36
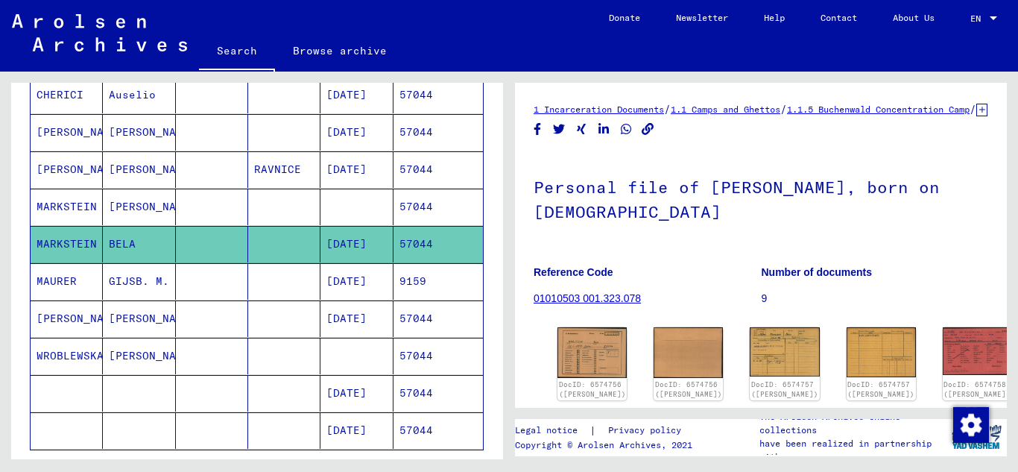
scroll to position [149, 0]
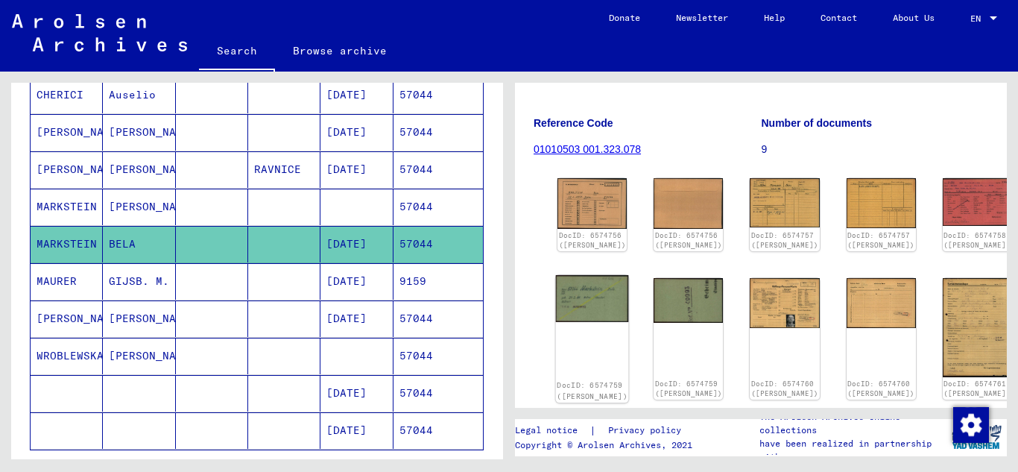
click at [577, 303] on img at bounding box center [592, 298] width 73 height 47
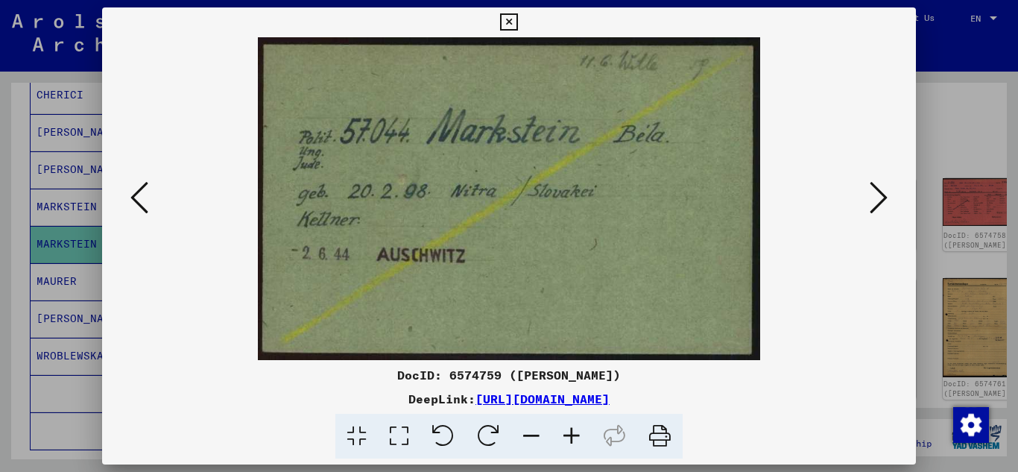
click at [506, 16] on icon at bounding box center [508, 22] width 17 height 18
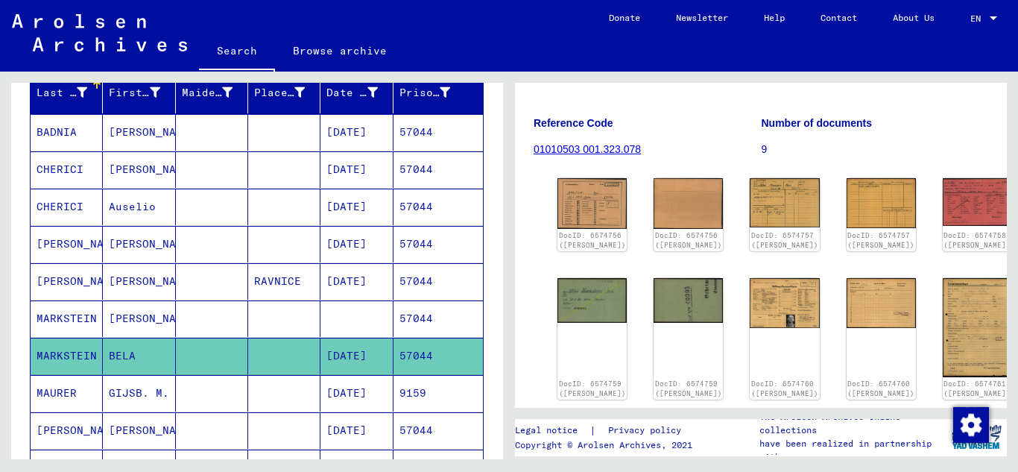
scroll to position [1, 0]
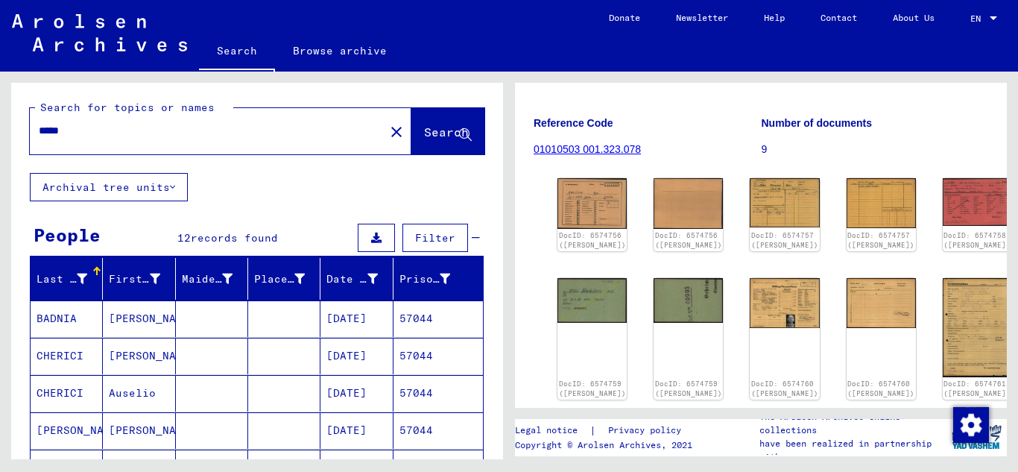
drag, startPoint x: 98, startPoint y: 116, endPoint x: 90, endPoint y: 126, distance: 12.2
click at [94, 120] on div "*****" at bounding box center [203, 131] width 346 height 34
click at [90, 127] on input "*****" at bounding box center [207, 131] width 337 height 16
click at [424, 135] on span "Search" at bounding box center [446, 132] width 45 height 15
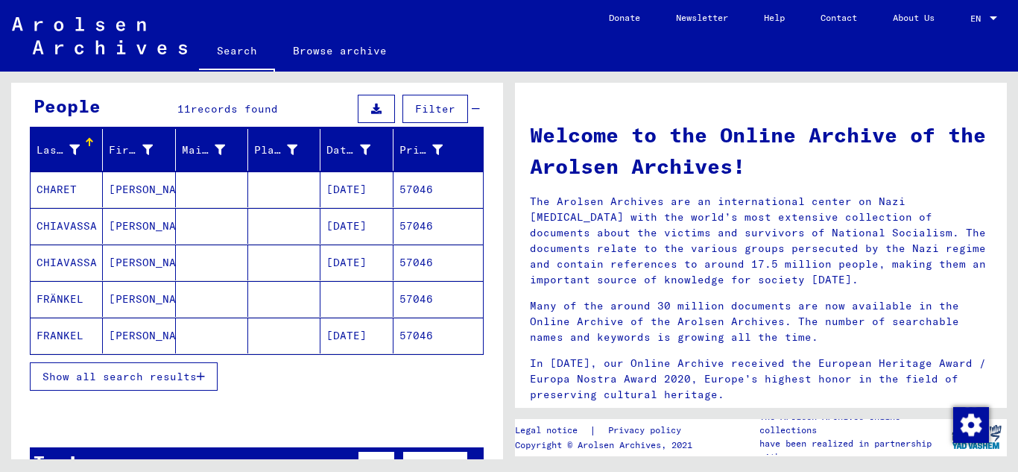
scroll to position [149, 0]
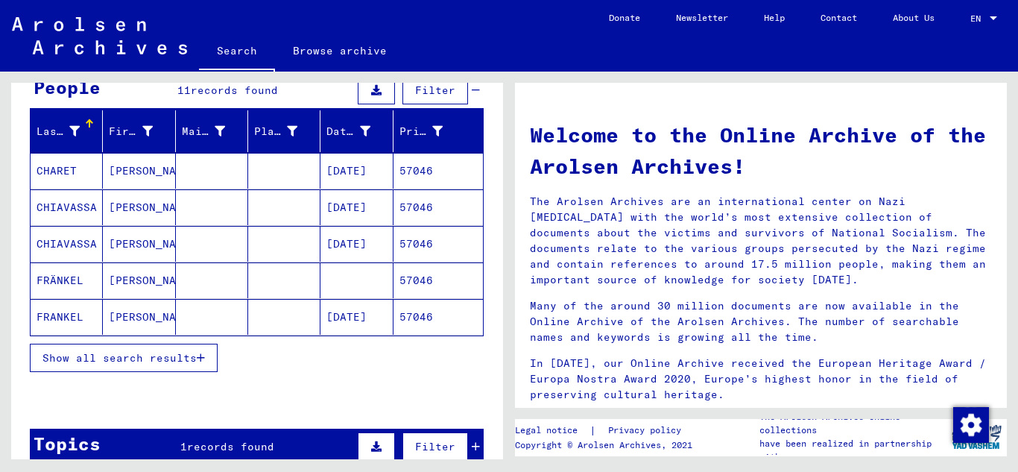
click at [425, 309] on mat-cell "57046" at bounding box center [438, 317] width 89 height 36
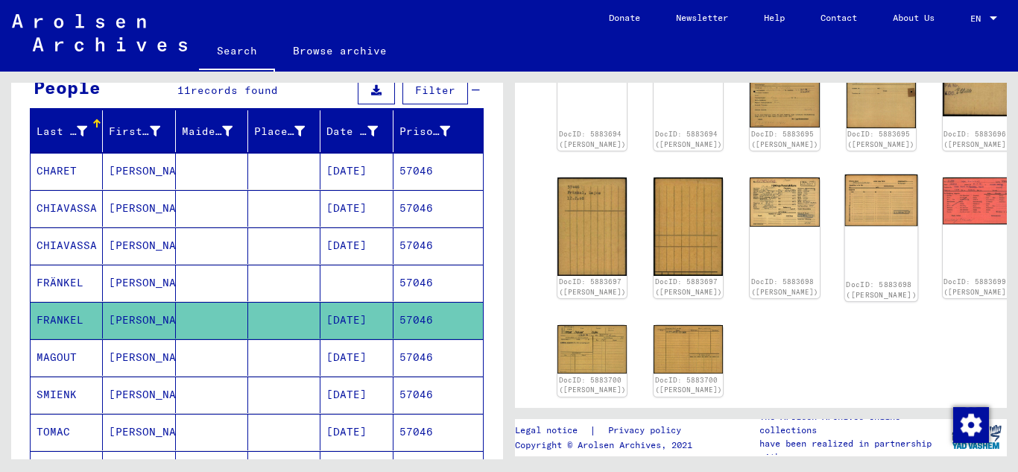
scroll to position [149, 0]
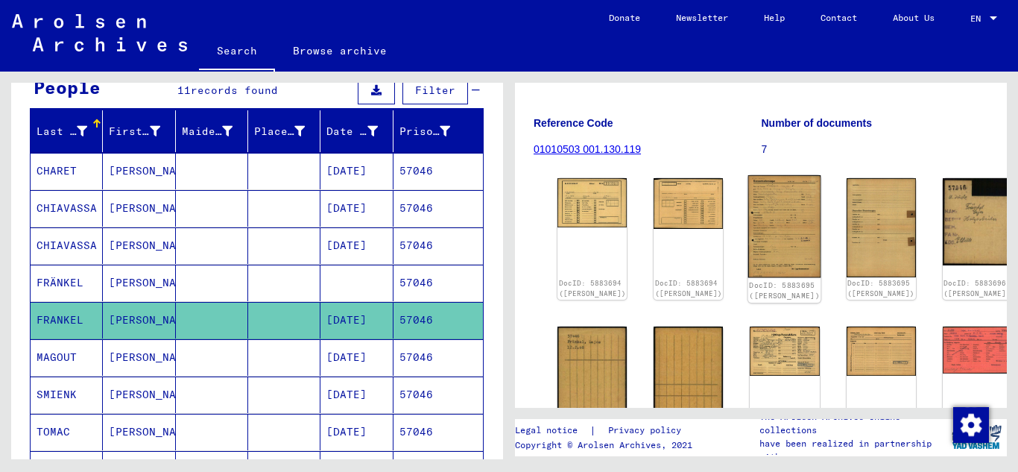
click at [749, 228] on img at bounding box center [785, 226] width 73 height 103
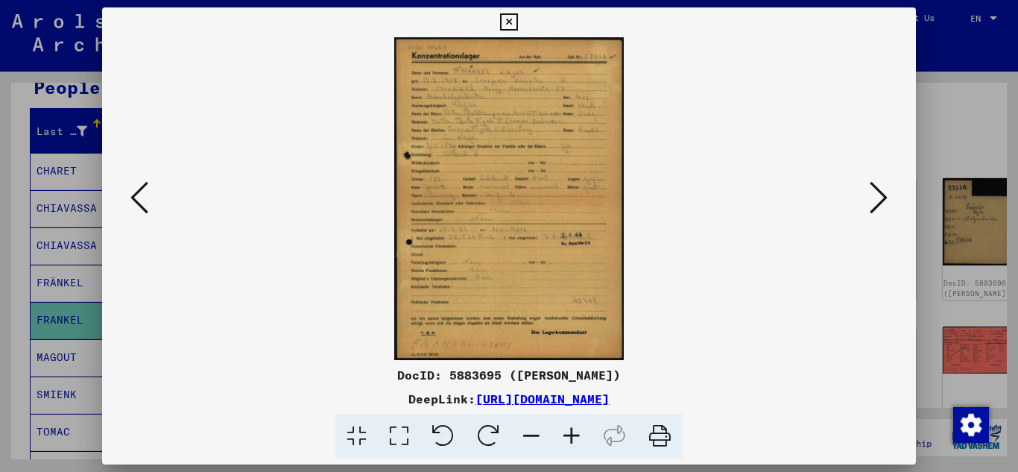
click at [884, 201] on icon at bounding box center [879, 198] width 18 height 36
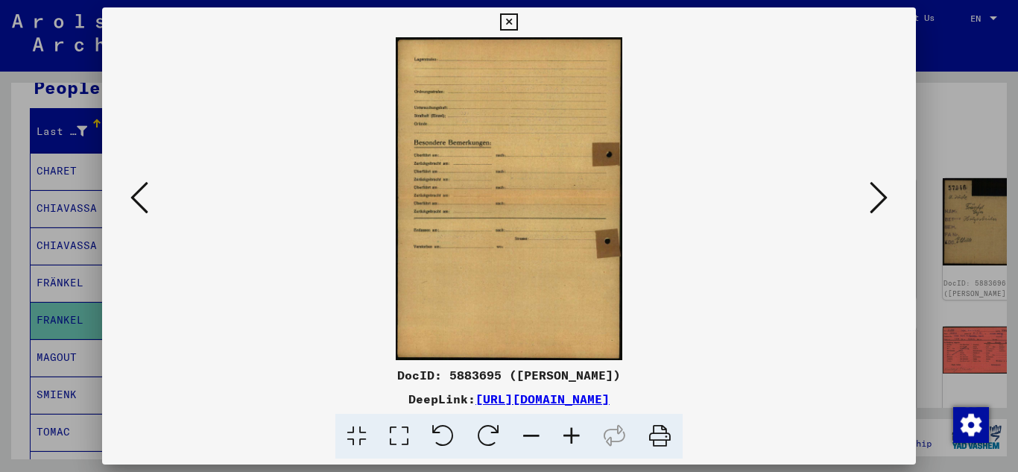
click at [884, 201] on icon at bounding box center [879, 198] width 18 height 36
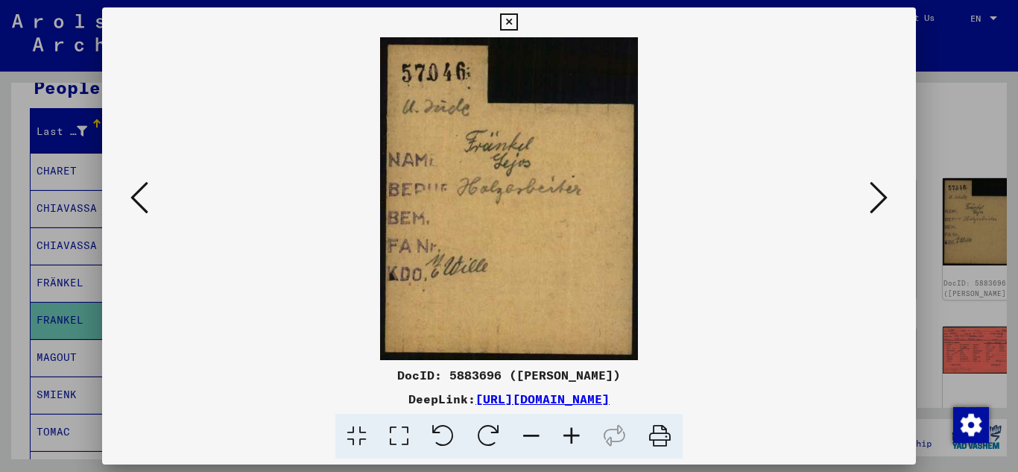
click at [884, 201] on icon at bounding box center [879, 198] width 18 height 36
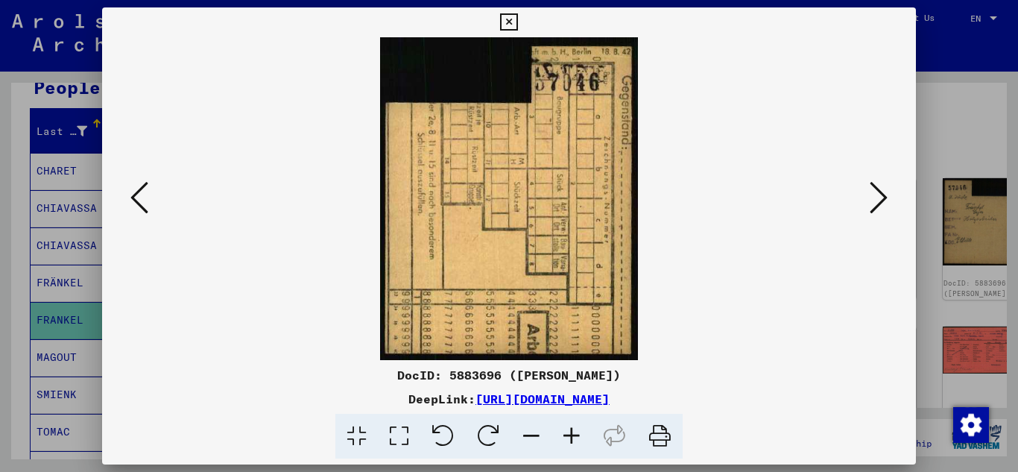
click at [884, 201] on icon at bounding box center [879, 198] width 18 height 36
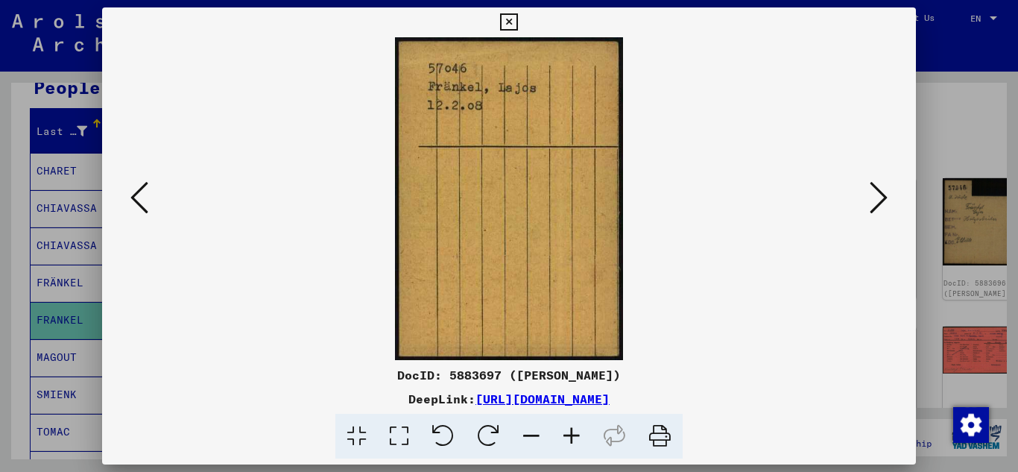
click at [884, 201] on icon at bounding box center [879, 198] width 18 height 36
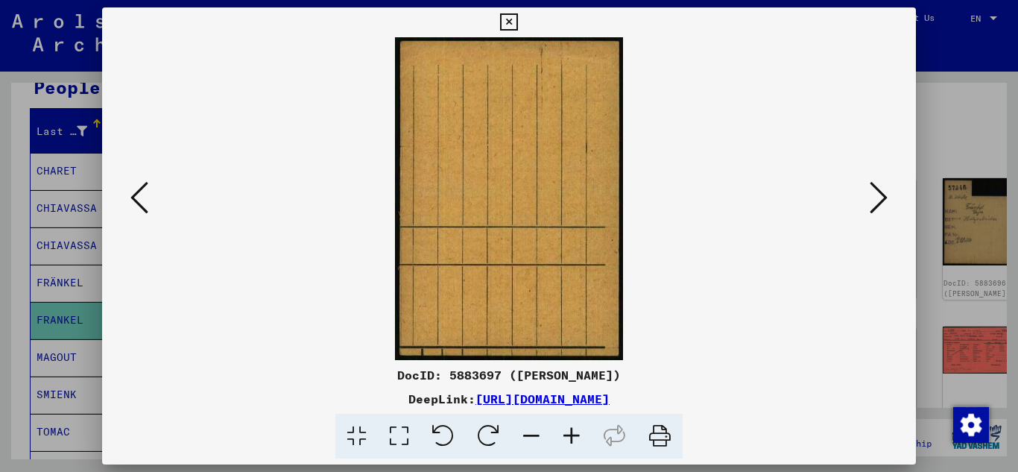
click at [884, 201] on icon at bounding box center [879, 198] width 18 height 36
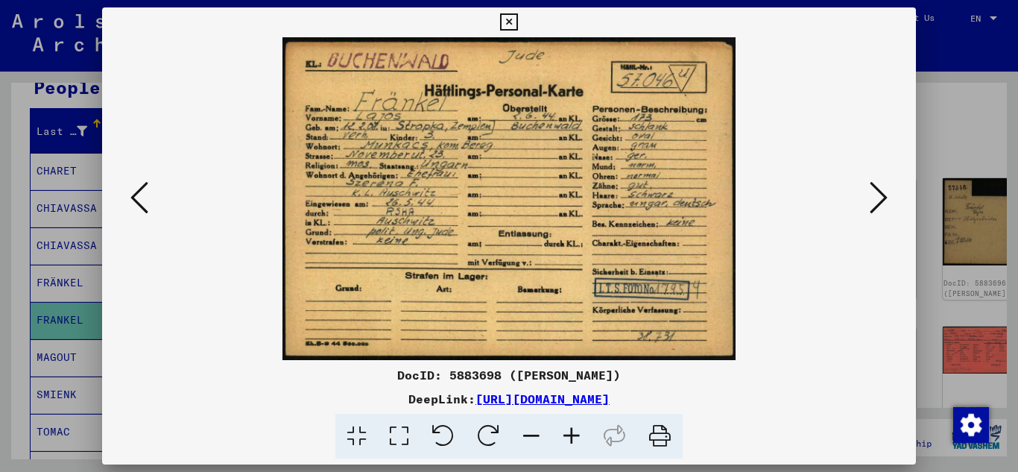
click at [884, 201] on icon at bounding box center [879, 198] width 18 height 36
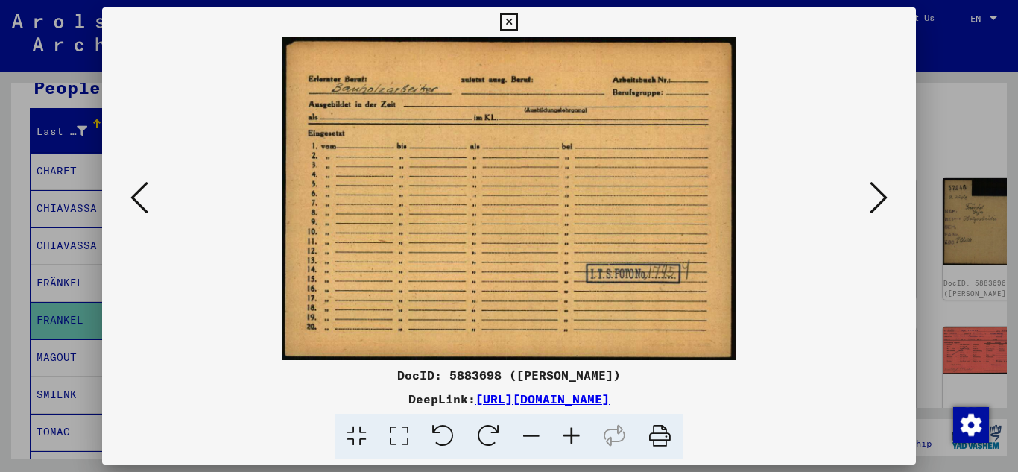
click at [884, 201] on icon at bounding box center [879, 198] width 18 height 36
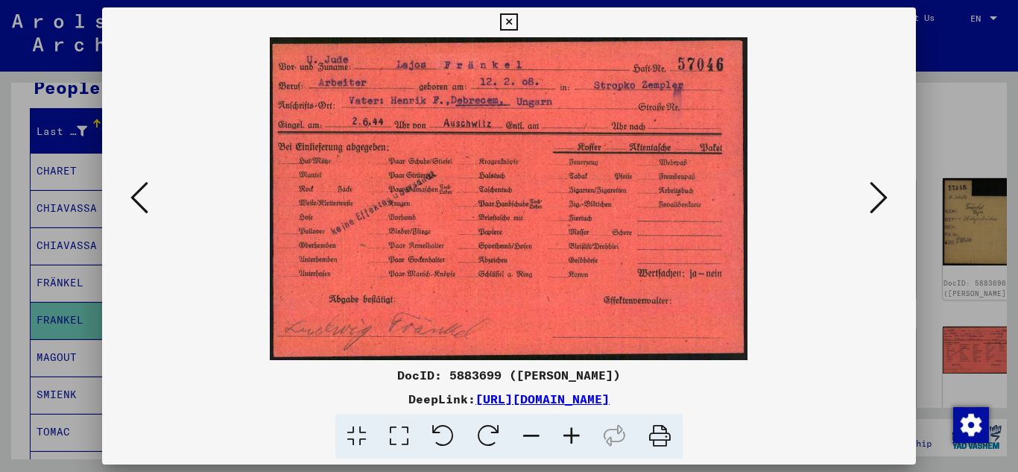
click at [884, 201] on icon at bounding box center [879, 198] width 18 height 36
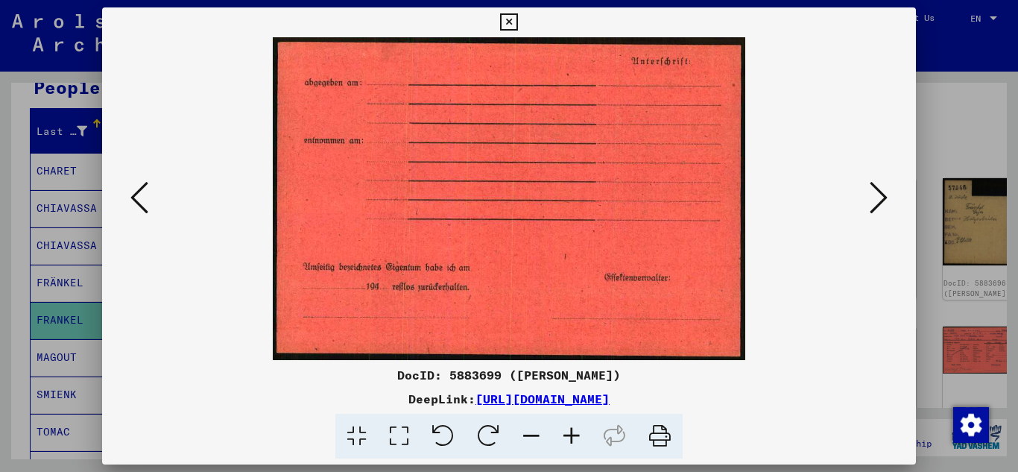
click at [884, 201] on icon at bounding box center [879, 198] width 18 height 36
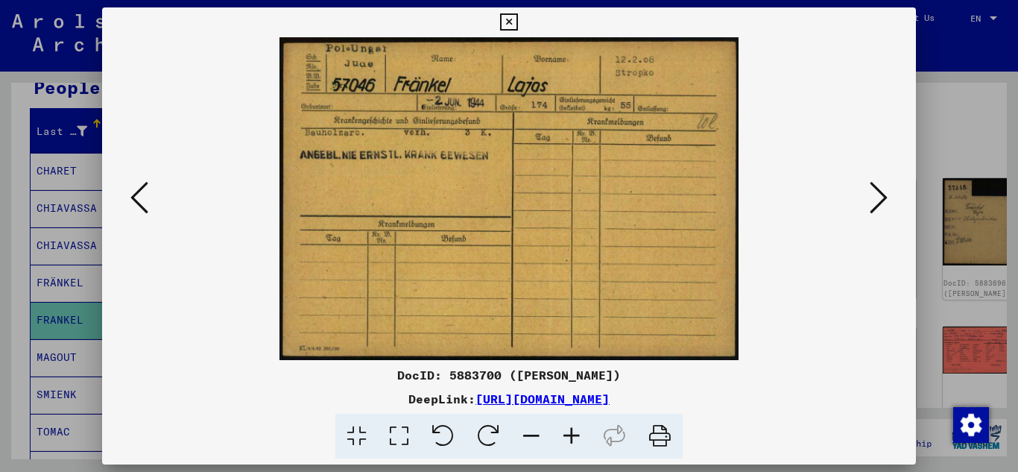
click at [513, 19] on icon at bounding box center [508, 22] width 17 height 18
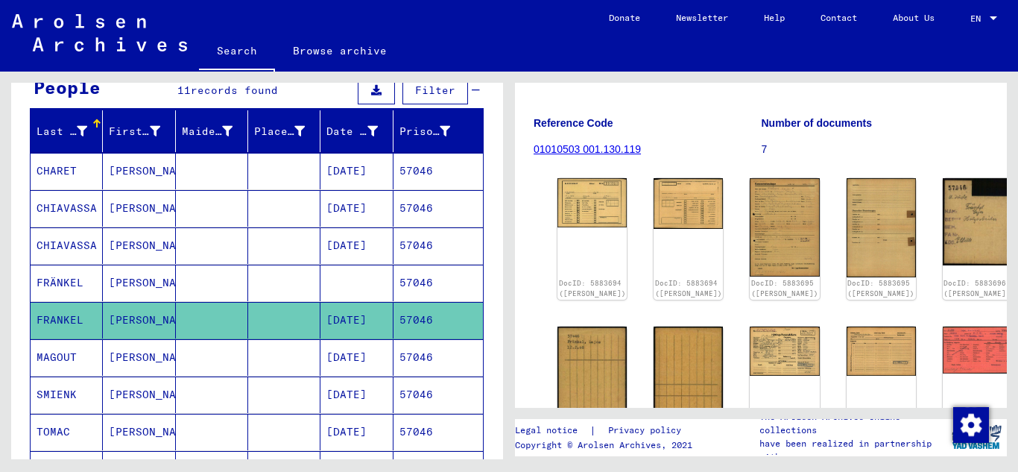
scroll to position [0, 0]
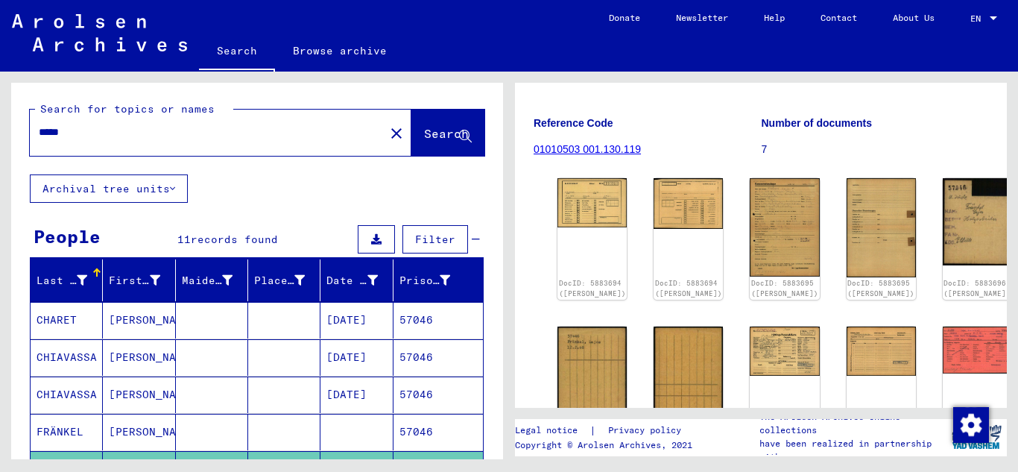
click at [75, 135] on input "*****" at bounding box center [207, 133] width 337 height 16
click at [424, 130] on span "Search" at bounding box center [446, 133] width 45 height 15
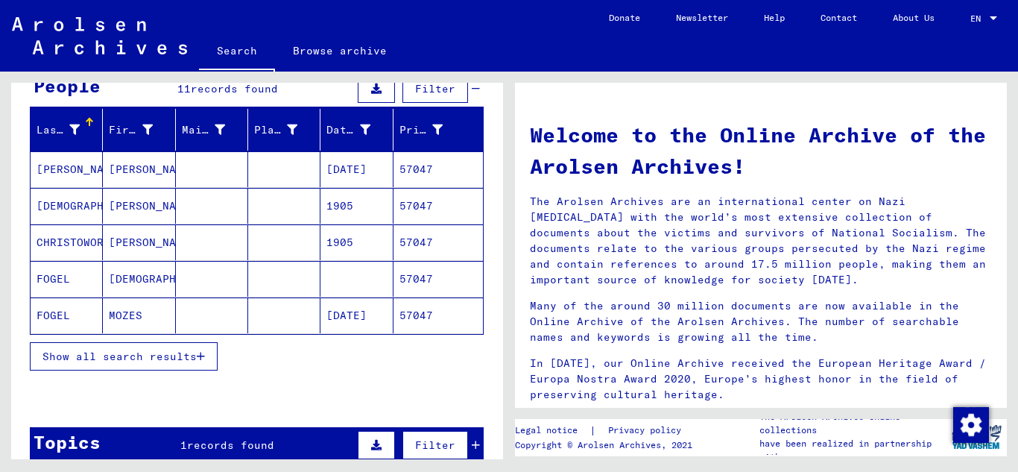
scroll to position [157, 0]
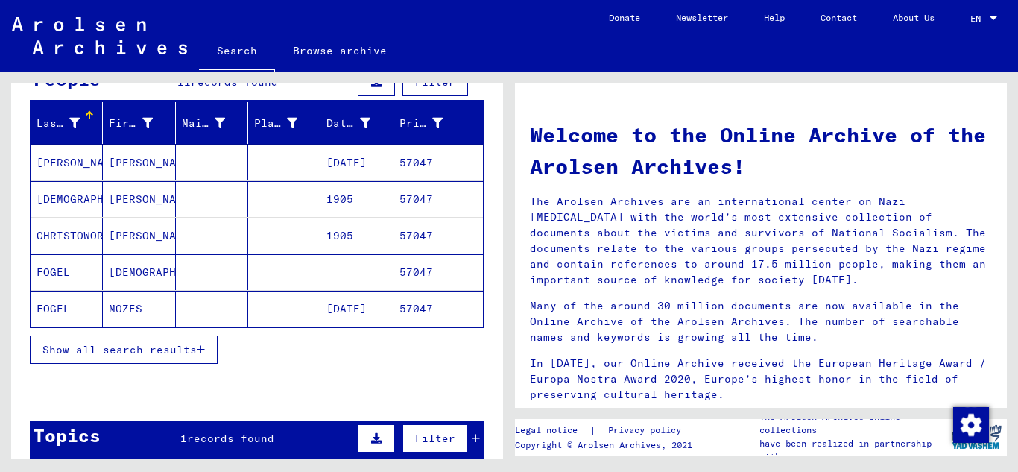
click at [431, 306] on mat-cell "57047" at bounding box center [438, 309] width 89 height 36
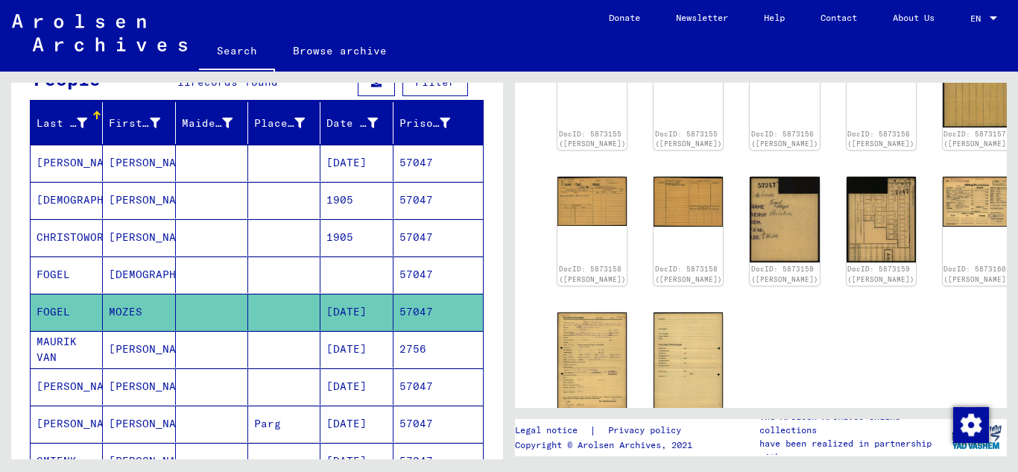
scroll to position [224, 0]
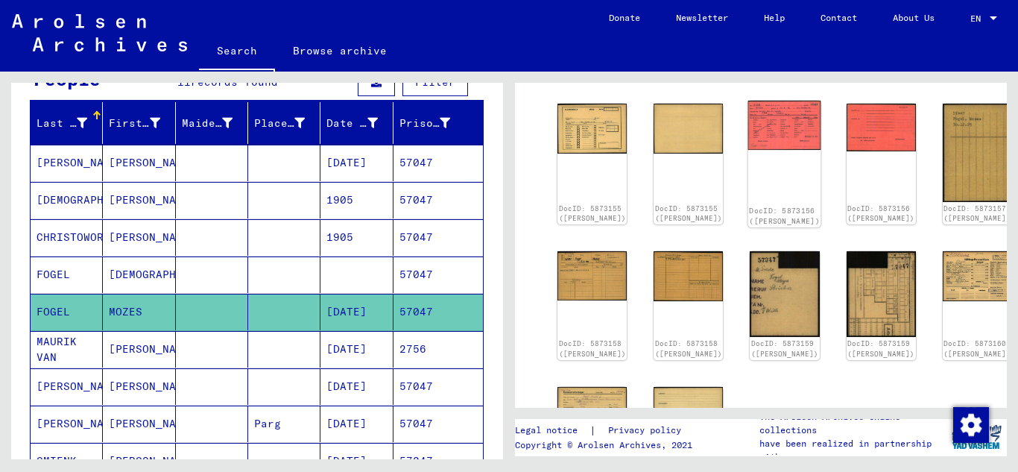
click at [749, 141] on img at bounding box center [785, 125] width 73 height 49
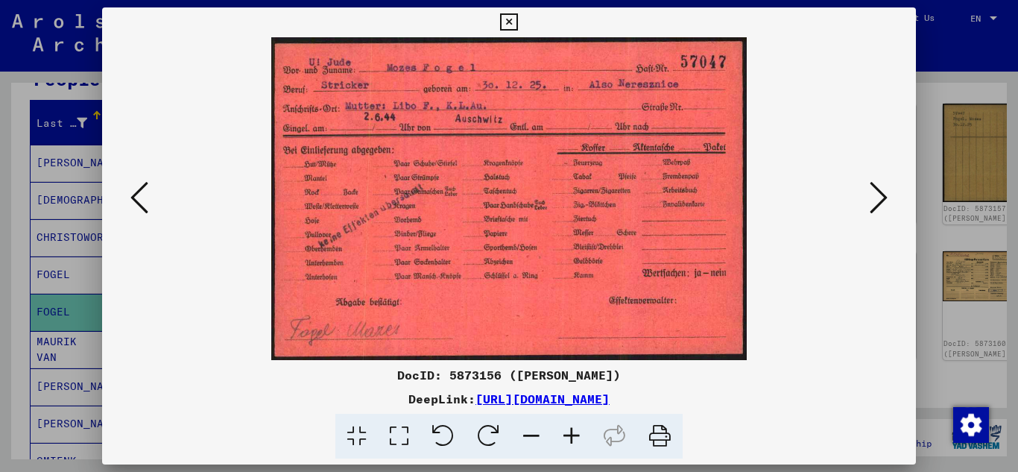
click at [881, 200] on icon at bounding box center [879, 198] width 18 height 36
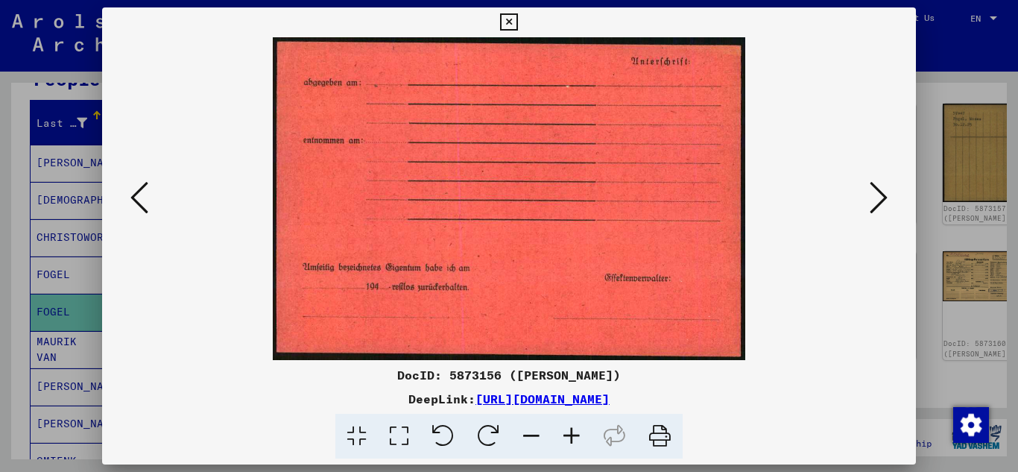
click at [881, 200] on icon at bounding box center [879, 198] width 18 height 36
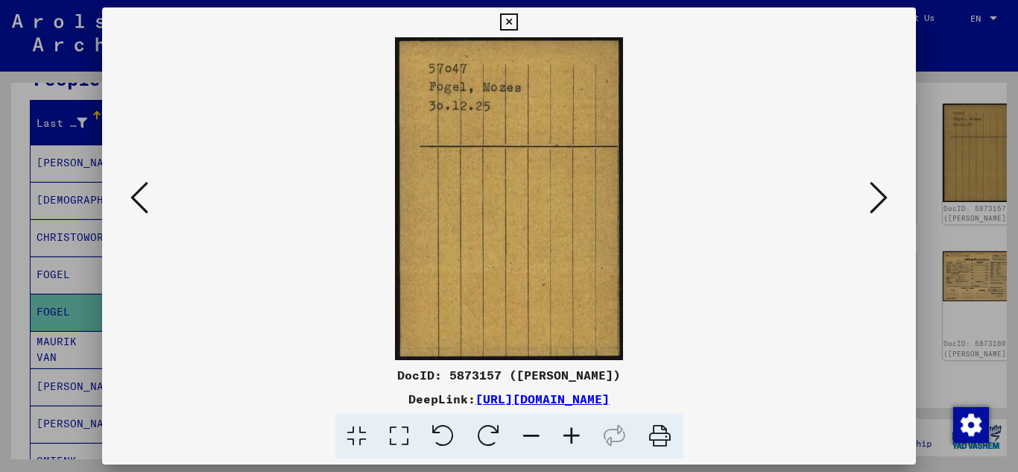
click at [881, 200] on icon at bounding box center [879, 198] width 18 height 36
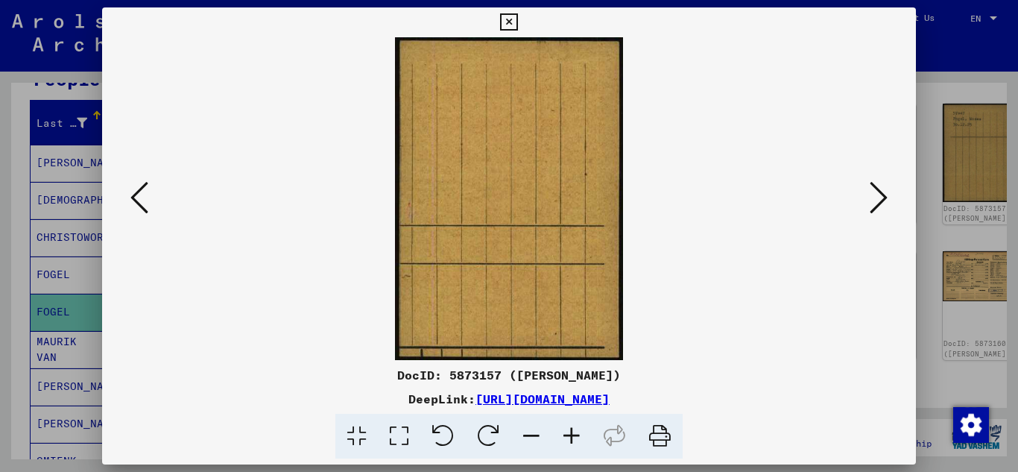
click at [881, 200] on icon at bounding box center [879, 198] width 18 height 36
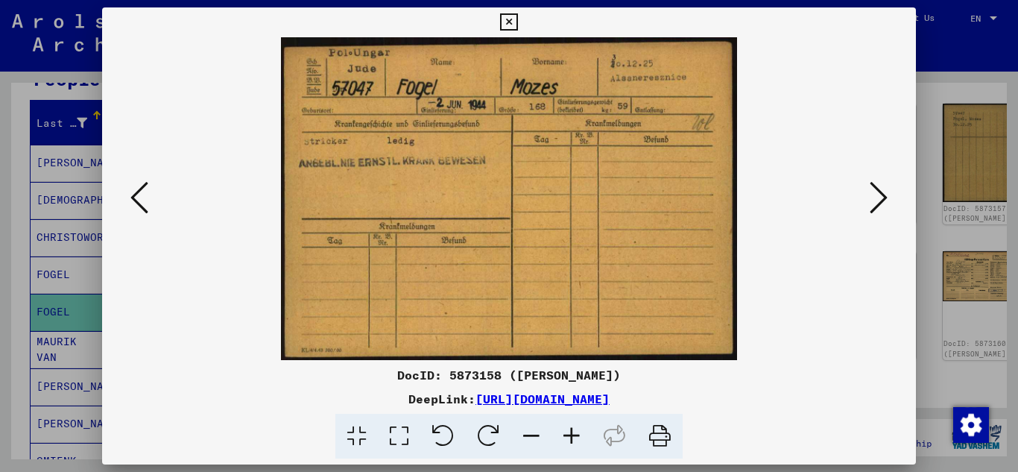
click at [881, 200] on icon at bounding box center [879, 198] width 18 height 36
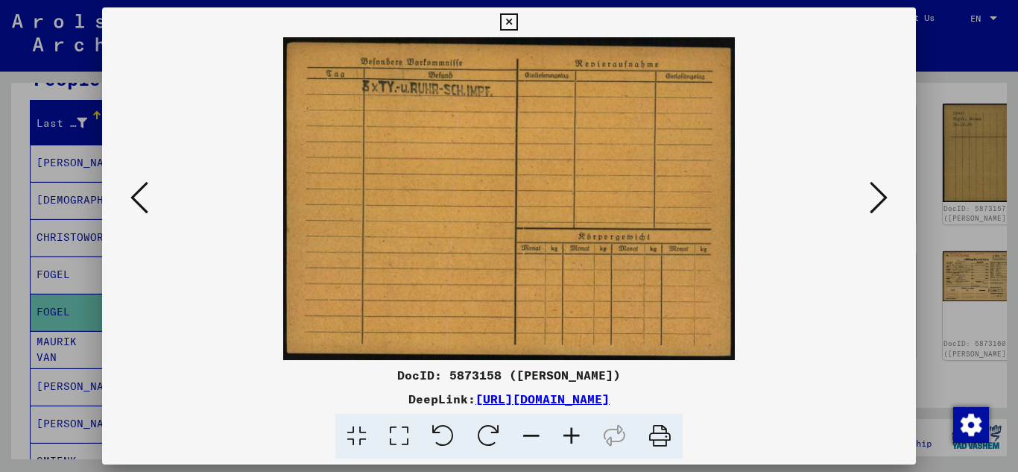
click at [883, 195] on icon at bounding box center [879, 198] width 18 height 36
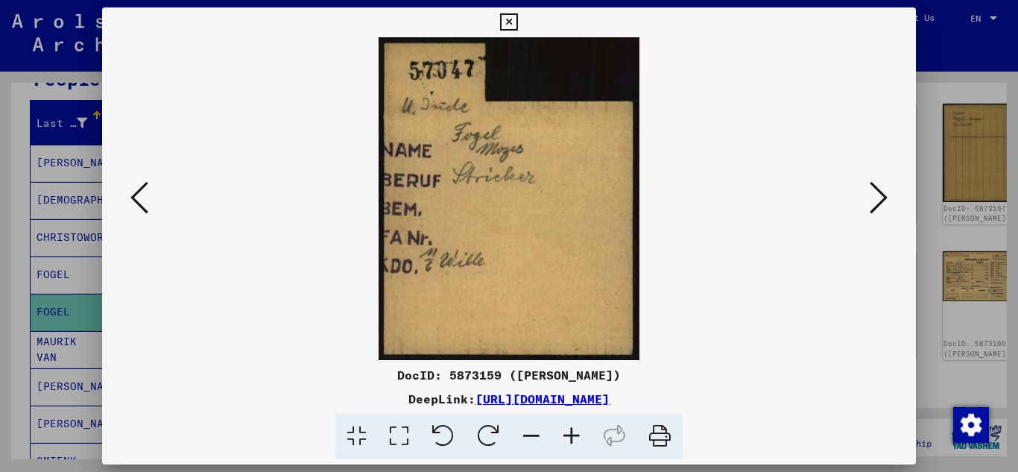
click at [883, 195] on icon at bounding box center [879, 198] width 18 height 36
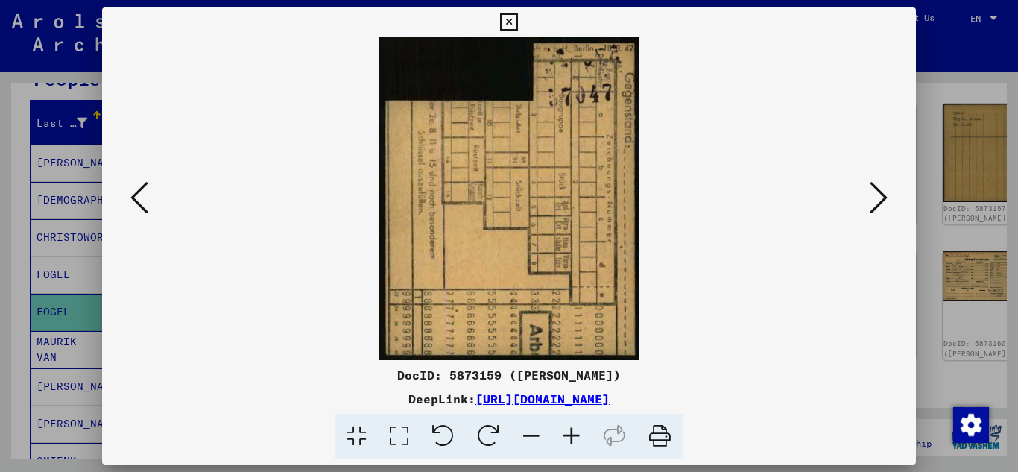
click at [883, 195] on icon at bounding box center [879, 198] width 18 height 36
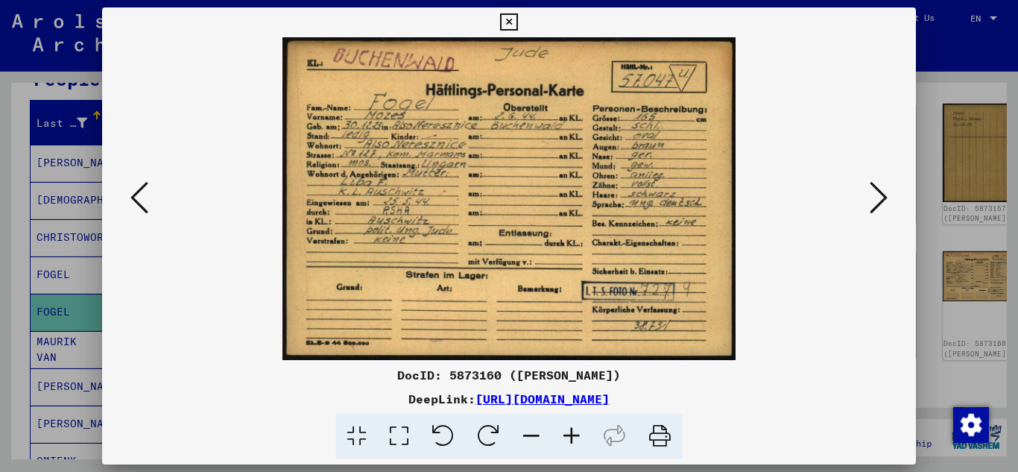
click at [883, 195] on icon at bounding box center [879, 198] width 18 height 36
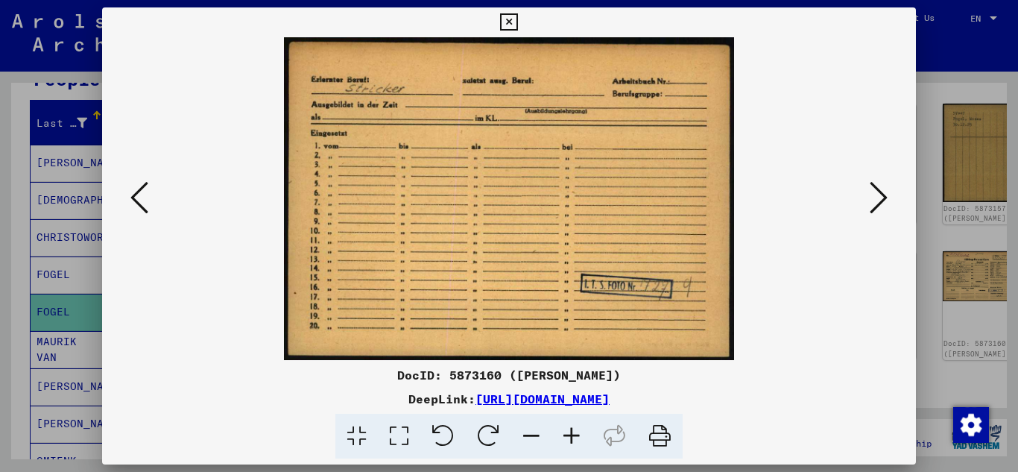
click at [502, 22] on icon at bounding box center [508, 22] width 17 height 18
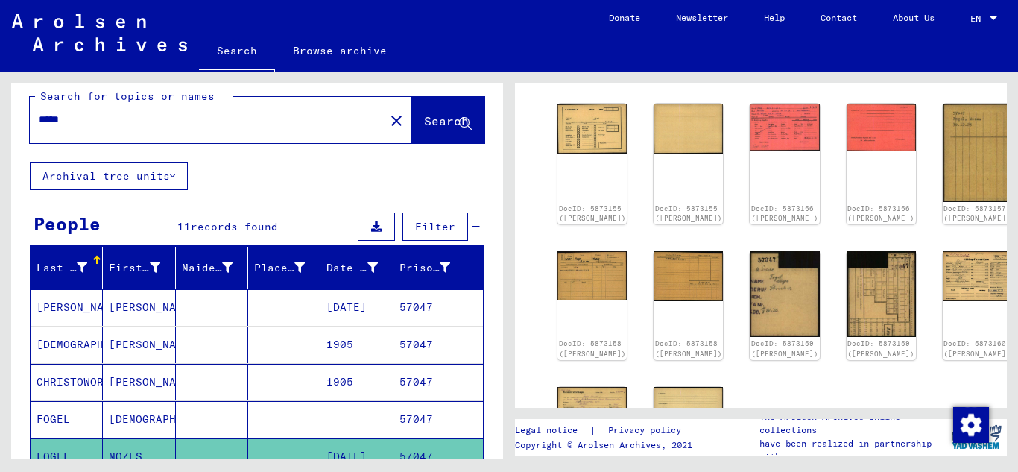
scroll to position [0, 0]
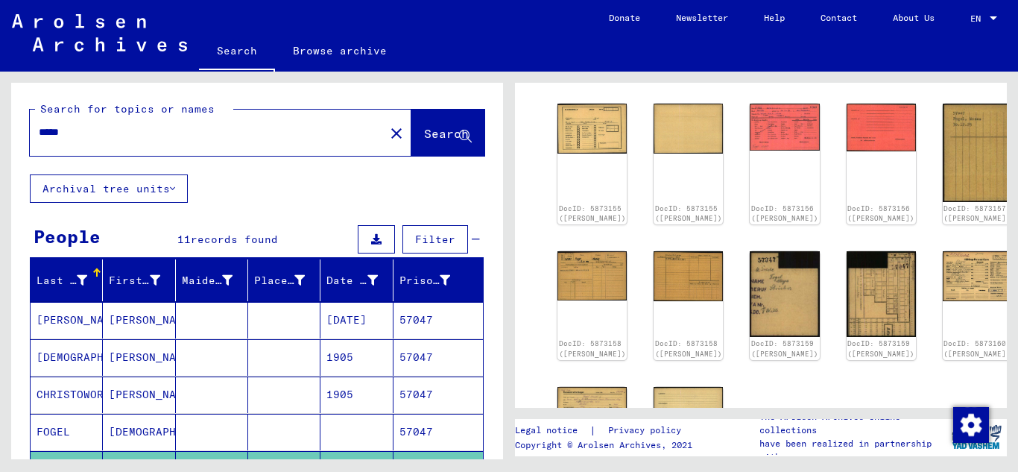
click at [80, 132] on input "*****" at bounding box center [207, 133] width 337 height 16
click at [438, 136] on span "Search" at bounding box center [446, 133] width 45 height 15
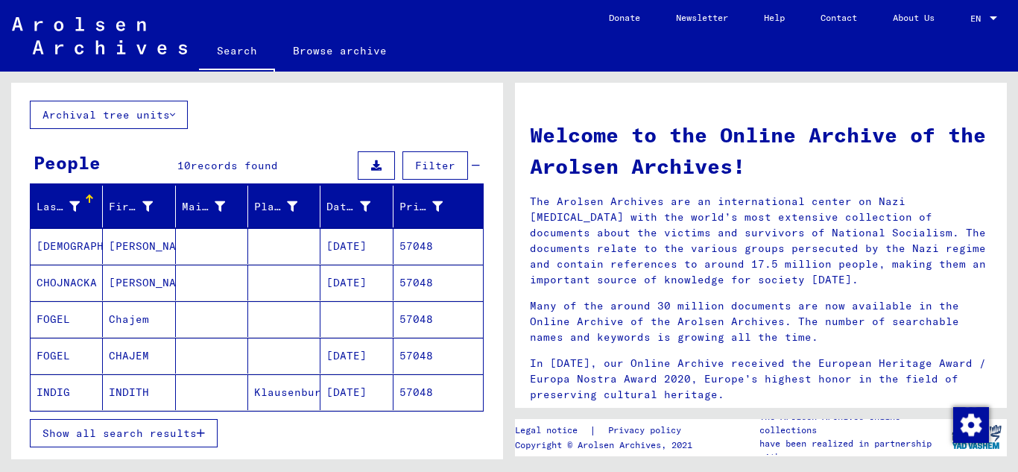
scroll to position [75, 0]
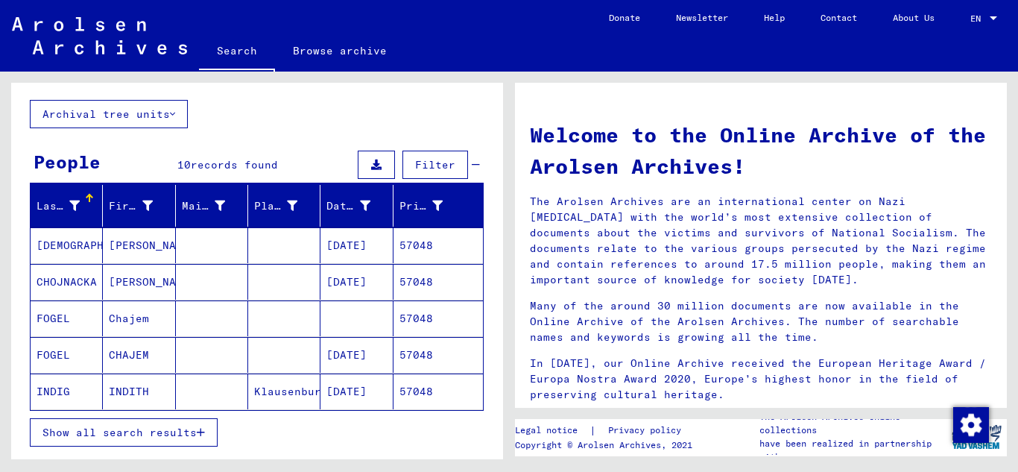
click at [426, 358] on mat-cell "57048" at bounding box center [438, 355] width 89 height 36
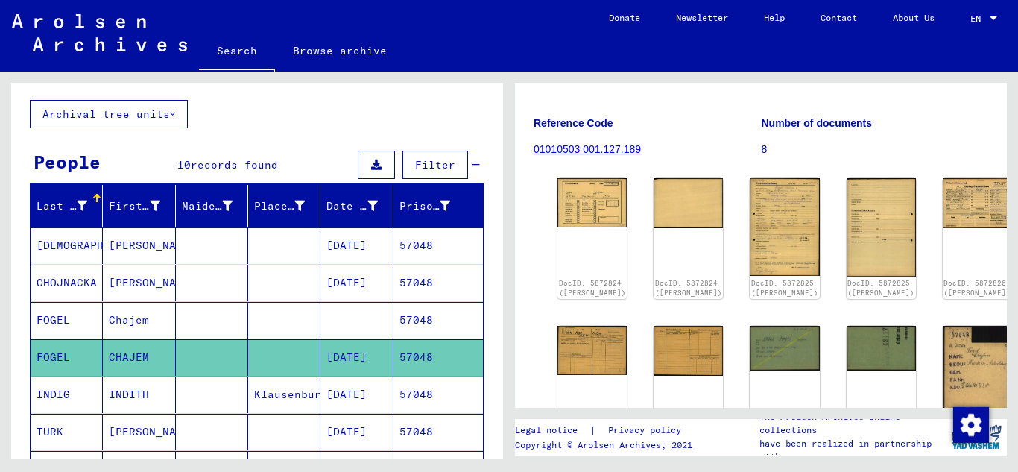
scroll to position [298, 0]
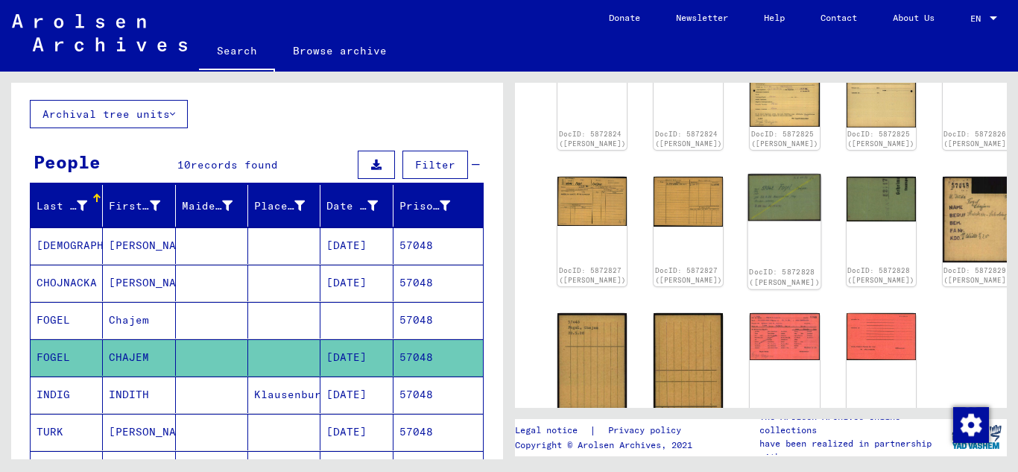
click at [749, 191] on img at bounding box center [785, 197] width 73 height 47
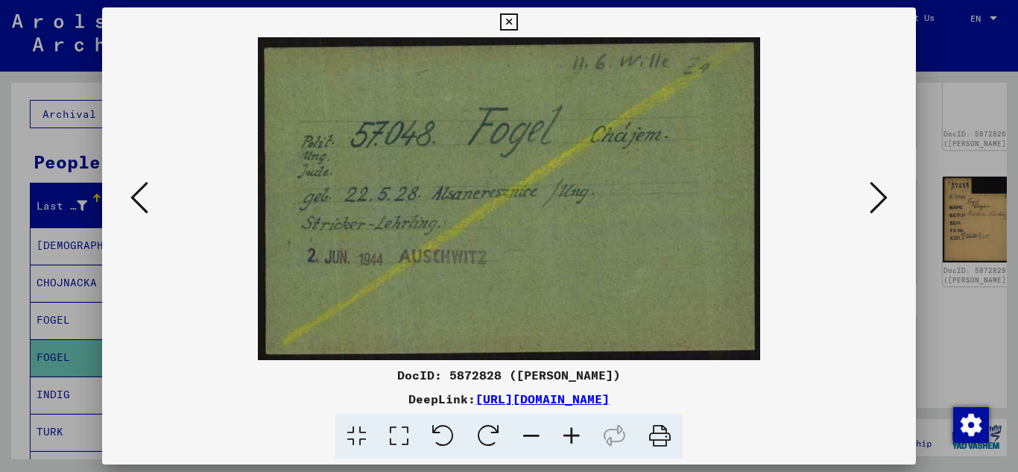
click at [886, 196] on icon at bounding box center [879, 198] width 18 height 36
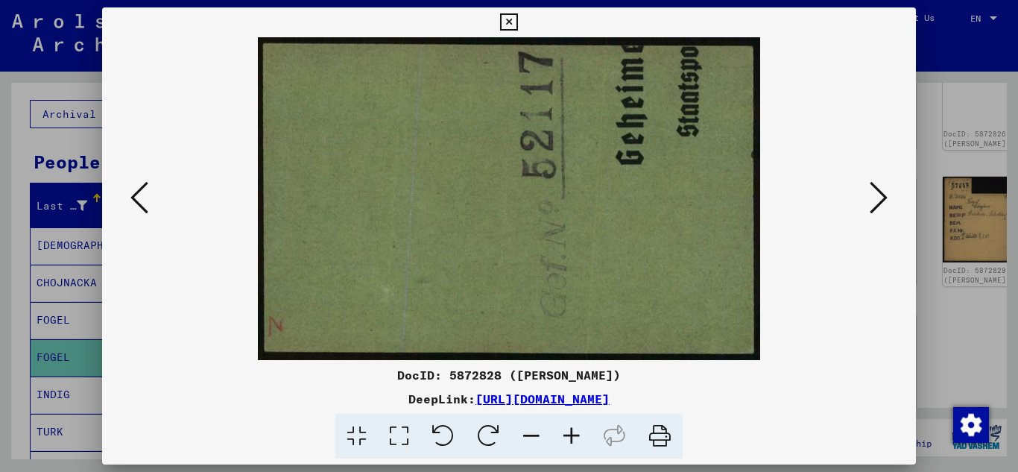
click at [886, 196] on icon at bounding box center [879, 198] width 18 height 36
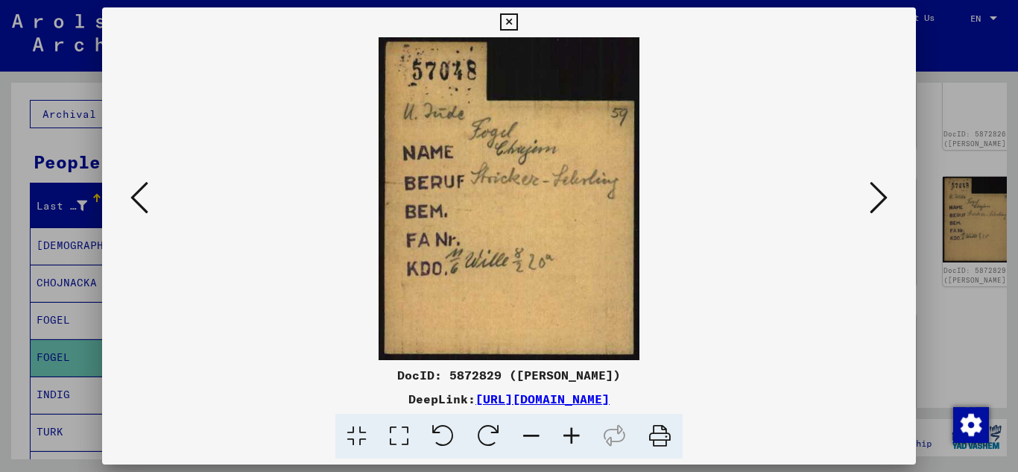
click at [886, 196] on icon at bounding box center [879, 198] width 18 height 36
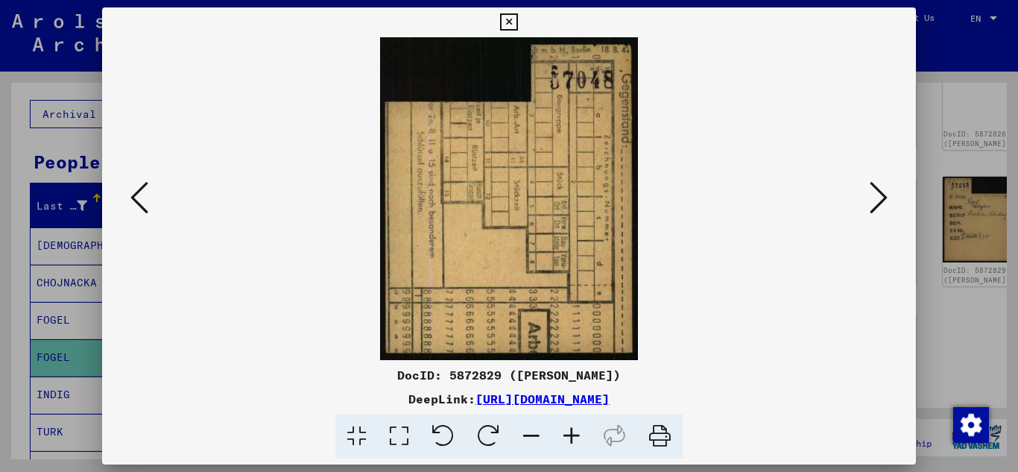
click at [886, 196] on icon at bounding box center [879, 198] width 18 height 36
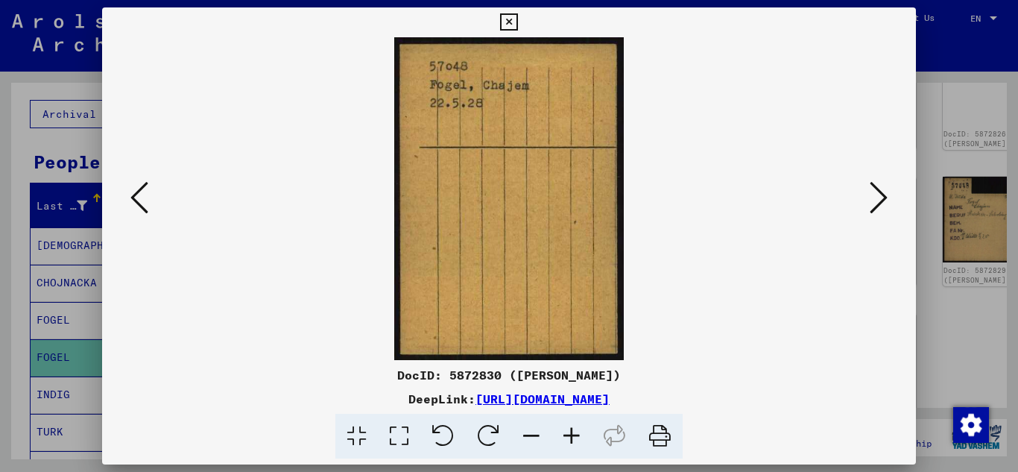
click at [507, 18] on icon at bounding box center [508, 22] width 17 height 18
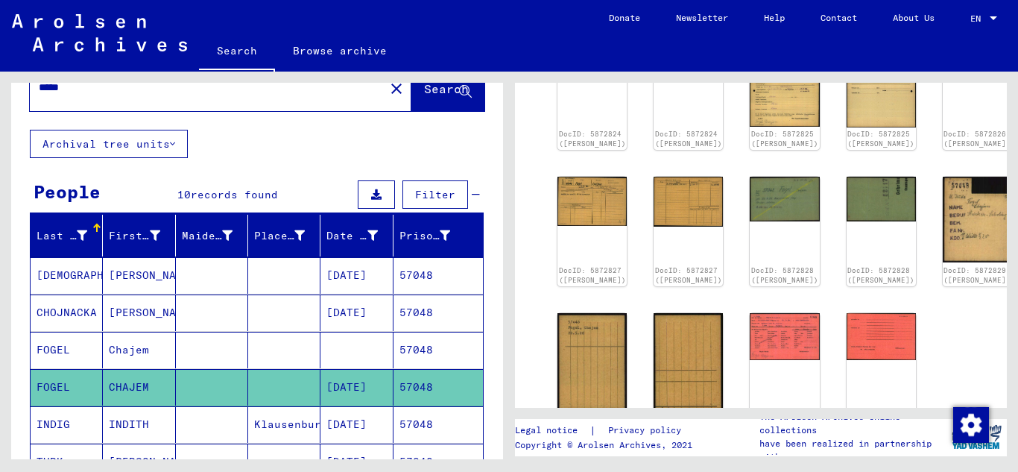
scroll to position [0, 0]
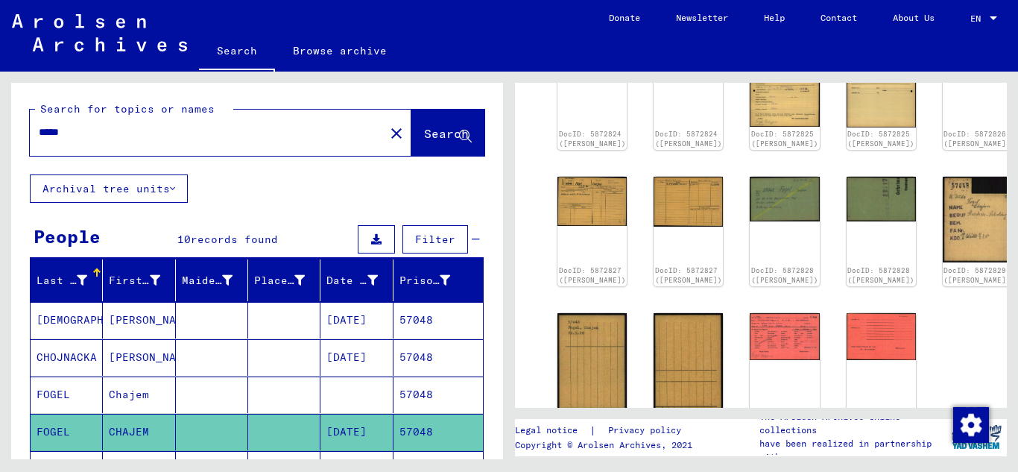
click at [134, 125] on input "*****" at bounding box center [207, 133] width 337 height 16
type input "*****"
click at [424, 137] on span "Search" at bounding box center [446, 133] width 45 height 15
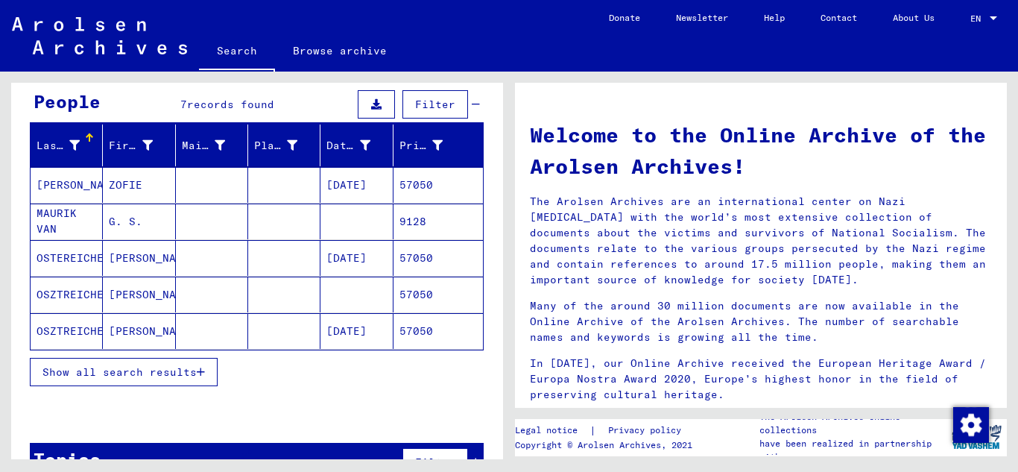
scroll to position [149, 0]
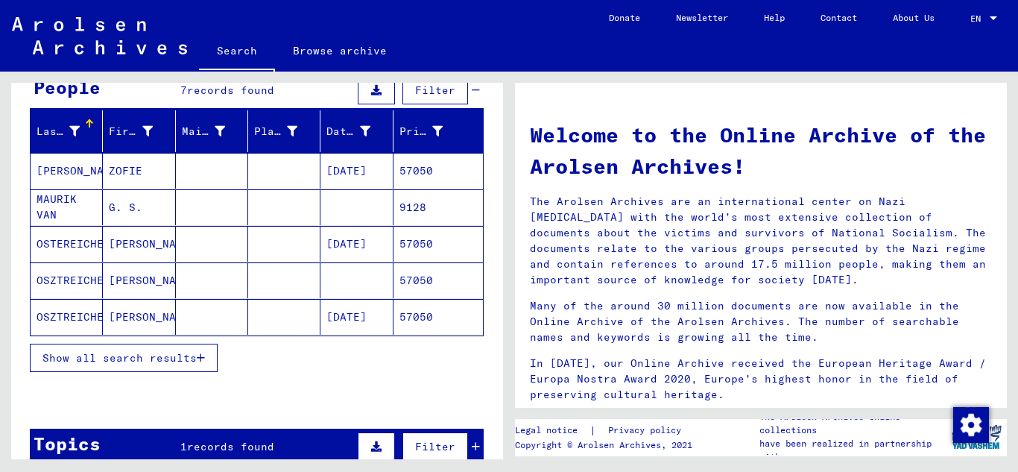
click at [432, 315] on mat-cell "57050" at bounding box center [438, 317] width 89 height 36
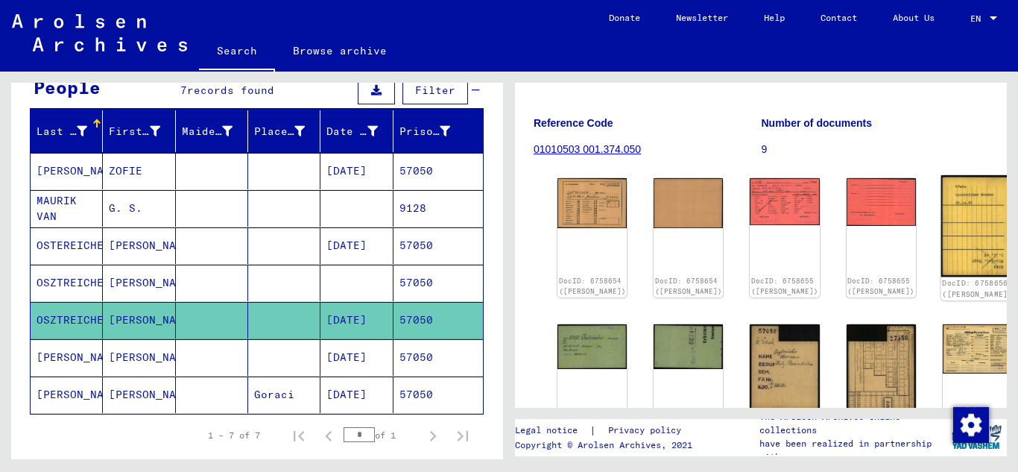
scroll to position [298, 0]
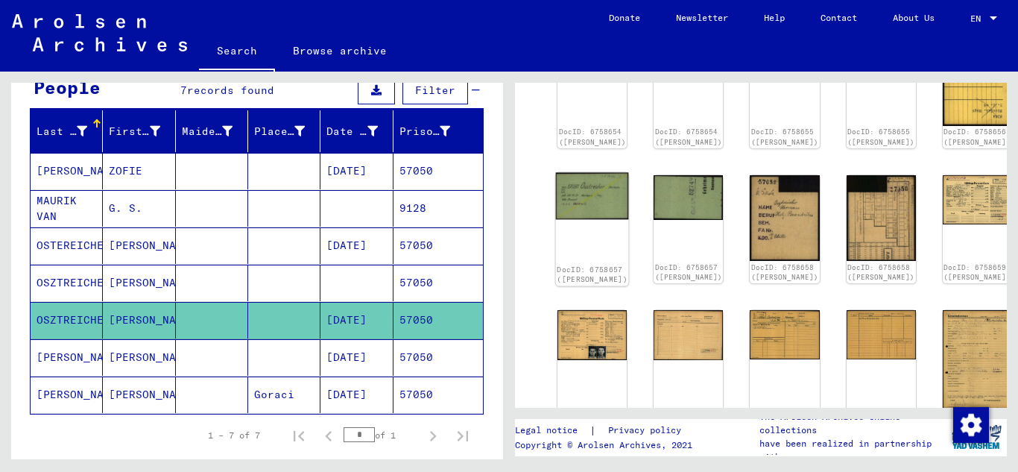
click at [575, 205] on img at bounding box center [592, 195] width 73 height 47
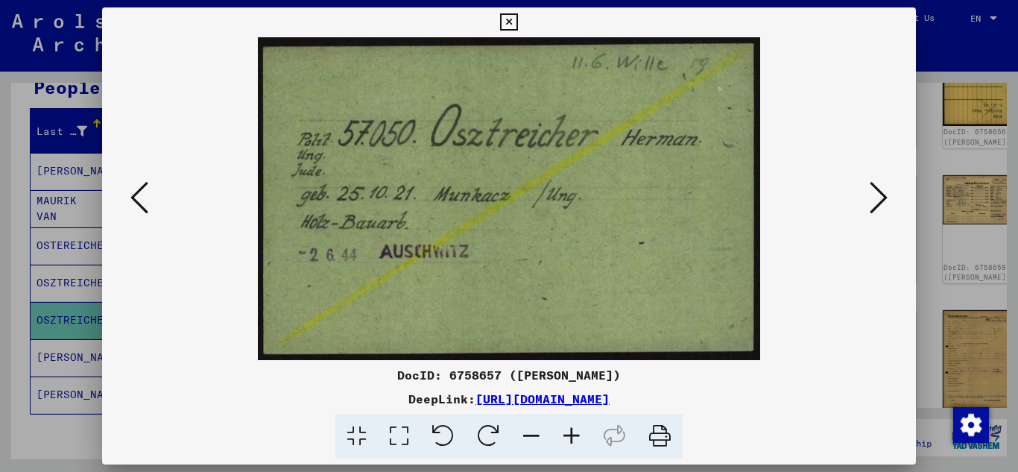
click at [518, 15] on button at bounding box center [509, 22] width 26 height 30
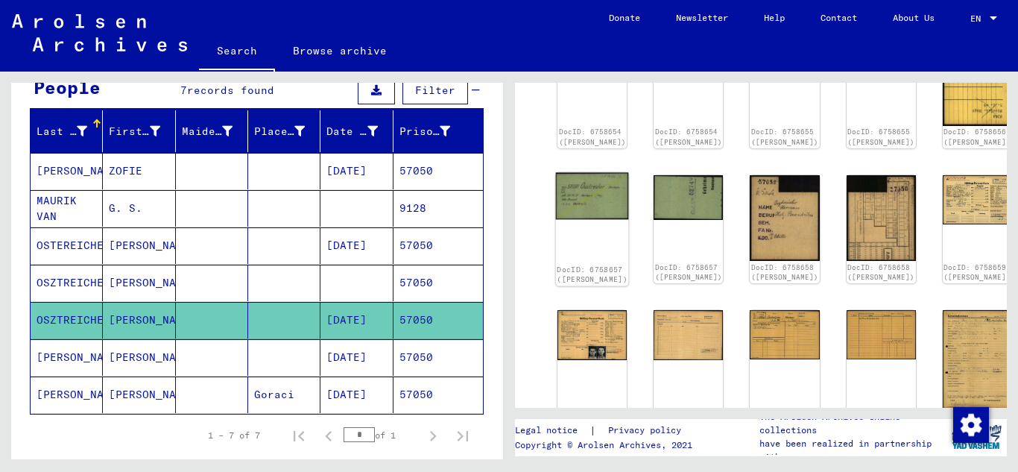
click at [601, 198] on img at bounding box center [592, 195] width 73 height 47
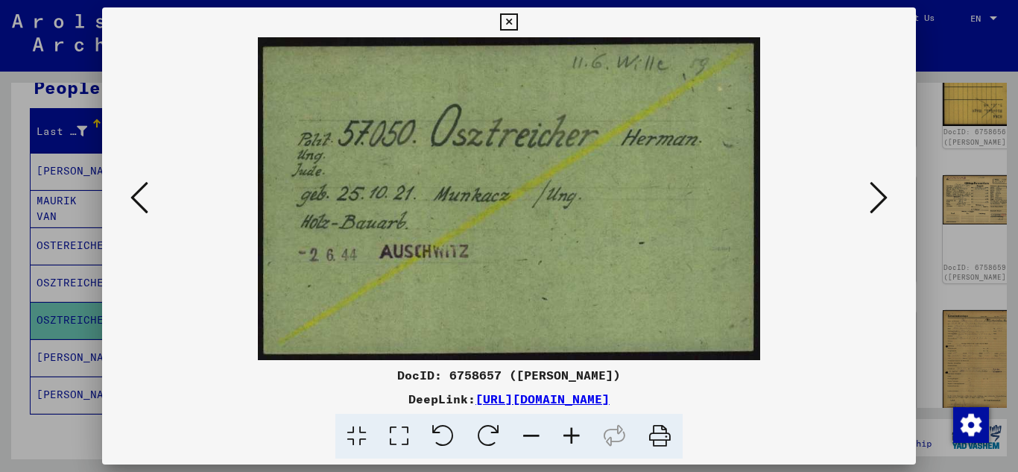
click at [510, 24] on icon at bounding box center [508, 22] width 17 height 18
